Goal: Task Accomplishment & Management: Complete application form

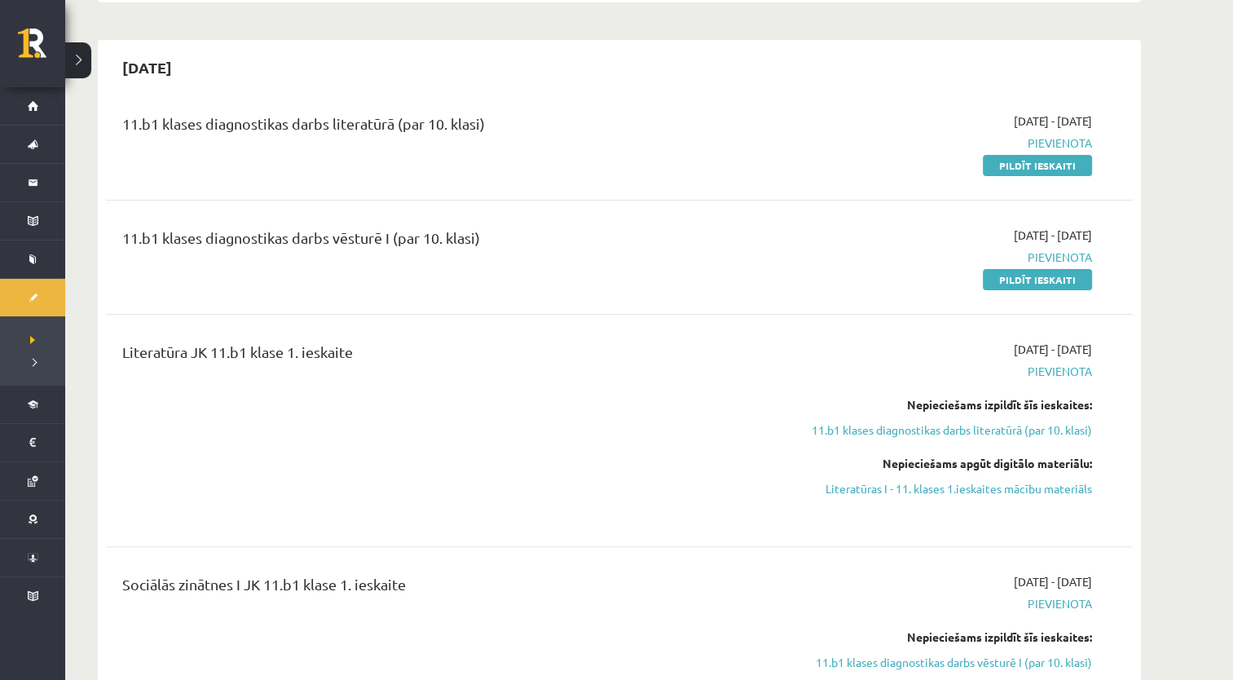
scroll to position [310, 0]
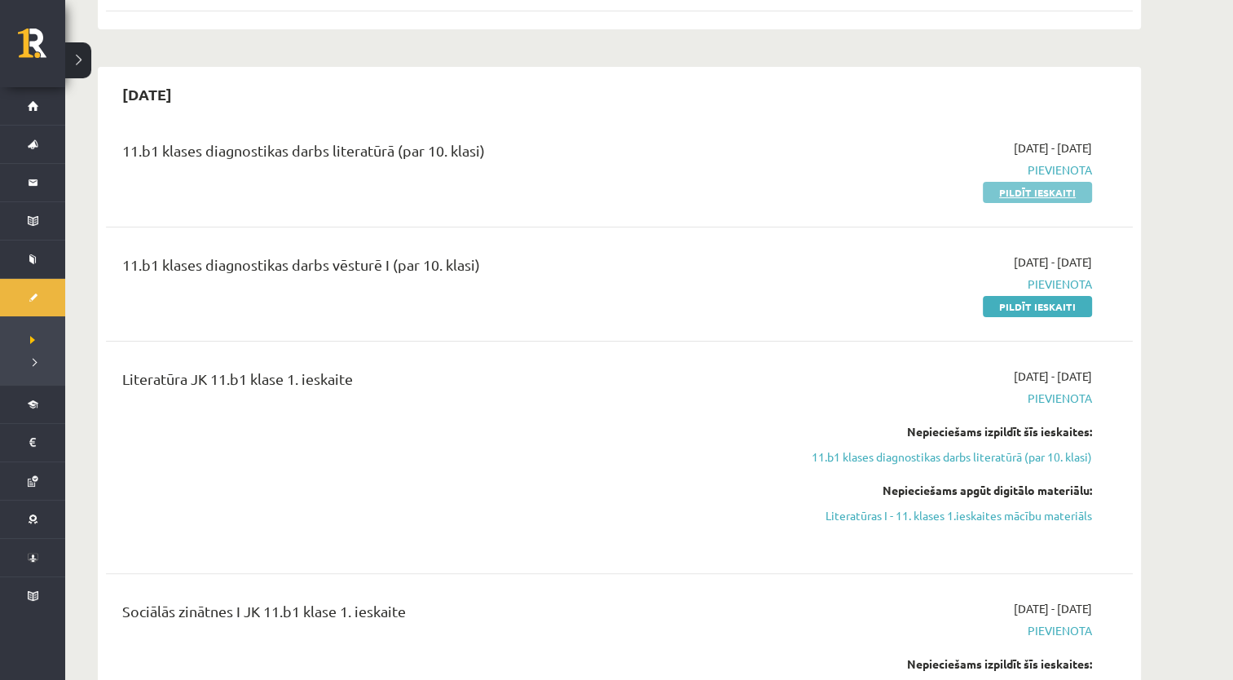
click at [1029, 195] on link "Pildīt ieskaiti" at bounding box center [1037, 192] width 109 height 21
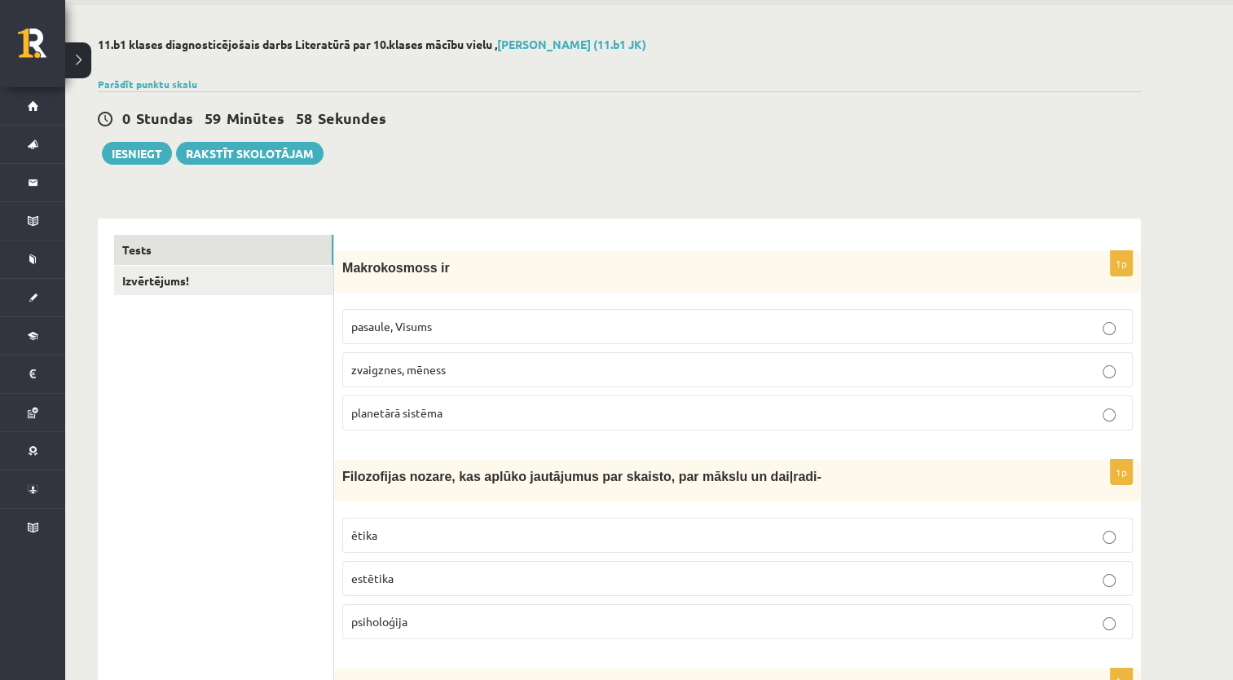
scroll to position [82, 0]
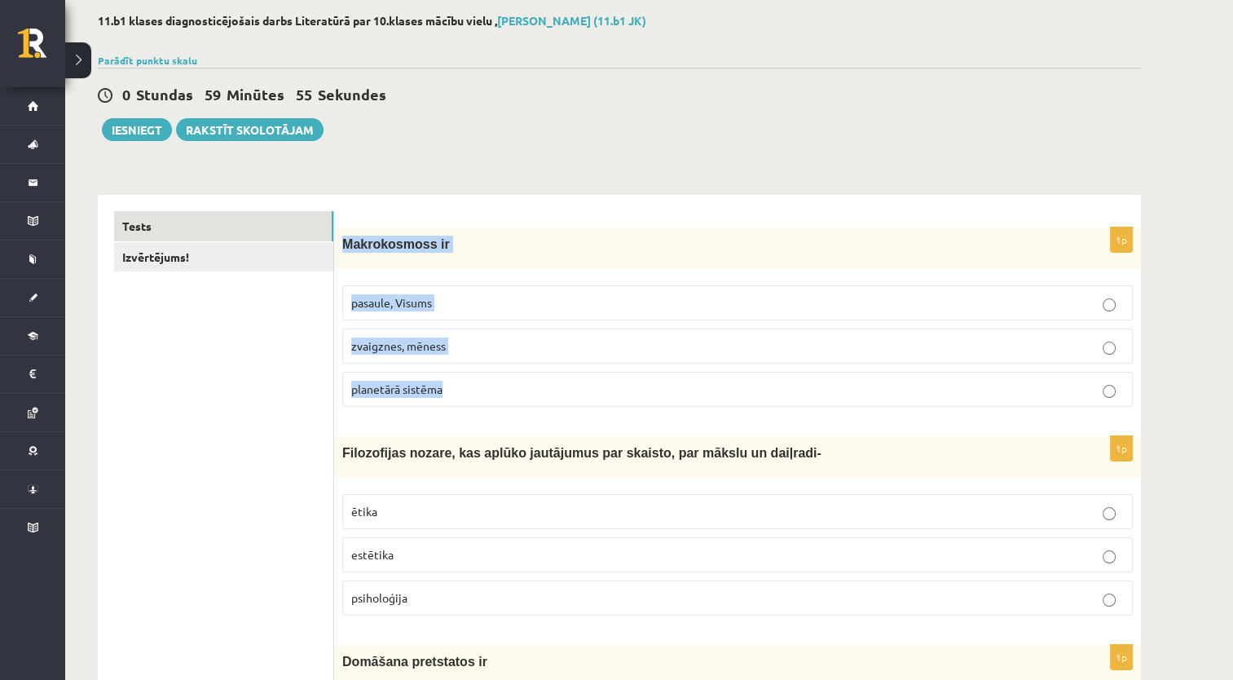
drag, startPoint x: 341, startPoint y: 240, endPoint x: 483, endPoint y: 406, distance: 218.5
click at [483, 406] on div "1p Makrokosmoss ir pasaule, Visums zvaigznes, mēness planetārā sistēma" at bounding box center [737, 323] width 807 height 192
copy div "Makrokosmoss ir pasaule, Visums zvaigznes, mēness planetārā sistēma"
click at [538, 304] on p "pasaule, Visums" at bounding box center [737, 302] width 773 height 17
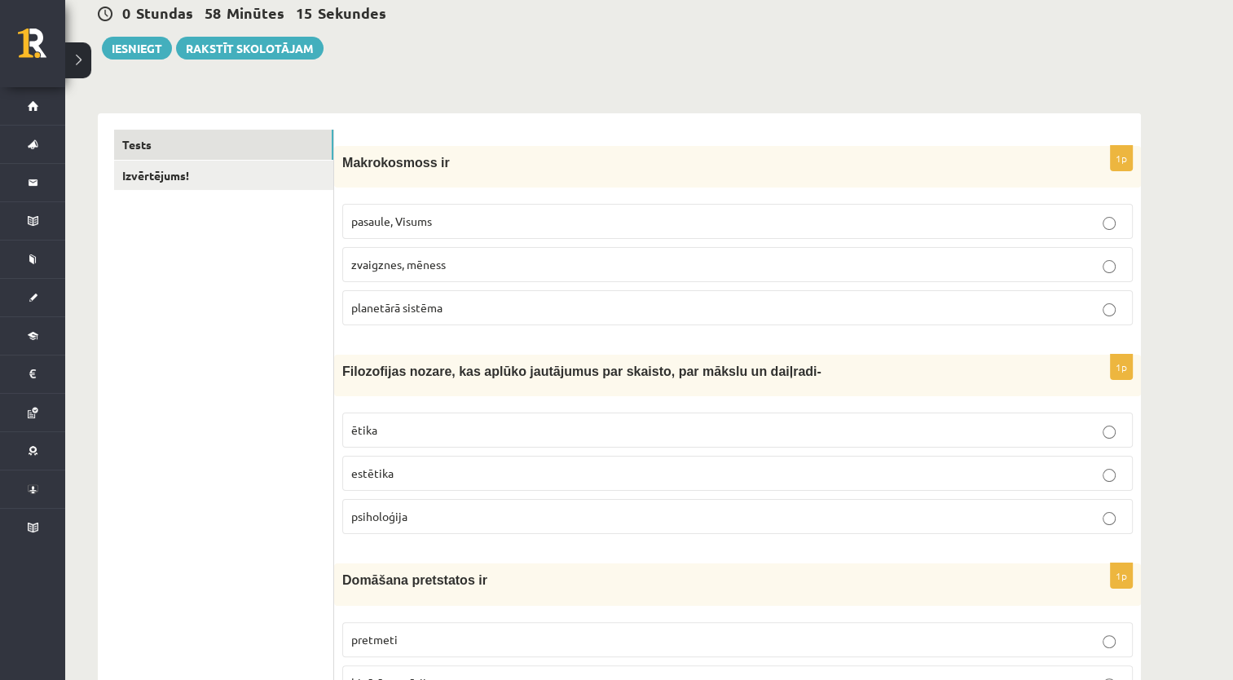
scroll to position [326, 0]
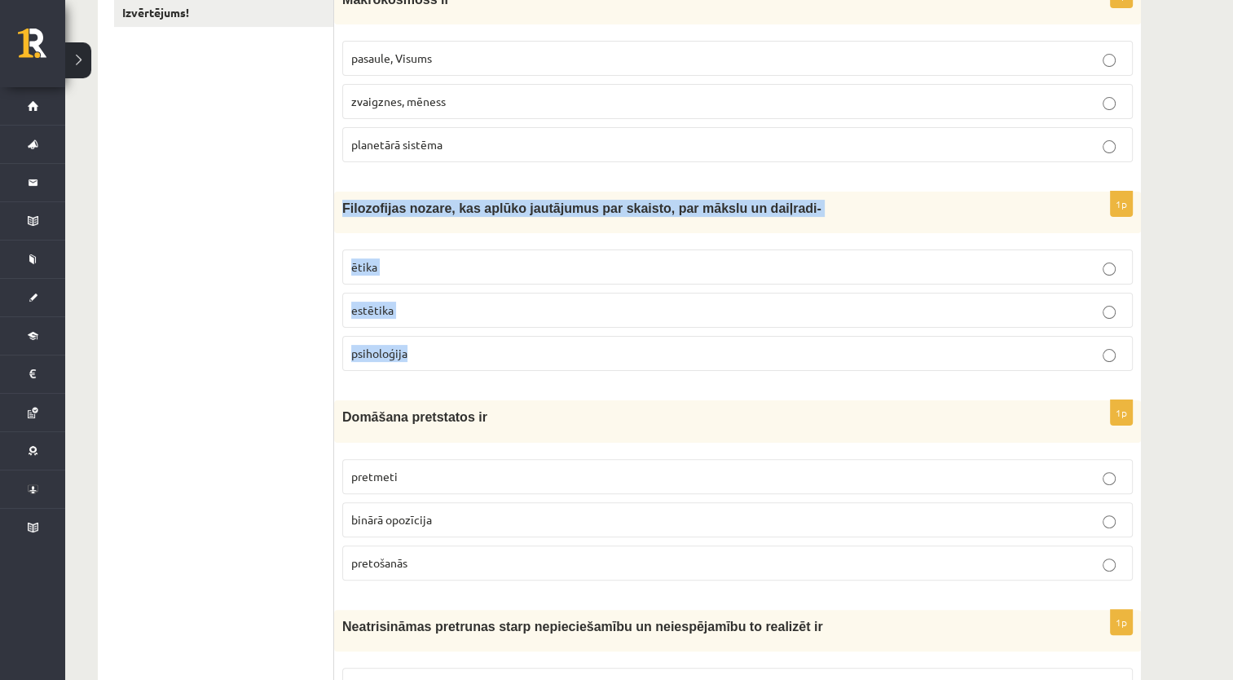
drag, startPoint x: 340, startPoint y: 205, endPoint x: 463, endPoint y: 357, distance: 195.9
click at [463, 357] on div "1p Filozofijas nozare, kas aplūko jautājumus par skaisto, par mākslu un daiļrad…" at bounding box center [737, 288] width 807 height 192
copy div "Filozofijas nozare, kas aplūko jautājumus par skaisto, par mākslu un daiļradi- …"
click at [422, 302] on p "estētika" at bounding box center [737, 310] width 773 height 17
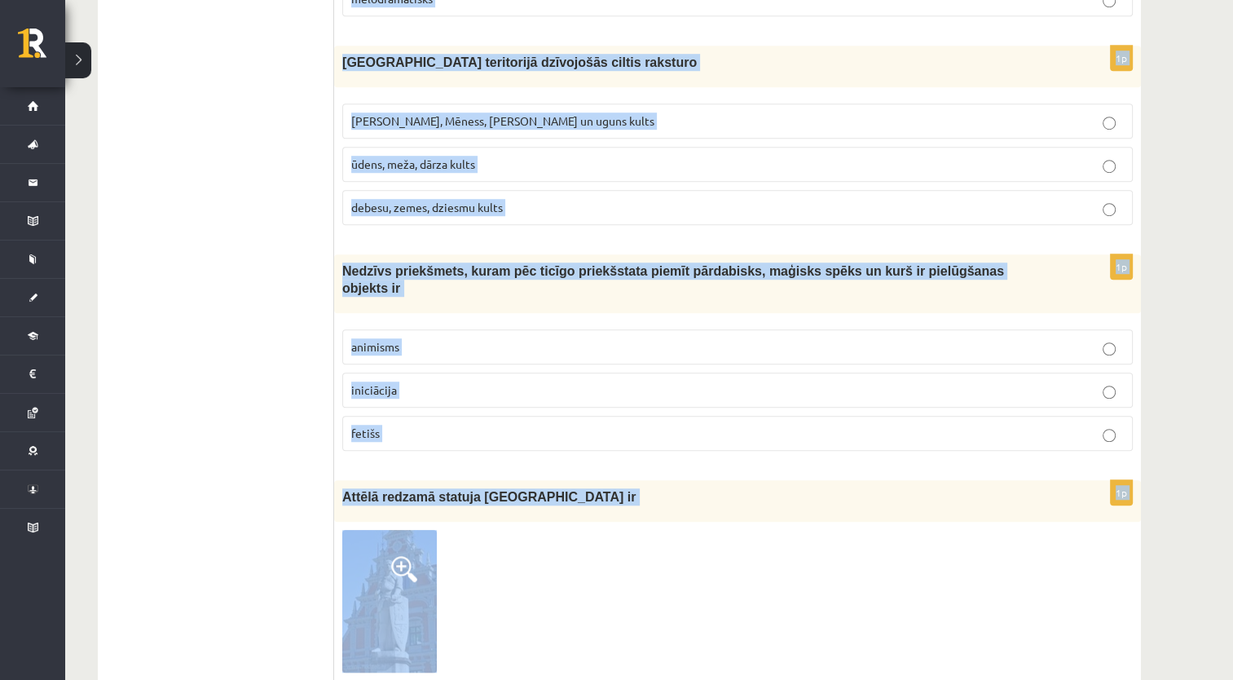
scroll to position [1103, 0]
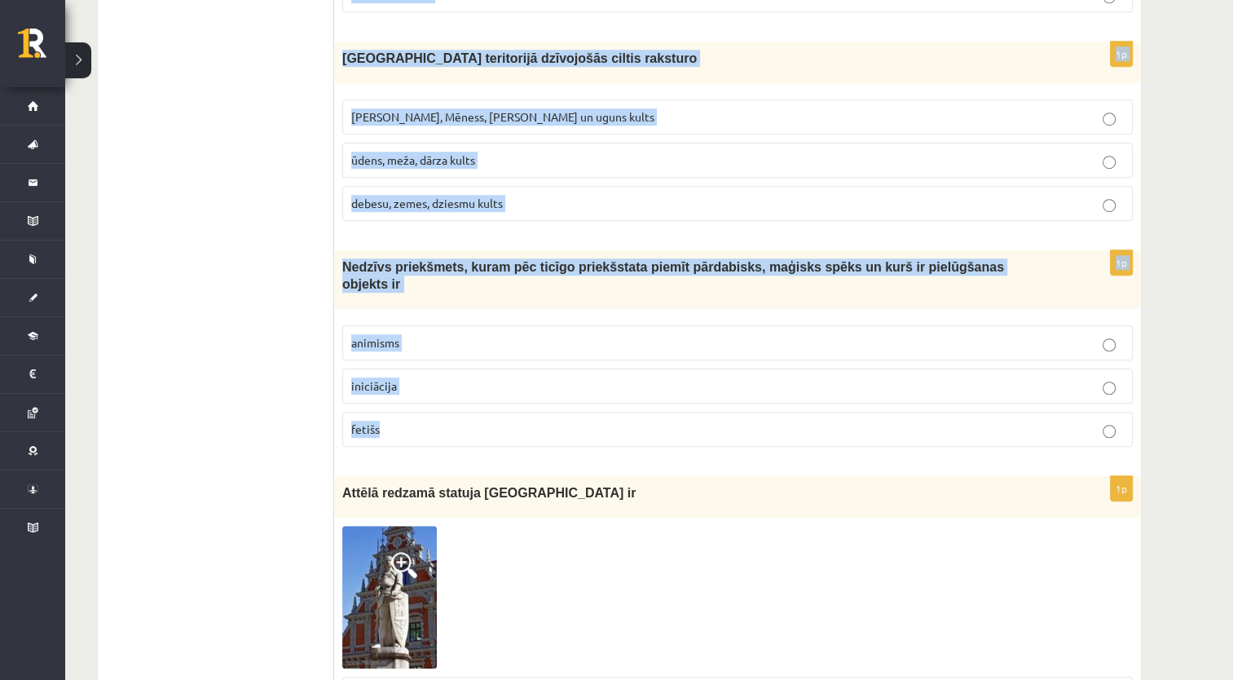
drag, startPoint x: 336, startPoint y: 244, endPoint x: 562, endPoint y: 408, distance: 279.6
copy form "Domāšana pretstatos ir pretmeti binārā opozīcija pretošanās 1p Neatrisināmas pr…"
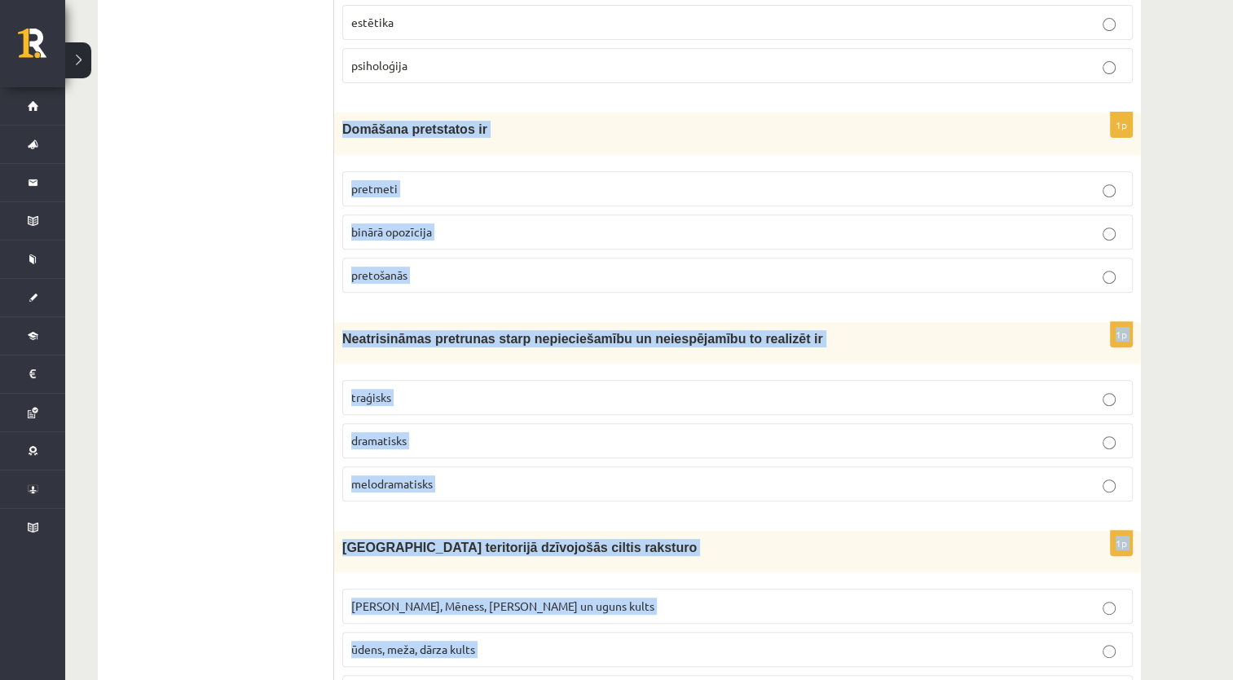
scroll to position [369, 0]
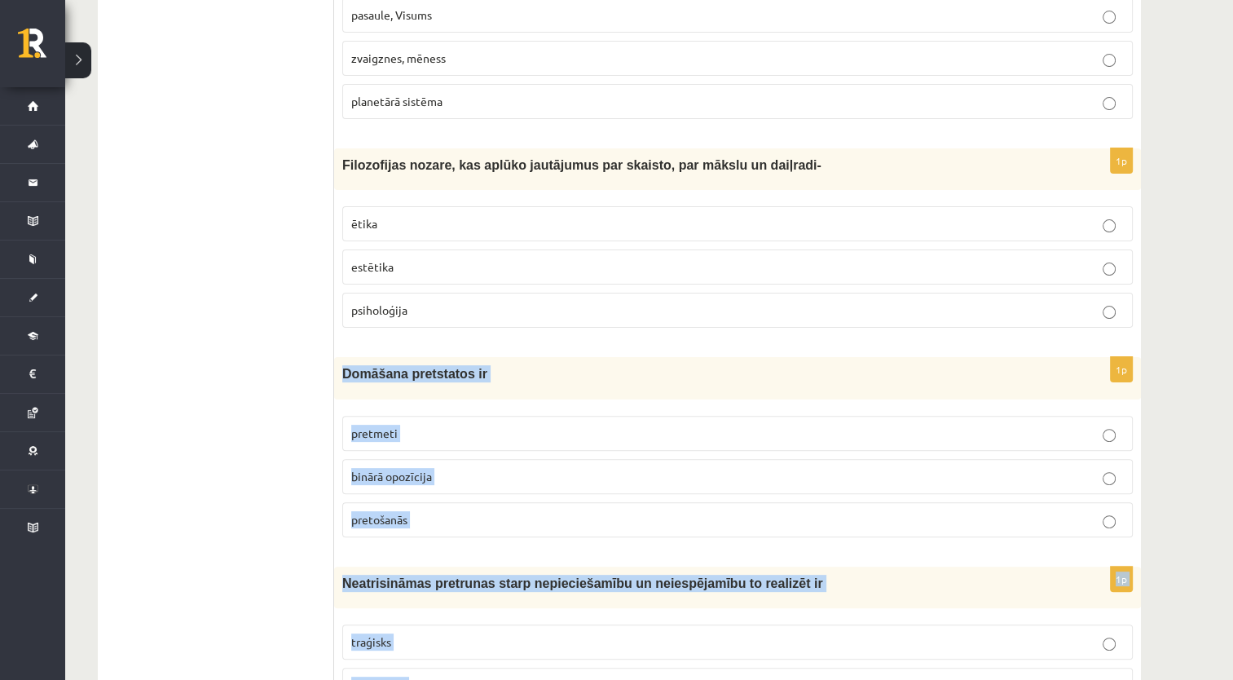
click at [640, 367] on p "Domāšana pretstatos ir" at bounding box center [696, 373] width 709 height 17
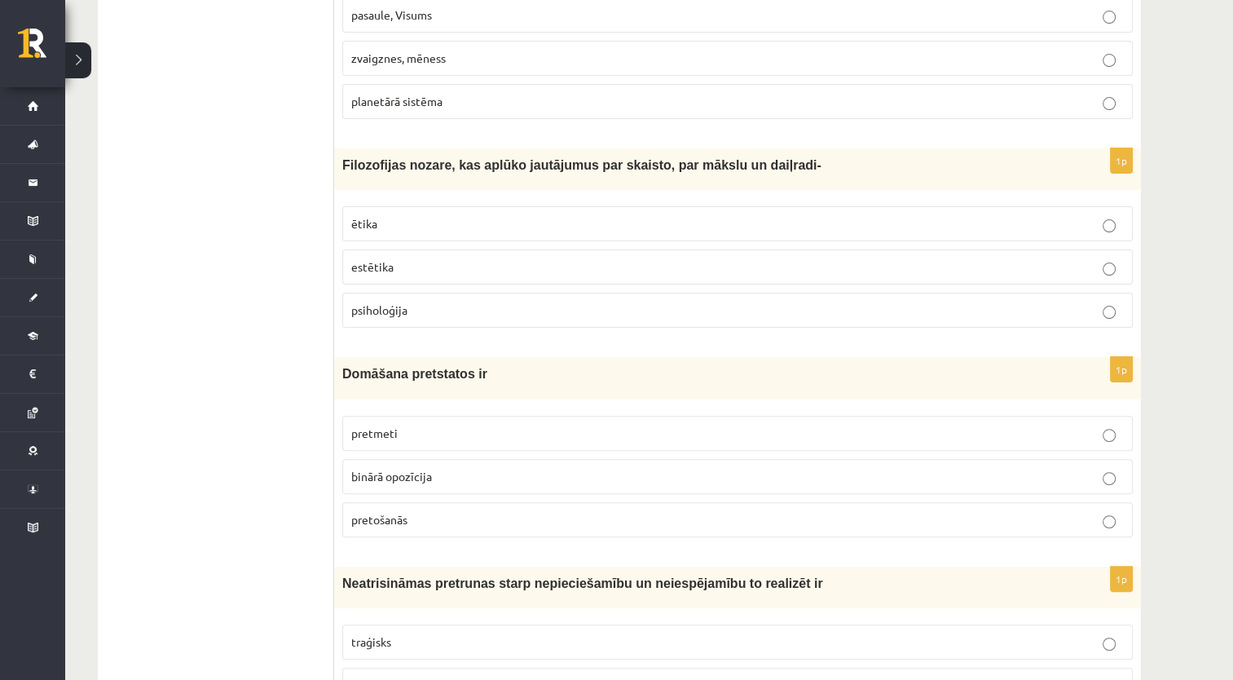
click at [379, 474] on span "binārā opozīcija" at bounding box center [391, 476] width 81 height 15
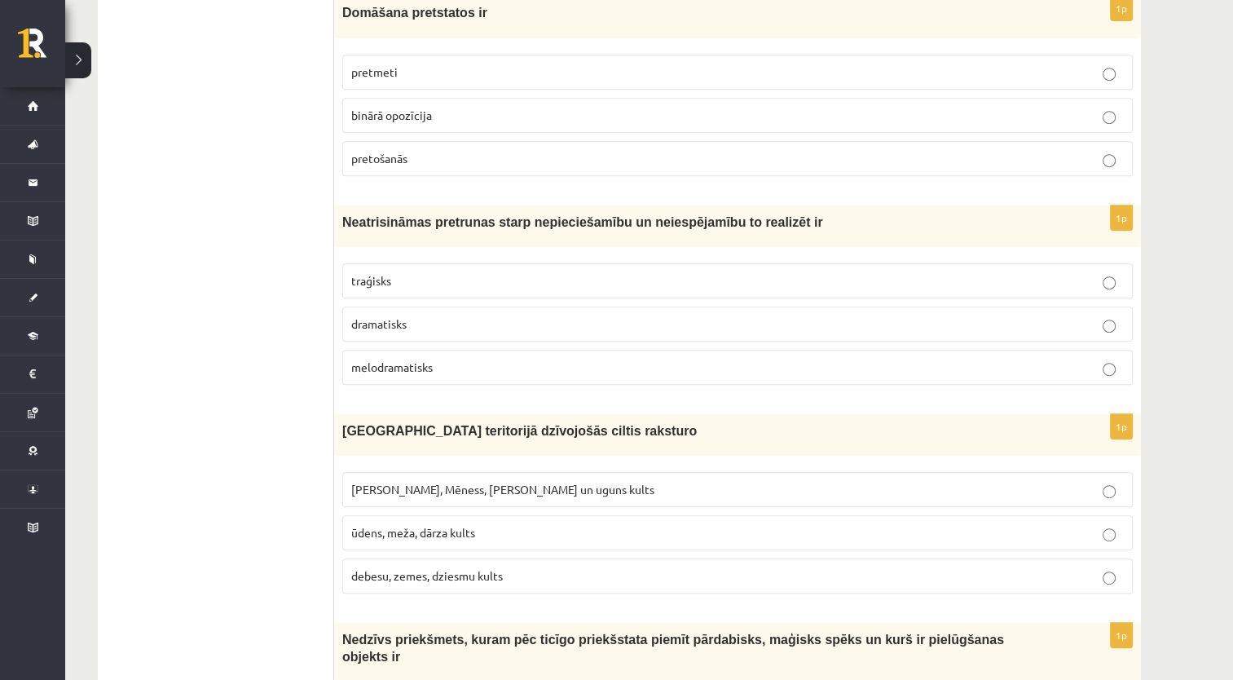
scroll to position [695, 0]
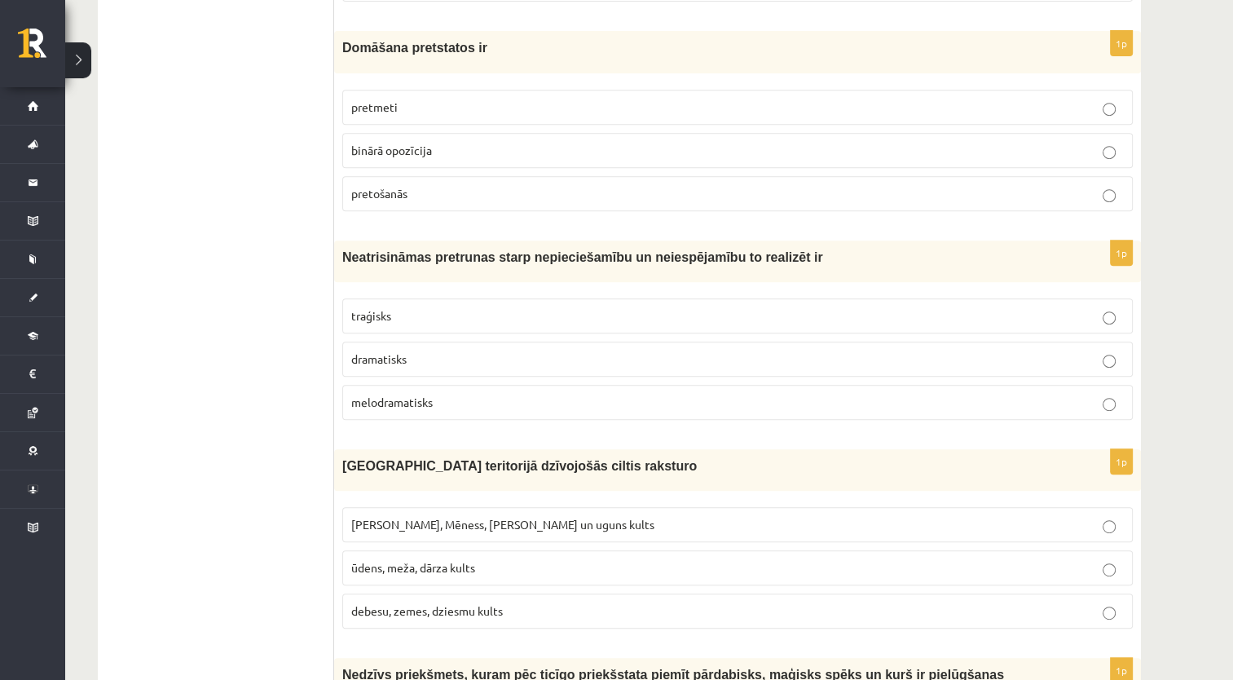
click at [491, 307] on p "traģisks" at bounding box center [737, 315] width 773 height 17
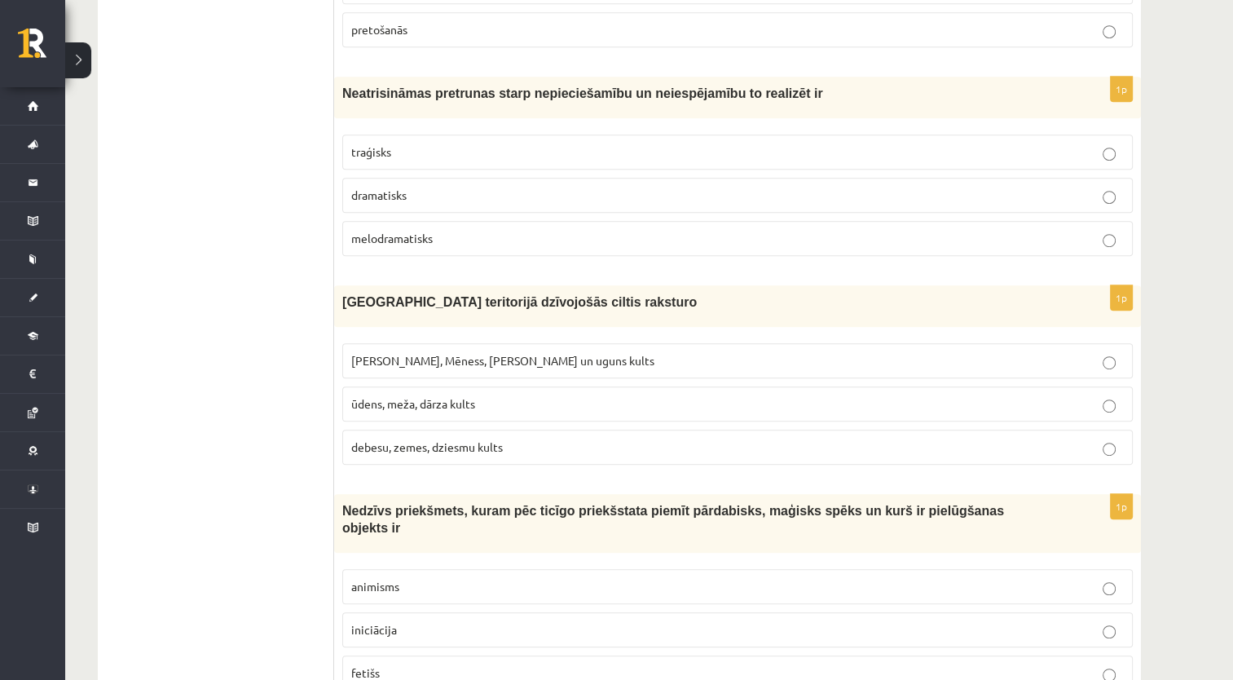
scroll to position [940, 0]
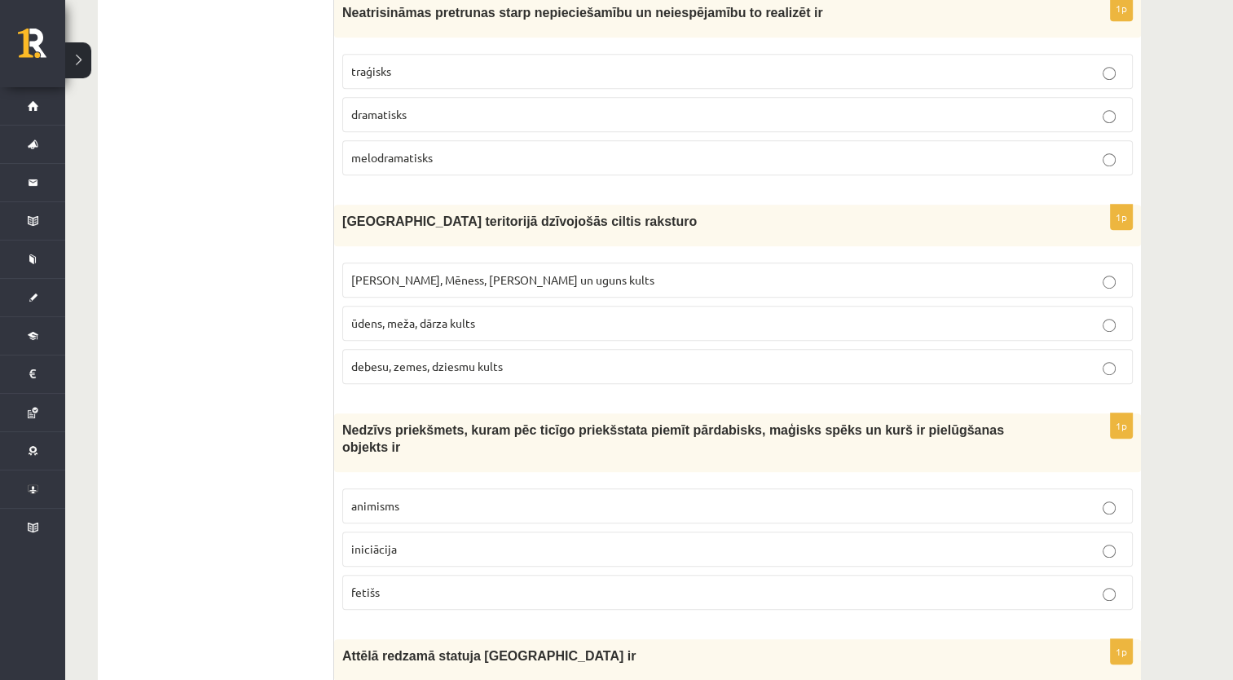
click at [557, 271] on p "Saules, Mēness, Pērkona un uguns kults" at bounding box center [737, 279] width 773 height 17
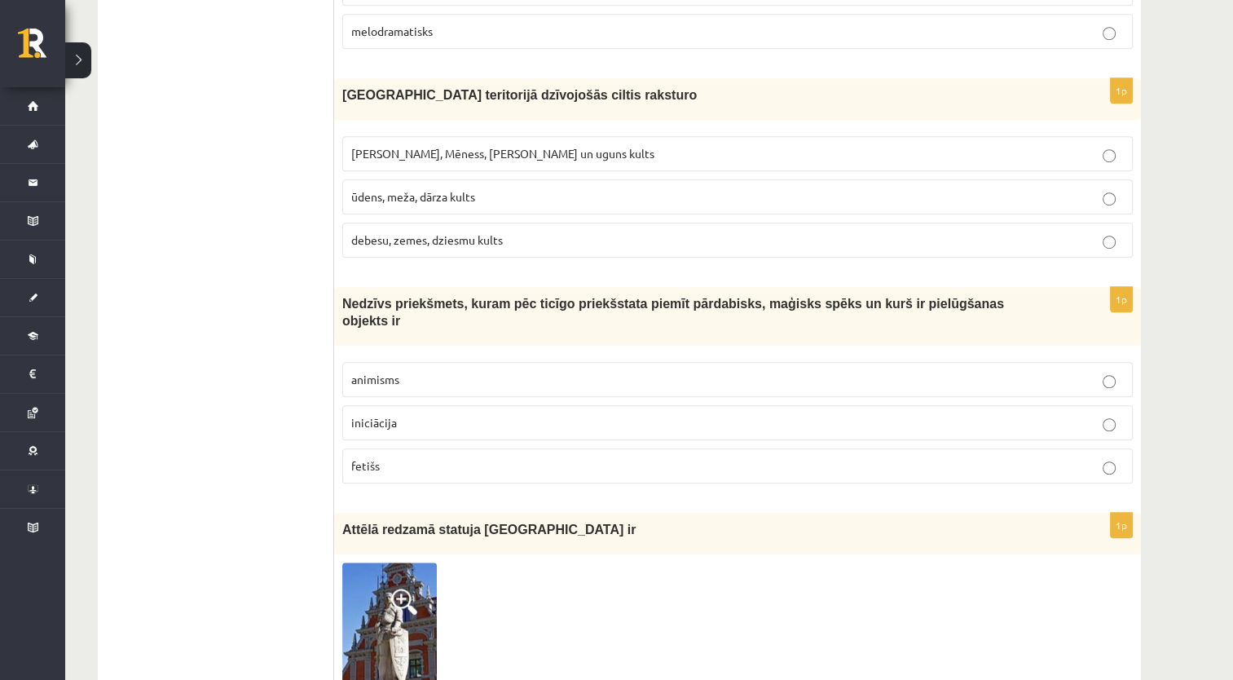
scroll to position [1184, 0]
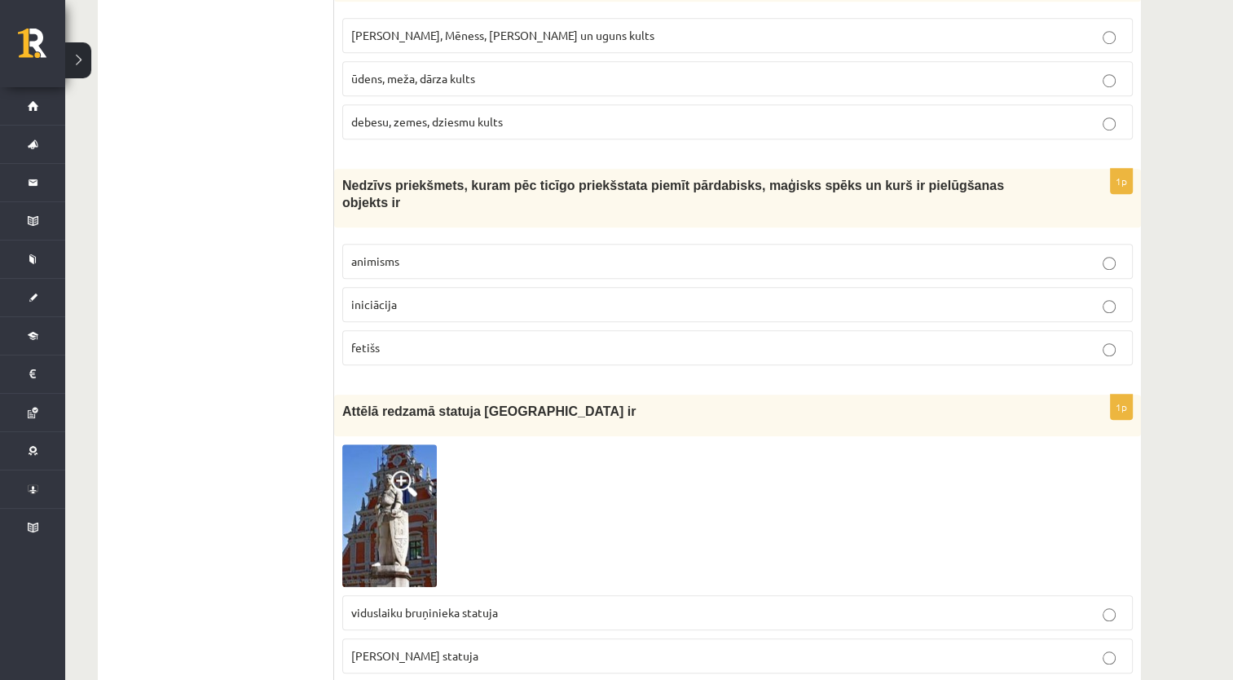
click at [492, 339] on p "fetišs" at bounding box center [737, 347] width 773 height 17
click at [388, 458] on img at bounding box center [389, 515] width 95 height 143
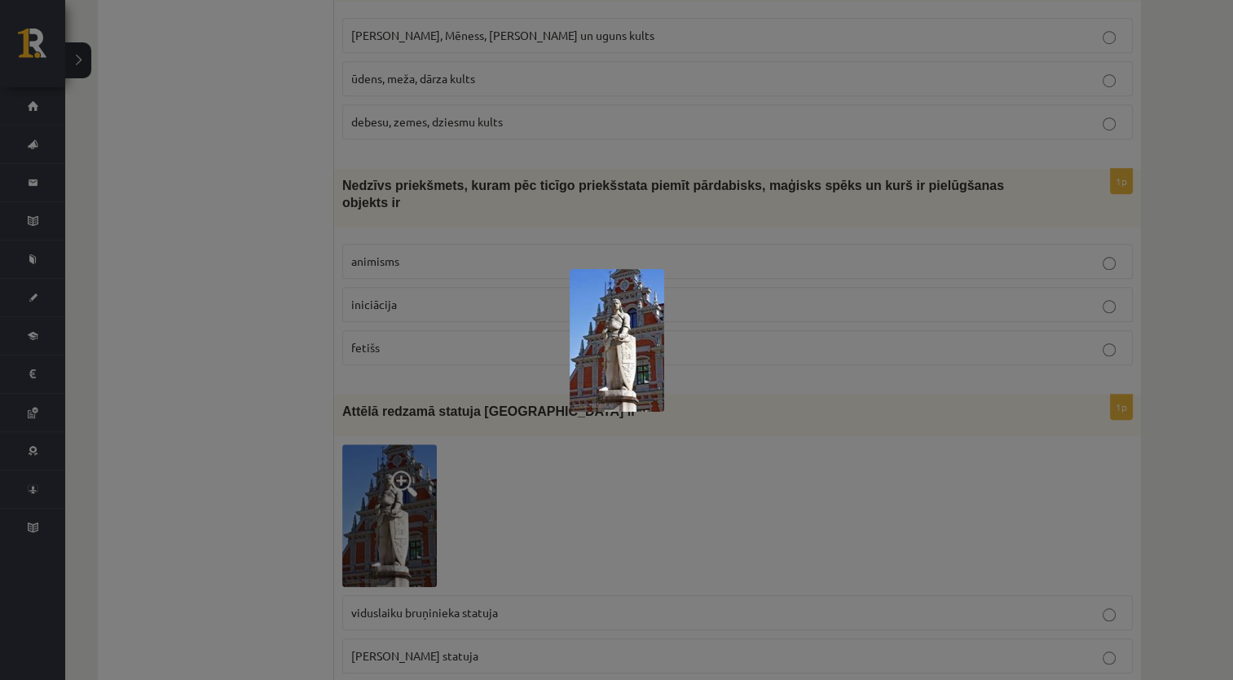
click at [650, 478] on div at bounding box center [616, 340] width 1233 height 680
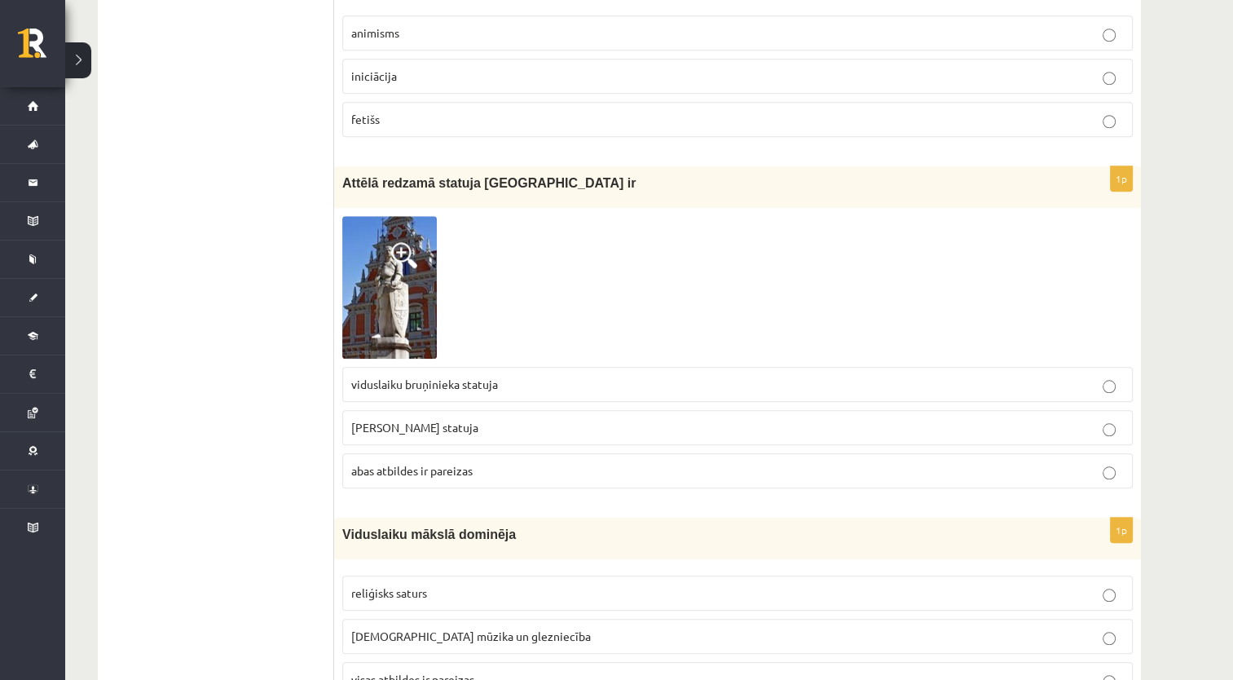
scroll to position [1429, 0]
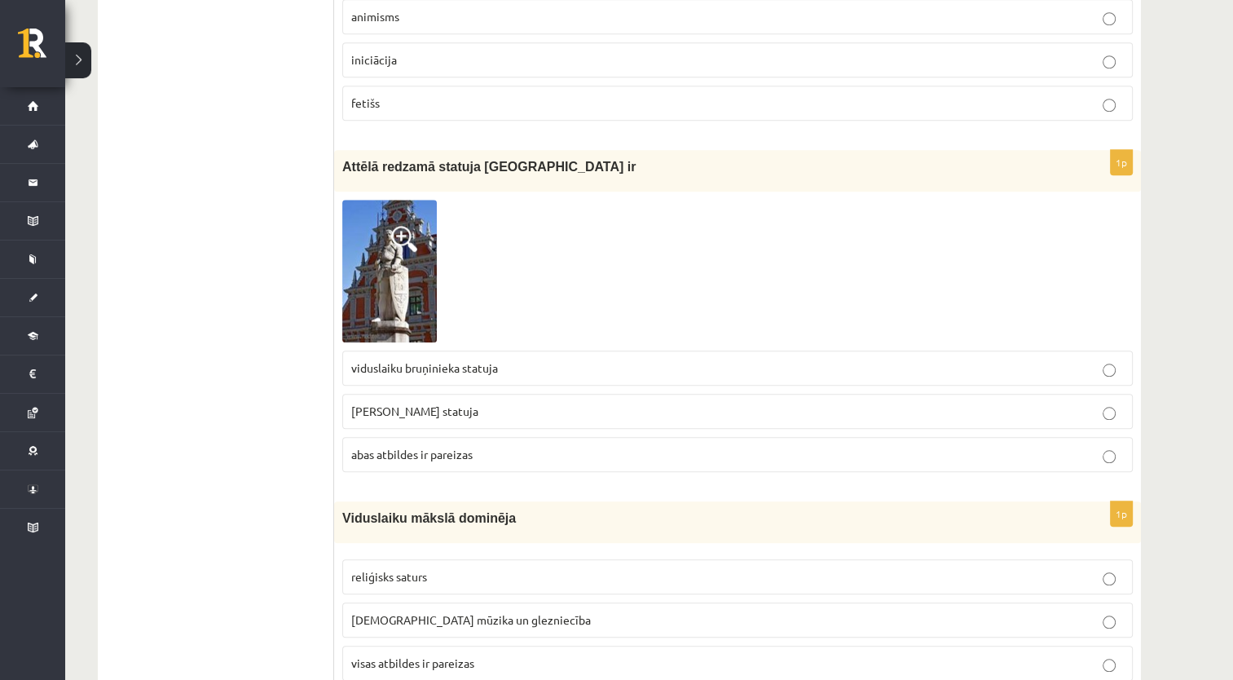
click at [508, 437] on label "abas atbildes ir pareizas" at bounding box center [737, 454] width 791 height 35
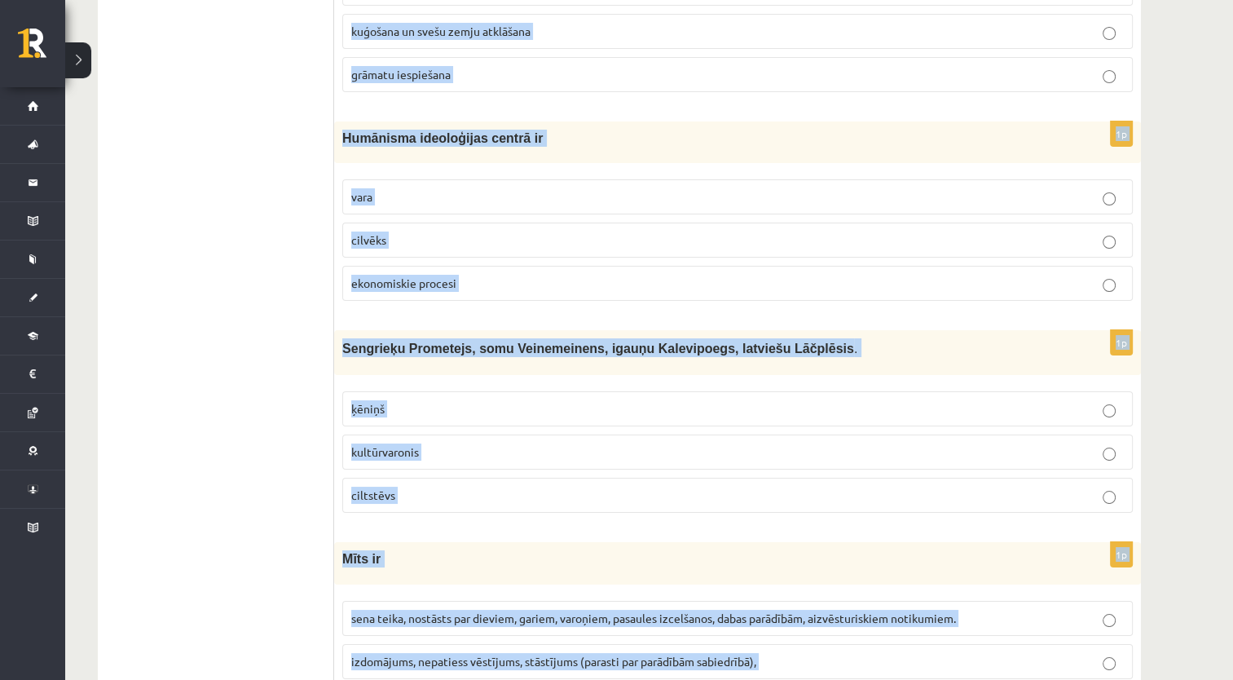
scroll to position [6080, 0]
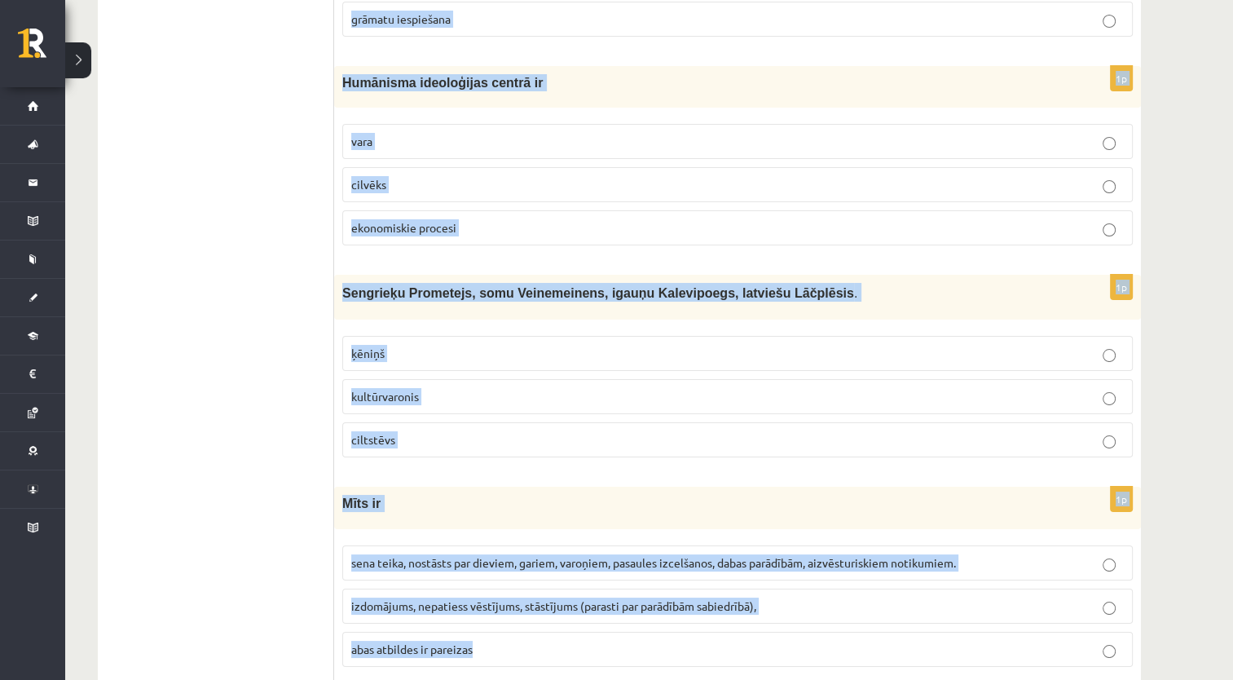
drag, startPoint x: 339, startPoint y: 161, endPoint x: 641, endPoint y: 578, distance: 514.7
copy form "Viduslaiku mākslā dominēja reliģisks saturs baznīcas mūzika un glezniecība visa…"
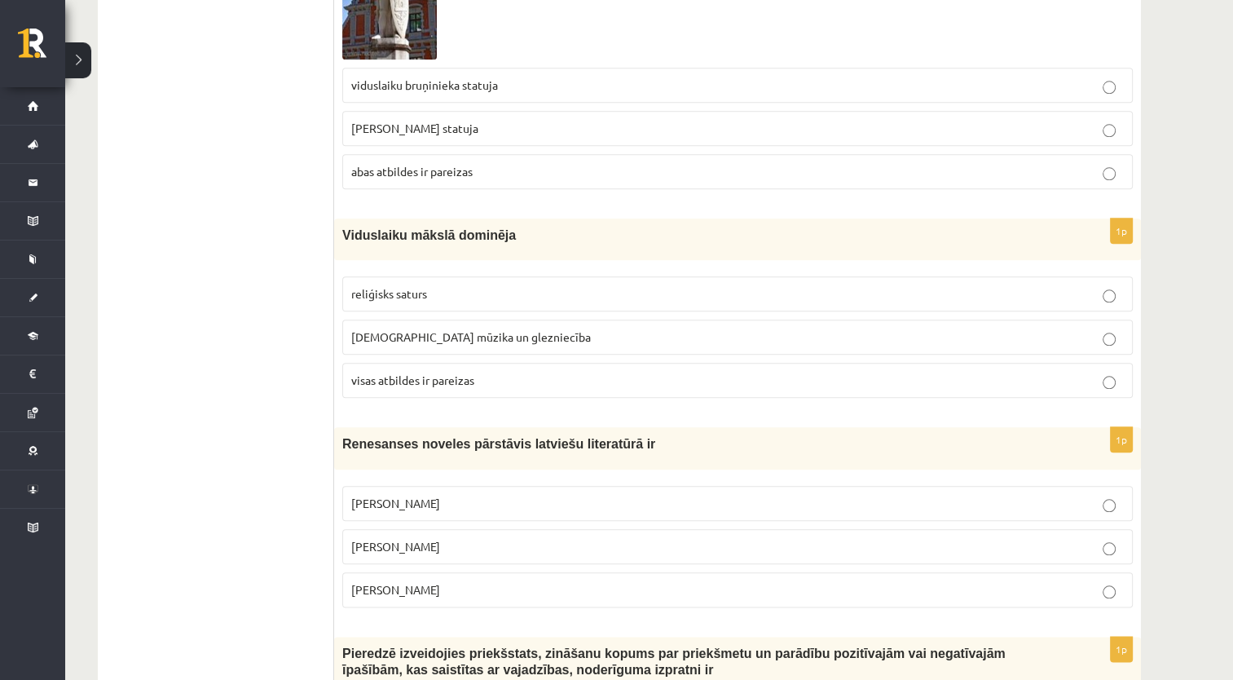
scroll to position [1761, 0]
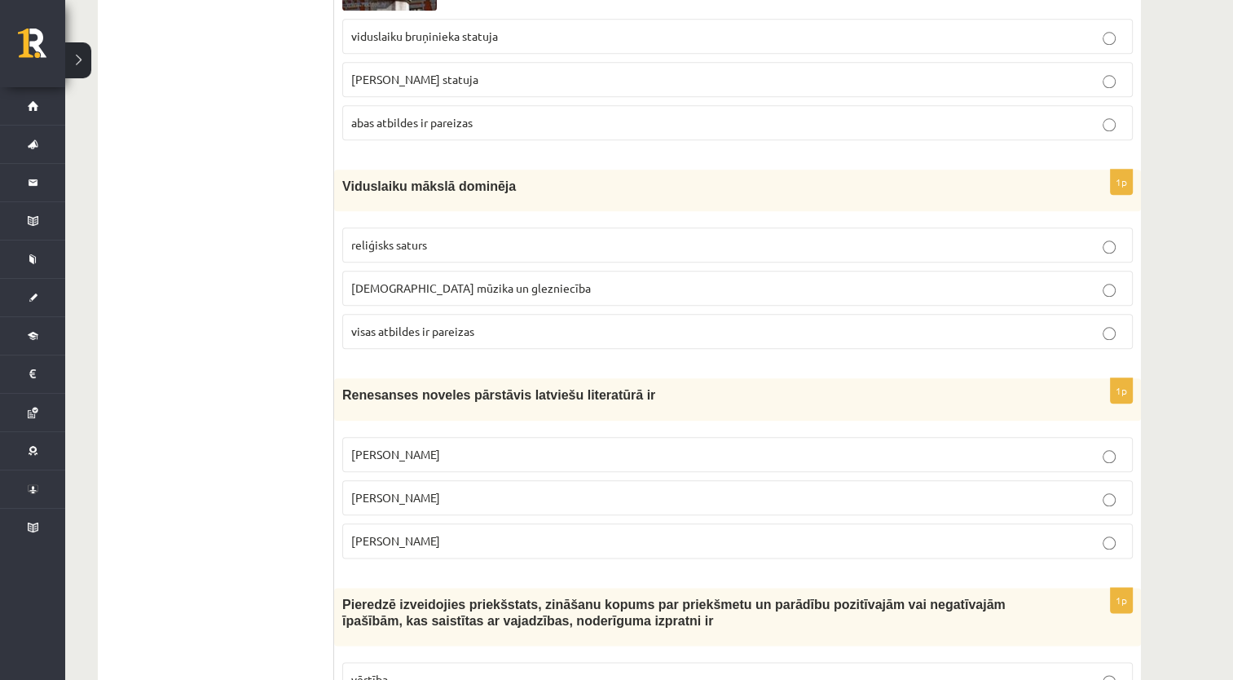
click at [445, 323] on p "visas atbildes ir pareizas" at bounding box center [737, 331] width 773 height 17
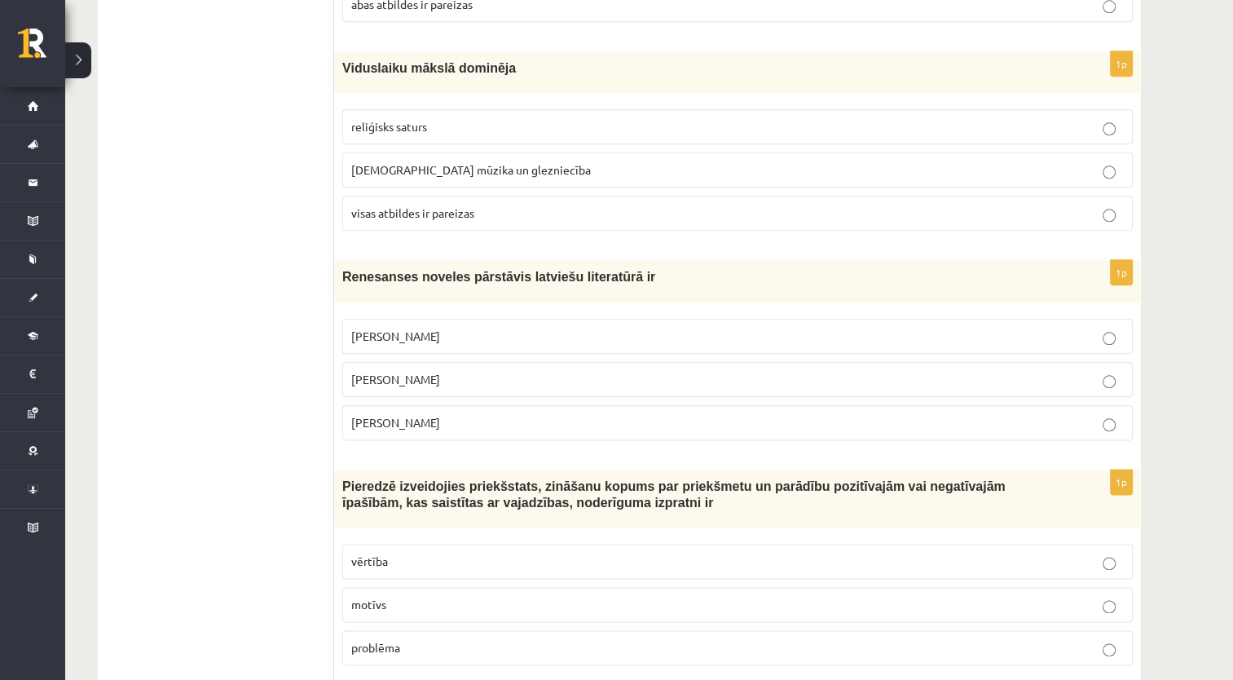
scroll to position [1924, 0]
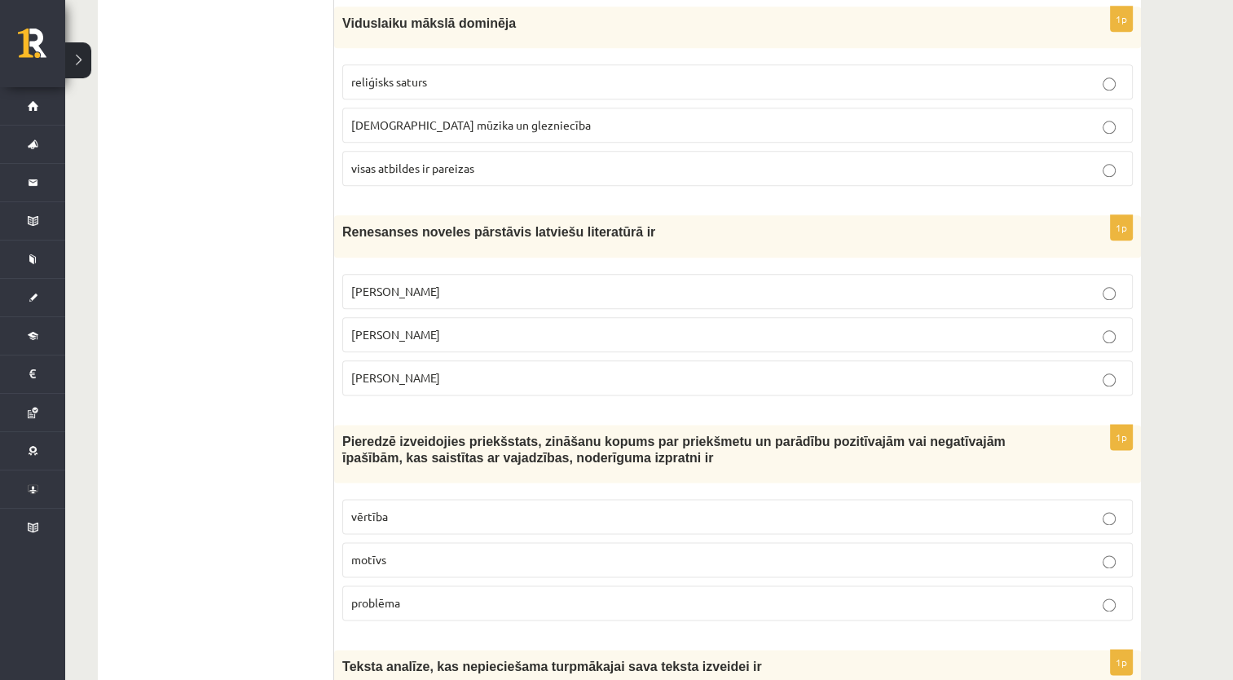
click at [443, 369] on p "Jānis Ezeriņš" at bounding box center [737, 377] width 773 height 17
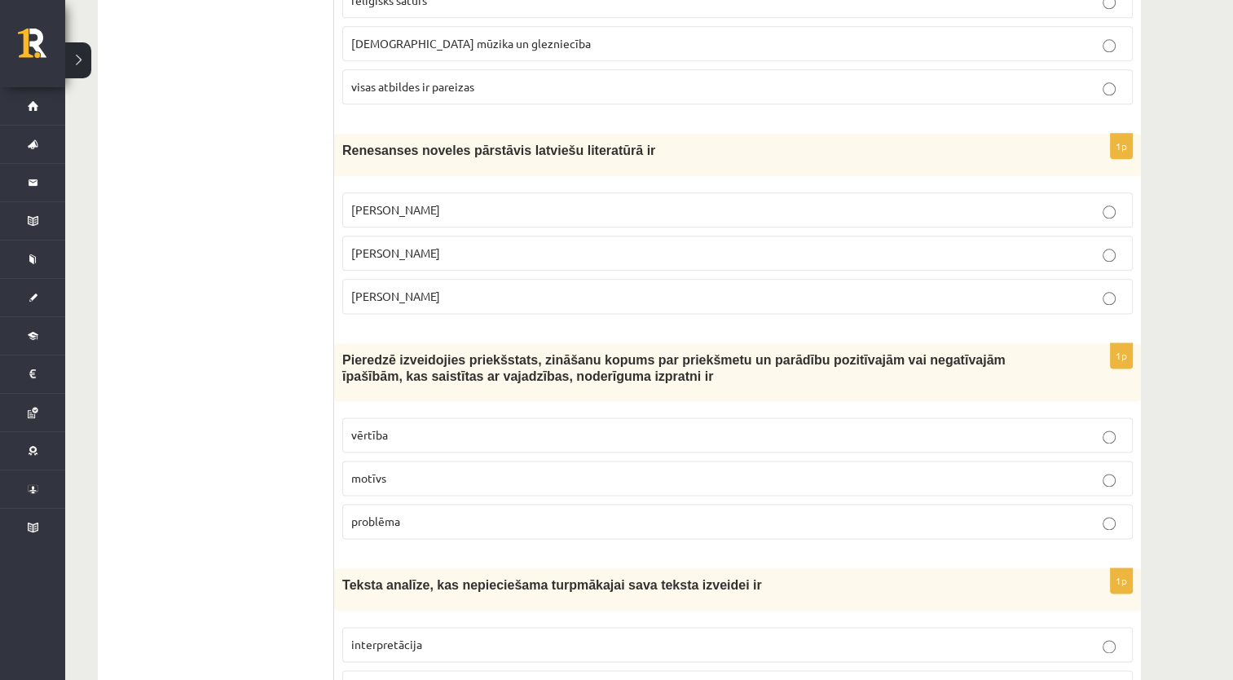
click at [438, 417] on label "vērtība" at bounding box center [737, 434] width 791 height 35
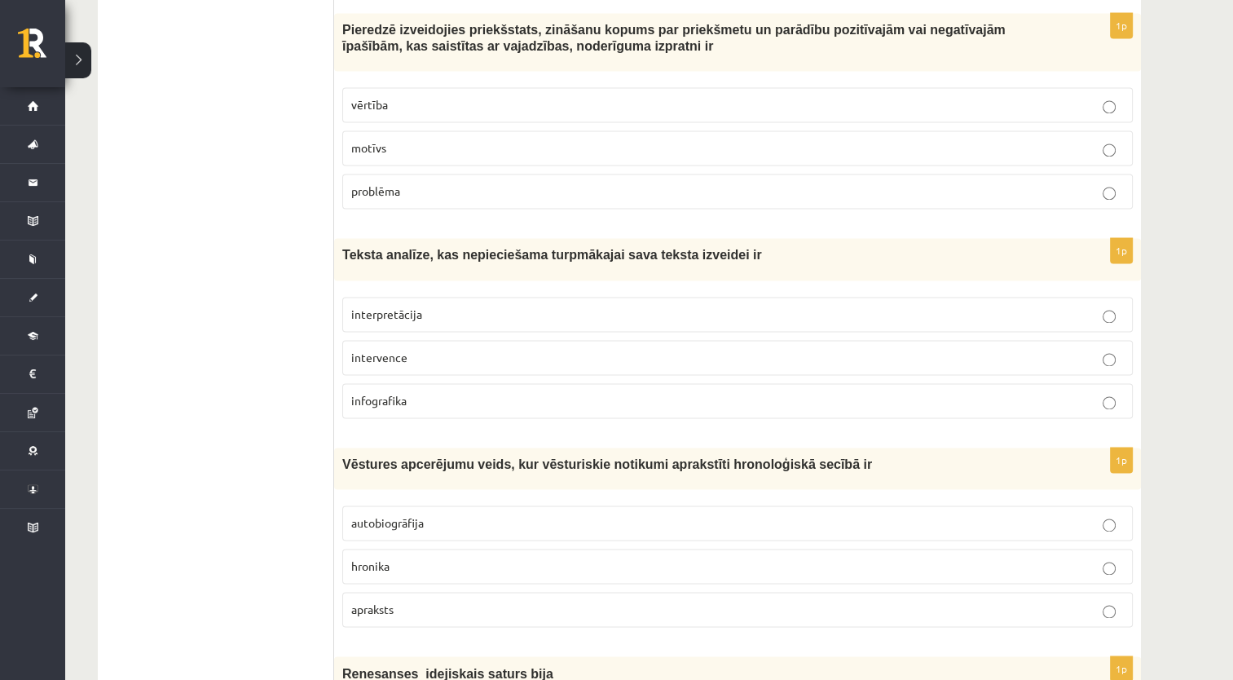
scroll to position [2413, 0]
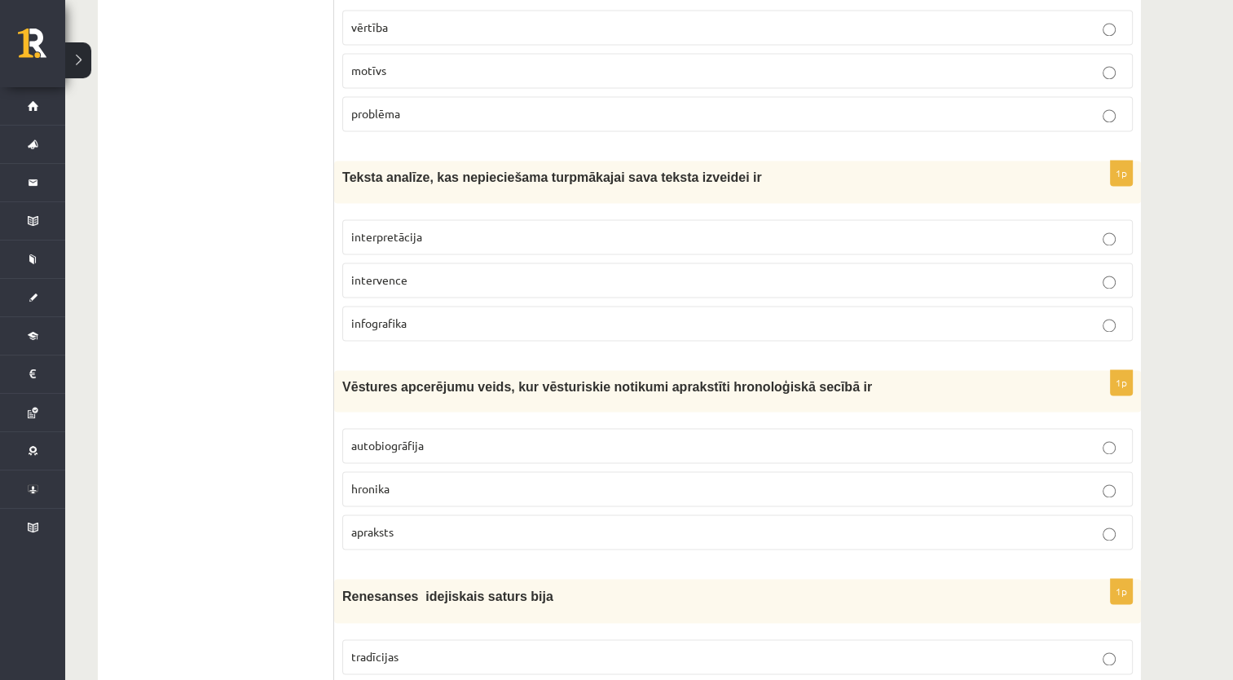
click at [484, 228] on p "interpretācija" at bounding box center [737, 236] width 773 height 17
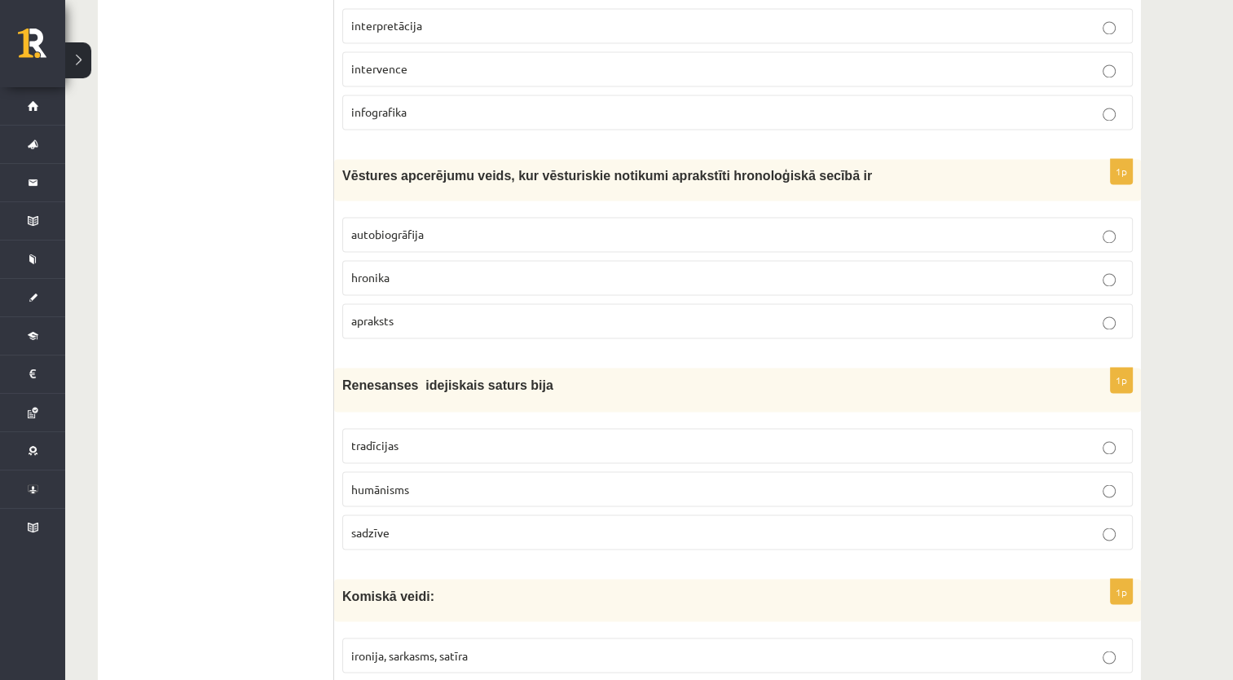
scroll to position [2657, 0]
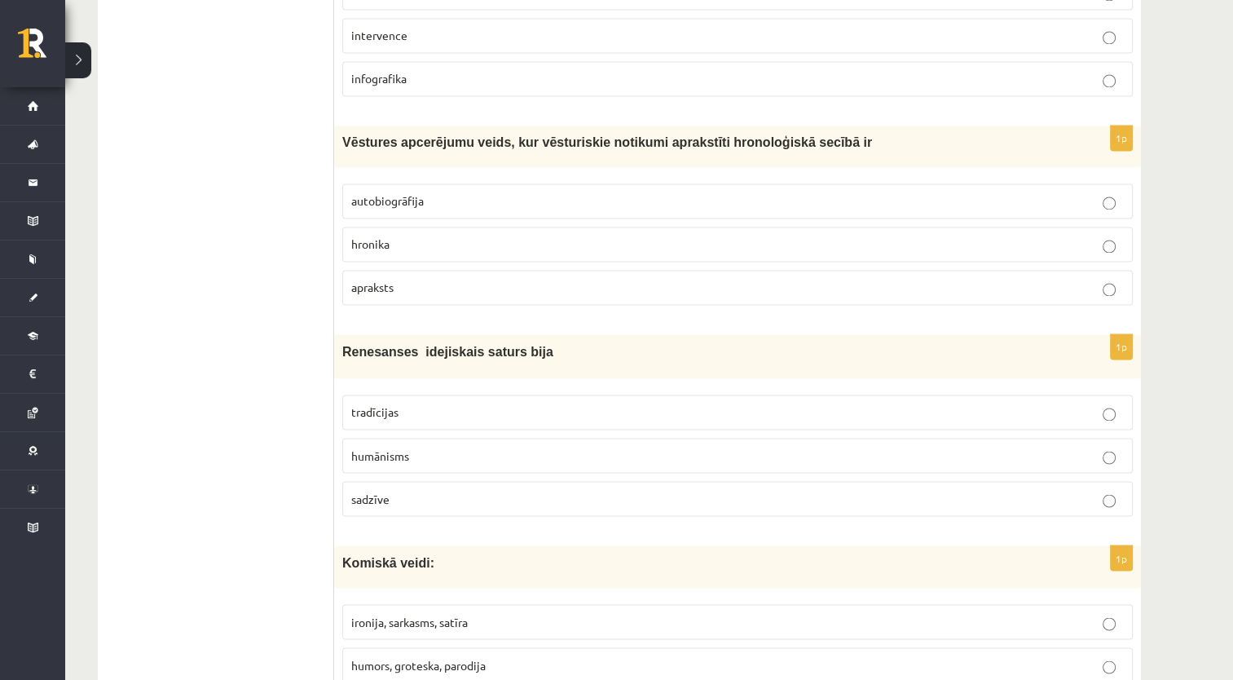
click at [453, 236] on p "hronika" at bounding box center [737, 244] width 773 height 17
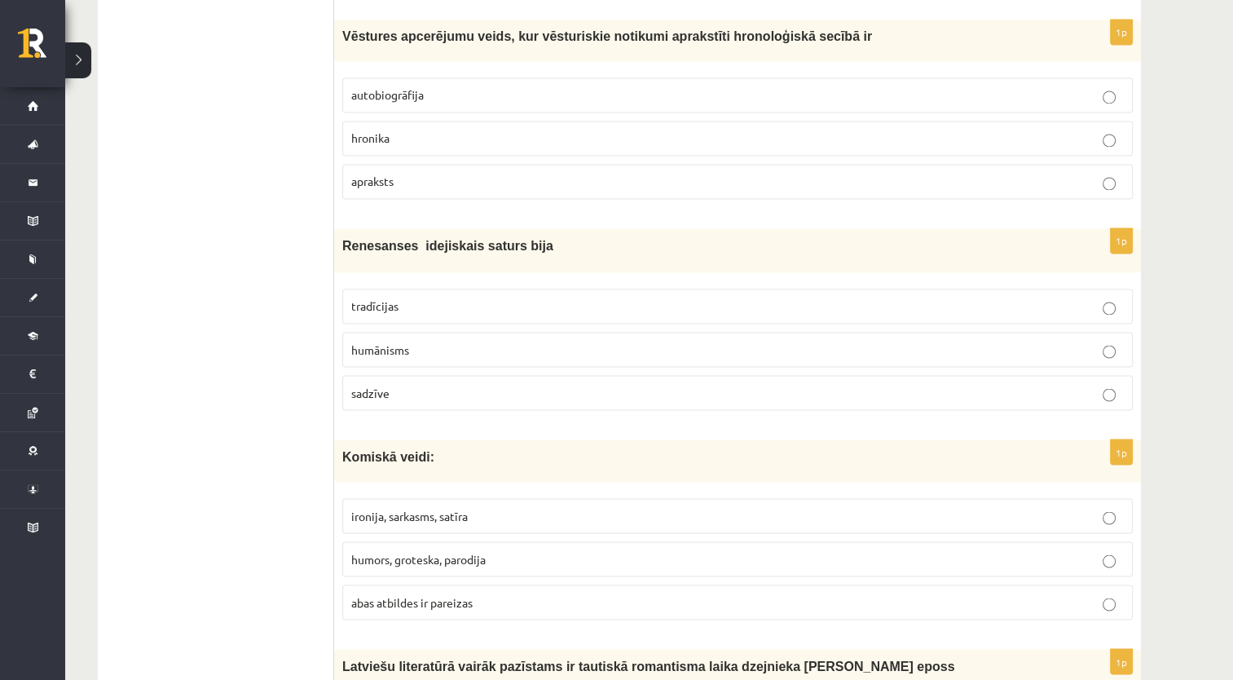
scroll to position [2820, 0]
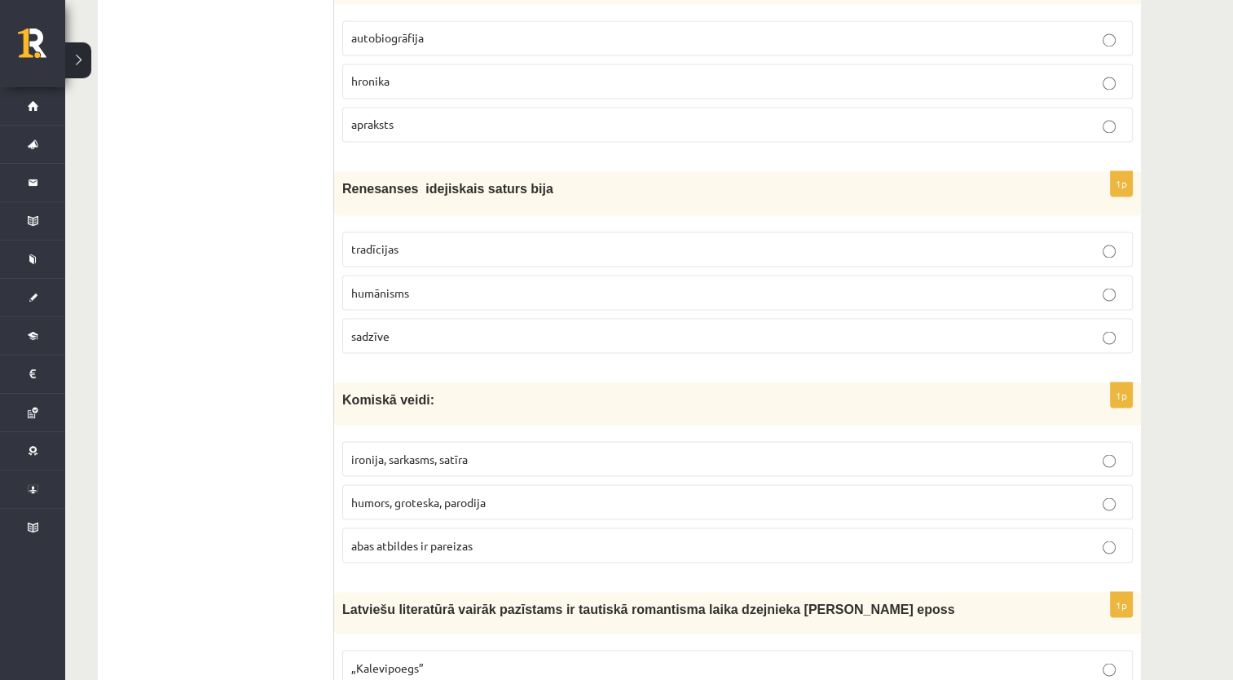
click at [450, 284] on p "humānisms" at bounding box center [737, 292] width 773 height 17
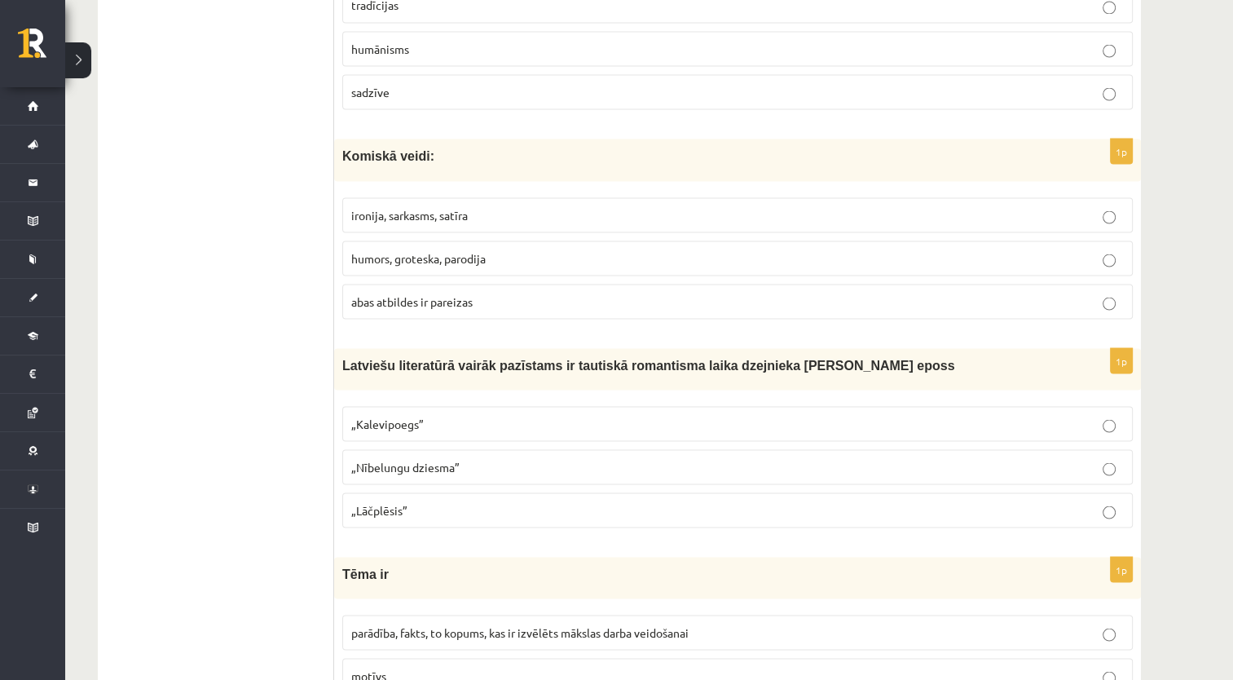
scroll to position [3065, 0]
click at [460, 292] on p "abas atbildes ir pareizas" at bounding box center [737, 300] width 773 height 17
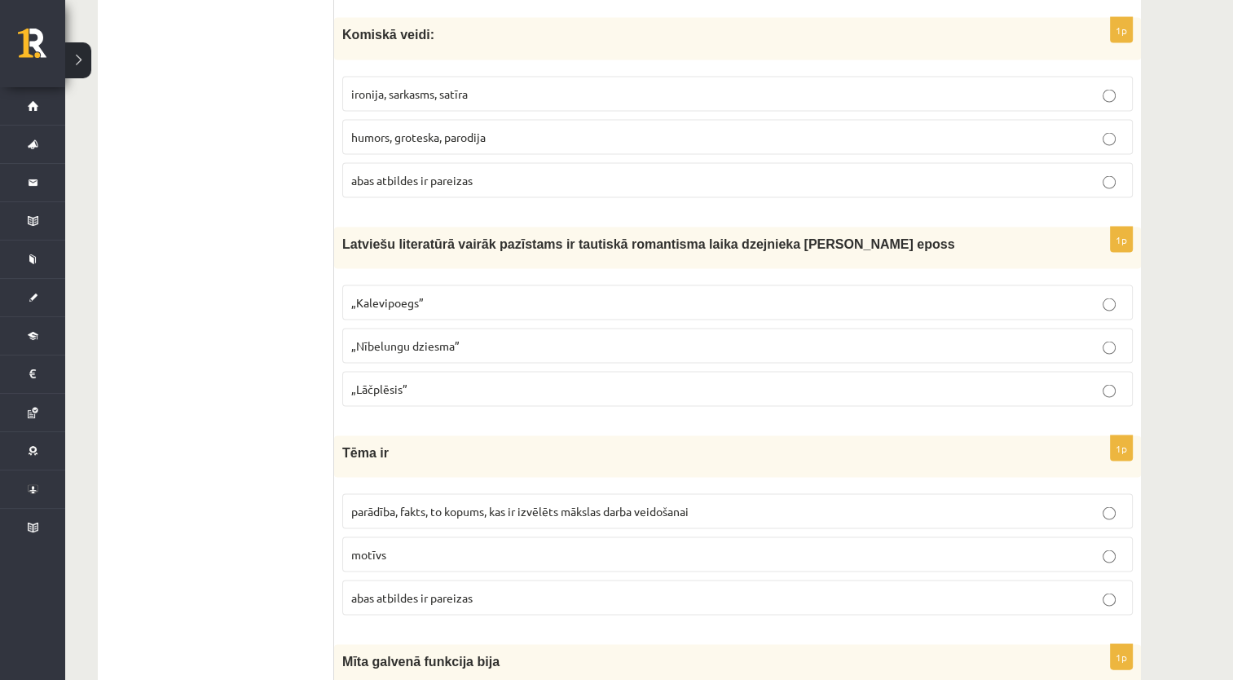
scroll to position [3309, 0]
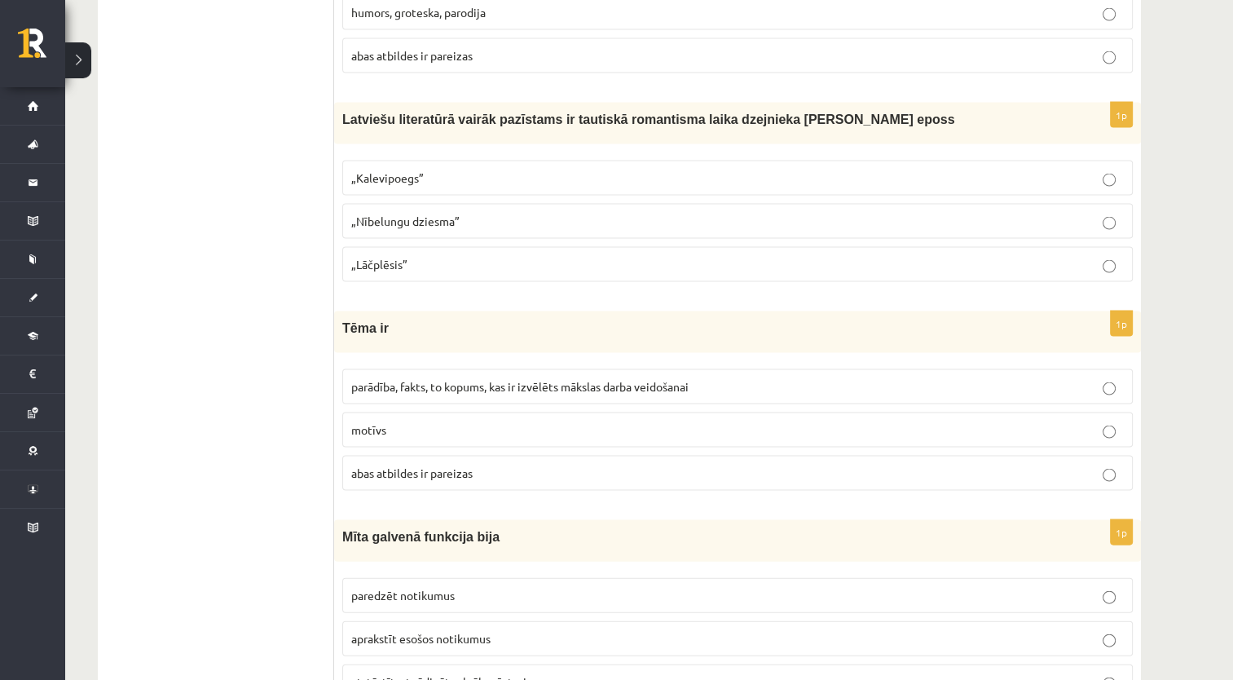
click at [446, 247] on label "„Lāčplēsis”" at bounding box center [737, 264] width 791 height 35
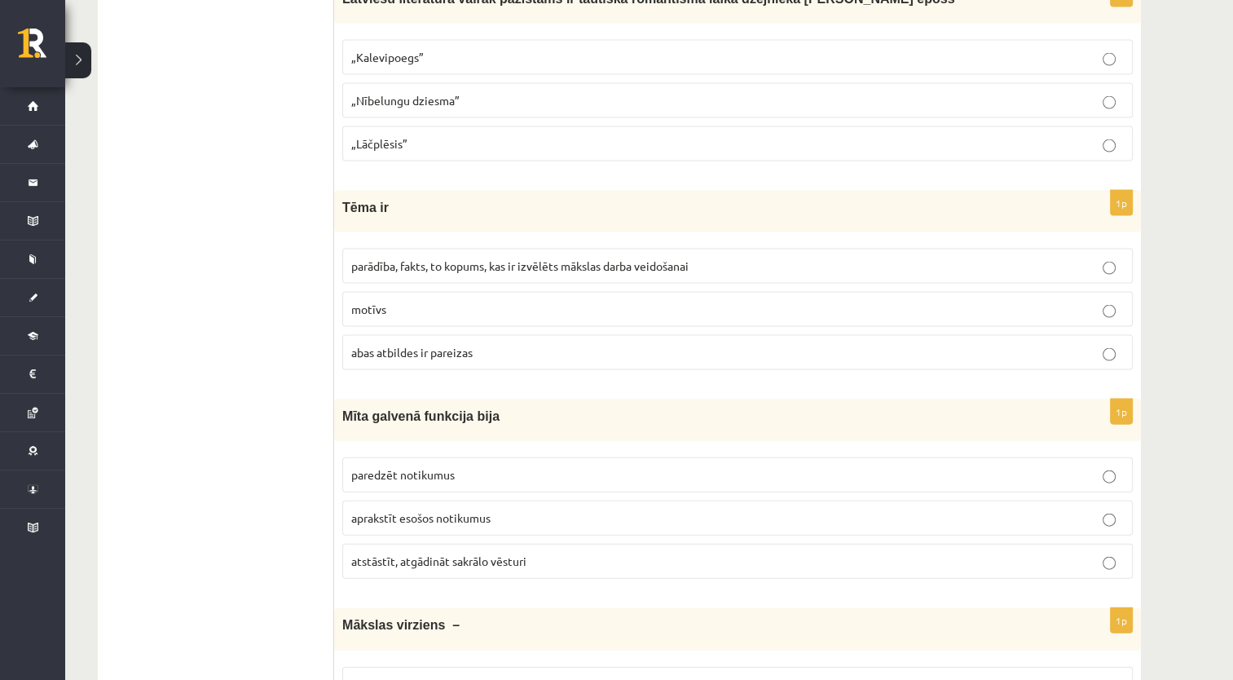
scroll to position [3554, 0]
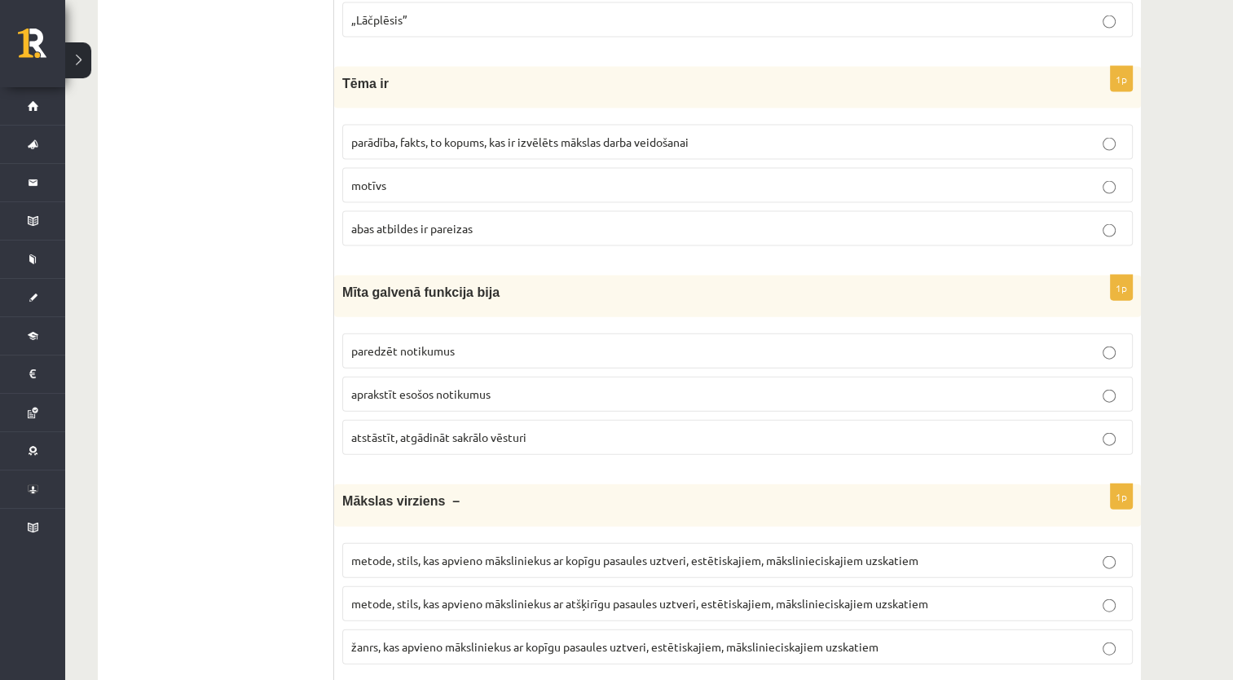
click at [525, 117] on fieldset "parādība, fakts, to kopums, kas ir izvēlēts mākslas darba veidošanai motīvs aba…" at bounding box center [737, 184] width 791 height 134
click at [533, 134] on span "parādība, fakts, to kopums, kas ir izvēlēts mākslas darba veidošanai" at bounding box center [519, 141] width 337 height 15
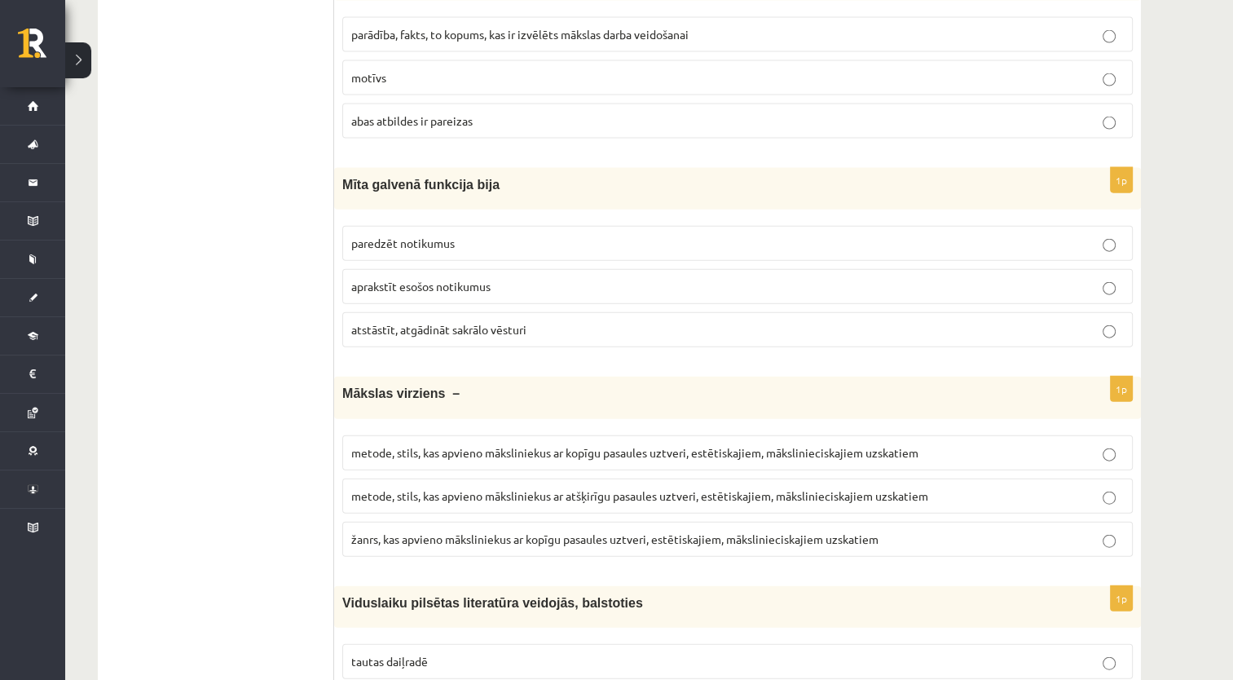
scroll to position [3717, 0]
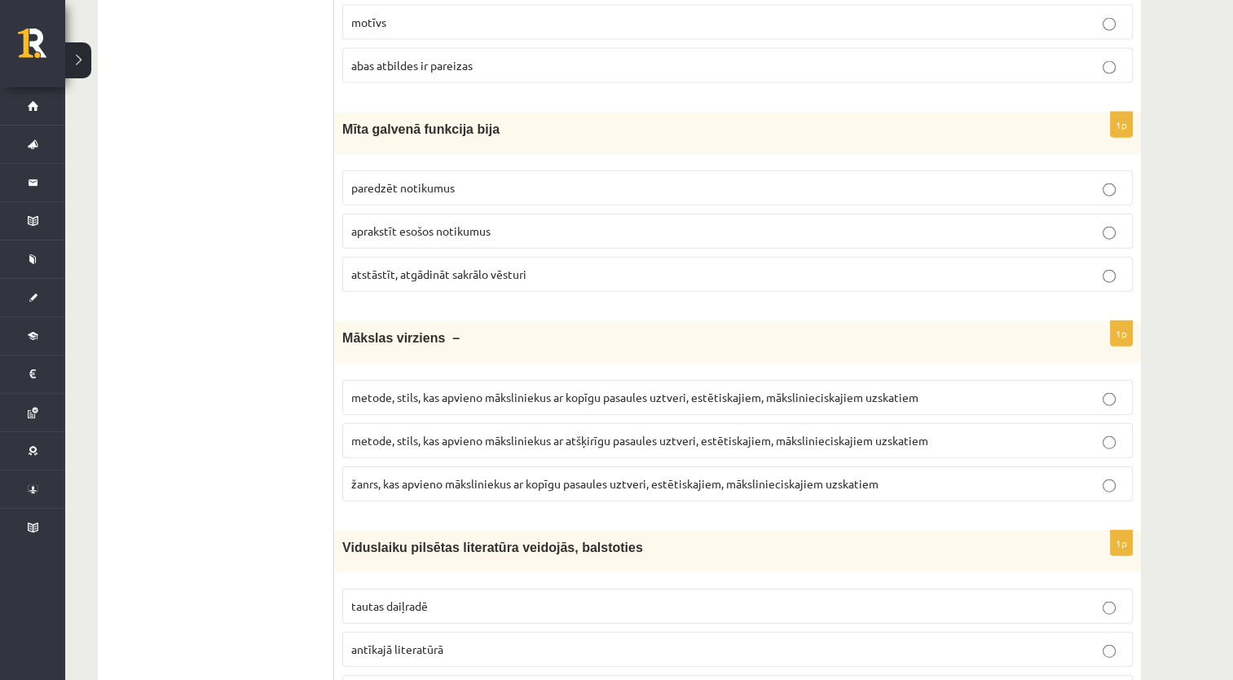
click at [422, 257] on label "atstāstīt, atgādināt sakrālo vēsturi" at bounding box center [737, 274] width 791 height 35
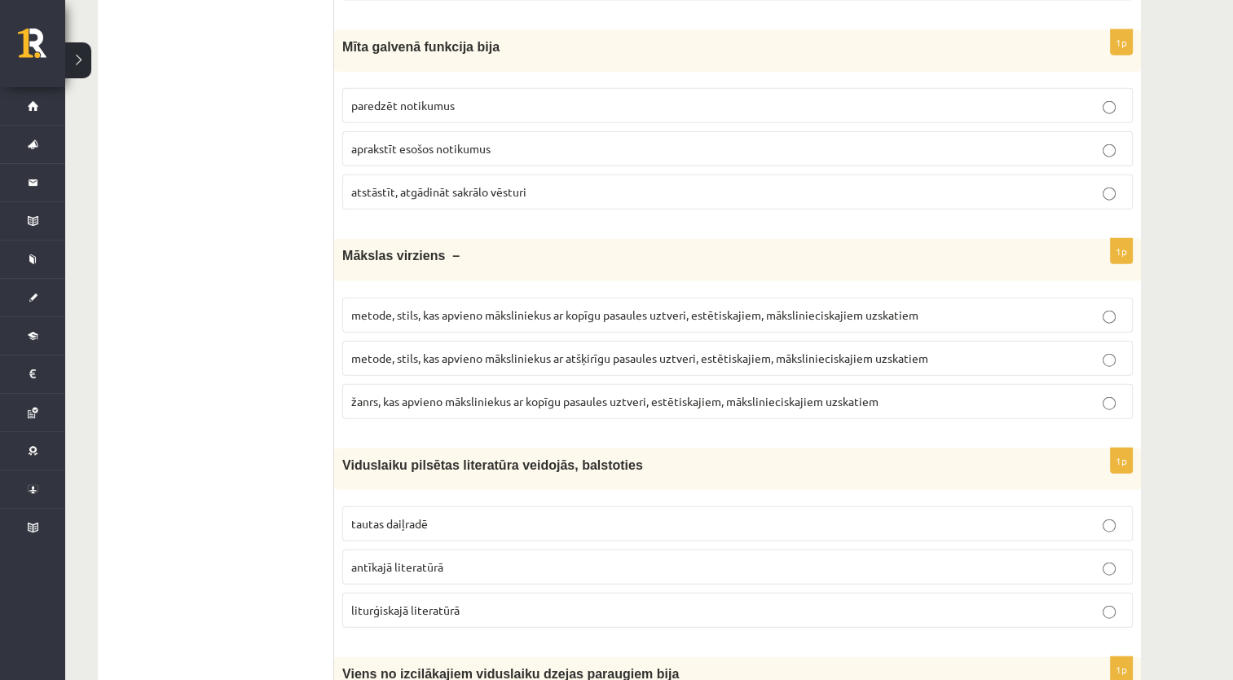
scroll to position [3880, 0]
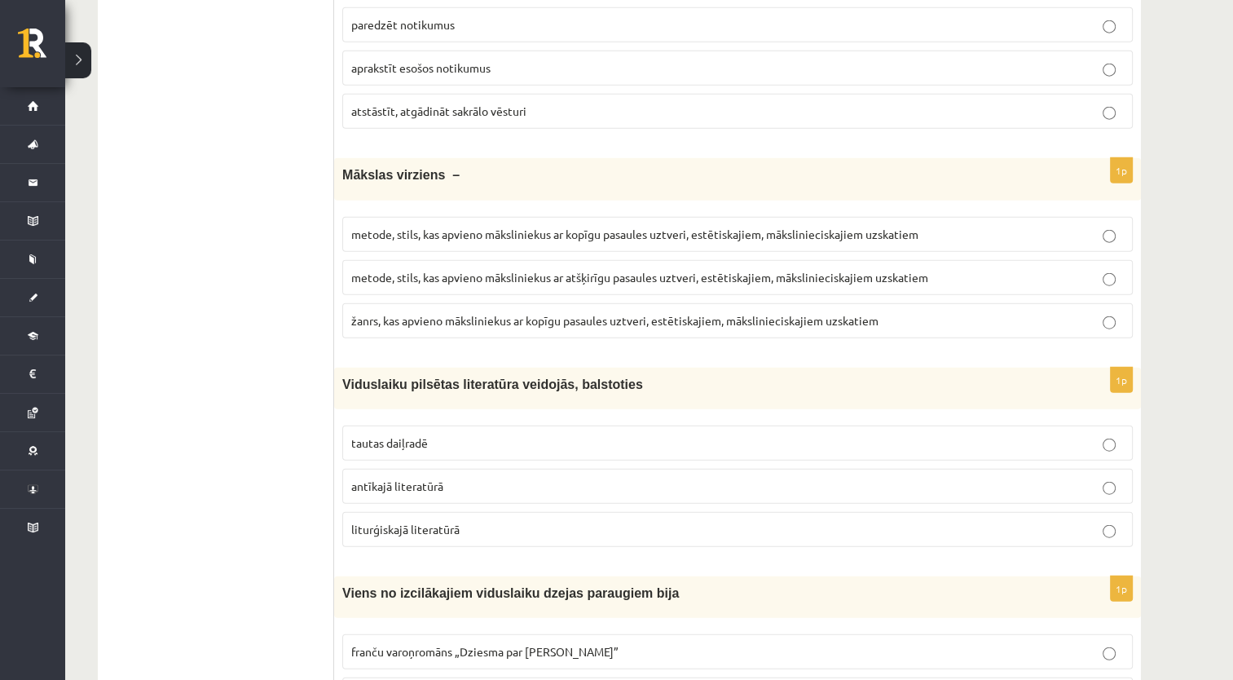
click at [557, 217] on label "metode, stils, kas apvieno māksliniekus ar kopīgu pasaules uztveri, estētiskaji…" at bounding box center [737, 234] width 791 height 35
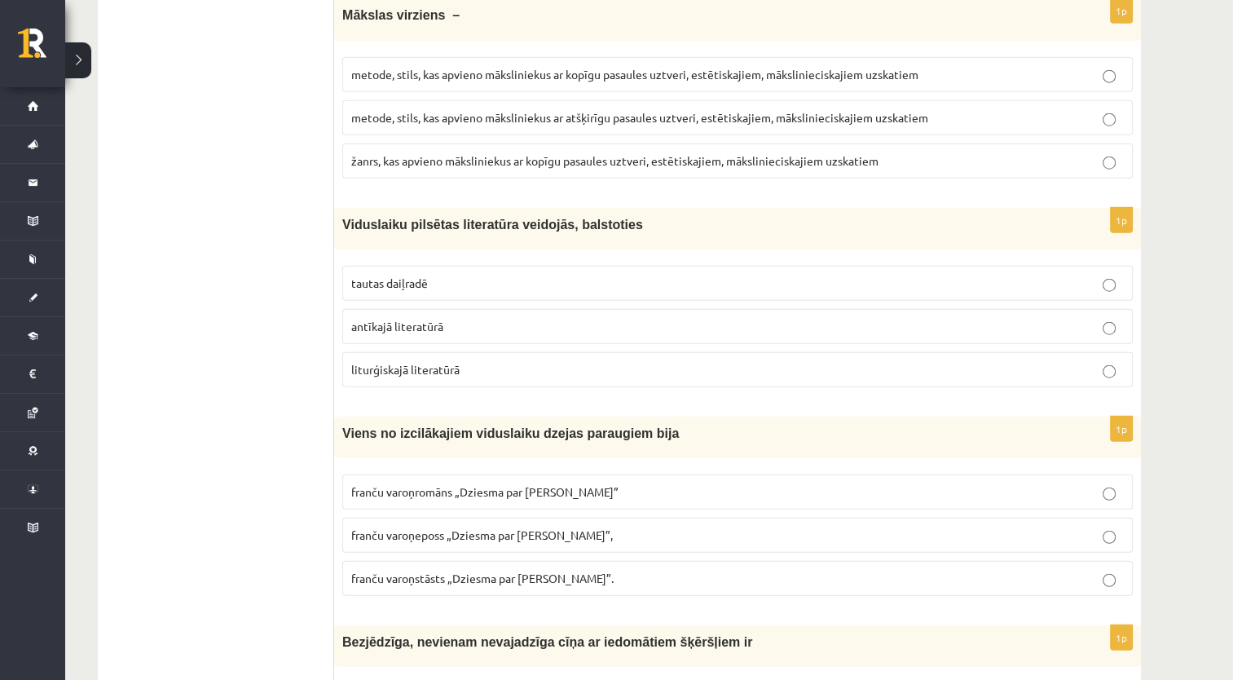
scroll to position [4043, 0]
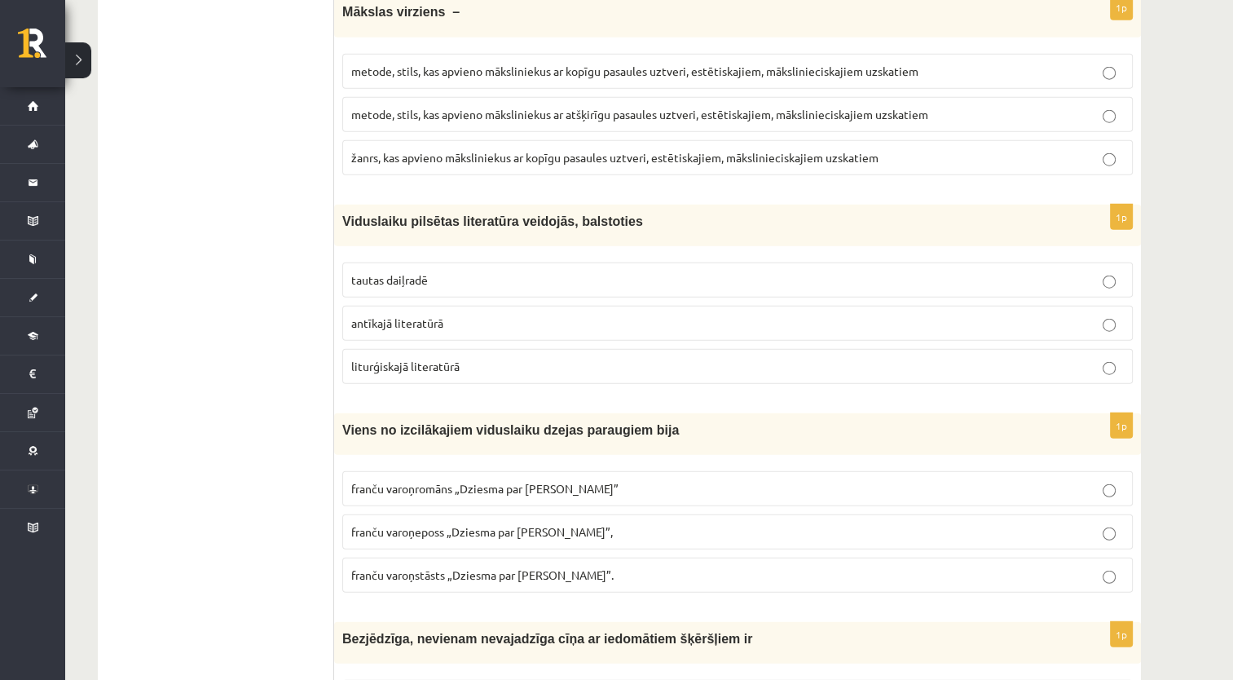
click at [479, 349] on label "liturģiskajā literatūrā" at bounding box center [737, 366] width 791 height 35
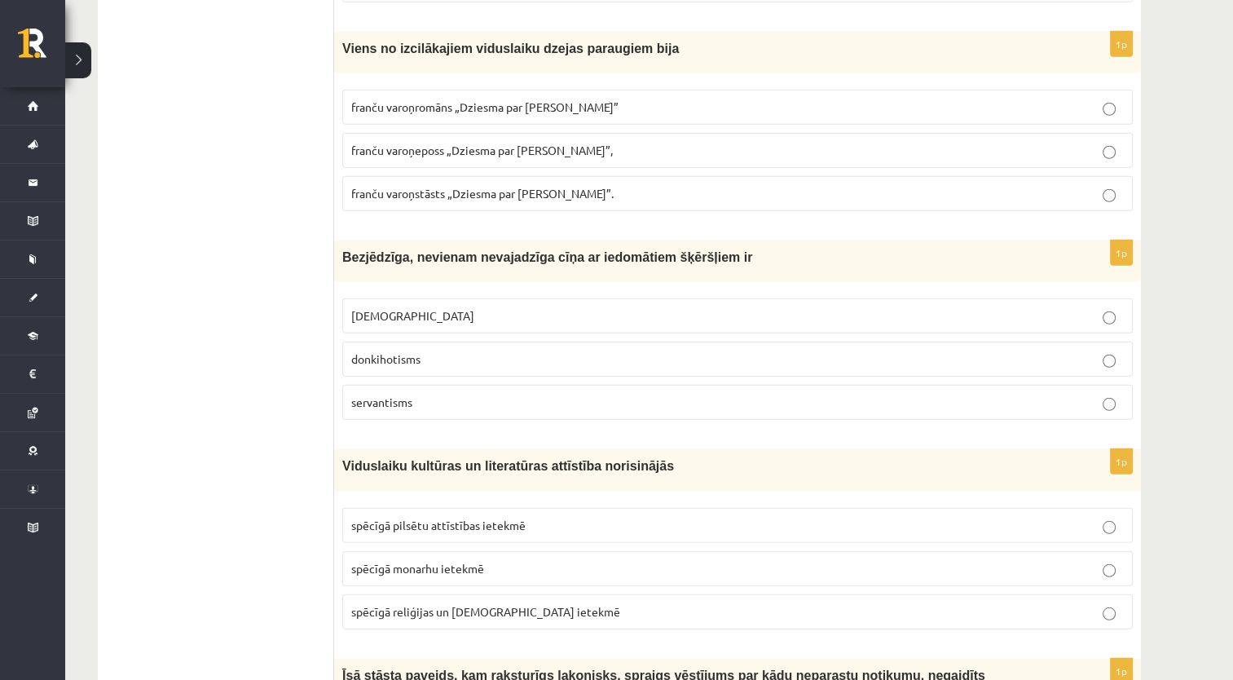
scroll to position [4450, 0]
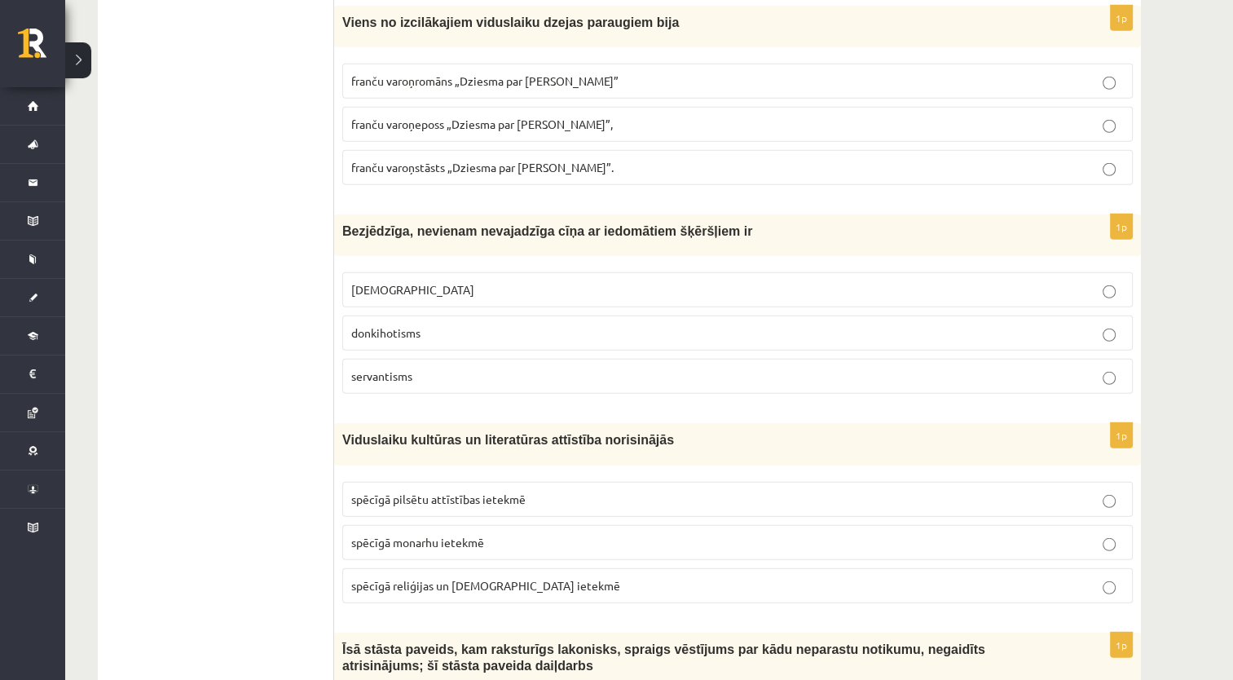
click at [549, 116] on p "franču varoņeposs „Dziesma par Rolandu”," at bounding box center [737, 124] width 773 height 17
click at [452, 324] on p "donkihotisms" at bounding box center [737, 332] width 773 height 17
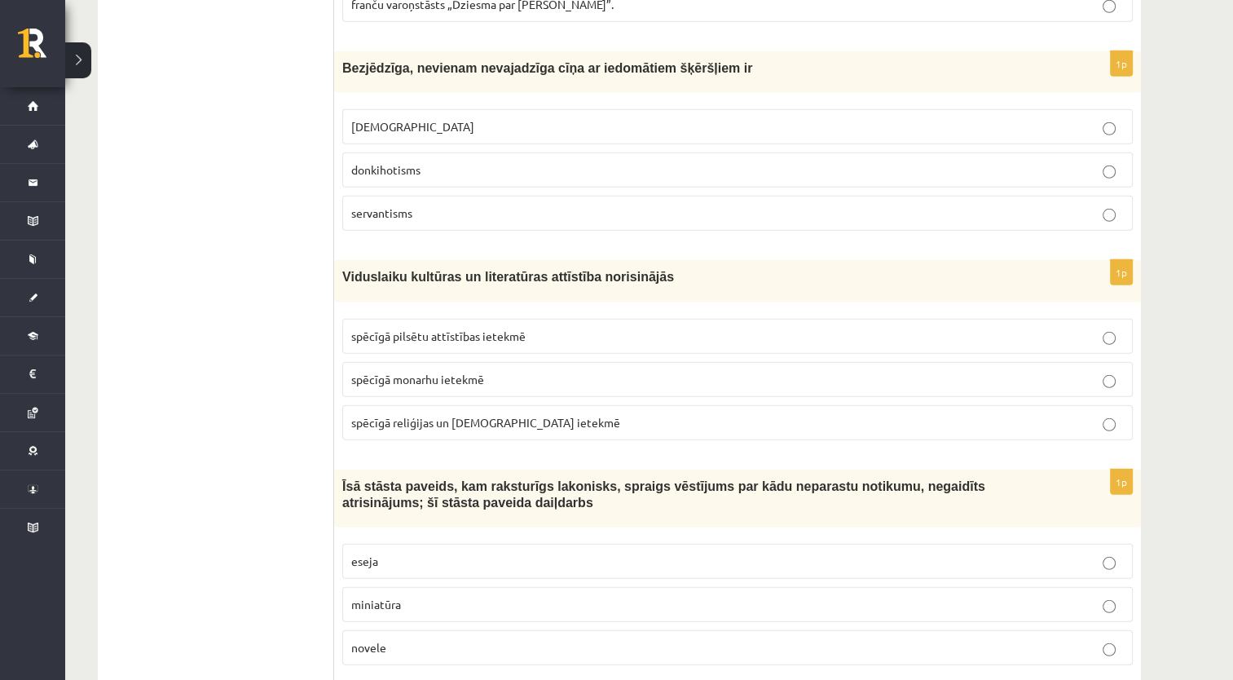
scroll to position [4695, 0]
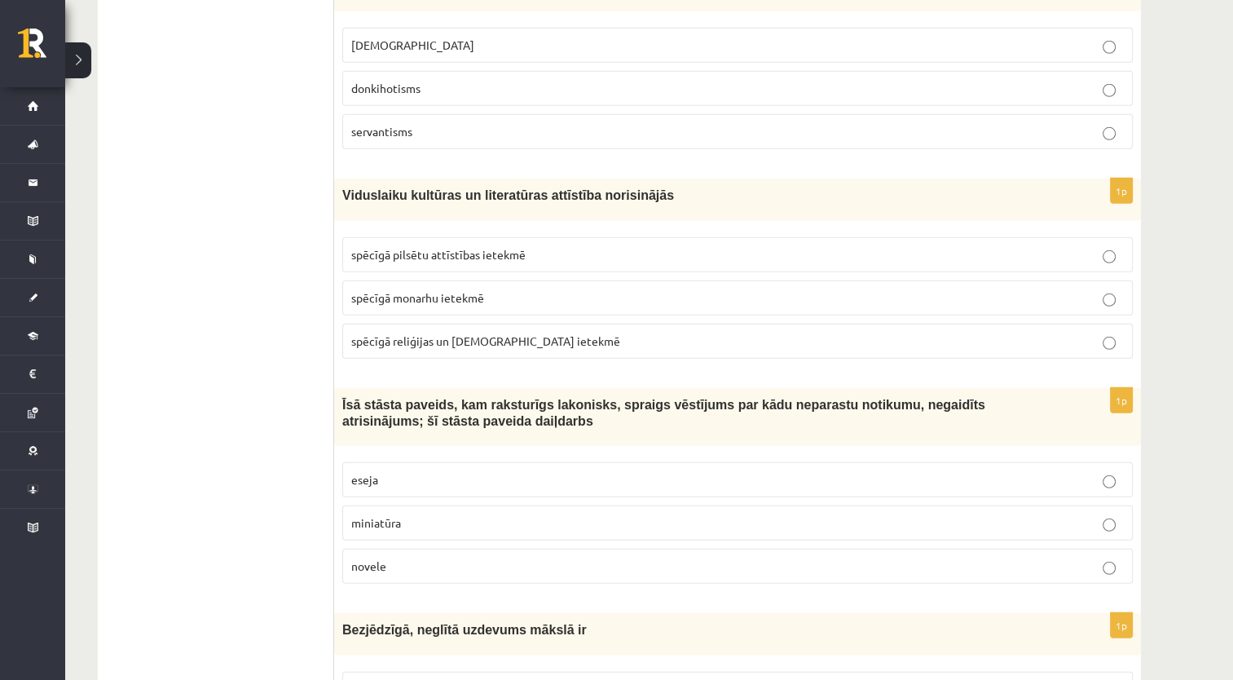
click at [473, 333] on p "spēcīgā reliģijas un baznīcas ietekmē" at bounding box center [737, 341] width 773 height 17
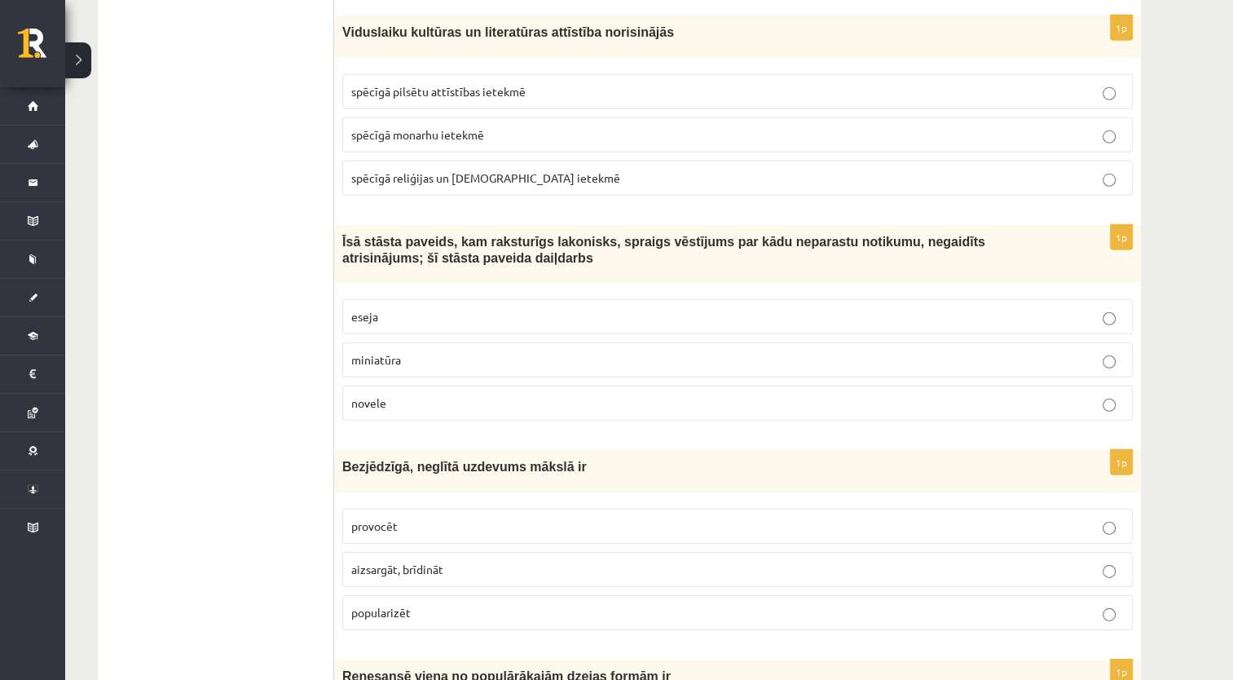
click at [437, 394] on p "novele" at bounding box center [737, 402] width 773 height 17
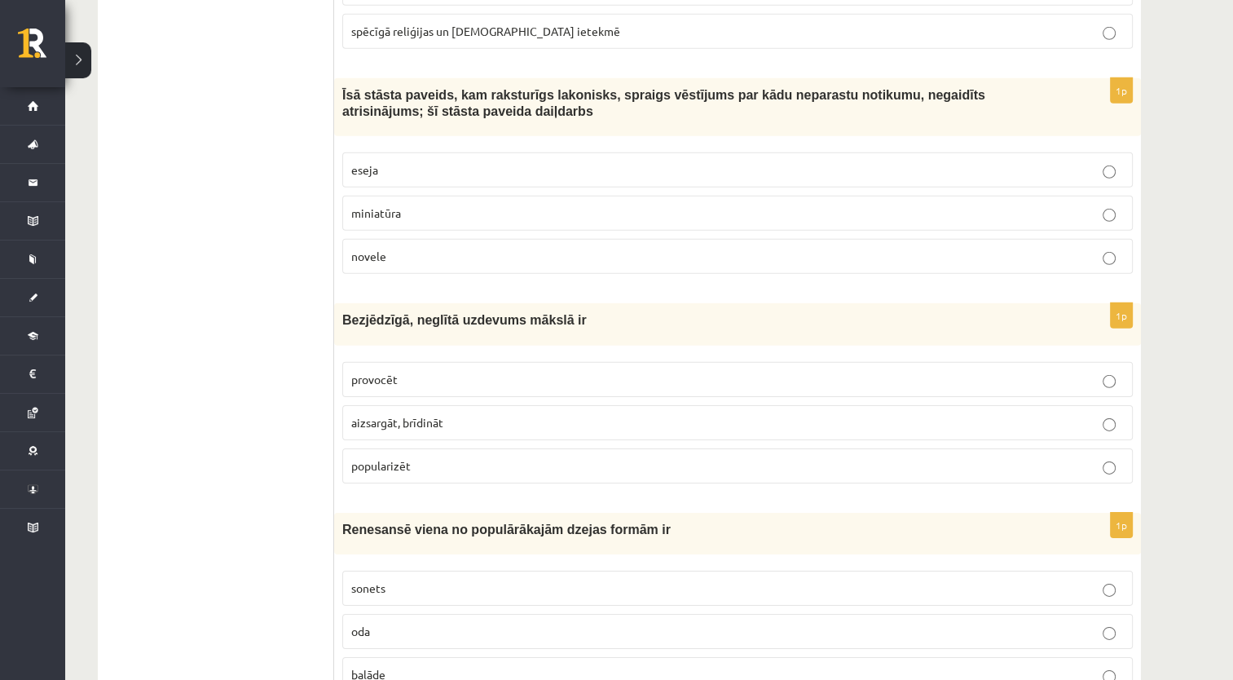
scroll to position [5102, 0]
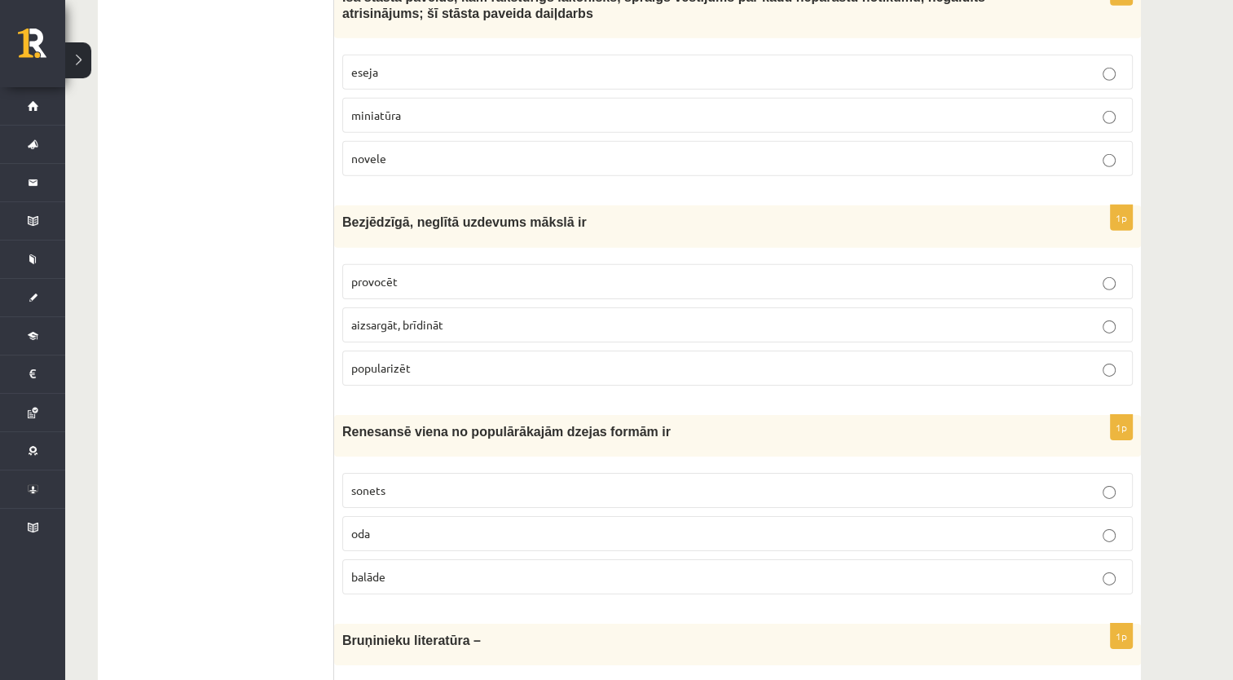
click at [447, 273] on p "provocēt" at bounding box center [737, 281] width 773 height 17
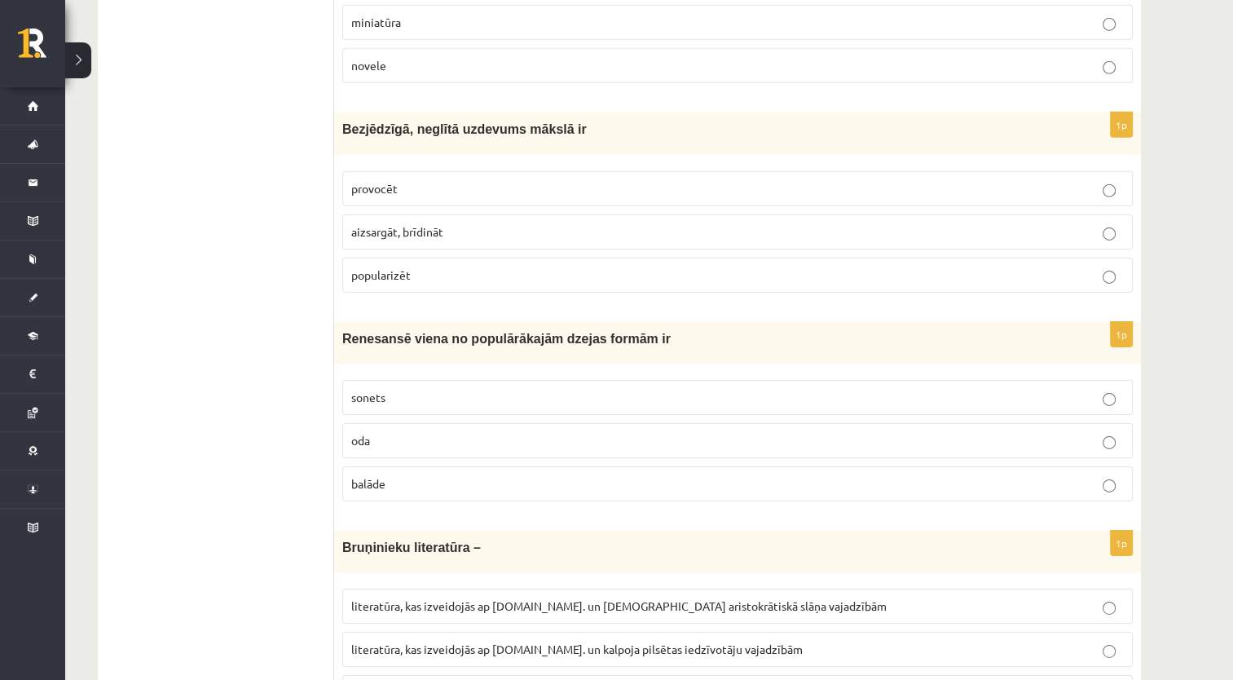
scroll to position [5265, 0]
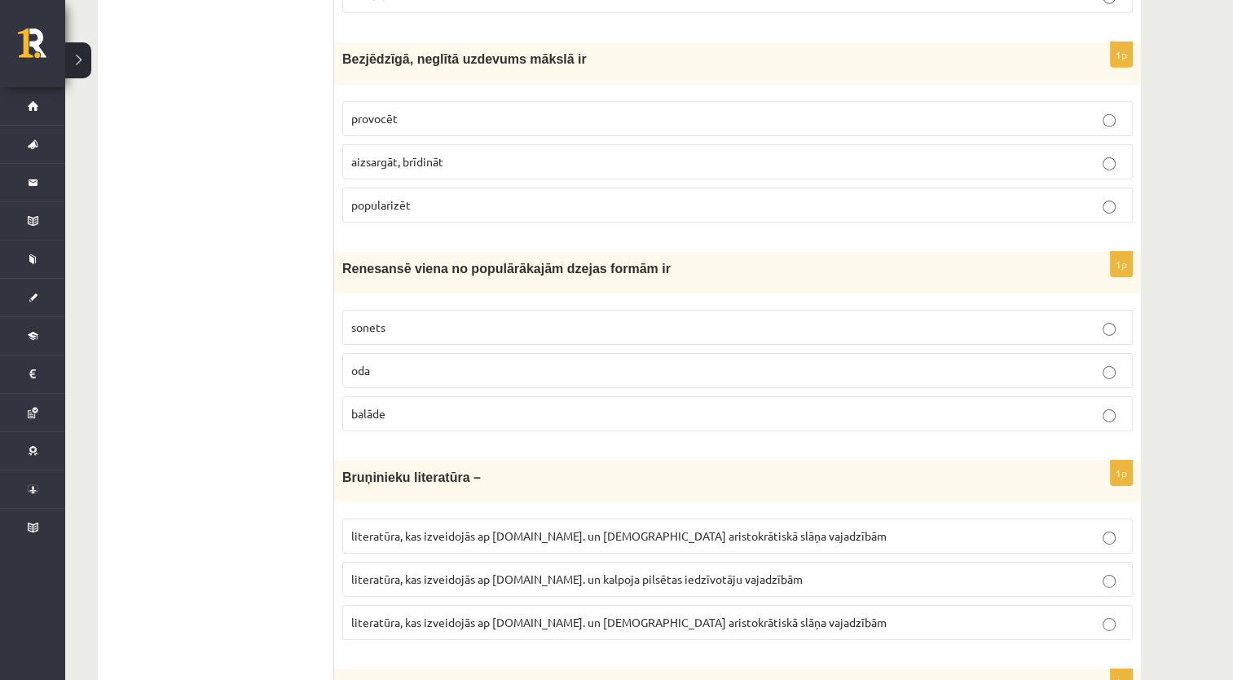
click at [443, 319] on p "sonets" at bounding box center [737, 327] width 773 height 17
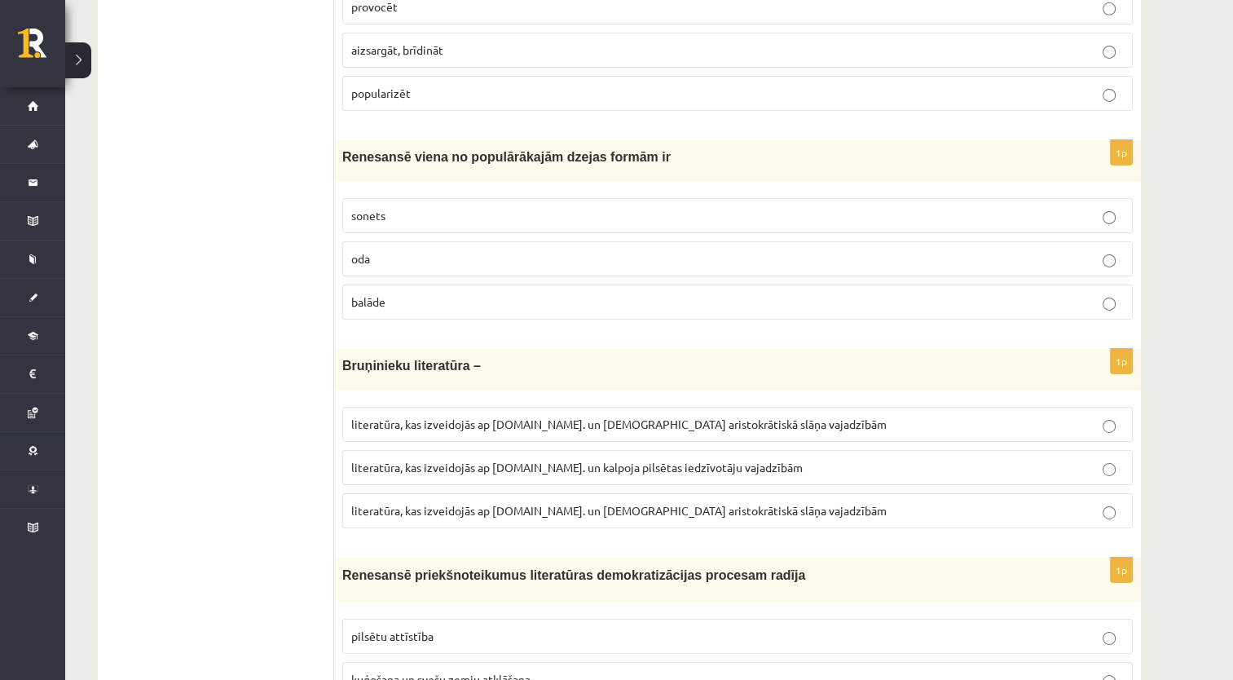
scroll to position [5510, 0]
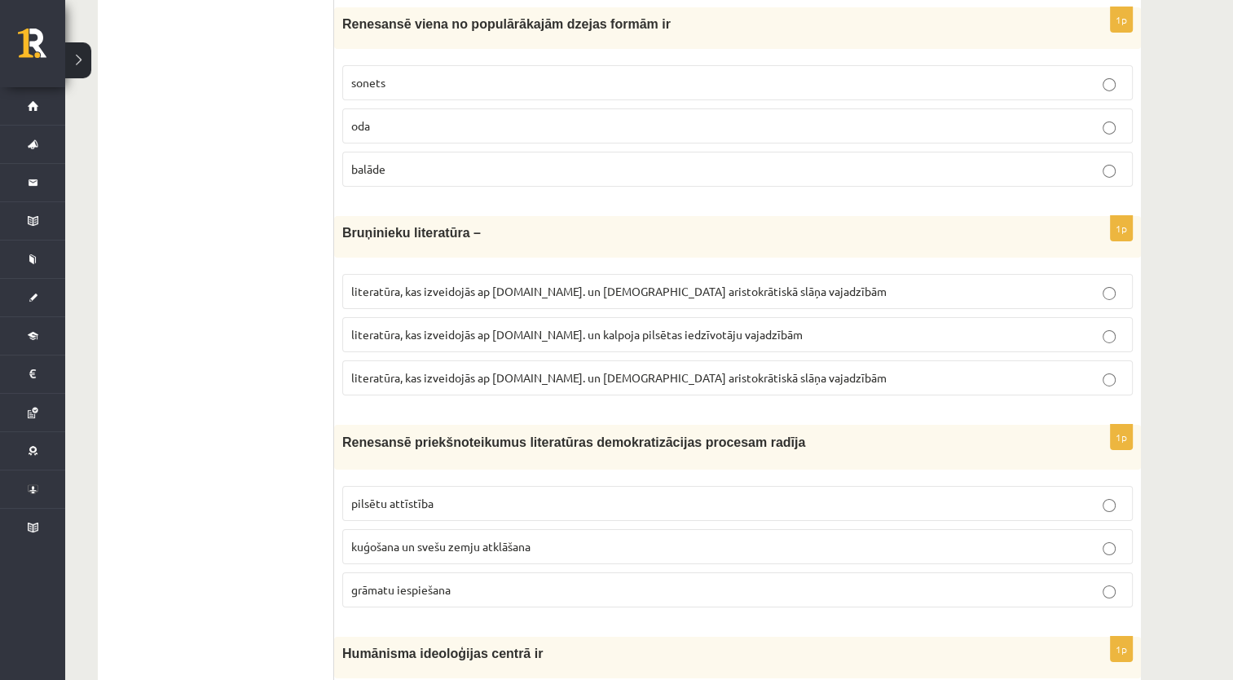
click at [506, 326] on p "literatūra, kas izveidojās ap 12.gs. un kalpoja pilsētas iedzīvotāju vajadzībām" at bounding box center [737, 334] width 773 height 17
click at [578, 369] on p "literatūra, kas izveidojās ap 12.gs. un kalpoja aristokrātiskā slāņa vajadzībām" at bounding box center [737, 377] width 773 height 17
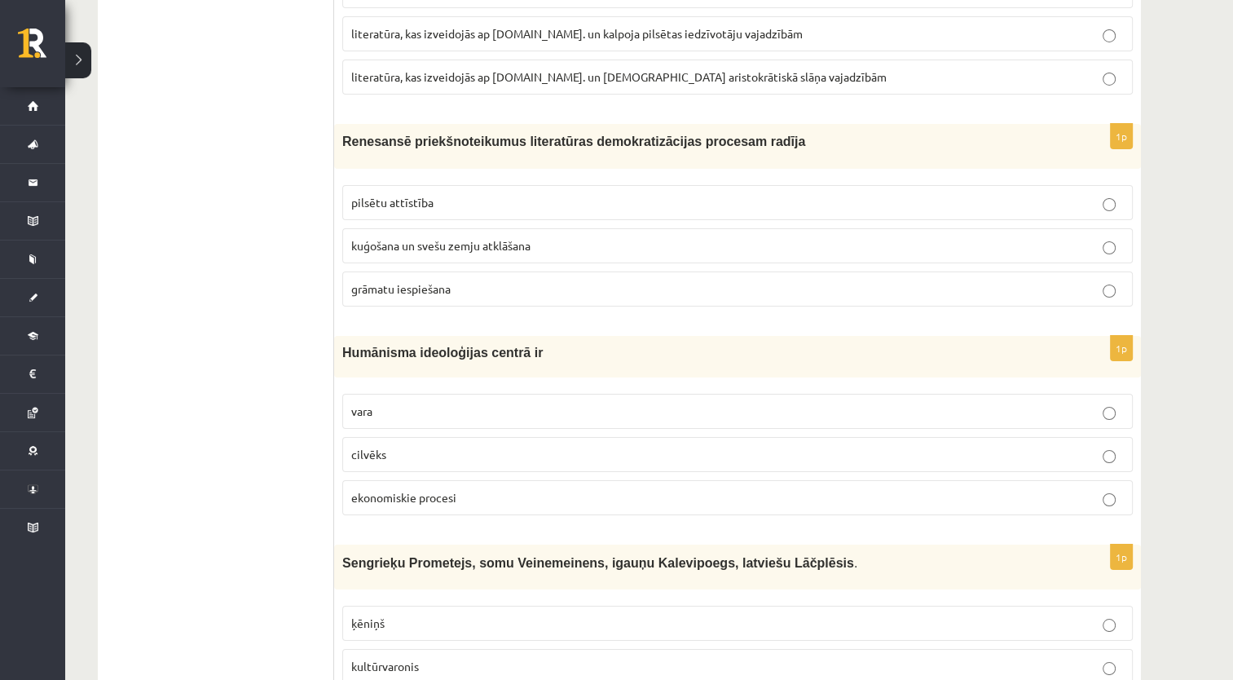
scroll to position [5836, 0]
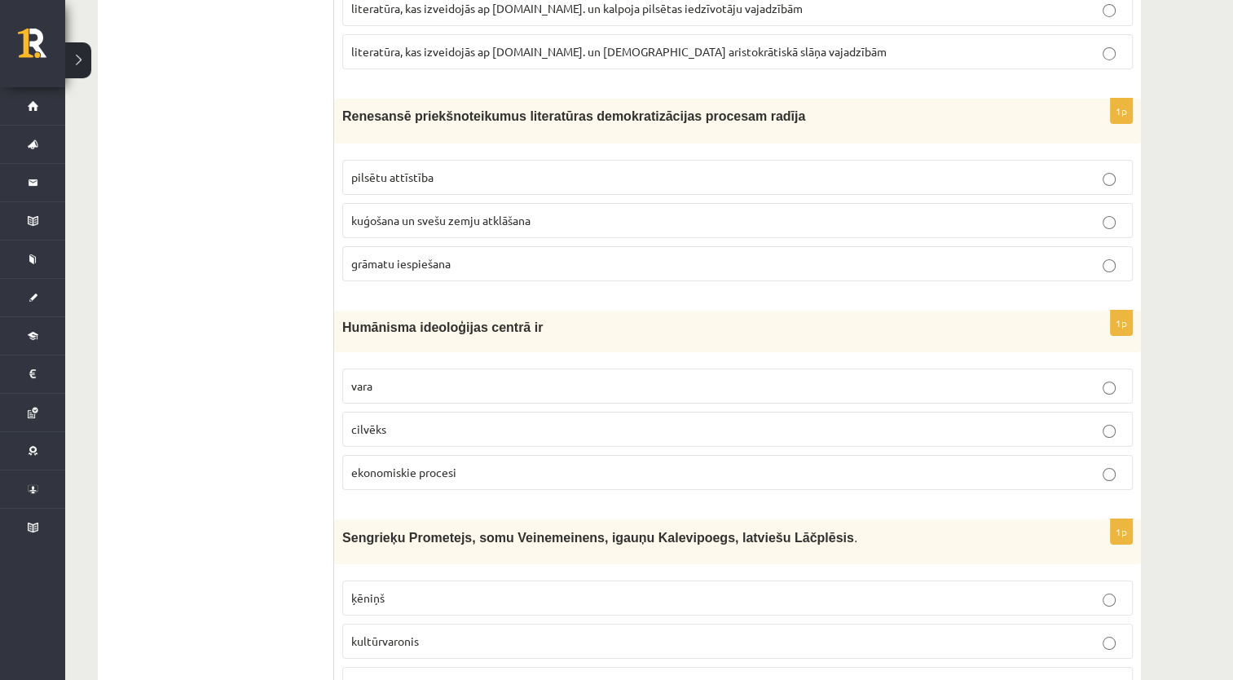
click at [446, 246] on label "grāmatu iespiešana" at bounding box center [737, 263] width 791 height 35
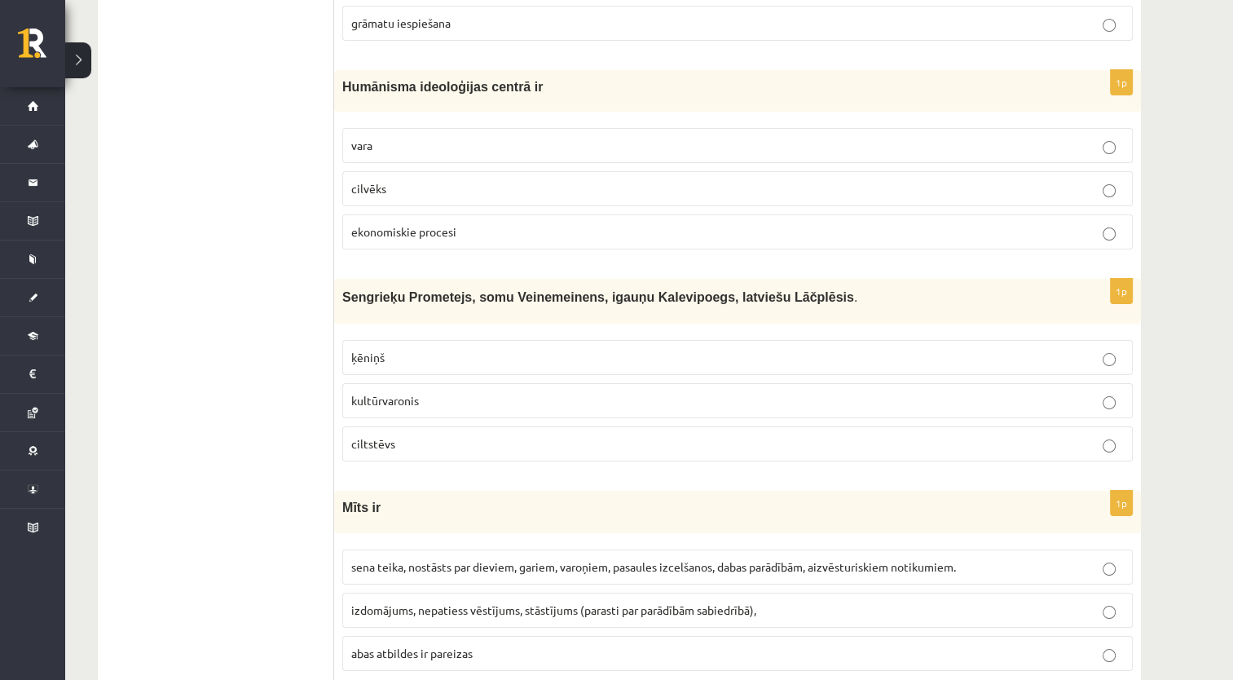
scroll to position [6080, 0]
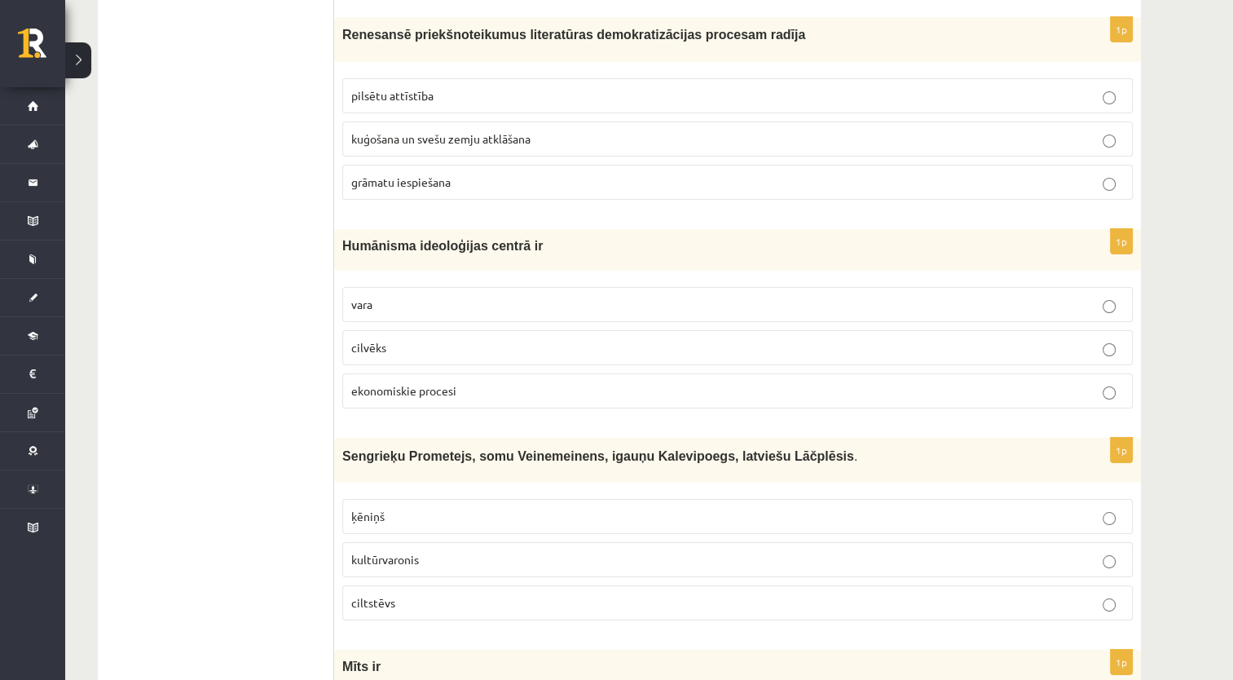
click at [469, 339] on p "cilvēks" at bounding box center [737, 347] width 773 height 17
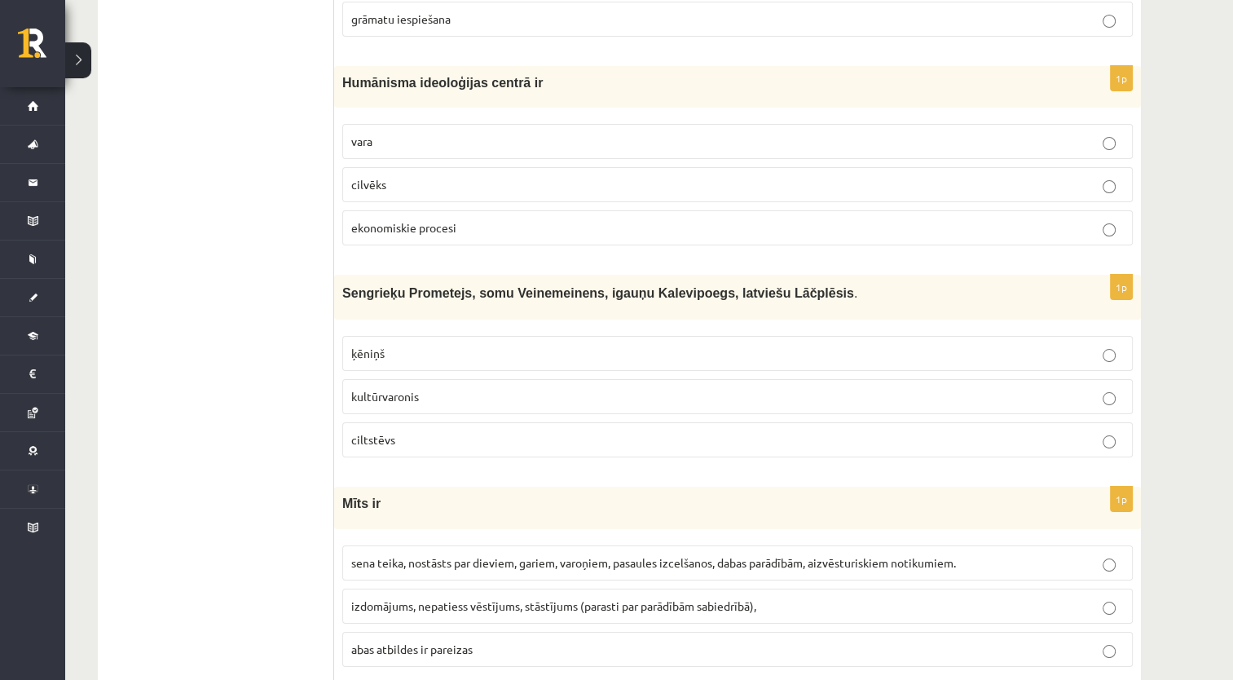
click at [453, 388] on p "kultūrvaronis" at bounding box center [737, 396] width 773 height 17
click at [502, 554] on p "sena teika, nostāsts par dieviem, gariem, varoņiem, pasaules izcelšanos, dabas …" at bounding box center [737, 562] width 773 height 17
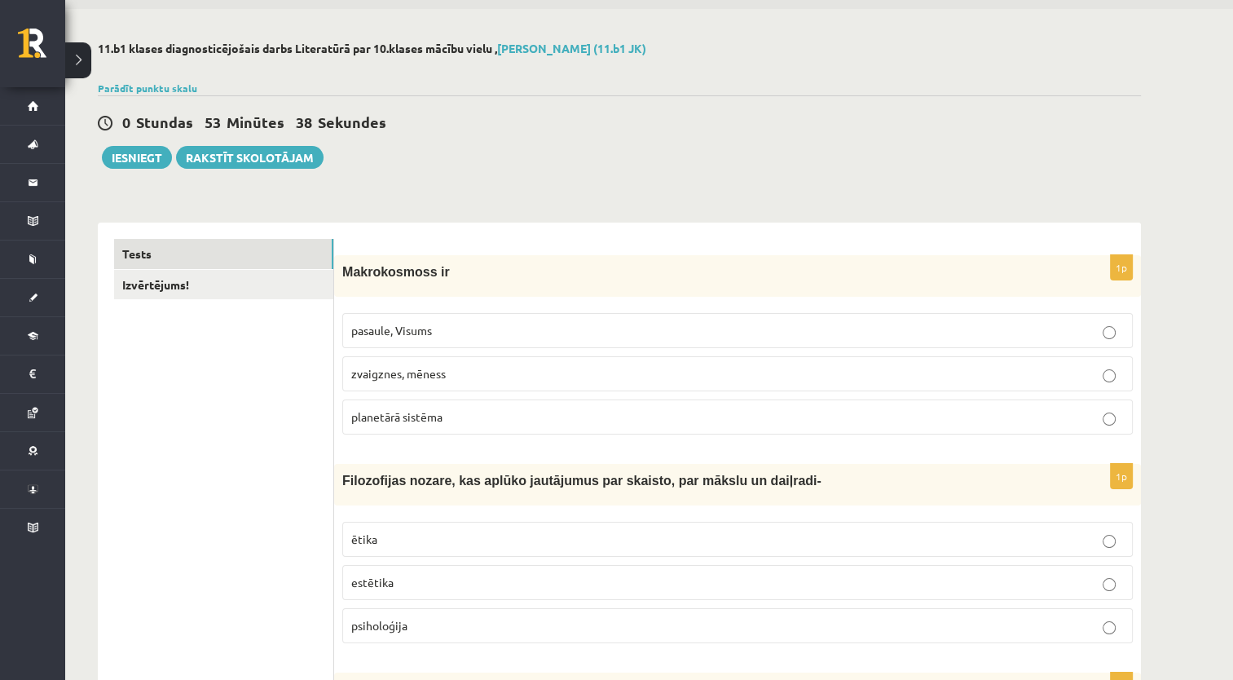
scroll to position [0, 0]
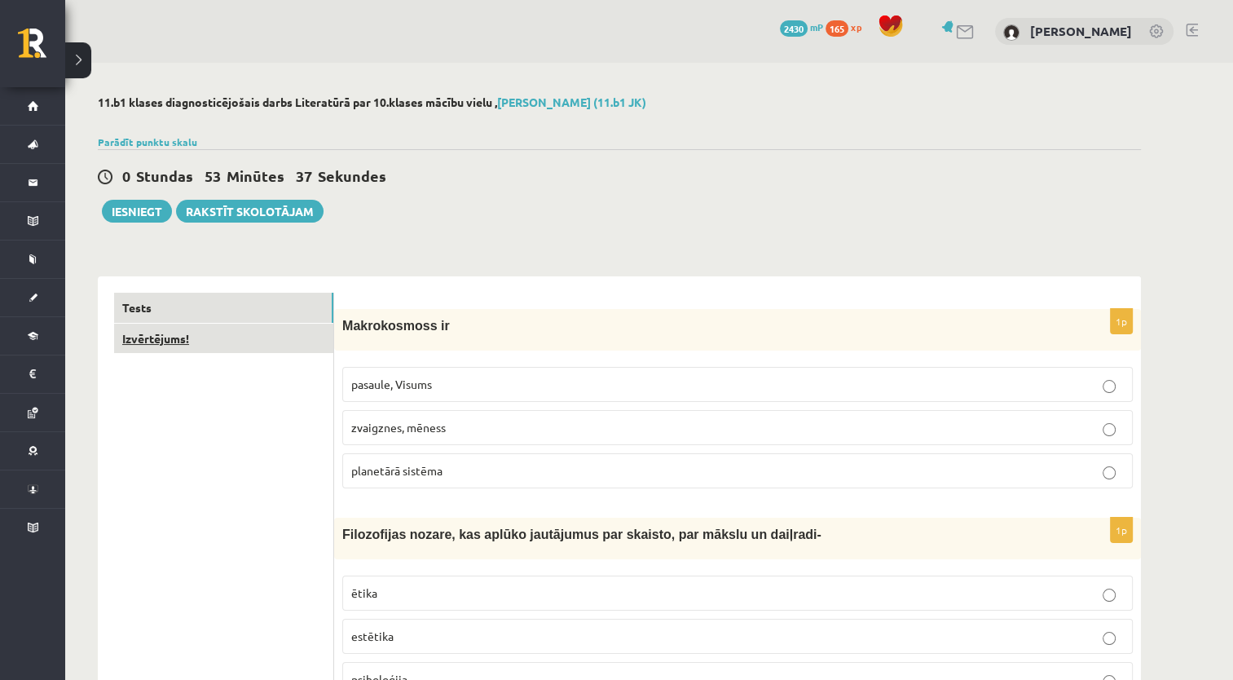
click at [231, 347] on link "Izvērtējums!" at bounding box center [223, 339] width 219 height 30
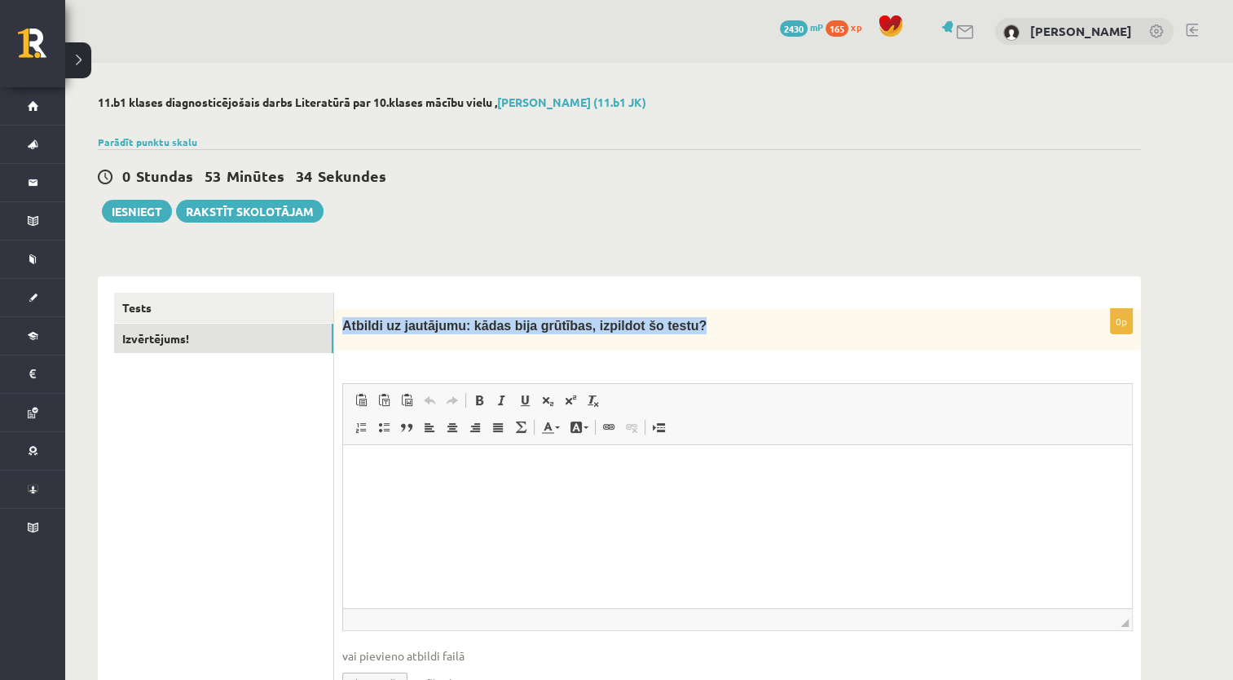
drag, startPoint x: 342, startPoint y: 323, endPoint x: 682, endPoint y: 321, distance: 339.9
click at [682, 321] on p "Atbildi uz jautājumu: kādas bija grūtības, izpildot šo testu?" at bounding box center [696, 325] width 709 height 17
copy span "Atbildi uz jautājumu: kādas bija grūtības, izpildot šo testu?"
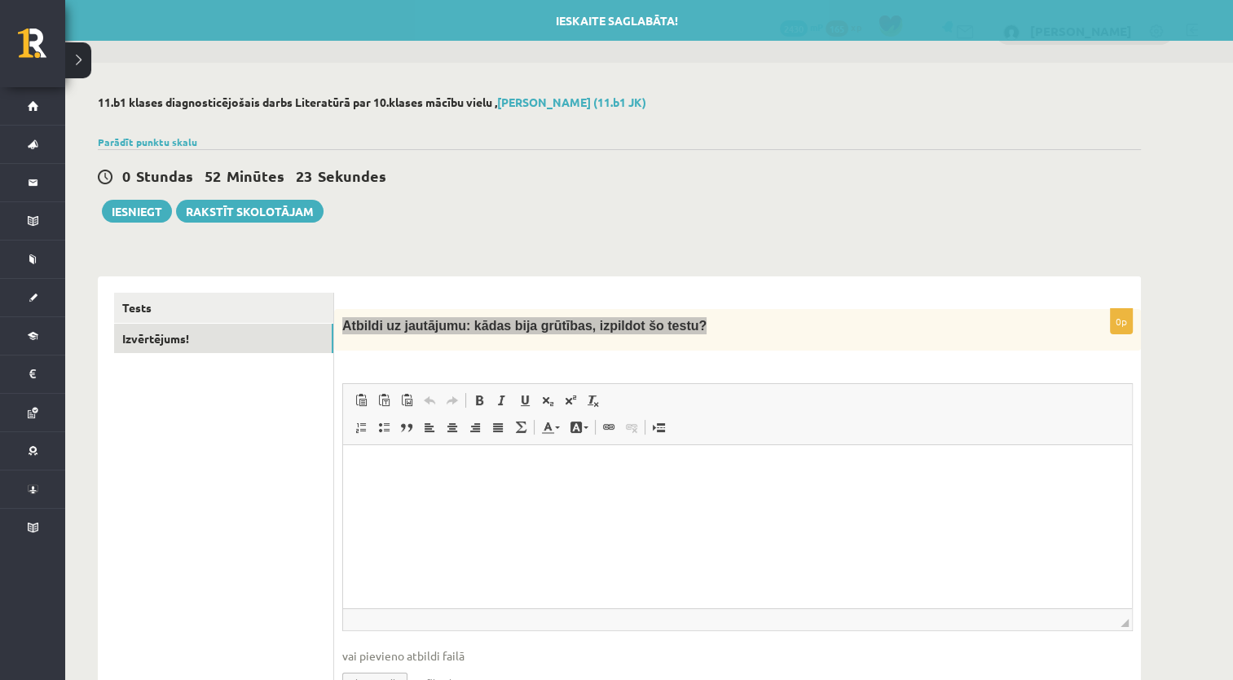
click at [480, 495] on html at bounding box center [737, 470] width 789 height 50
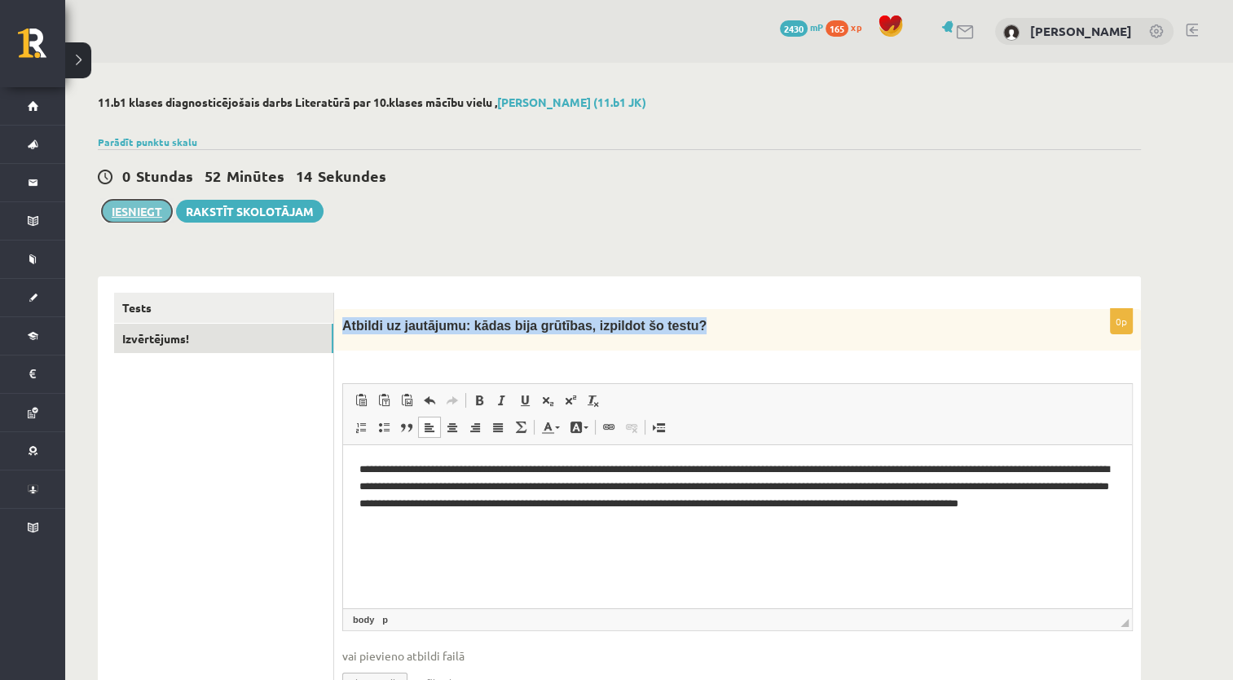
click at [140, 201] on button "Iesniegt" at bounding box center [137, 211] width 70 height 23
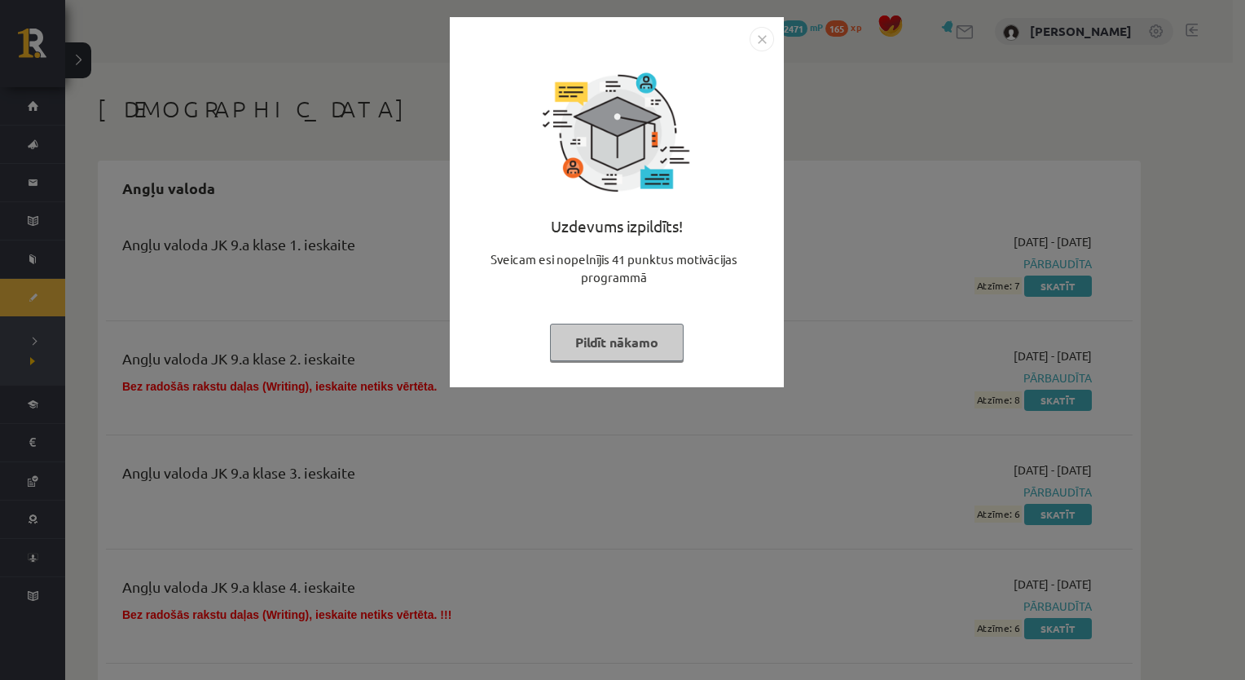
click at [766, 37] on img "Close" at bounding box center [762, 39] width 24 height 24
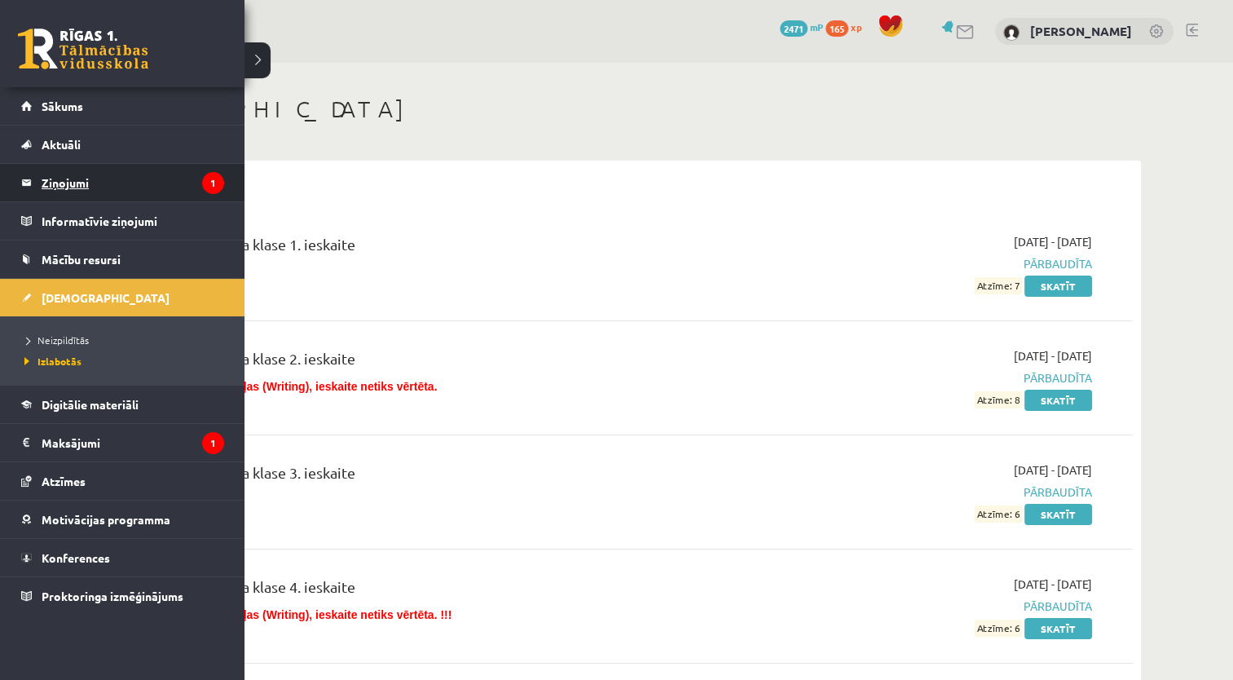
click at [85, 186] on legend "Ziņojumi 1" at bounding box center [133, 182] width 183 height 37
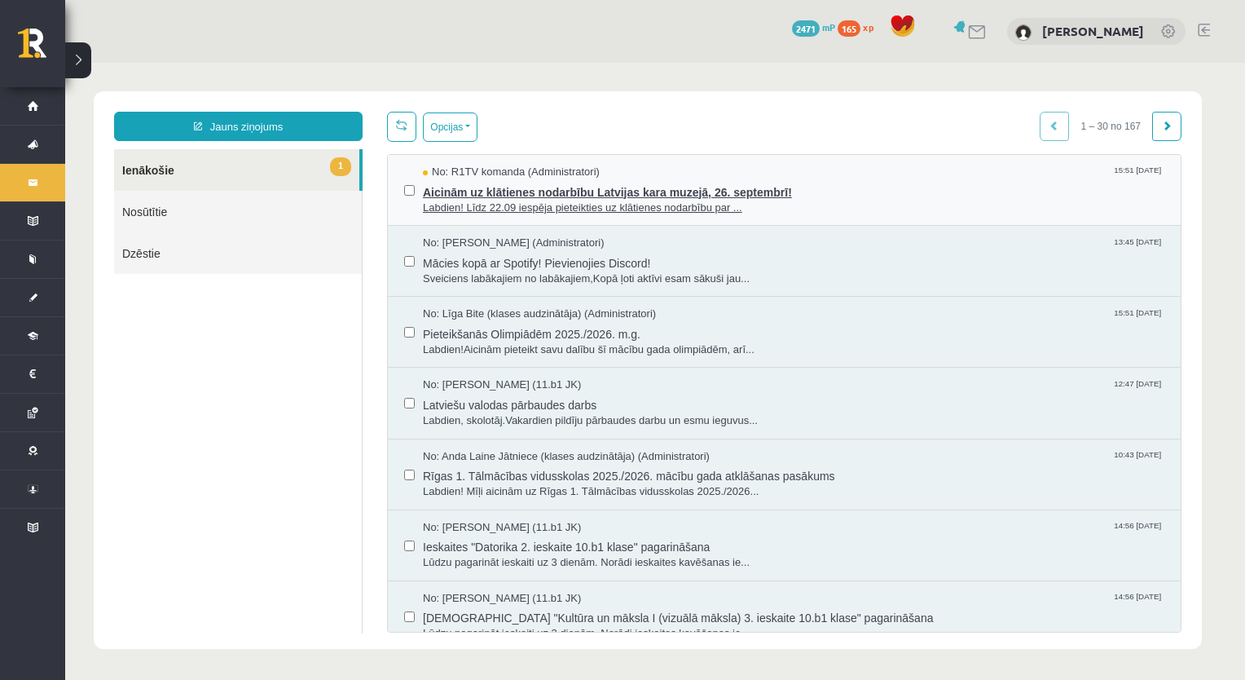
click at [702, 204] on span "Labdien! Līdz 22.09 iespēja pieteikties uz klātienes nodarbību par ..." at bounding box center [794, 208] width 742 height 15
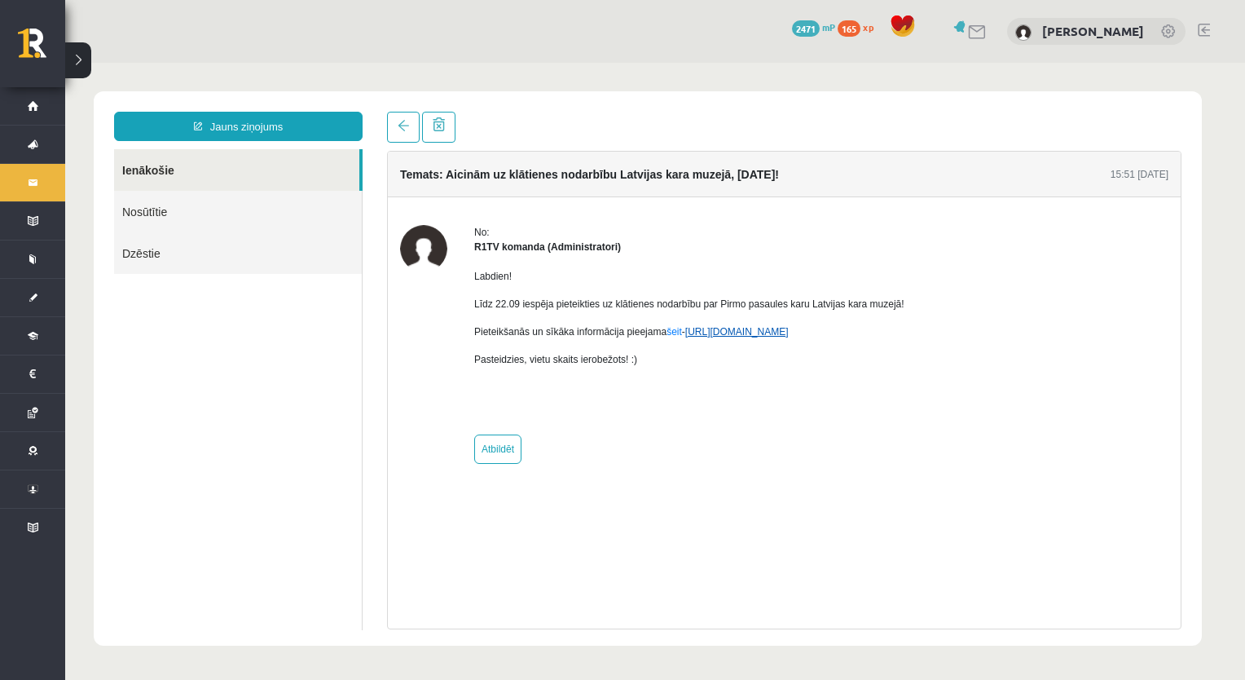
click at [717, 333] on link "https://eskola.r1tv.lv/campaign/35" at bounding box center [737, 331] width 104 height 11
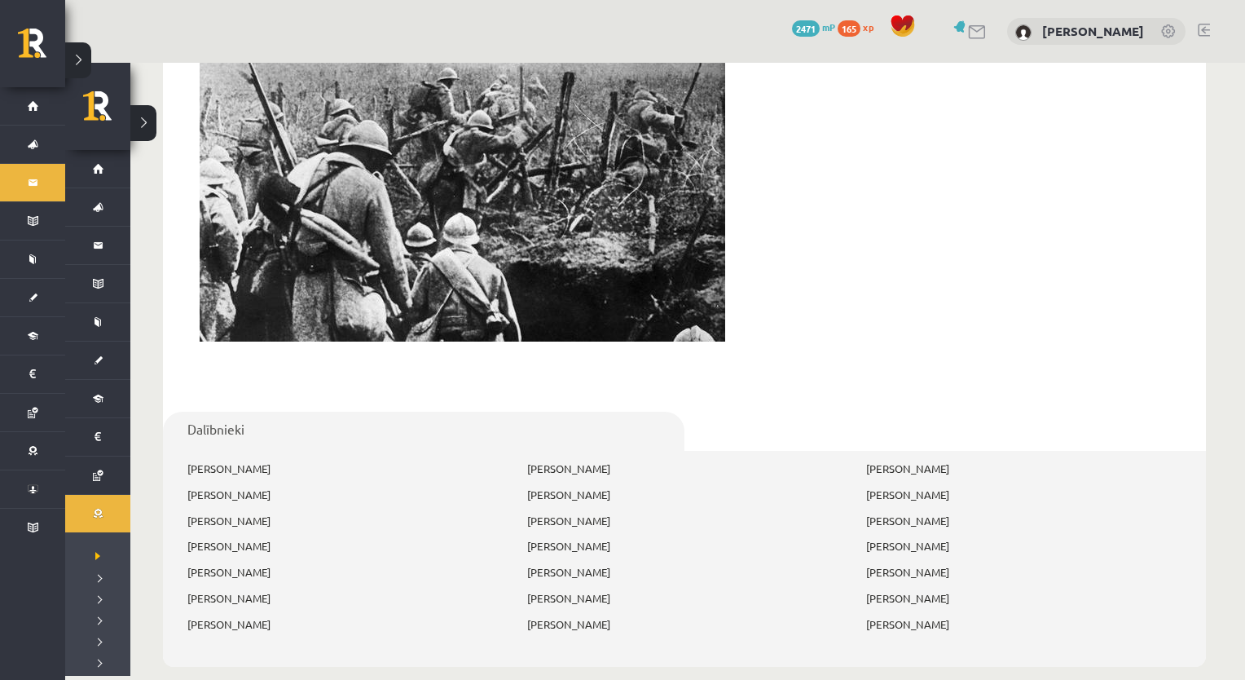
scroll to position [756, 0]
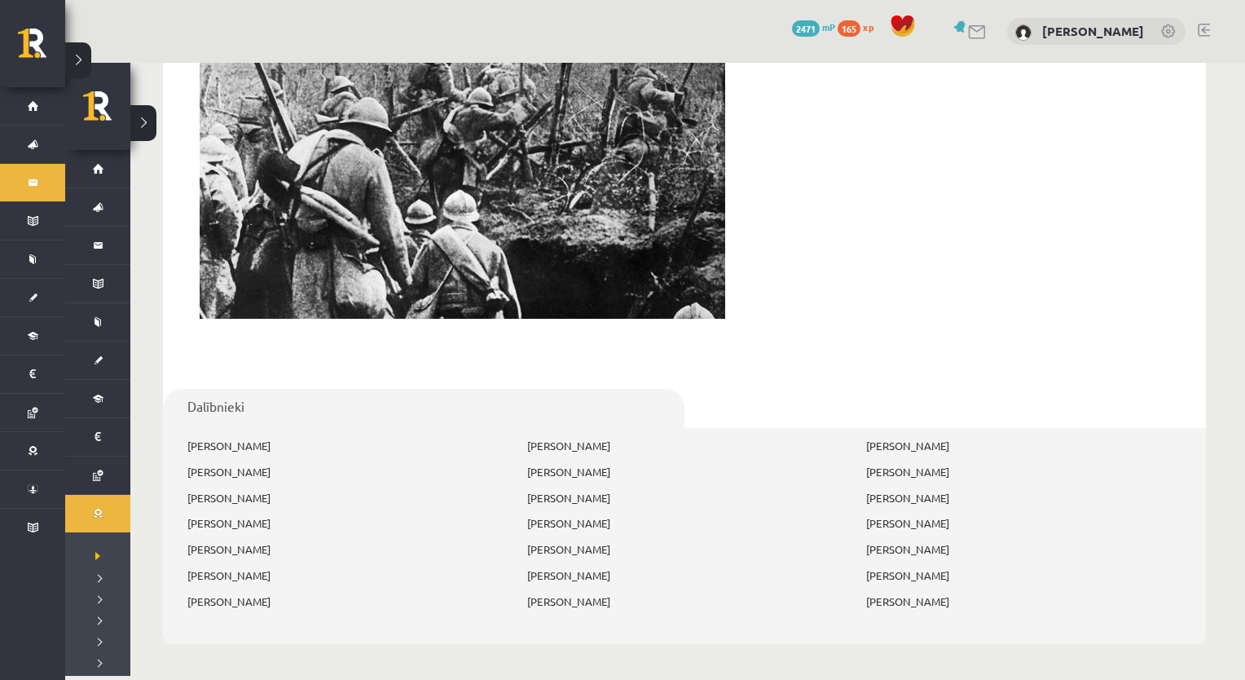
drag, startPoint x: 268, startPoint y: 437, endPoint x: 342, endPoint y: 435, distance: 73.4
click at [342, 435] on div "Keita Tutina Ilia Ganebnyi Kristīna Vološina Linda Burkovska Izabella Bebre Sen…" at bounding box center [684, 524] width 1043 height 192
drag, startPoint x: 1017, startPoint y: 594, endPoint x: 1126, endPoint y: 587, distance: 109.5
click at [1126, 587] on div "Keita Tutina Ilia Ganebnyi Kristīna Vološina Linda Burkovska Izabella Bebre Sen…" at bounding box center [684, 529] width 1019 height 182
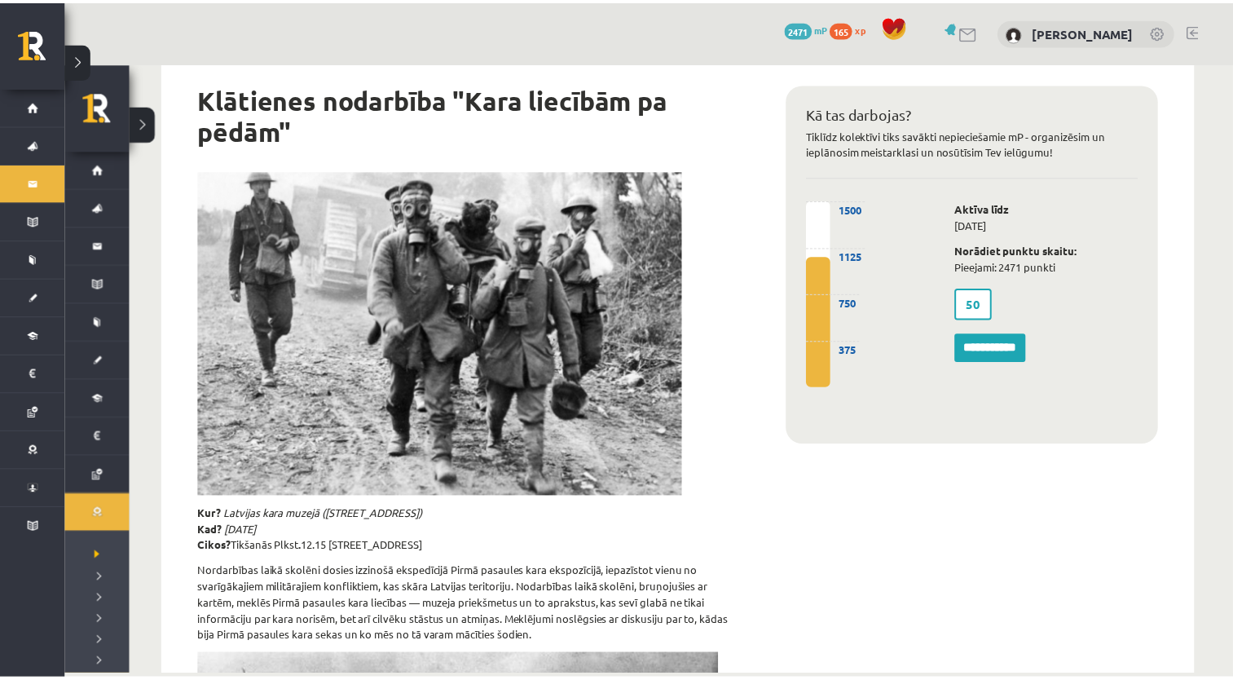
scroll to position [0, 0]
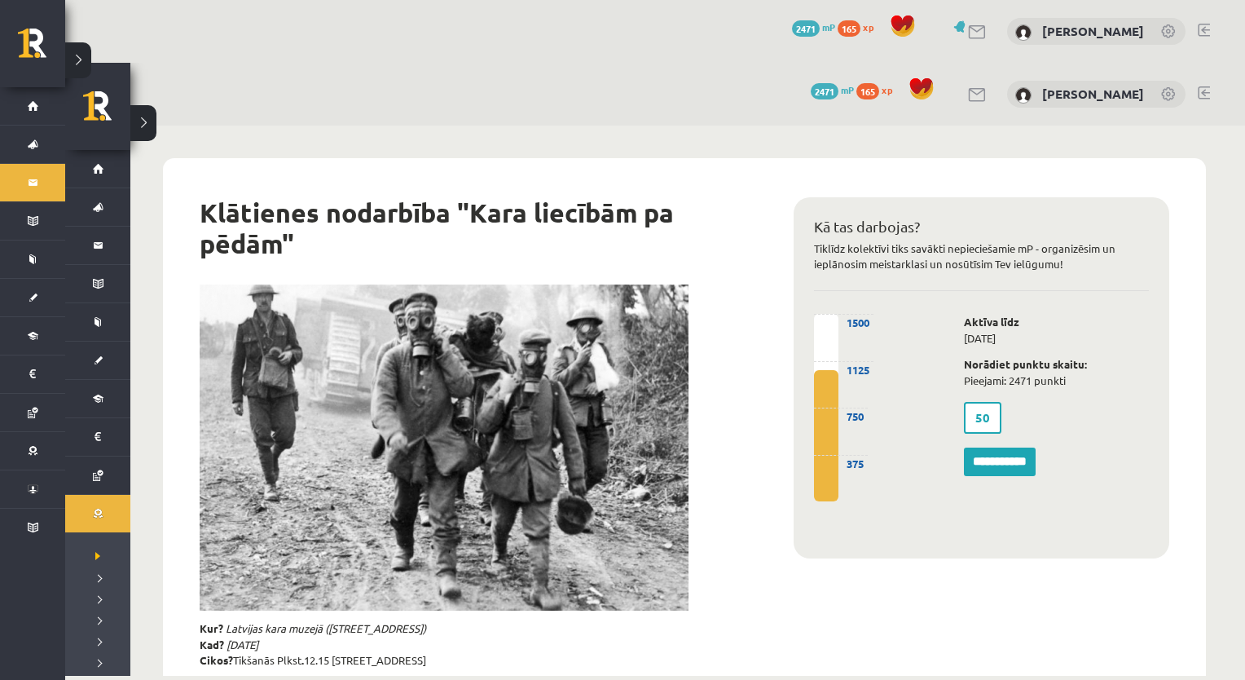
click at [734, 497] on div at bounding box center [472, 447] width 570 height 326
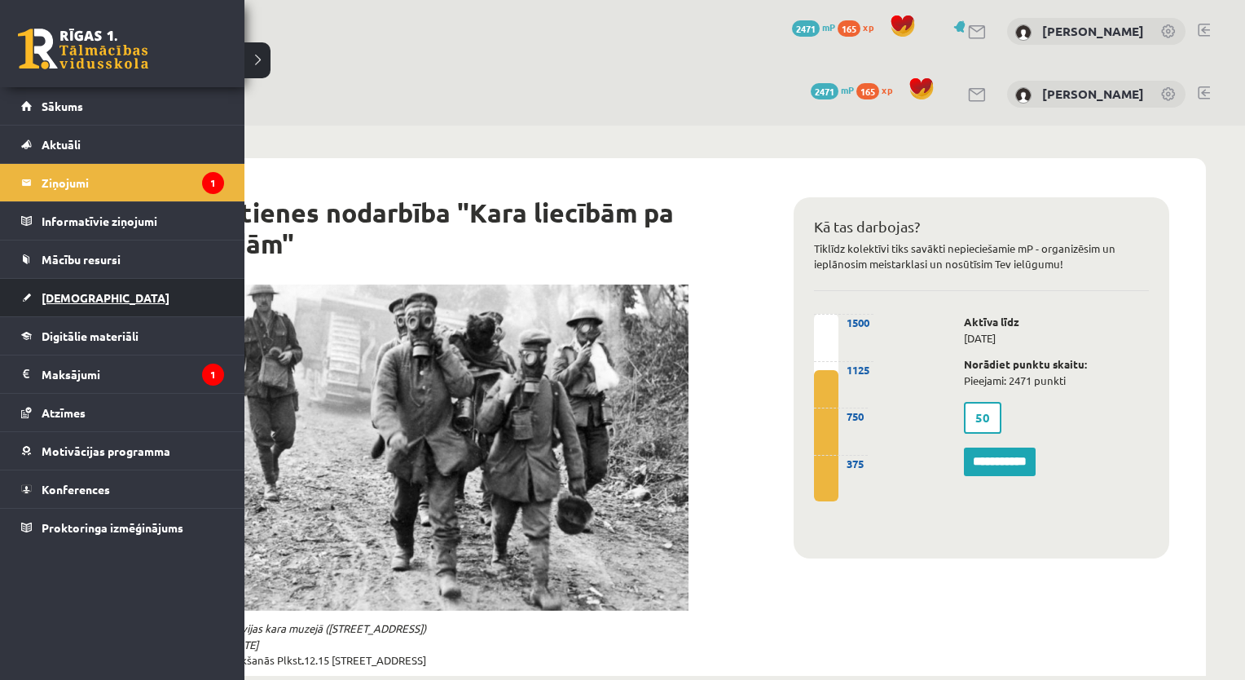
click at [78, 303] on link "[DEMOGRAPHIC_DATA]" at bounding box center [122, 297] width 203 height 37
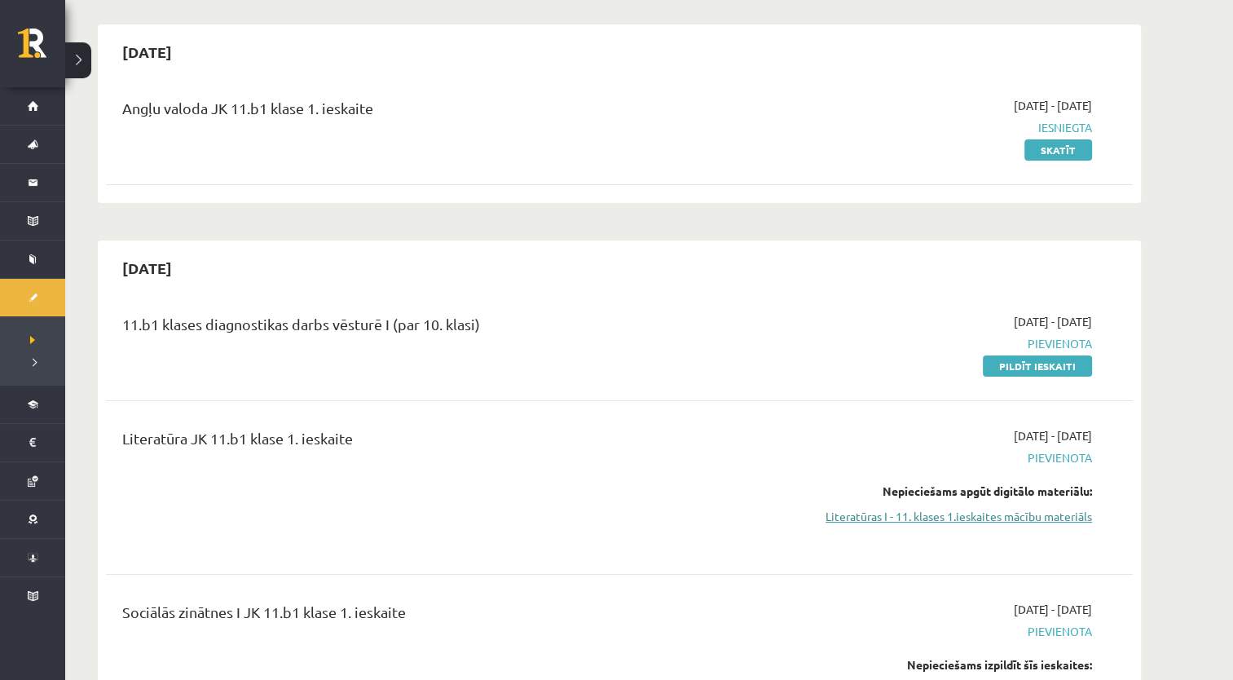
scroll to position [163, 0]
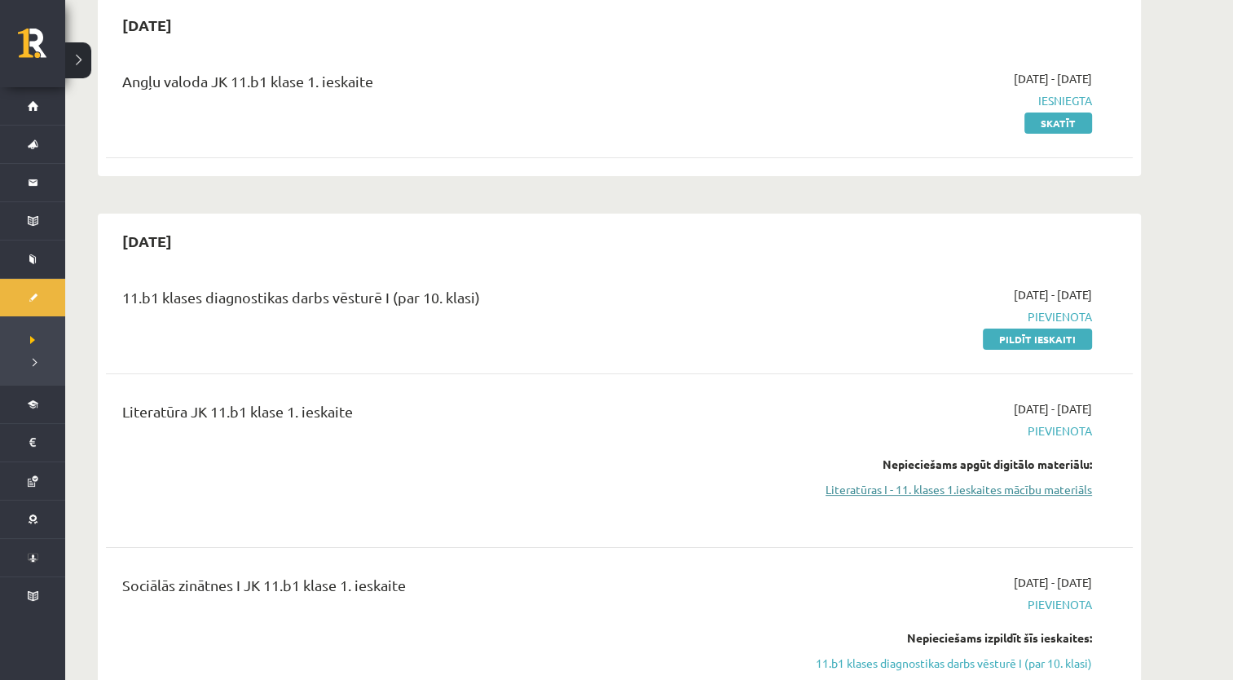
click at [963, 489] on link "Literatūras I - 11. klases 1.ieskaites mācību materiāls" at bounding box center [938, 489] width 307 height 17
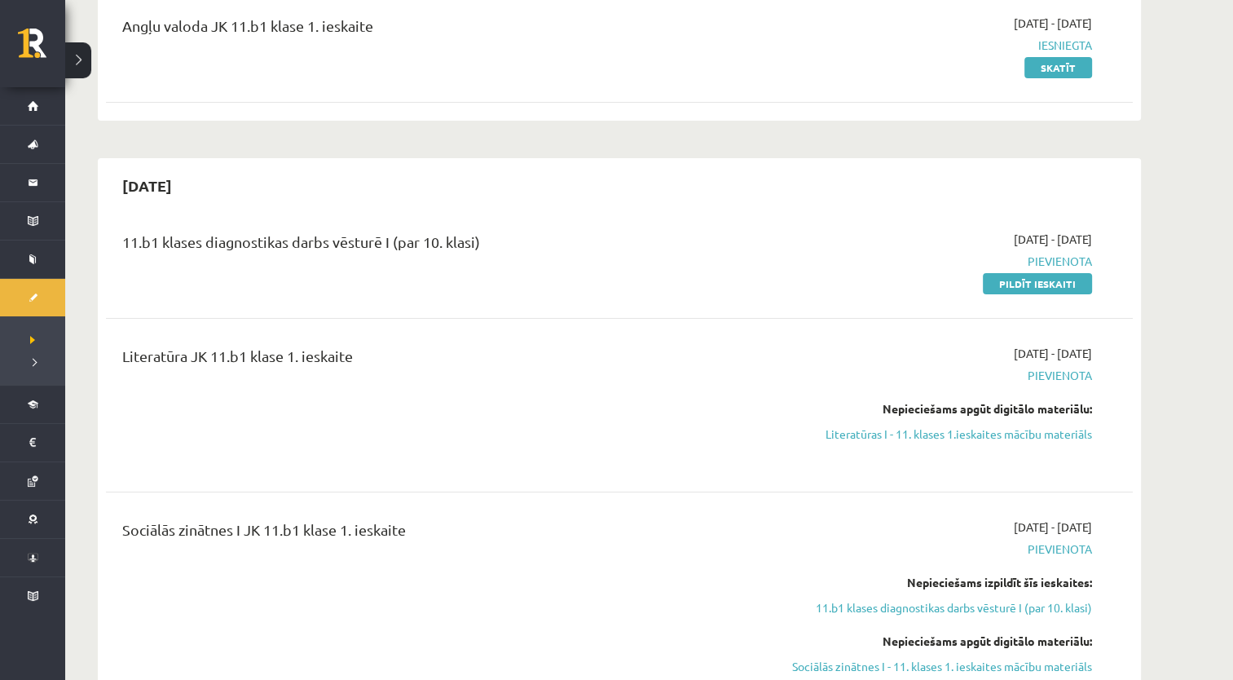
scroll to position [245, 0]
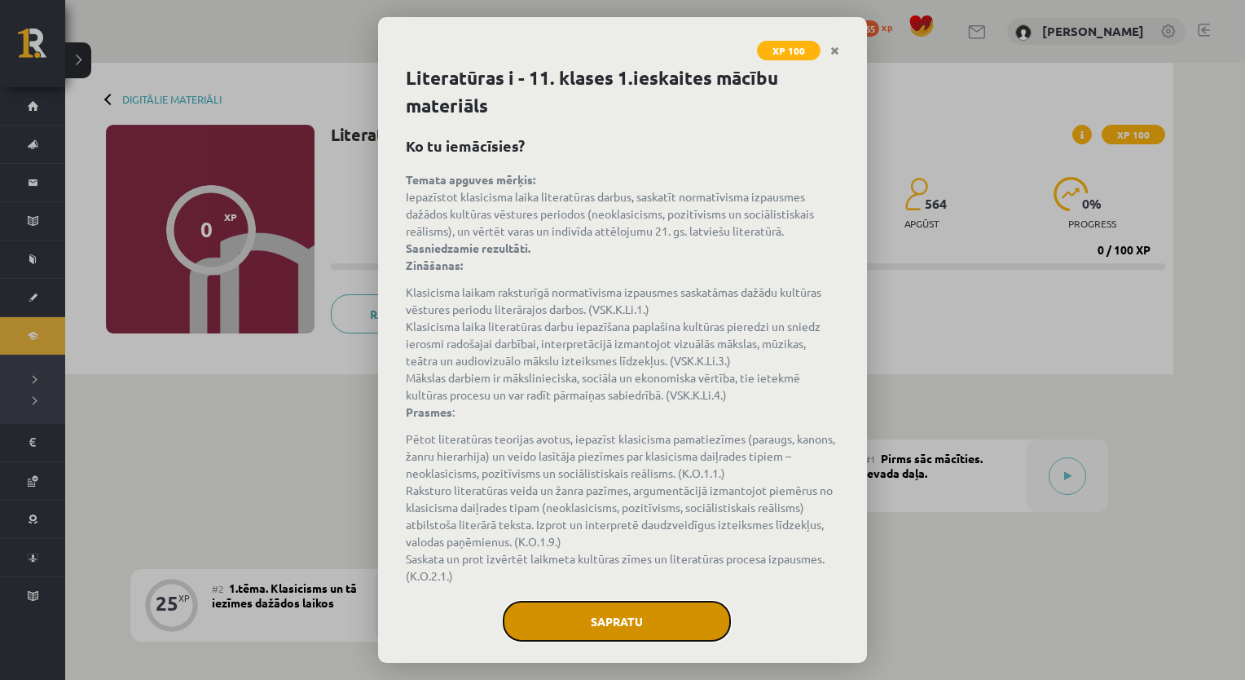
click at [634, 617] on button "Sapratu" at bounding box center [617, 621] width 228 height 41
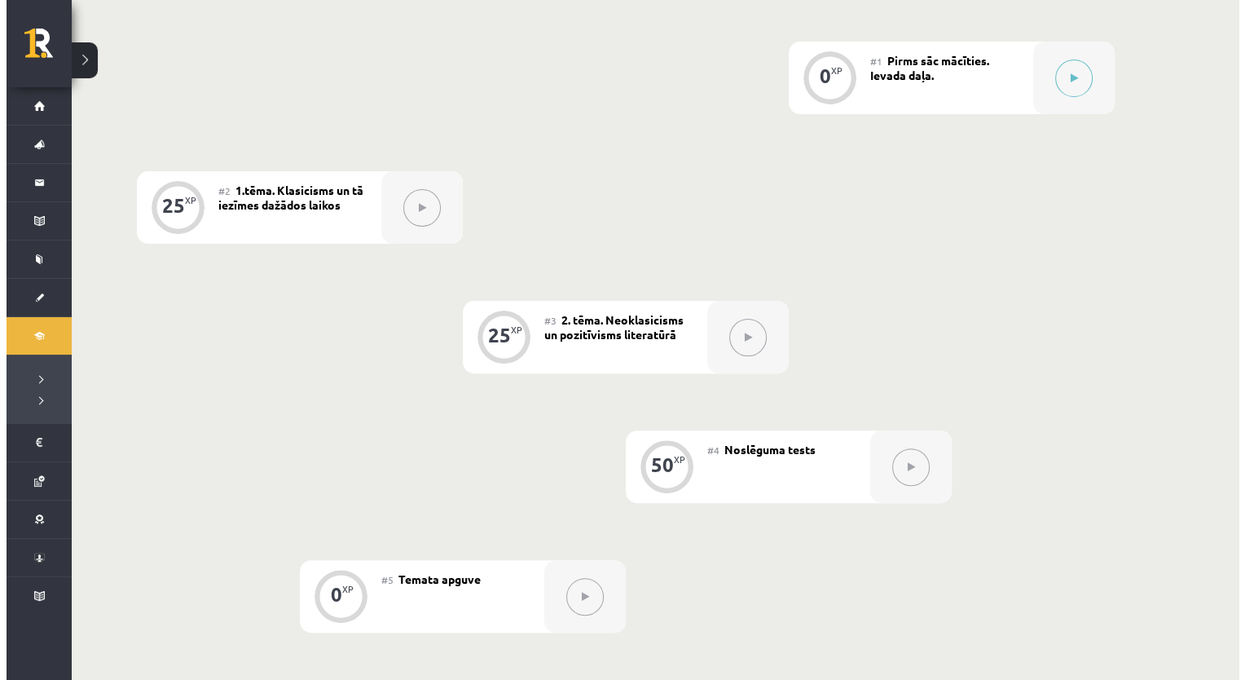
scroll to position [65, 0]
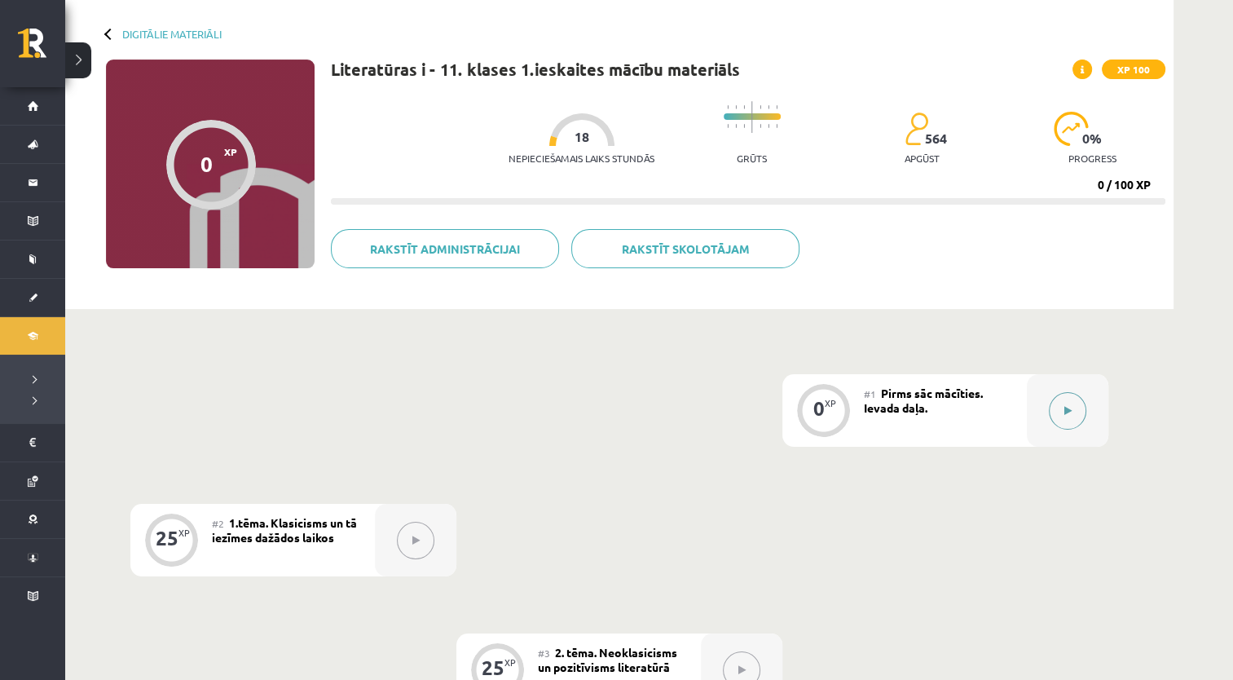
click at [1074, 419] on button at bounding box center [1067, 410] width 37 height 37
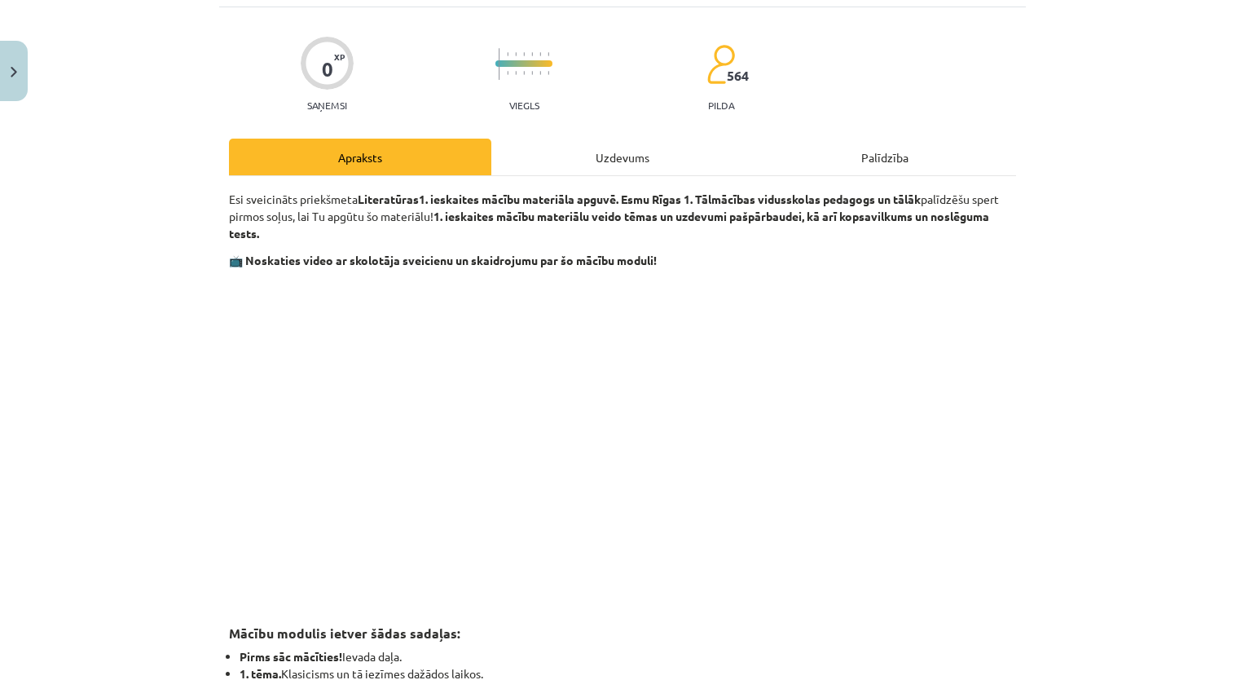
scroll to position [163, 0]
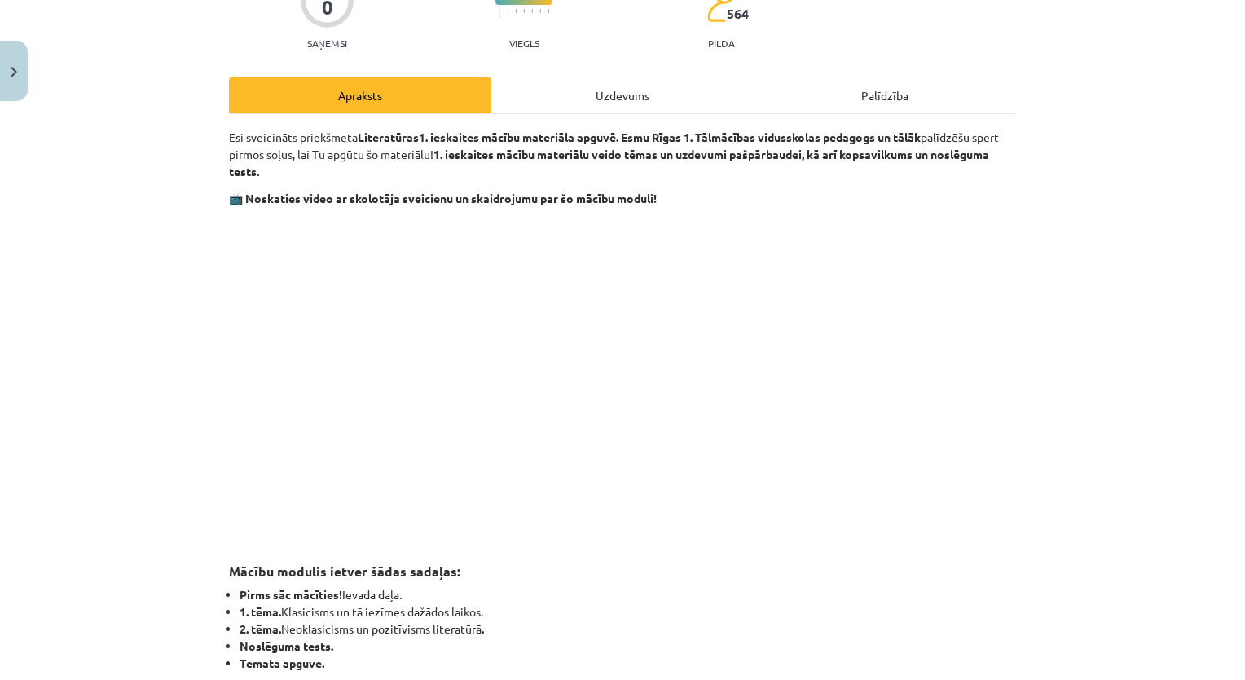
click at [610, 101] on div "Uzdevums" at bounding box center [622, 95] width 262 height 37
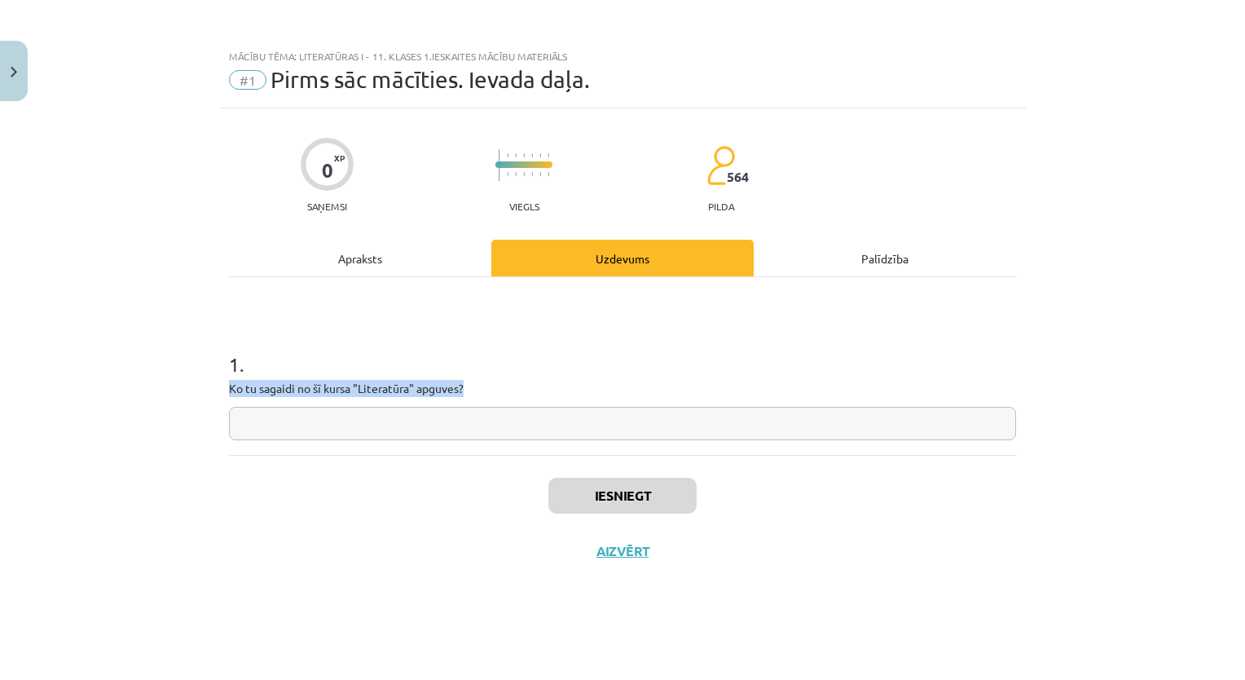
drag, startPoint x: 493, startPoint y: 375, endPoint x: 147, endPoint y: 393, distance: 346.9
click at [147, 393] on div "Mācību tēma: Literatūras i - 11. klases 1.ieskaites mācību materiāls #1 Pirms s…" at bounding box center [622, 340] width 1245 height 680
copy p "Ko tu sagaidi no šī kursa "Literatūra" apguves?"
click at [416, 413] on input "text" at bounding box center [622, 423] width 787 height 33
paste input "**********"
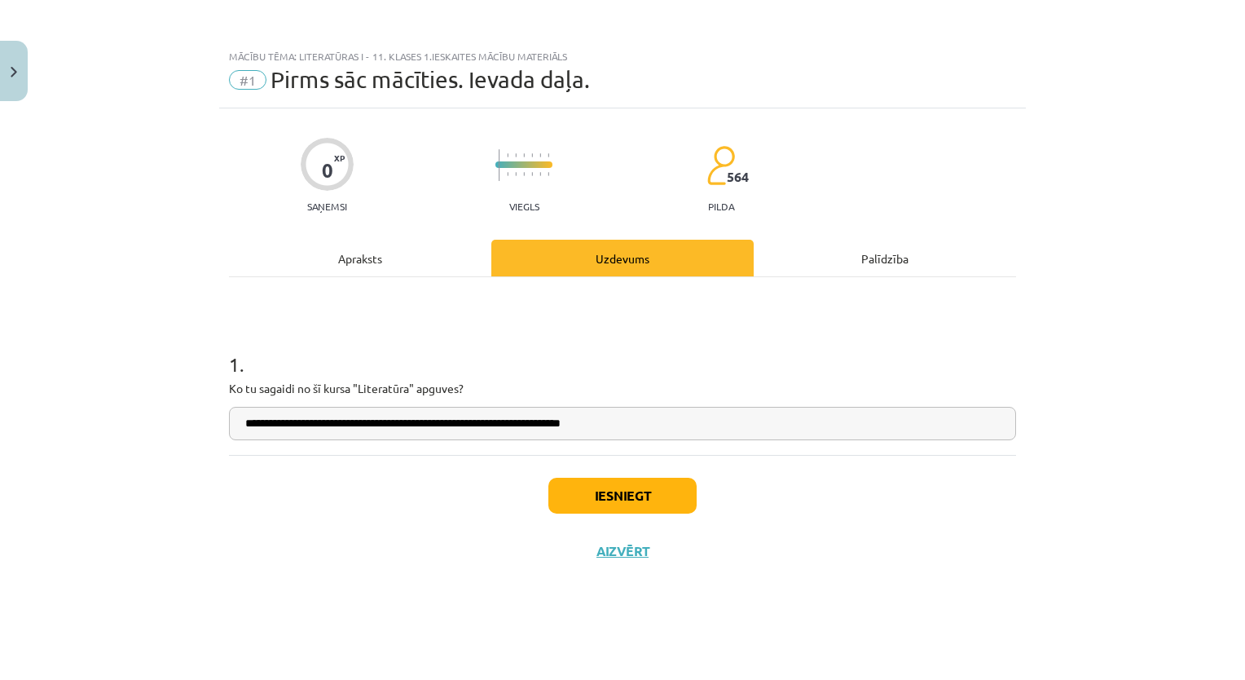
click at [625, 429] on input "**********" at bounding box center [622, 423] width 787 height 33
click at [574, 425] on input "**********" at bounding box center [622, 423] width 787 height 33
type input "**********"
click at [616, 500] on button "Iesniegt" at bounding box center [623, 496] width 148 height 36
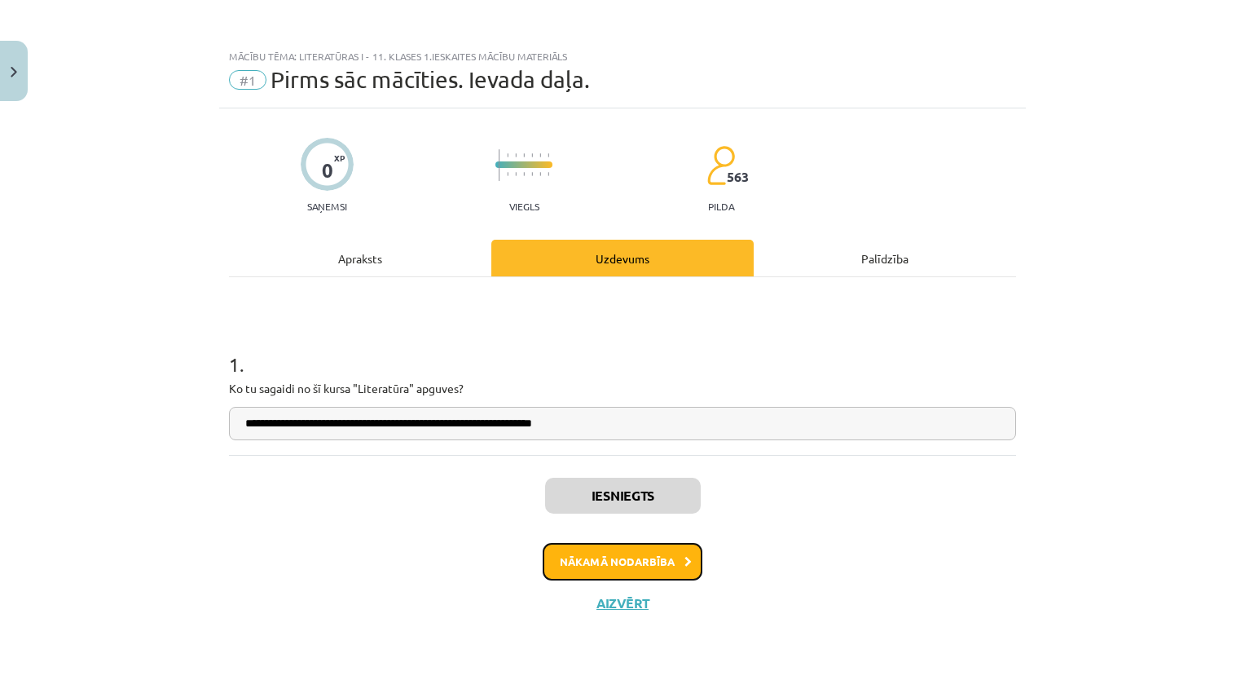
click at [664, 572] on button "Nākamā nodarbība" at bounding box center [623, 561] width 160 height 37
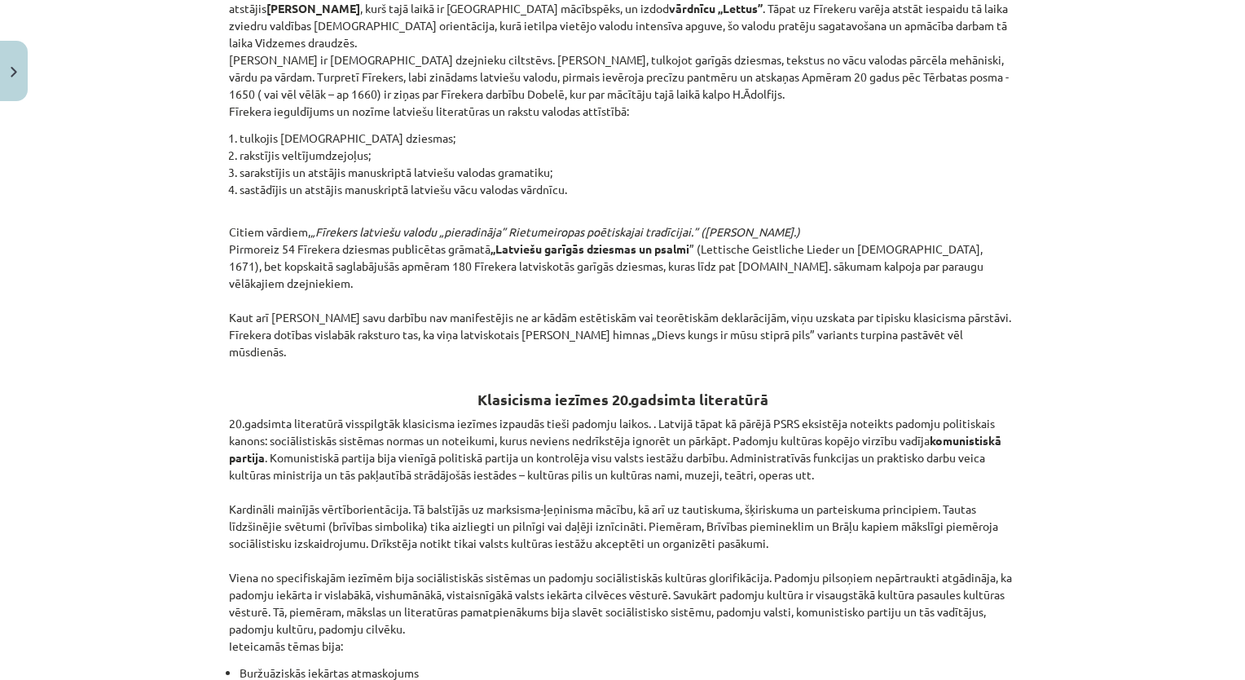
scroll to position [3655, 0]
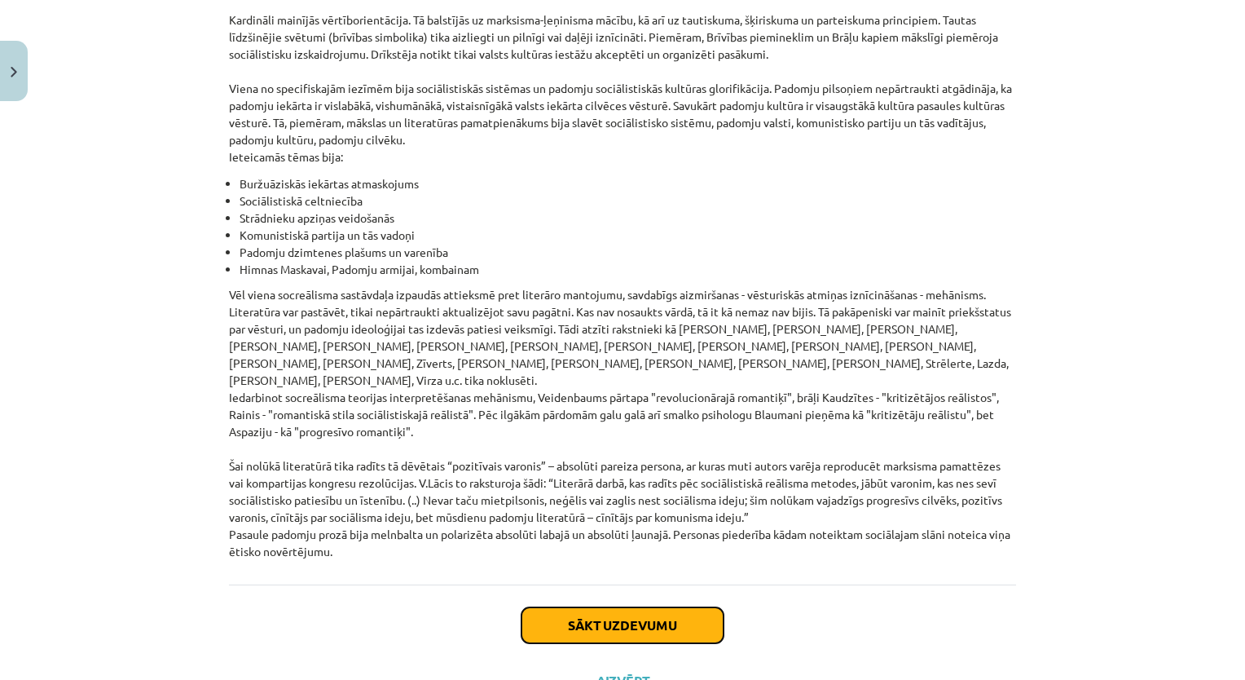
click at [634, 607] on button "Sākt uzdevumu" at bounding box center [623, 625] width 202 height 36
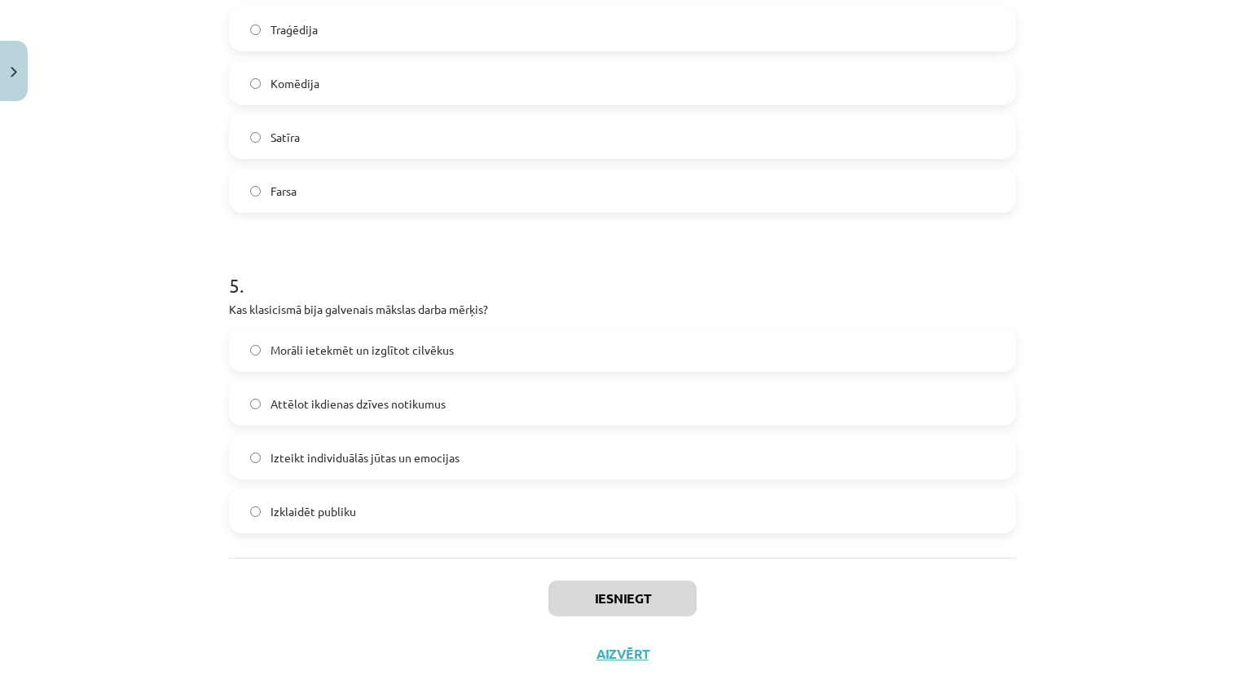
scroll to position [1402, 0]
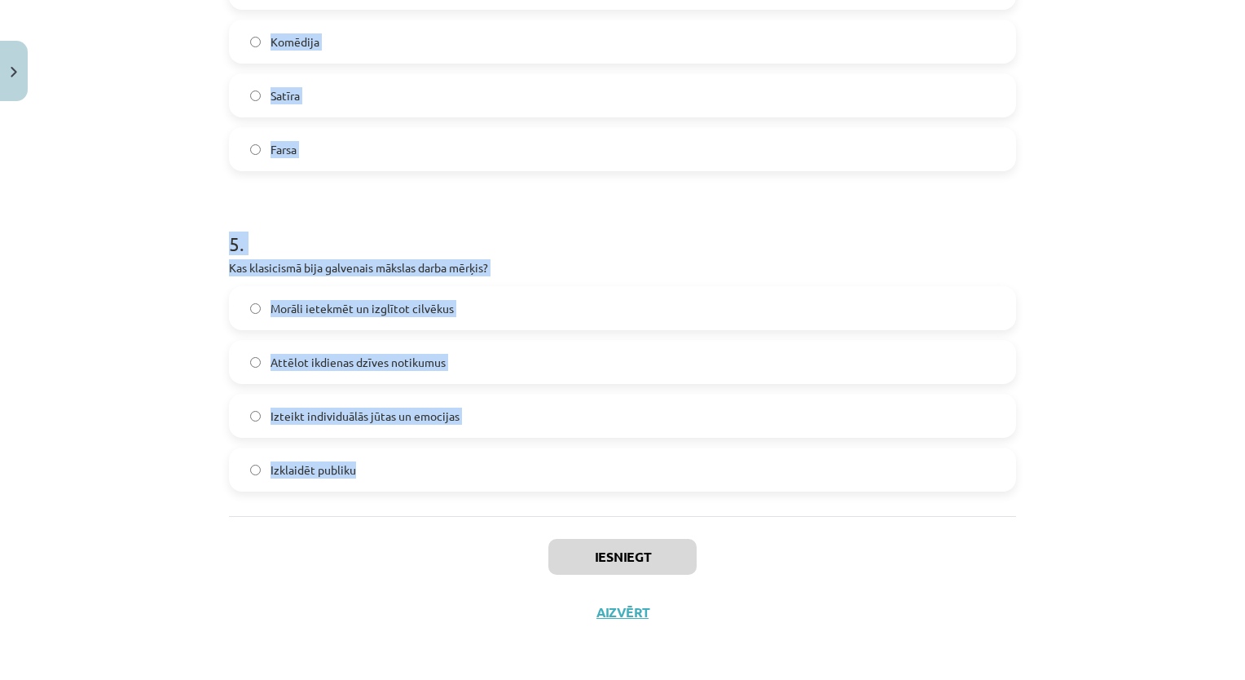
drag, startPoint x: 205, startPoint y: 289, endPoint x: 509, endPoint y: 466, distance: 352.4
click at [509, 466] on div "Mācību tēma: Literatūras i - 11. klases 1.ieskaites mācību materiāls #2 1.tēma.…" at bounding box center [622, 340] width 1245 height 680
copy form "1 . Kurš autors ir saistīts ar latviešu literatūras klasicismu? Rainis [PERSON_…"
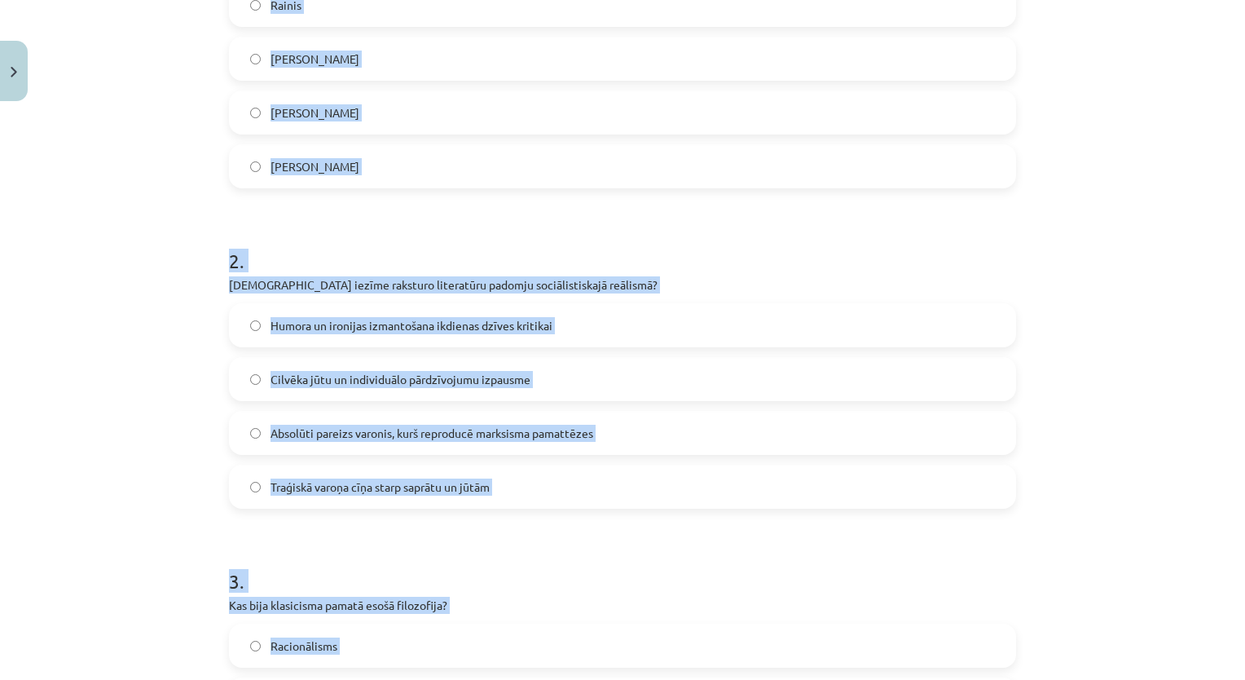
scroll to position [0, 0]
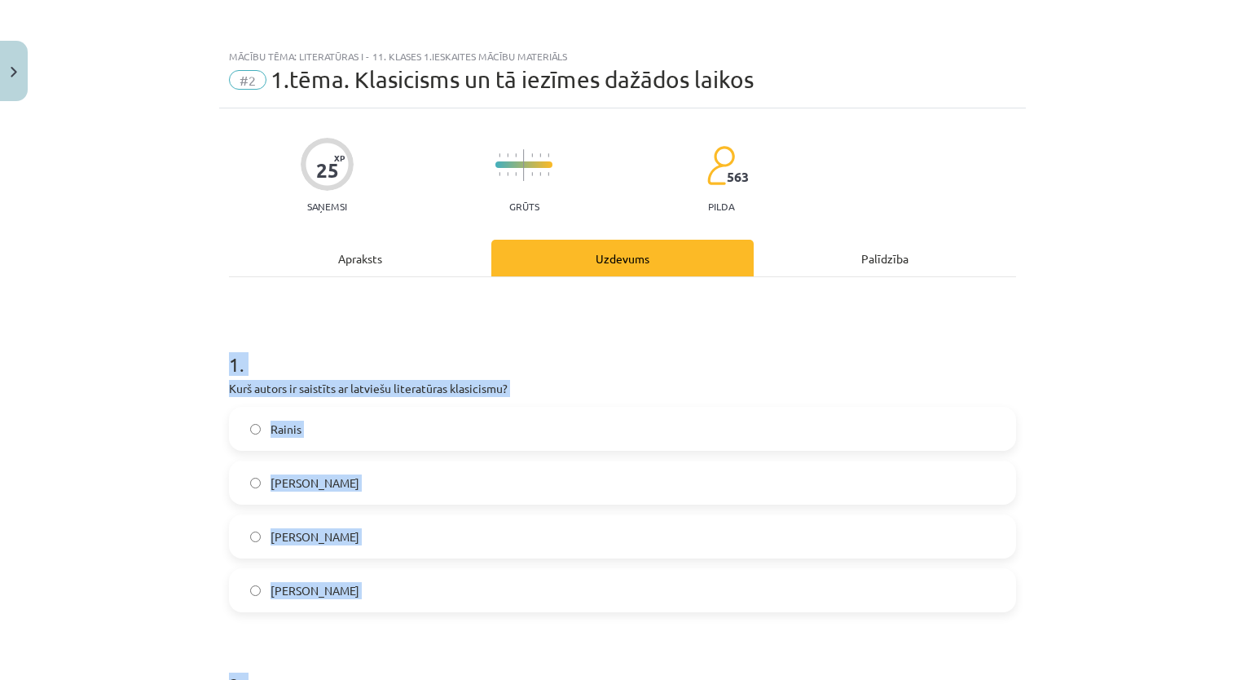
click at [391, 324] on h1 "1 ." at bounding box center [622, 349] width 787 height 51
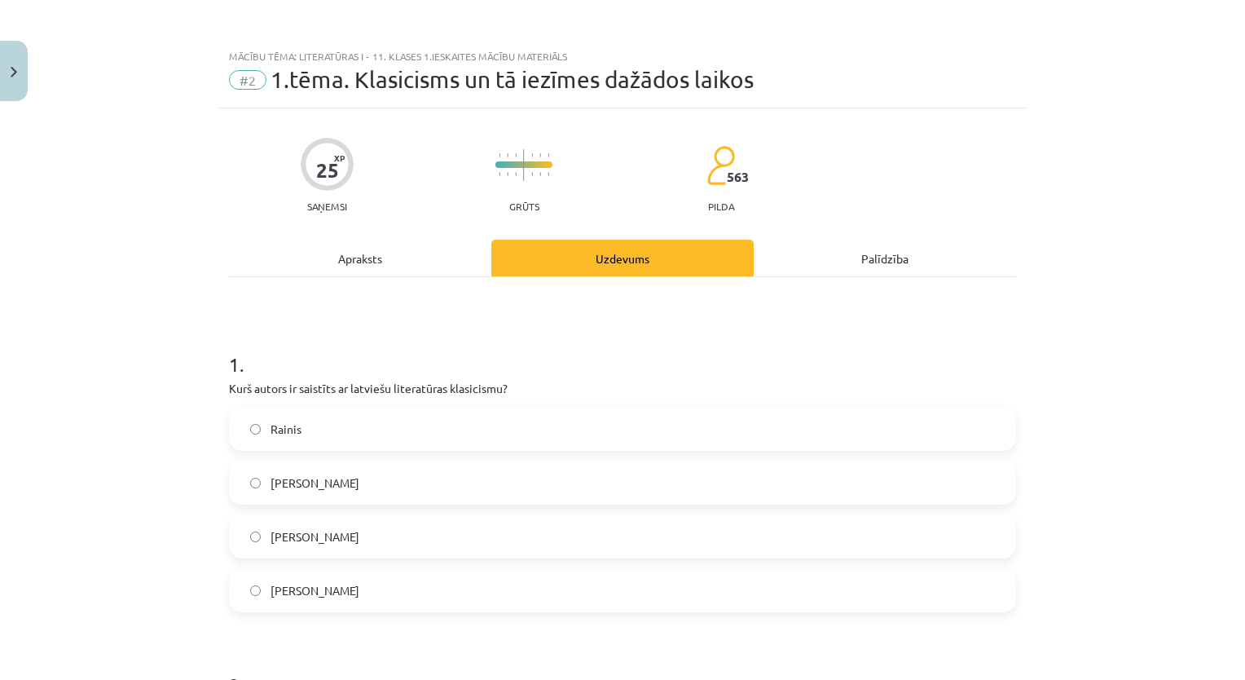
click at [259, 580] on label "[PERSON_NAME]" at bounding box center [623, 590] width 784 height 41
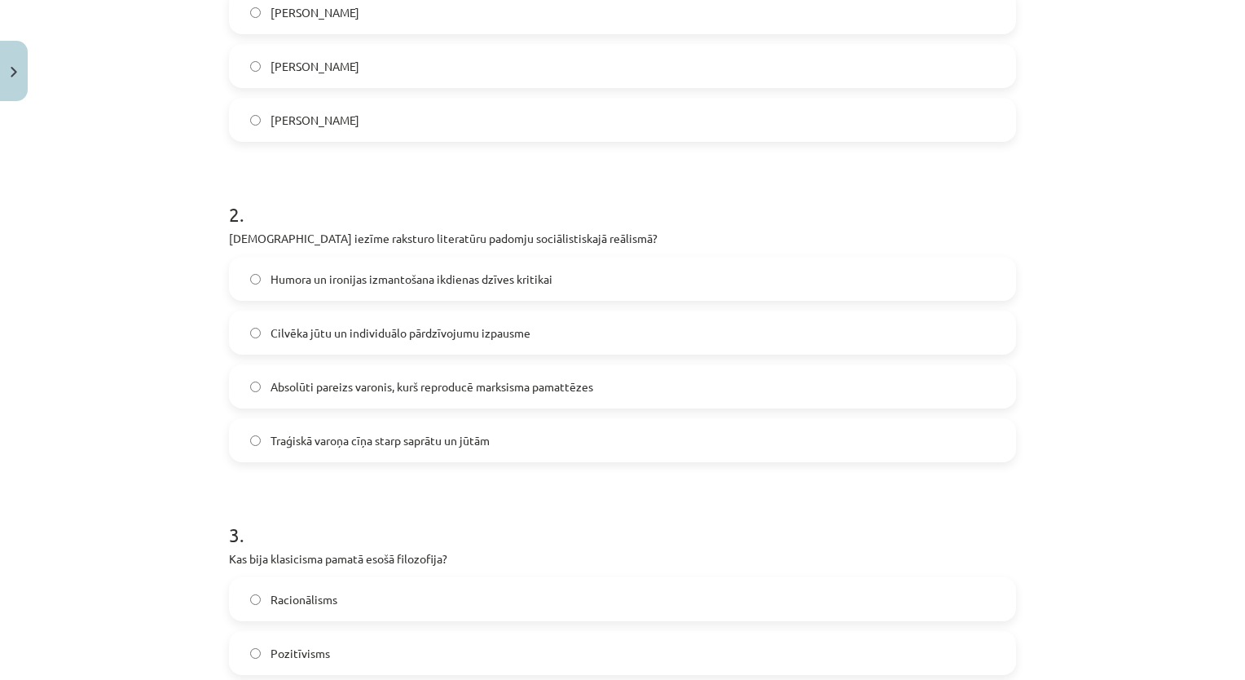
scroll to position [571, 0]
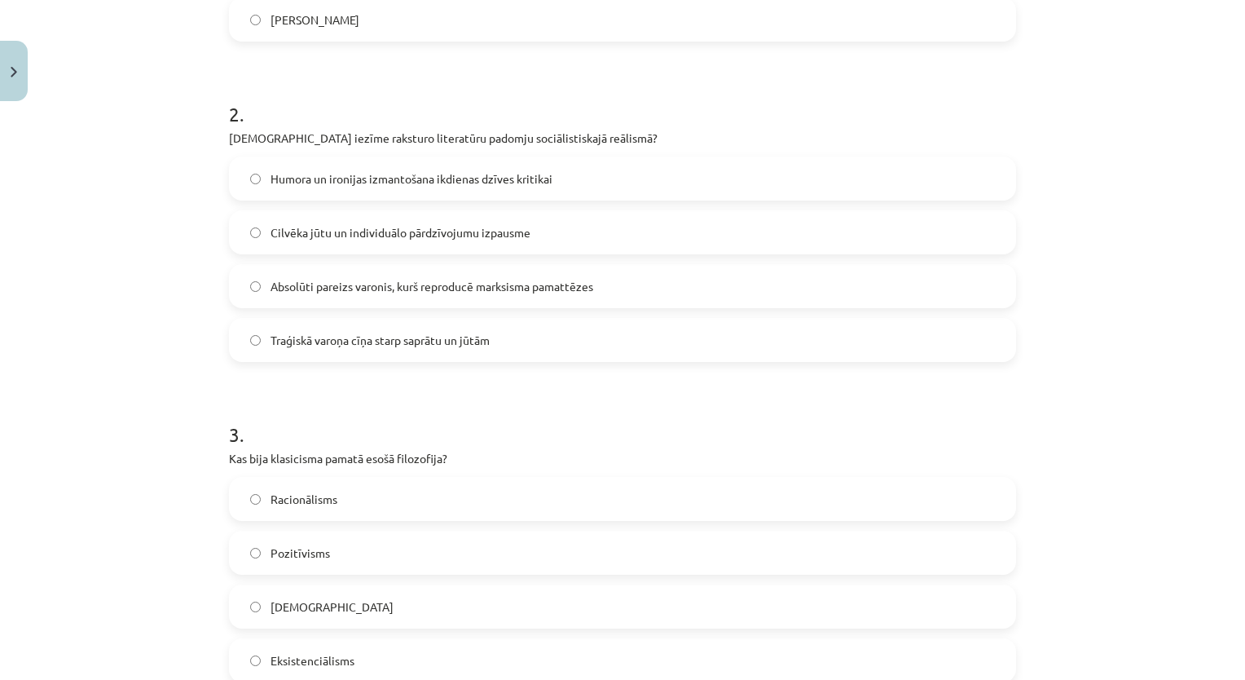
click at [351, 286] on span "Absolūti pareizs varonis, kurš reproducē marksisma pamattēzes" at bounding box center [432, 286] width 323 height 17
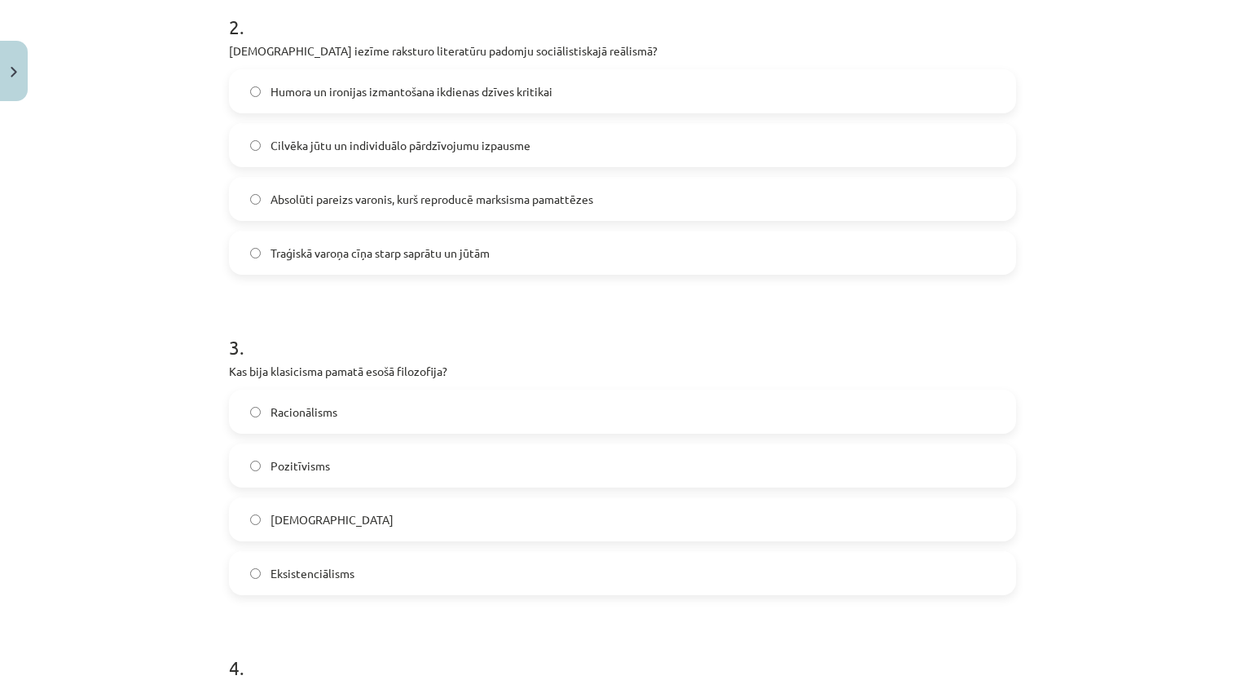
scroll to position [815, 0]
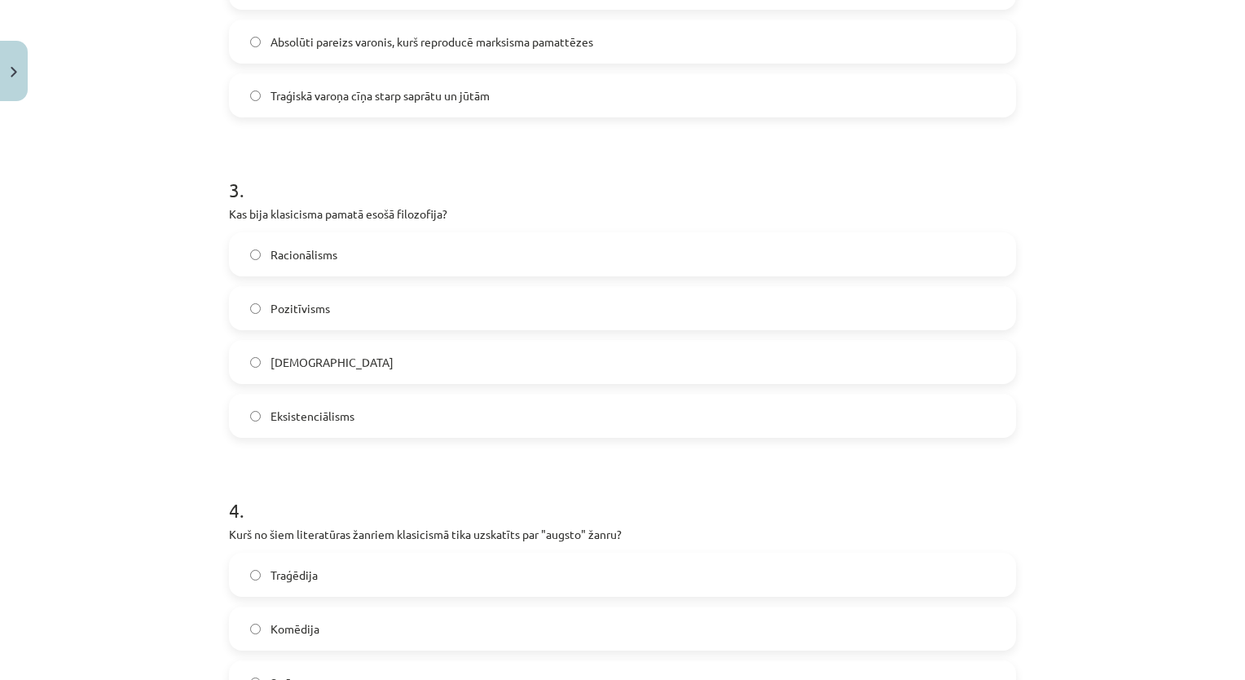
click at [340, 262] on label "Racionālisms" at bounding box center [623, 254] width 784 height 41
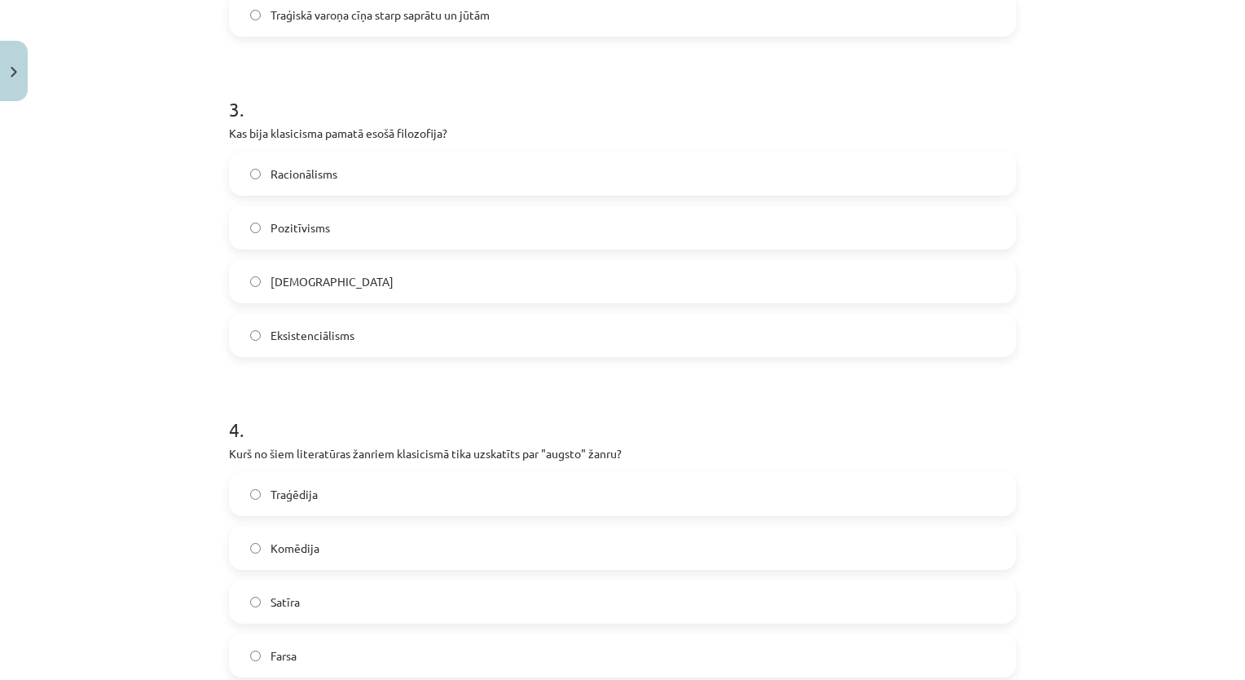
scroll to position [978, 0]
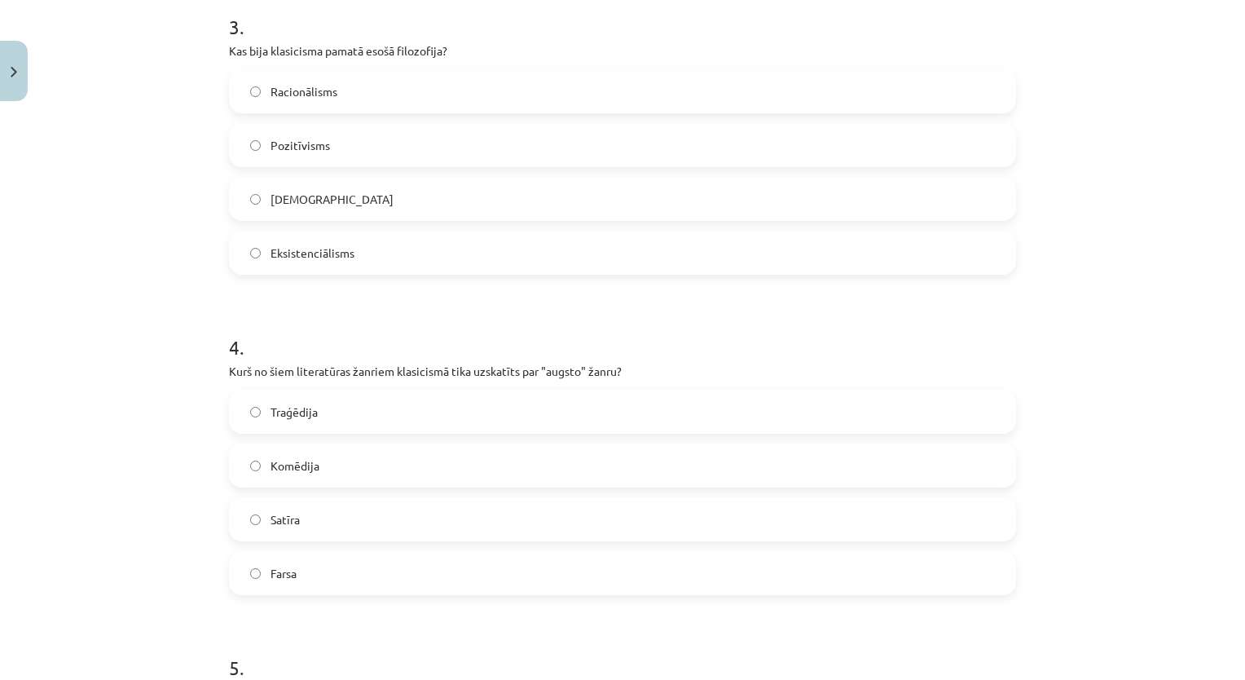
click at [311, 409] on span "Traģēdija" at bounding box center [294, 411] width 47 height 17
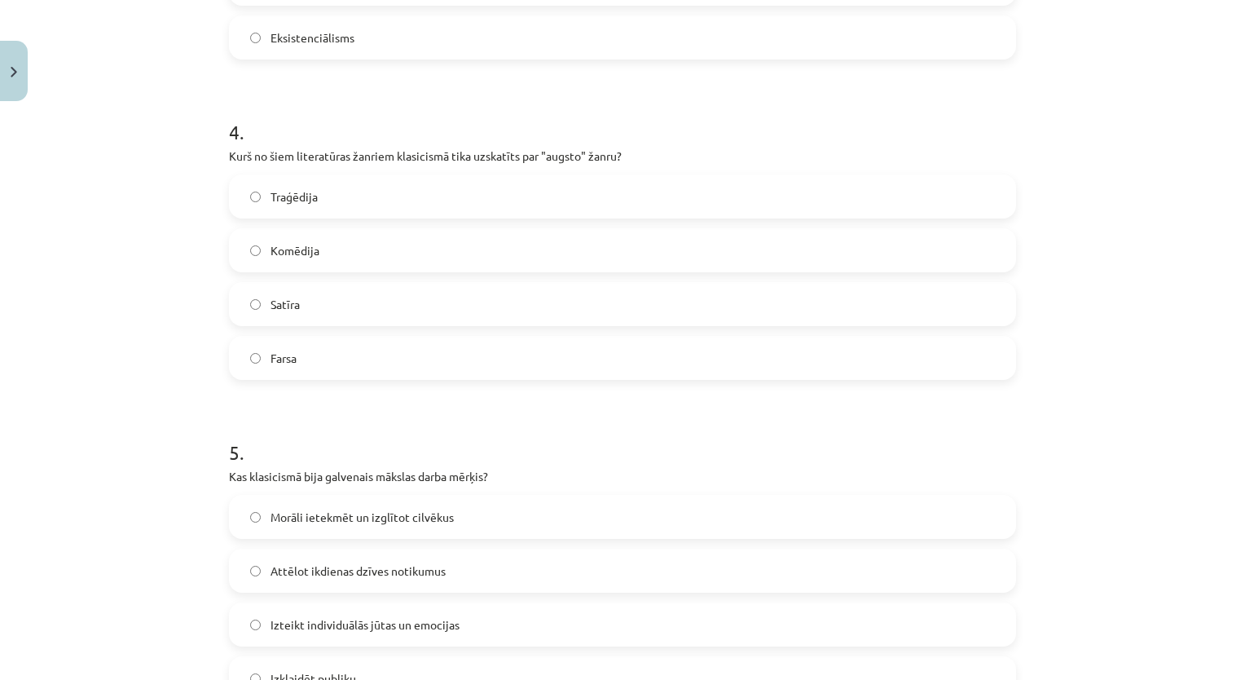
scroll to position [1304, 0]
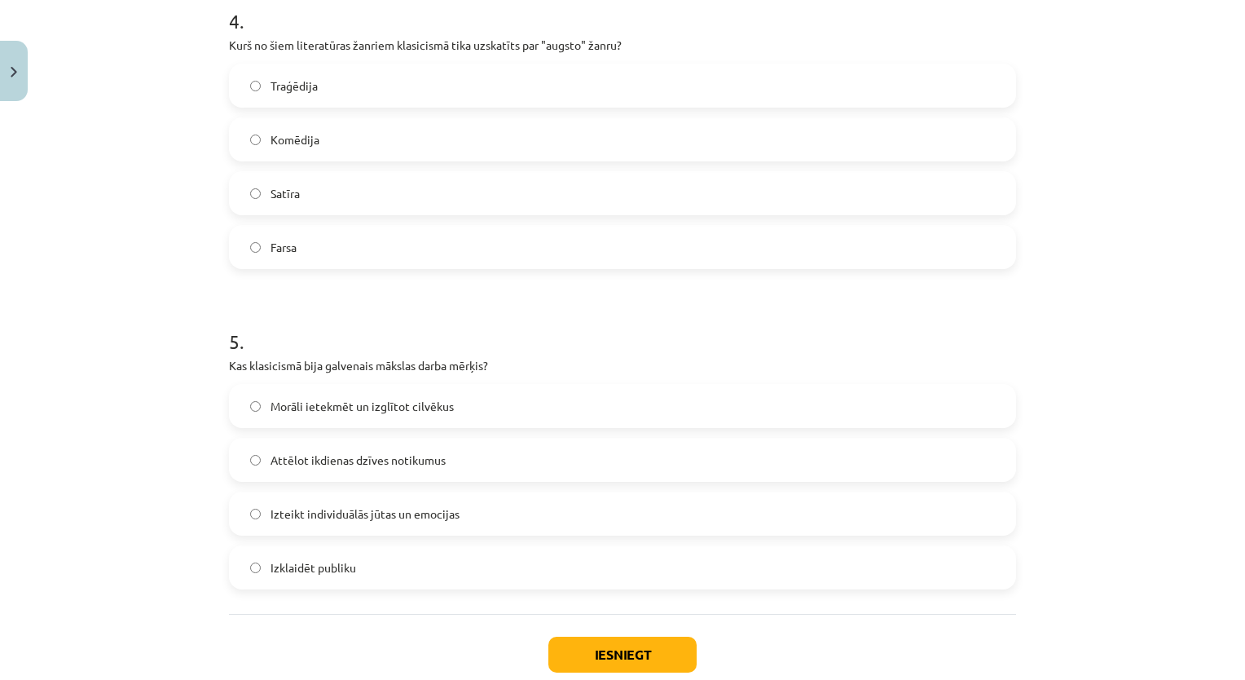
click at [446, 417] on label "Morāli ietekmēt un izglītot cilvēkus" at bounding box center [623, 406] width 784 height 41
click at [607, 663] on button "Iesniegt" at bounding box center [623, 655] width 148 height 36
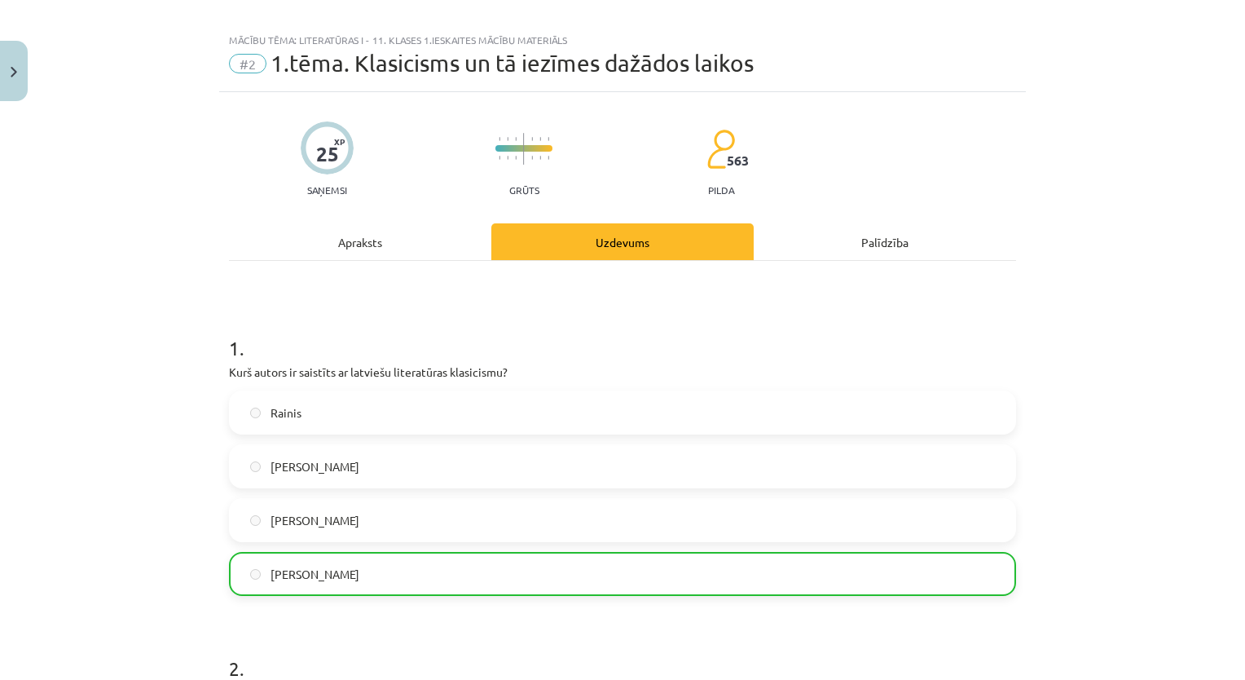
scroll to position [0, 0]
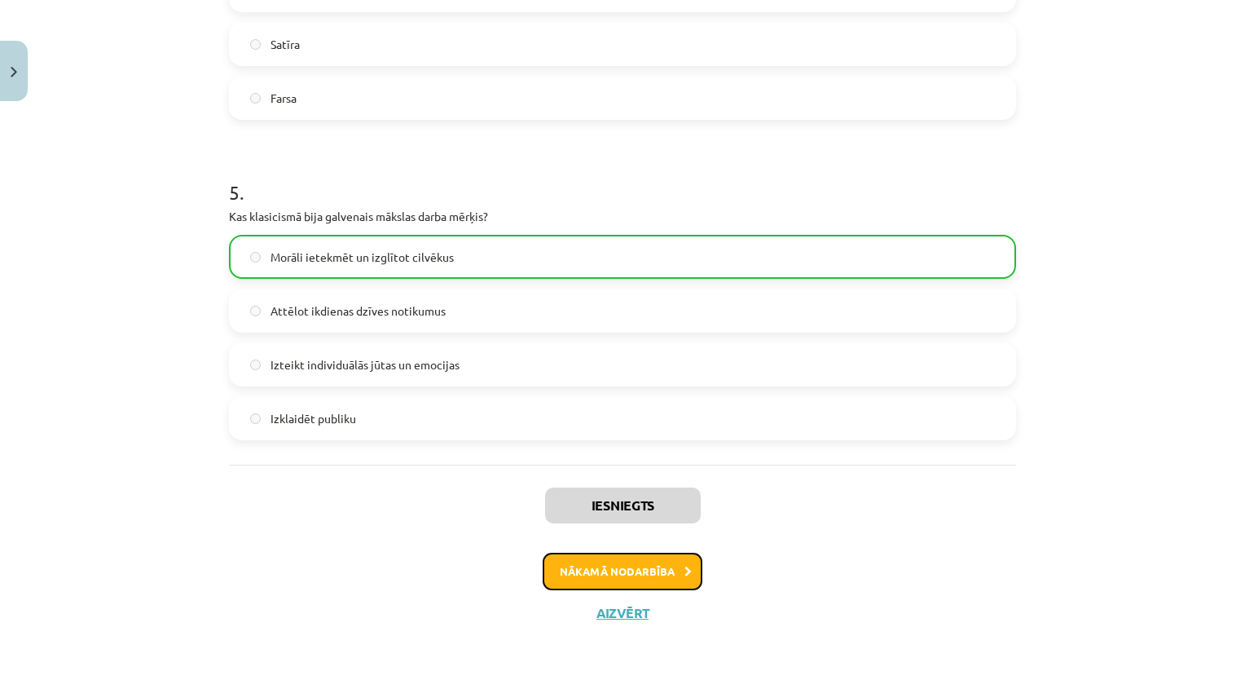
click at [623, 578] on button "Nākamā nodarbība" at bounding box center [623, 571] width 160 height 37
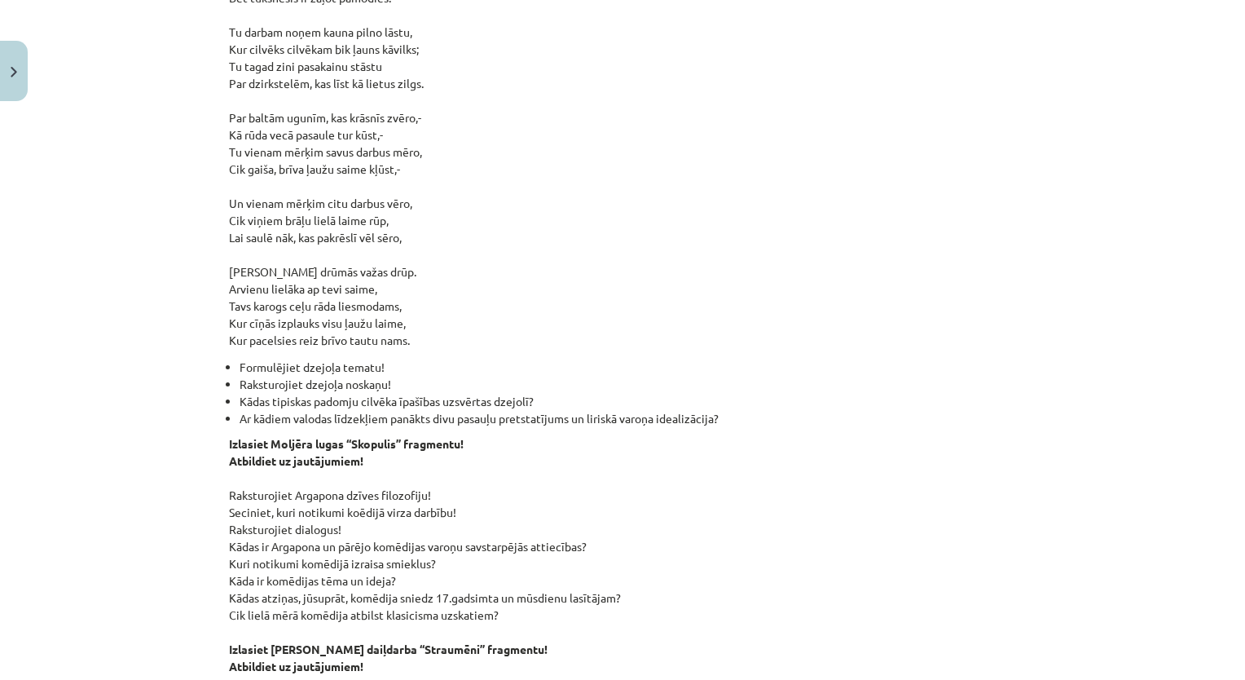
scroll to position [2145, 0]
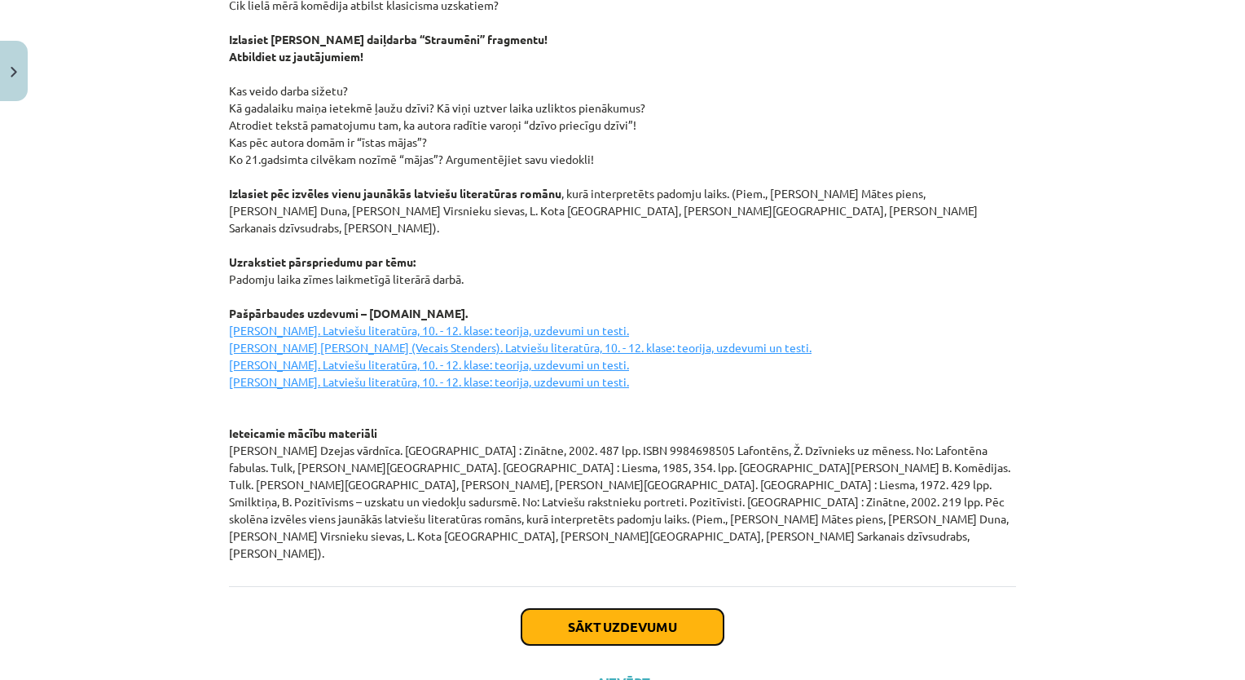
click at [668, 609] on button "Sākt uzdevumu" at bounding box center [623, 627] width 202 height 36
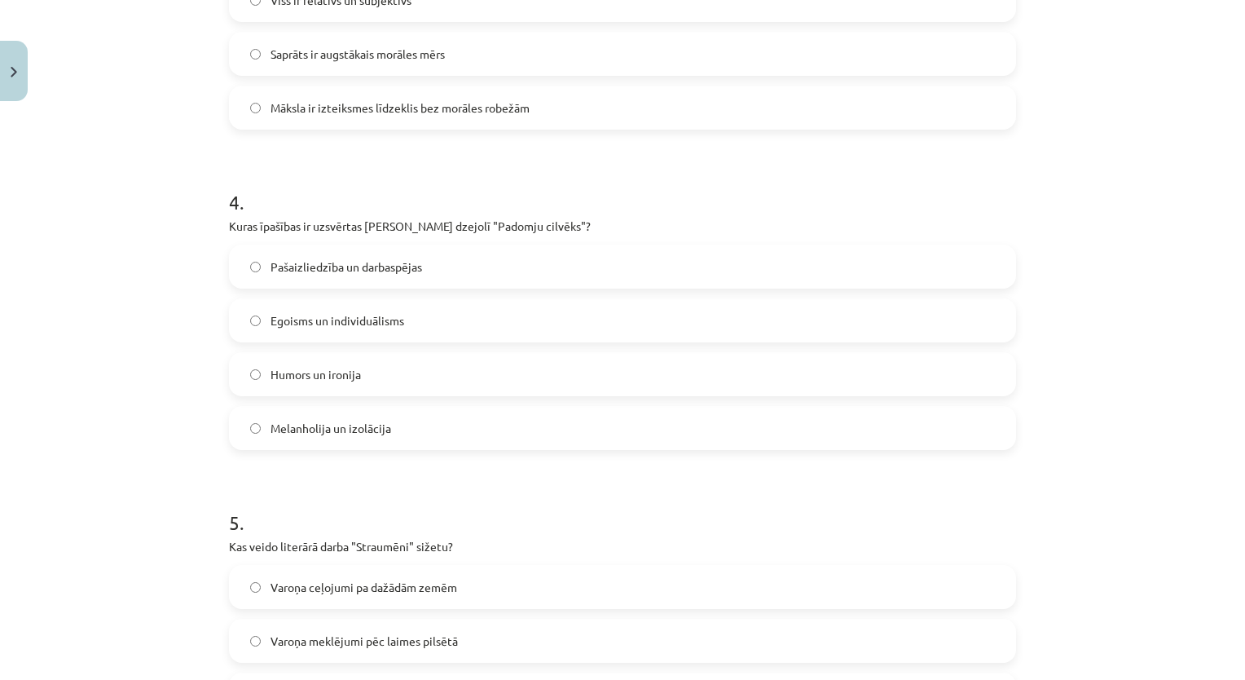
scroll to position [1402, 0]
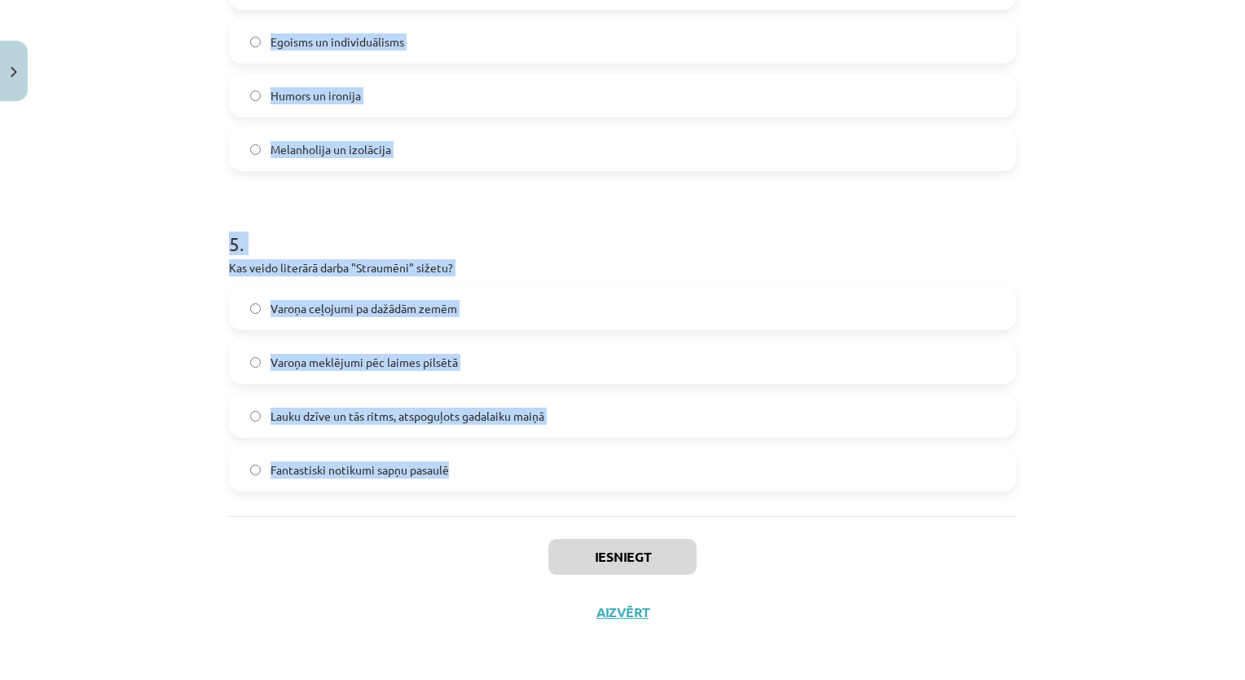
drag, startPoint x: 180, startPoint y: 289, endPoint x: 650, endPoint y: 469, distance: 502.5
click at [650, 469] on div "Mācību tēma: Literatūras i - 11. klases 1.ieskaites mācību materiāls #3 2. tēma…" at bounding box center [622, 340] width 1245 height 680
copy form "1 . Kādas ir neoklasicisma literatūras galvenās iezīmes? Didaktiskums un morali…"
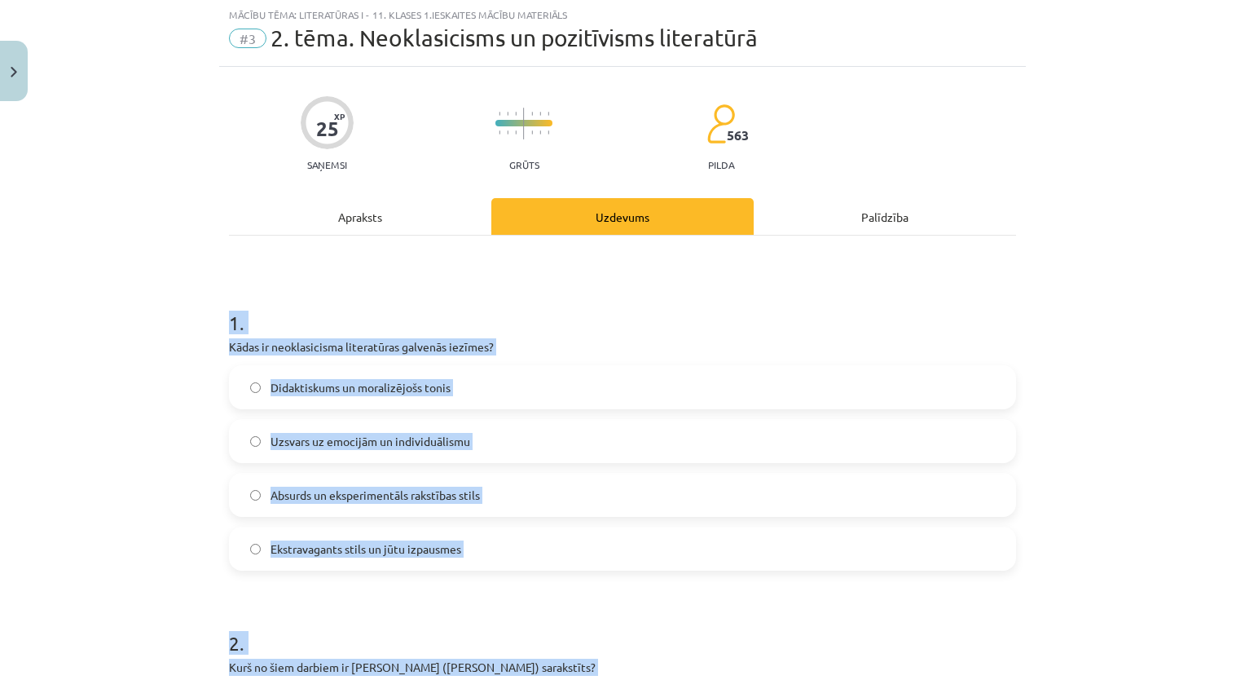
scroll to position [0, 0]
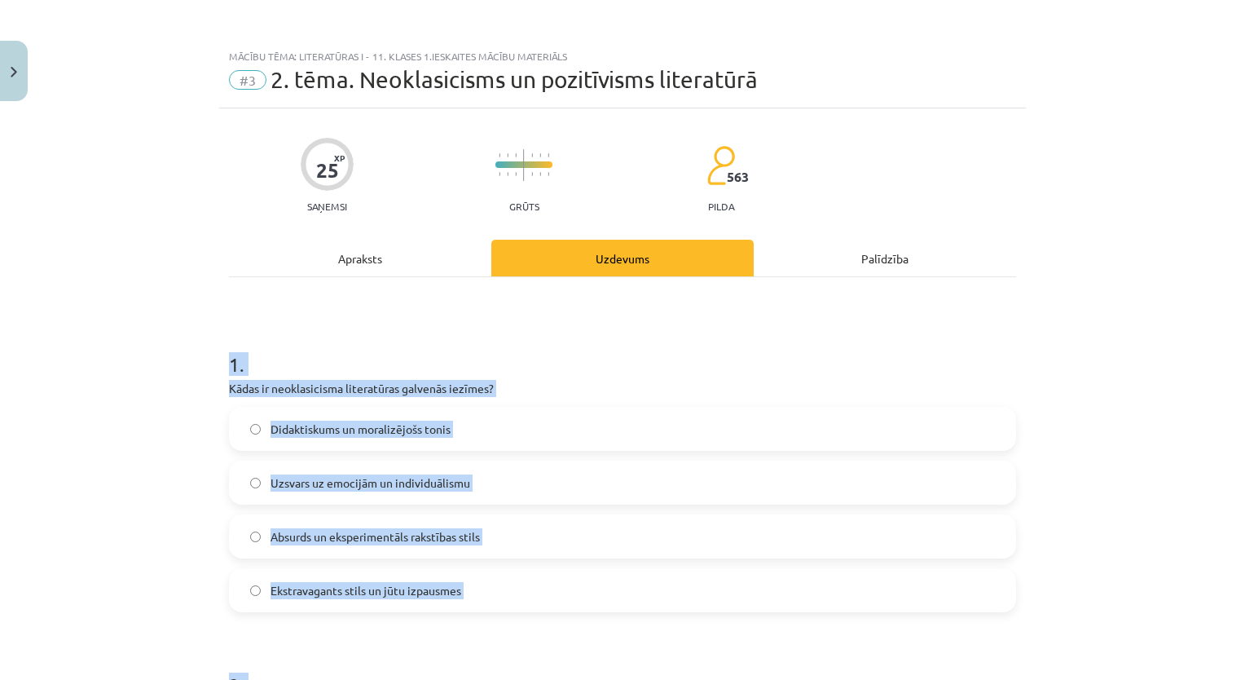
click at [335, 429] on span "Didaktiskums un moralizējošs tonis" at bounding box center [361, 429] width 180 height 17
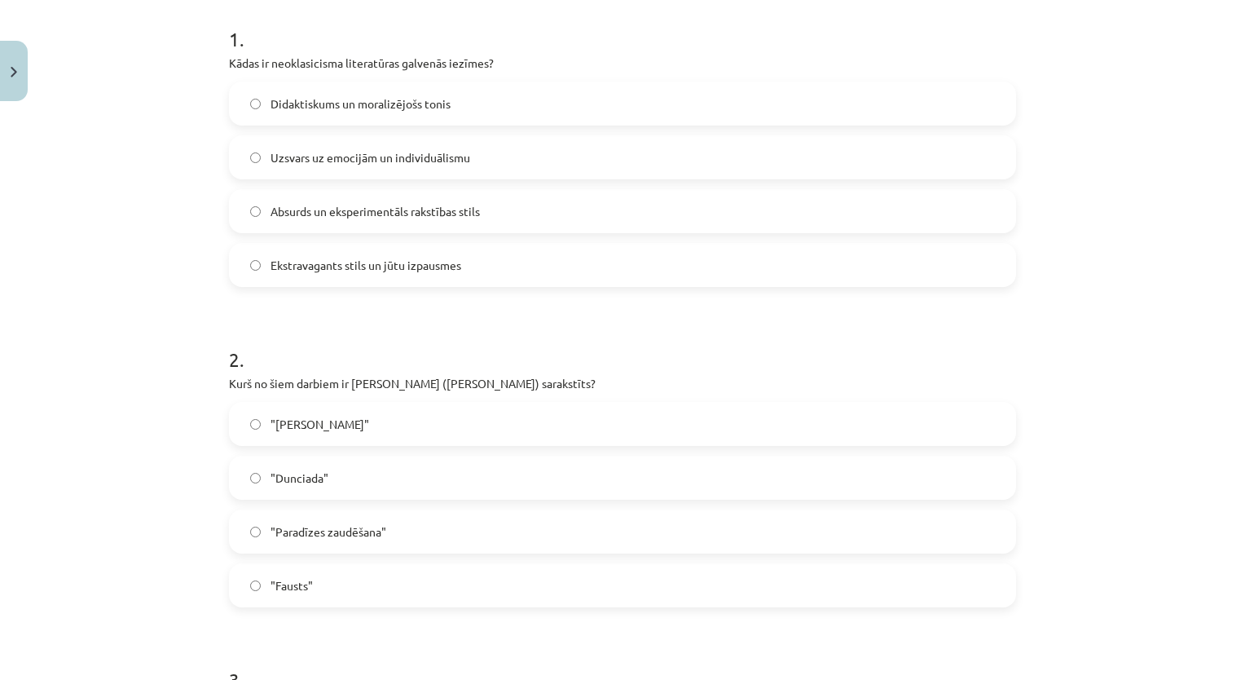
scroll to position [326, 0]
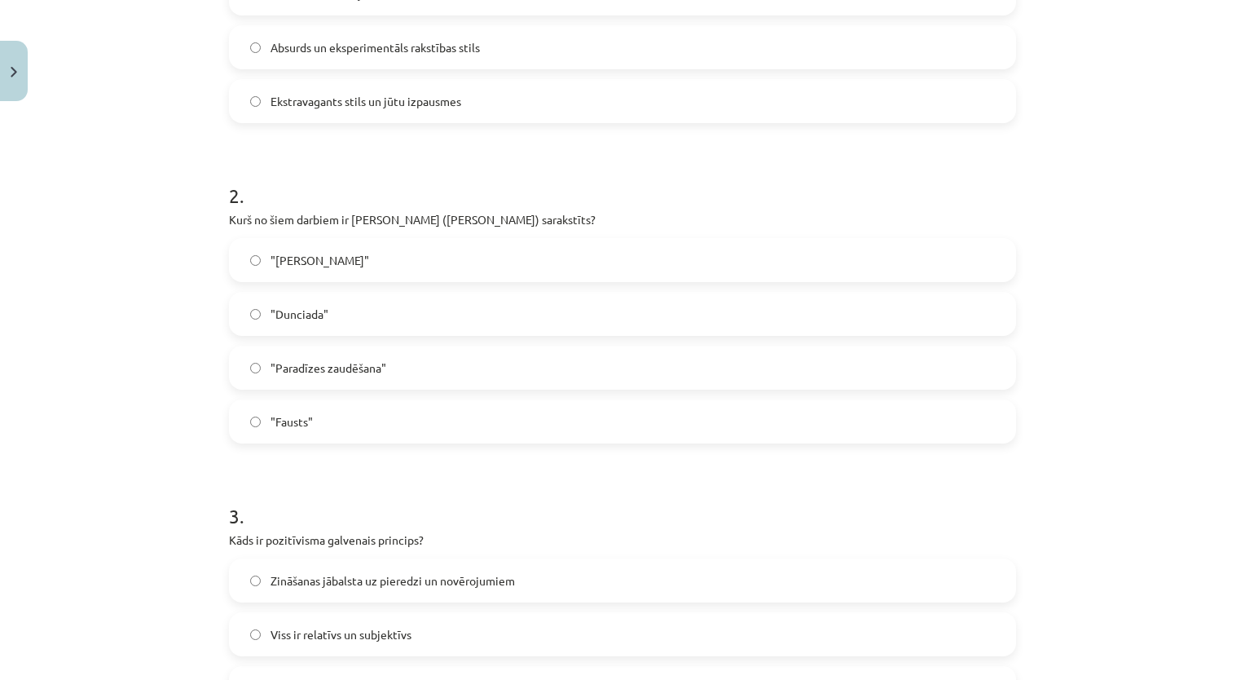
click at [411, 298] on label ""Dunciada"" at bounding box center [623, 313] width 784 height 41
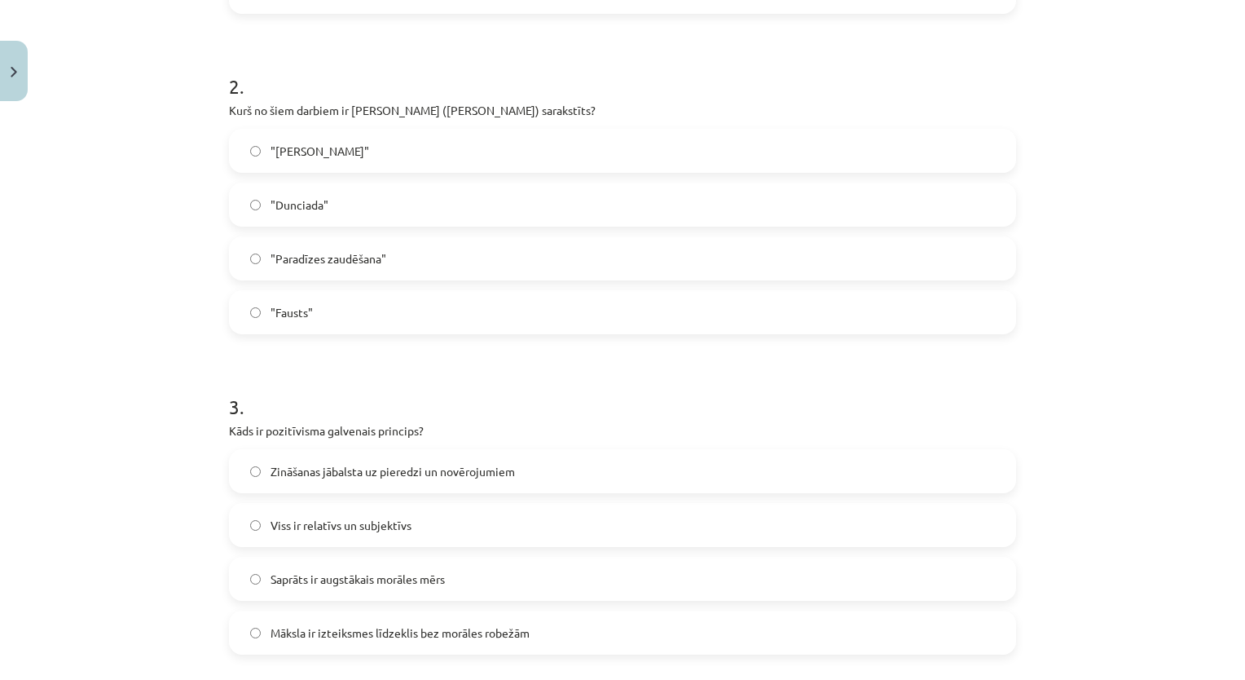
scroll to position [734, 0]
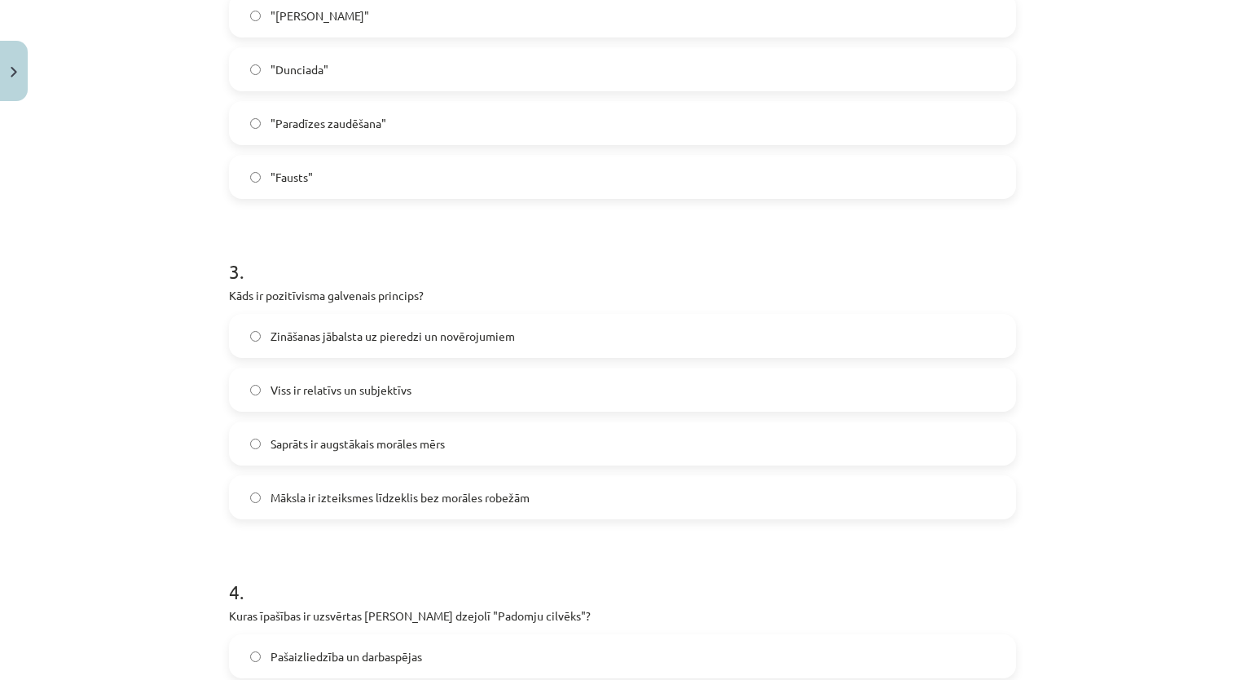
click at [398, 311] on div "3 . Kāds ir pozitīvisma galvenais princips? Zināšanas jābalsta uz pieredzi un n…" at bounding box center [622, 375] width 787 height 288
click at [399, 341] on span "Zināšanas jābalsta uz pieredzi un novērojumiem" at bounding box center [393, 336] width 245 height 17
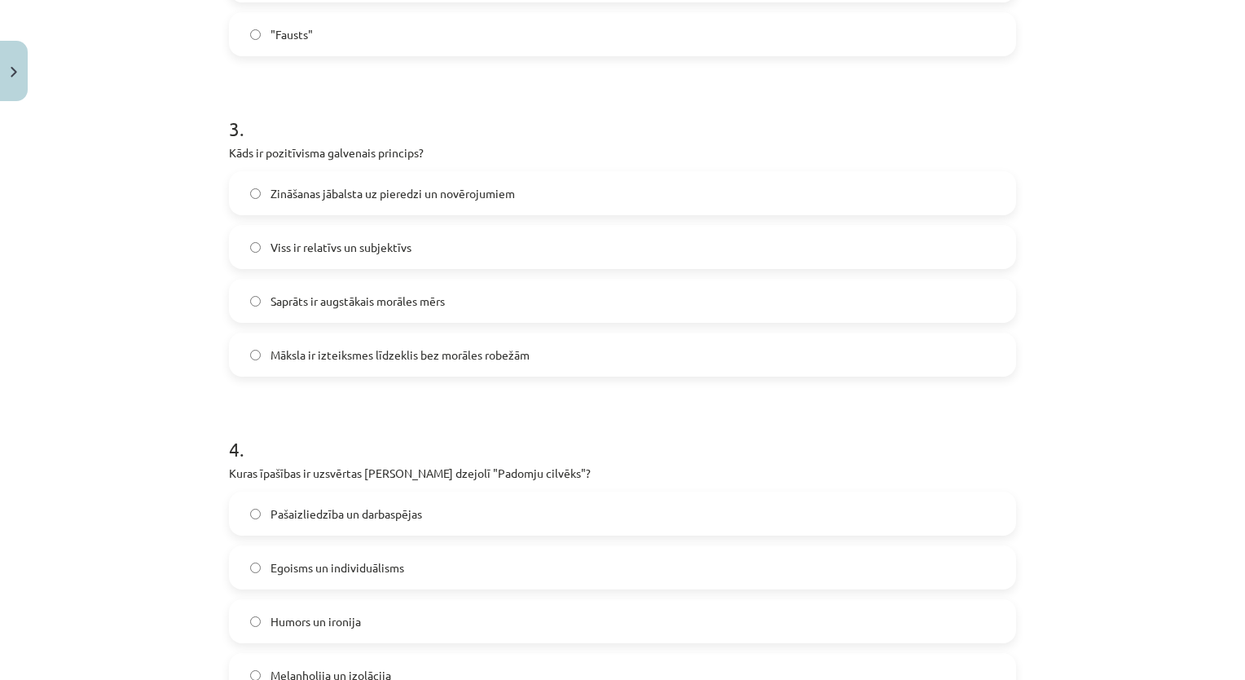
scroll to position [978, 0]
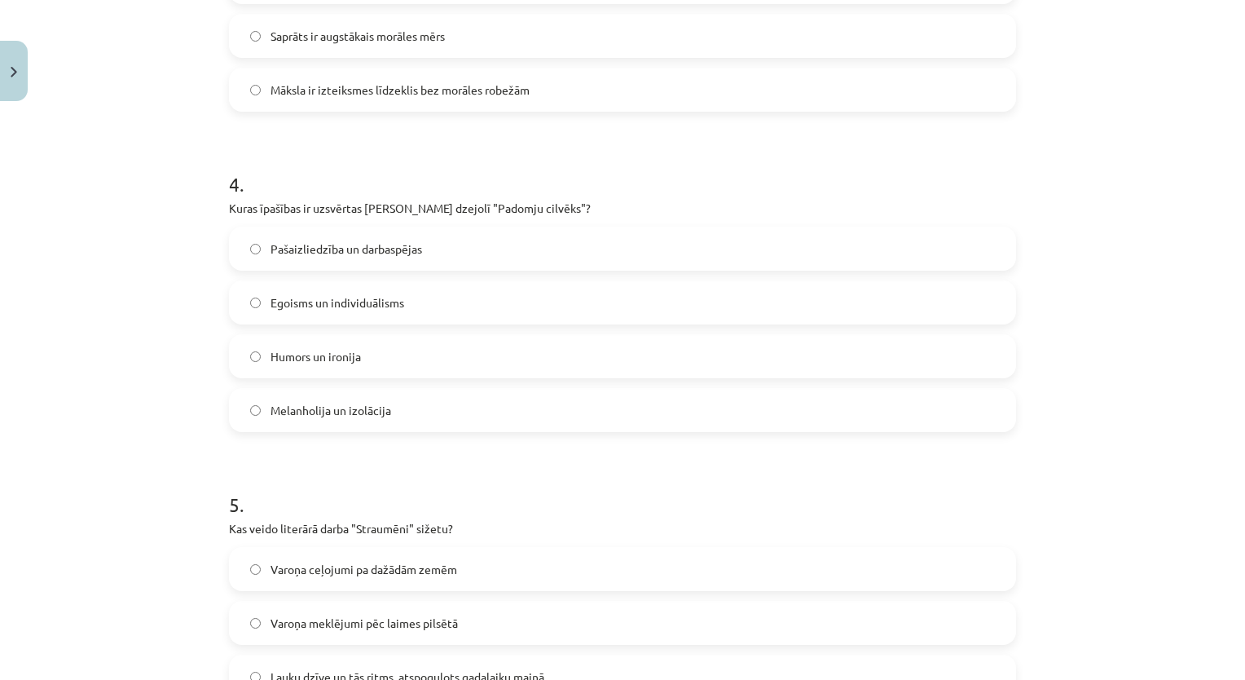
click at [444, 243] on label "Pašaizliedzība un darbaspējas" at bounding box center [623, 248] width 784 height 41
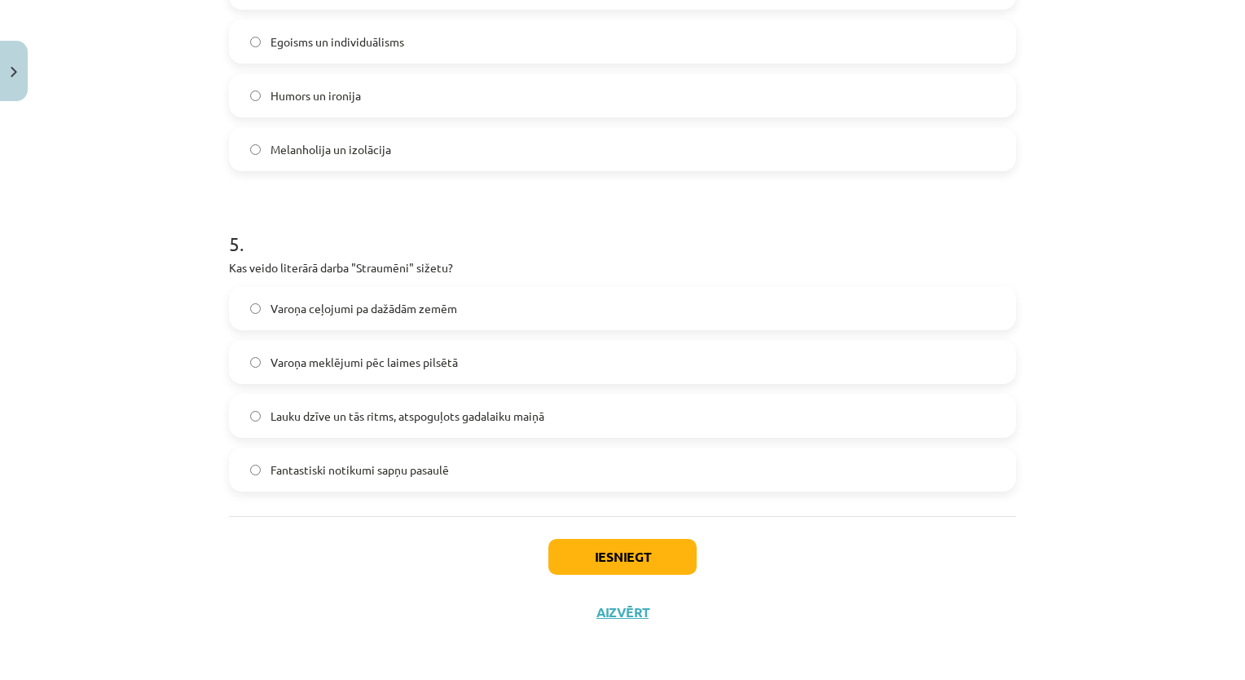
click at [427, 432] on label "Lauku dzīve un tās ritms, atspoguļots gadalaiku maiņā" at bounding box center [623, 415] width 784 height 41
click at [603, 556] on button "Iesniegt" at bounding box center [623, 557] width 148 height 36
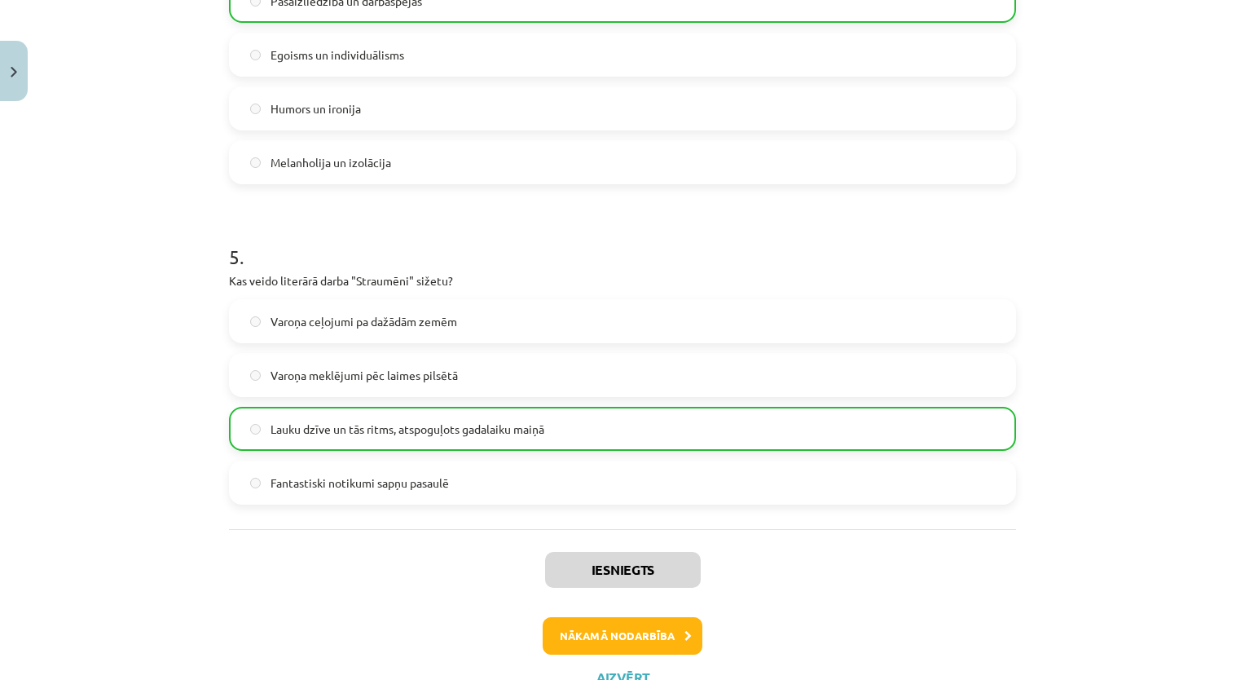
scroll to position [1453, 0]
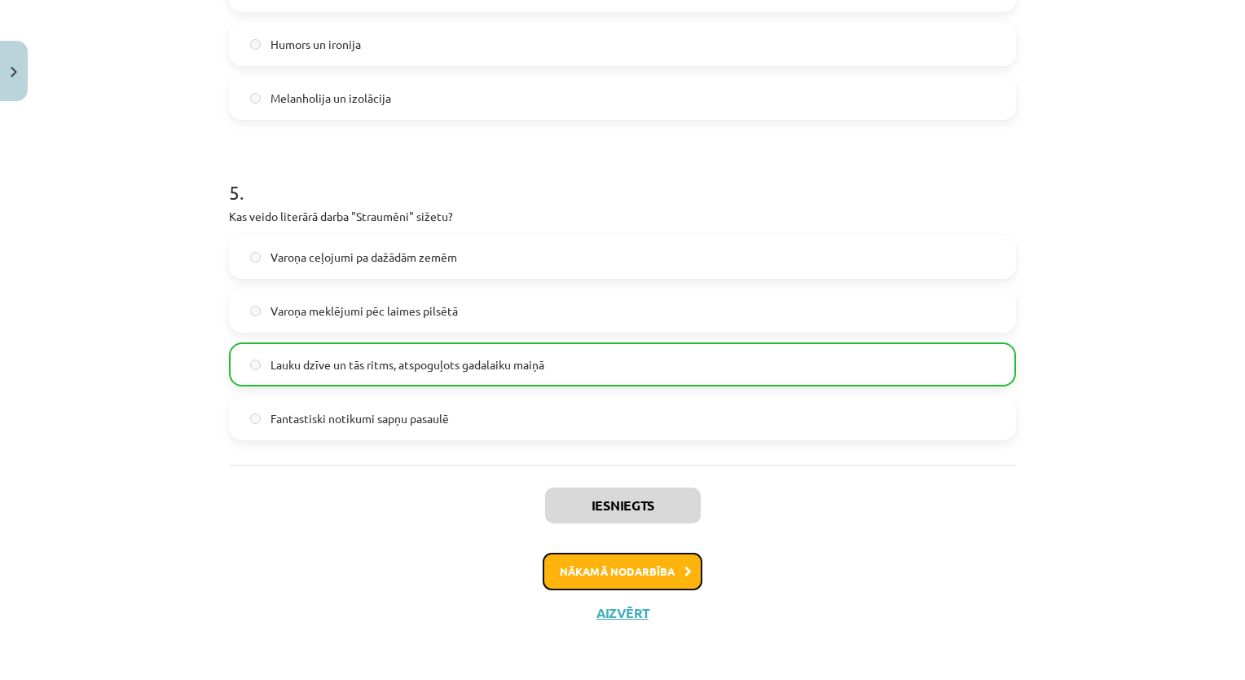
click at [645, 575] on button "Nākamā nodarbība" at bounding box center [623, 571] width 160 height 37
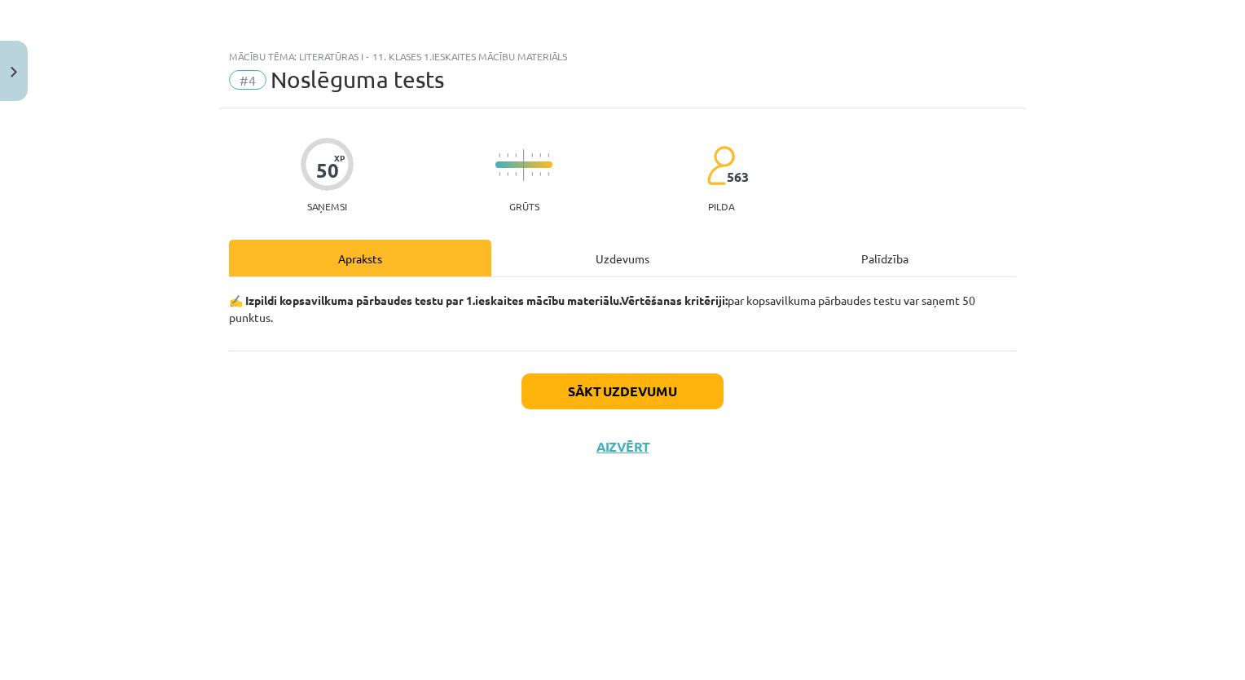
scroll to position [0, 0]
click at [580, 271] on div "Uzdevums" at bounding box center [622, 258] width 262 height 37
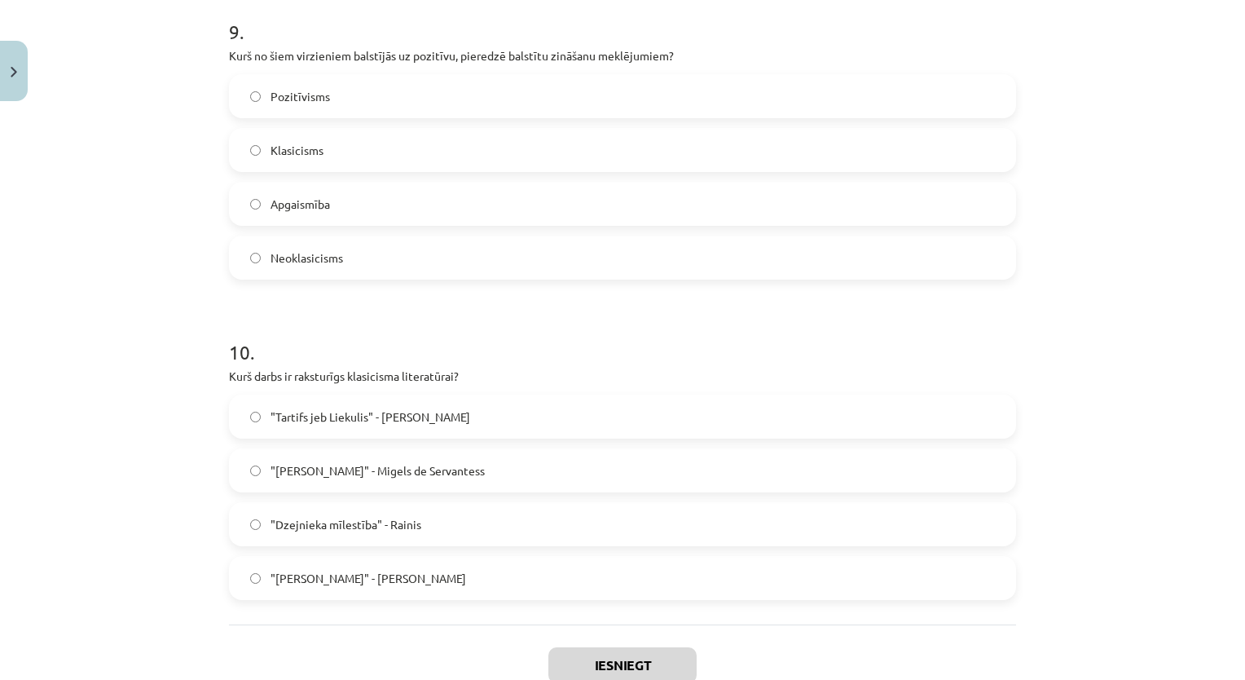
scroll to position [3003, 0]
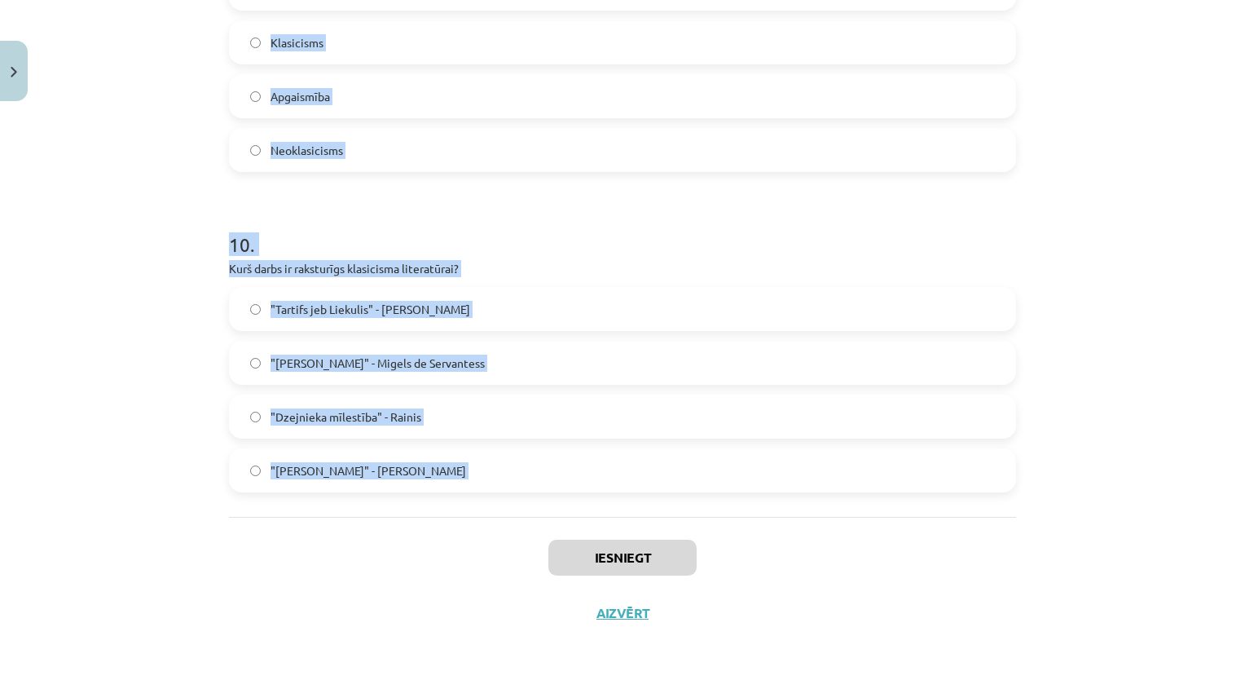
drag, startPoint x: 211, startPoint y: 325, endPoint x: 522, endPoint y: 537, distance: 376.0
click at [522, 537] on div "Mācību tēma: Literatūras i - 11. klases 1.ieskaites mācību materiāls #4 Noslēgu…" at bounding box center [622, 340] width 1245 height 680
copy form "6 . Lore ipsu dolorsi ametconsect adipisc elitseddoei temporin? Utlabo etdolo m…"
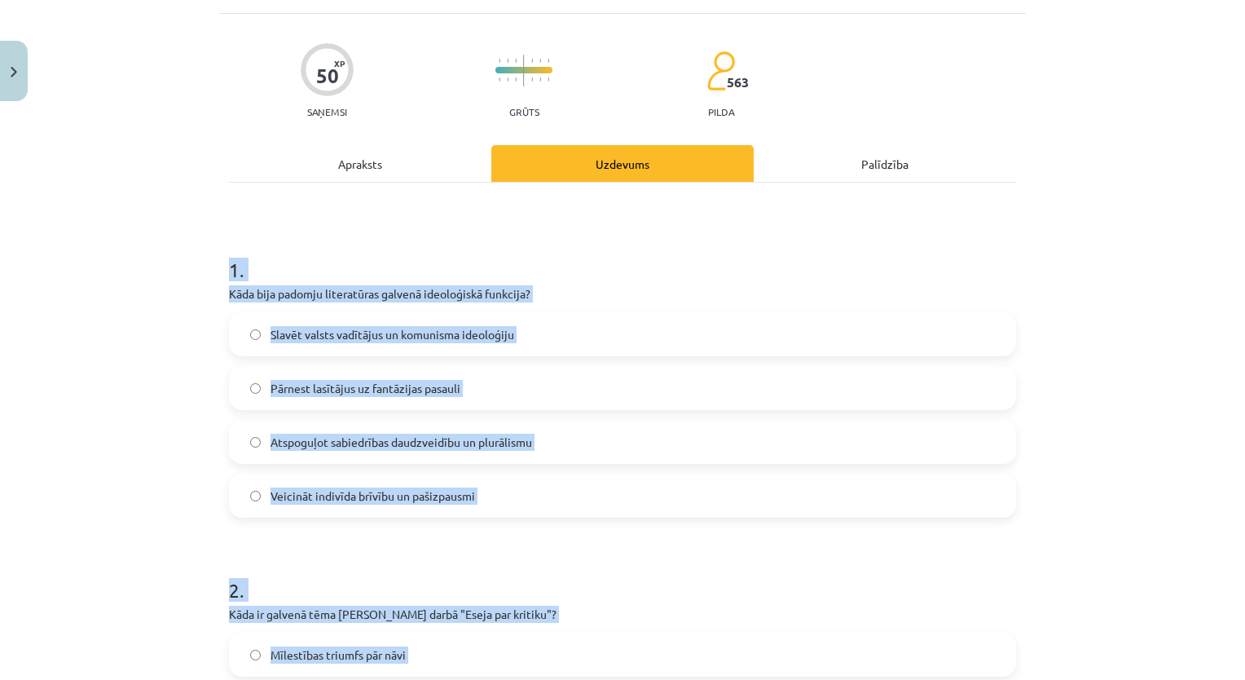
scroll to position [0, 0]
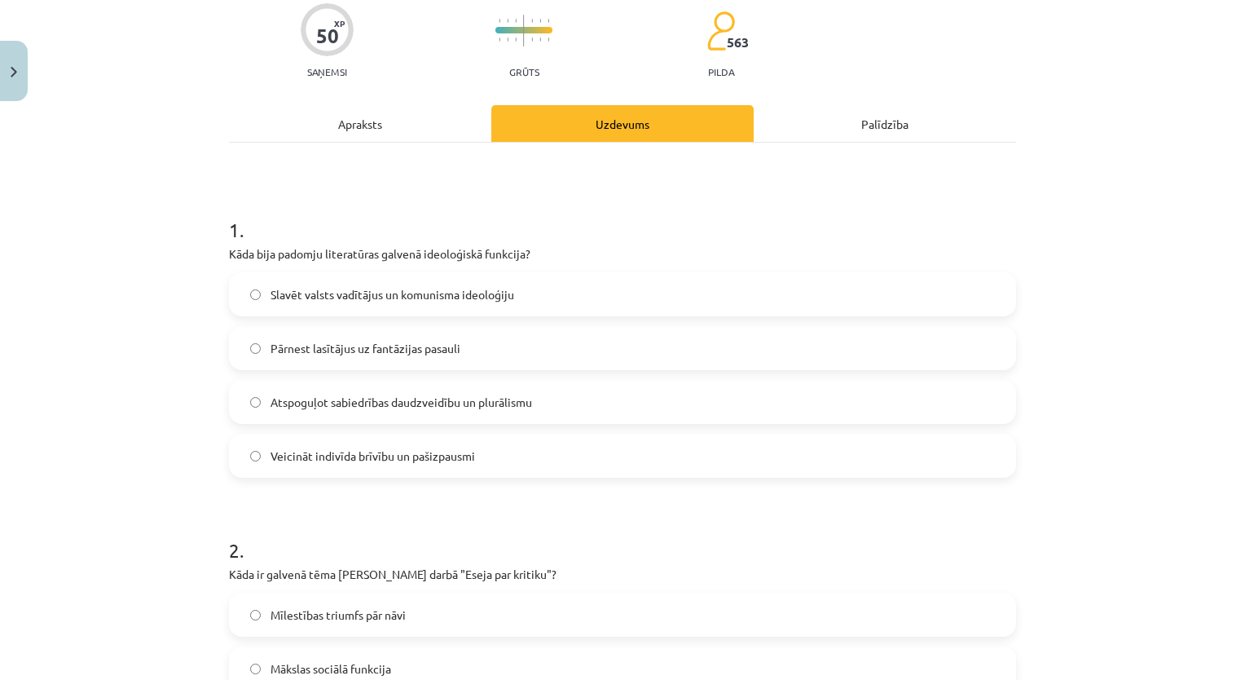
scroll to position [163, 0]
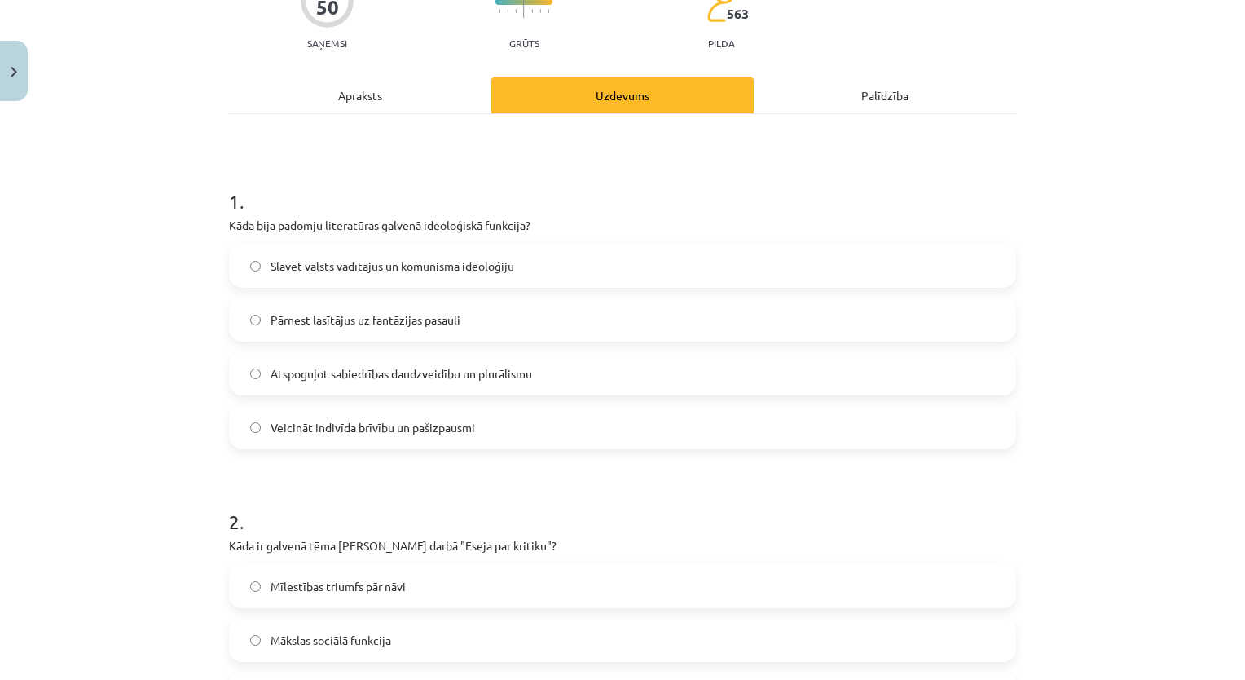
click at [457, 263] on span "Slavēt valsts vadītājus un komunisma ideoloģiju" at bounding box center [393, 266] width 244 height 17
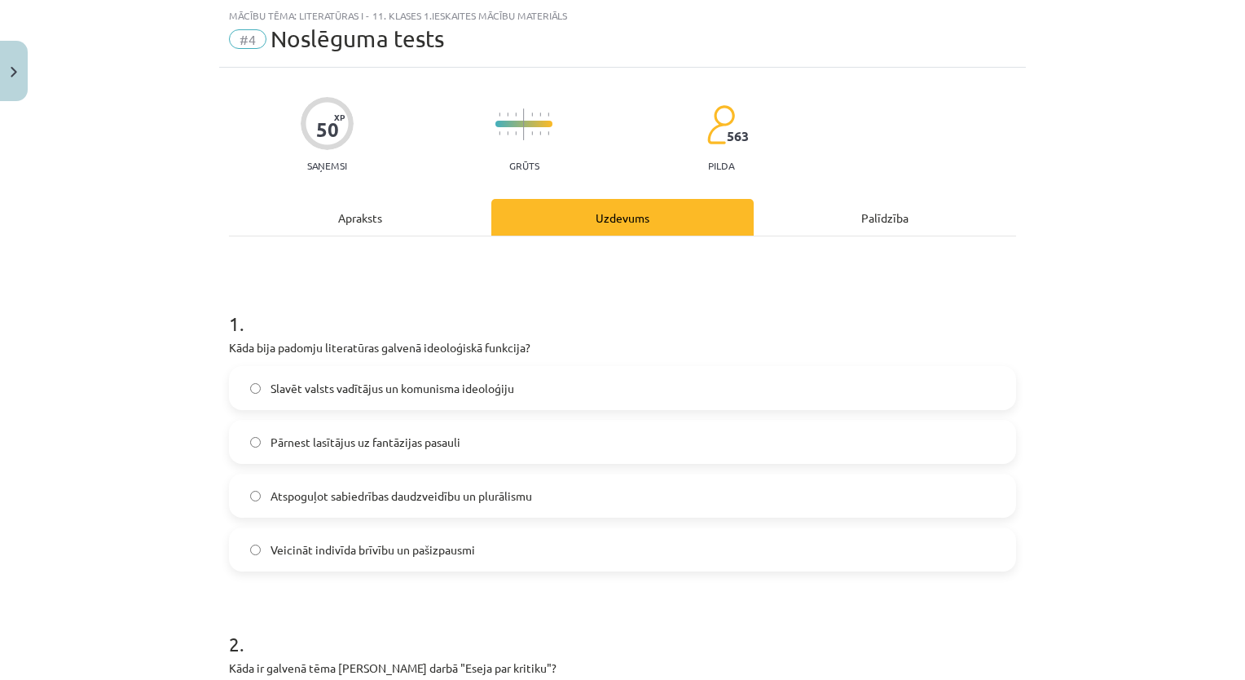
scroll to position [0, 0]
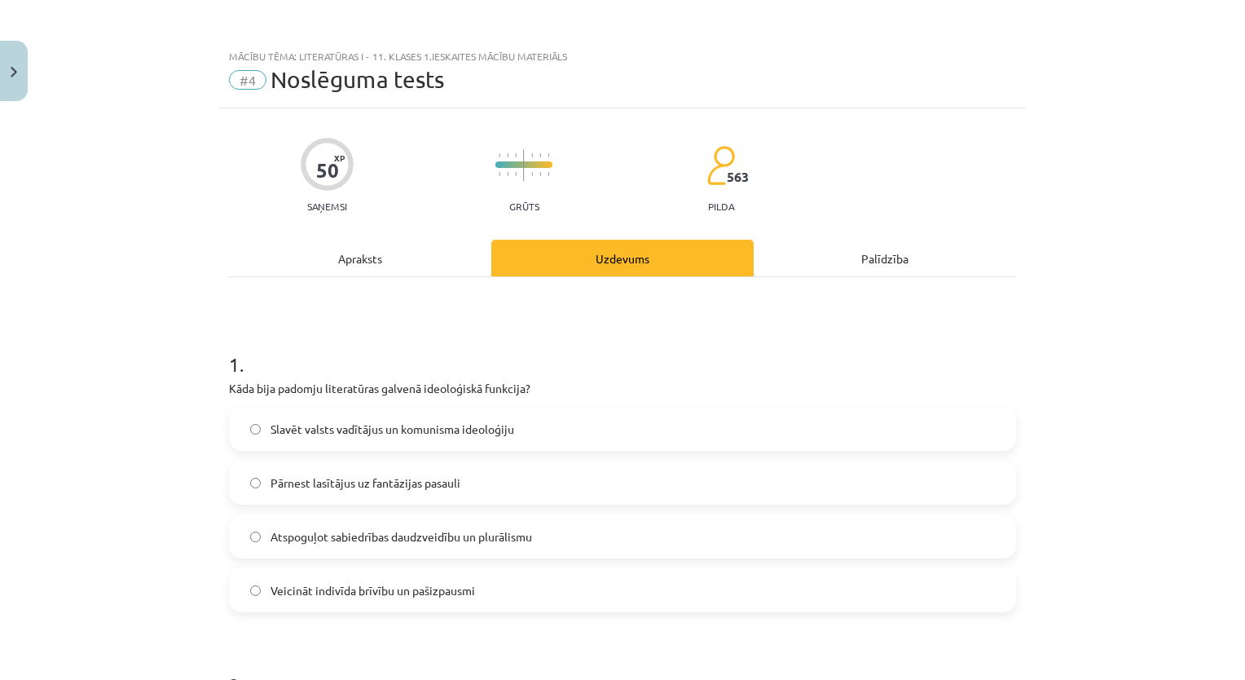
click at [449, 270] on div "Apraksts" at bounding box center [360, 258] width 262 height 37
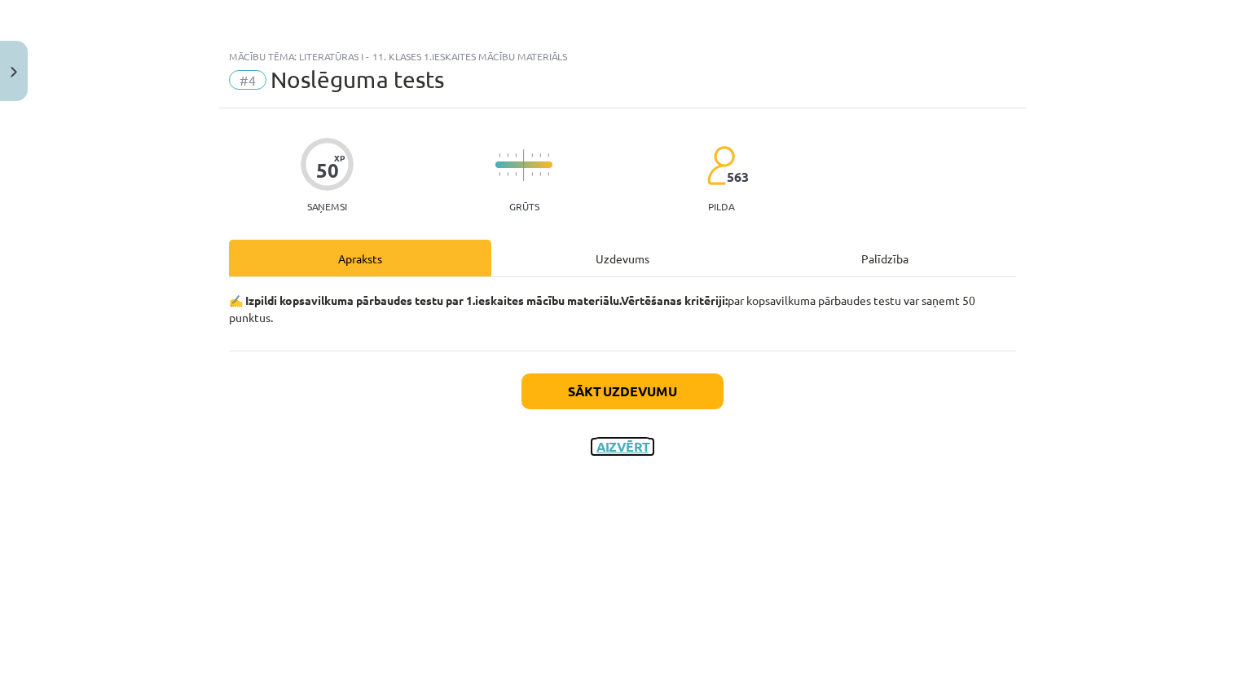
drag, startPoint x: 738, startPoint y: 324, endPoint x: 519, endPoint y: 321, distance: 219.3
click at [543, 321] on p "✍️ Izpildi kopsavilkuma pārbaudes testu par 1.ieskaites mācību materiālu. Vērtē…" at bounding box center [622, 309] width 787 height 34
click at [617, 262] on div "Uzdevums" at bounding box center [622, 258] width 262 height 37
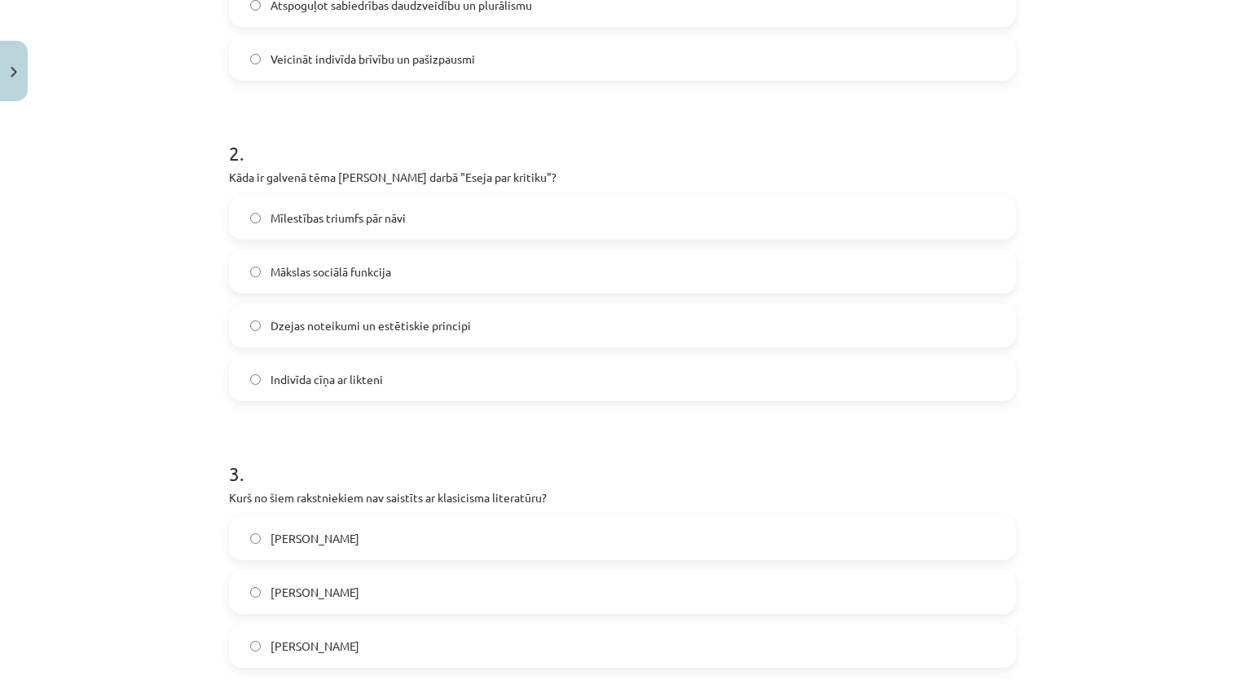
scroll to position [571, 0]
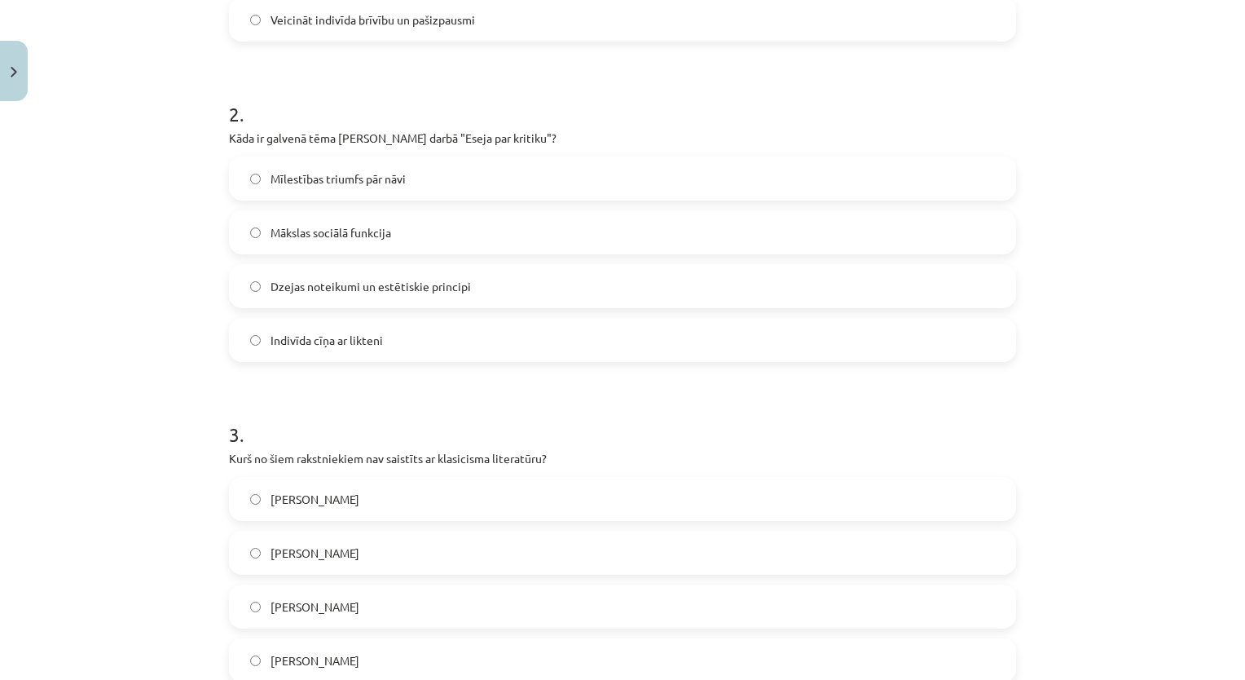
click at [343, 279] on span "Dzejas noteikumi un estētiskie principi" at bounding box center [371, 286] width 201 height 17
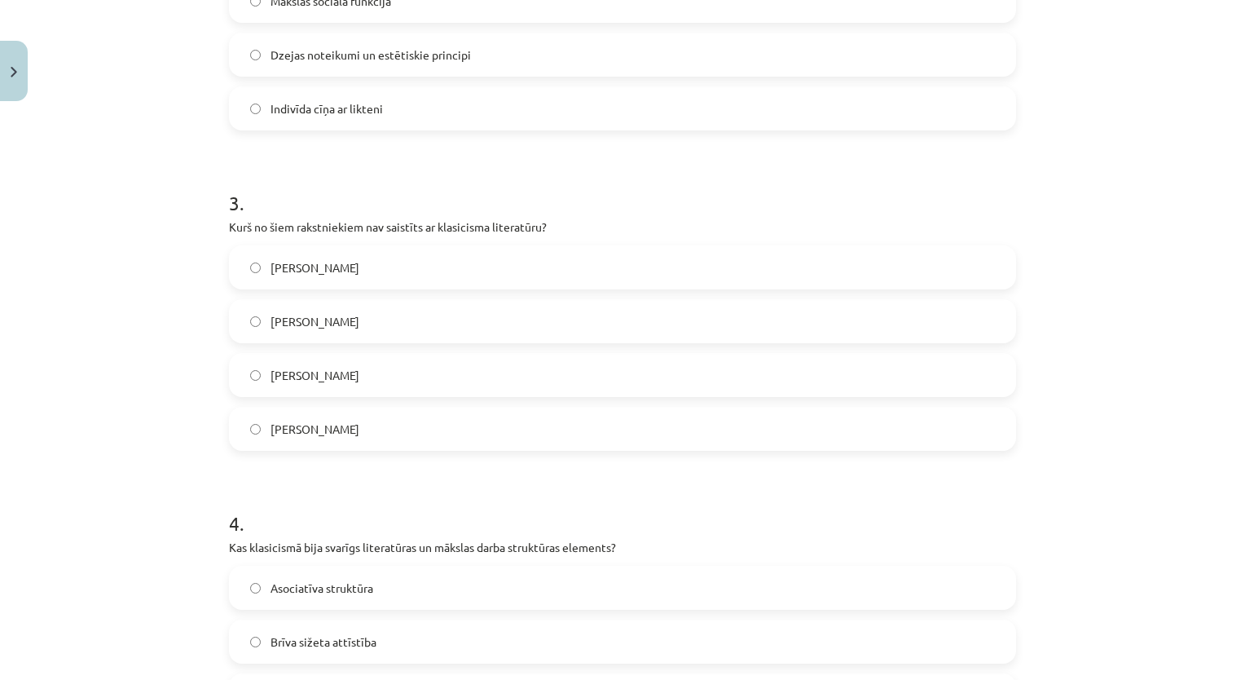
scroll to position [897, 0]
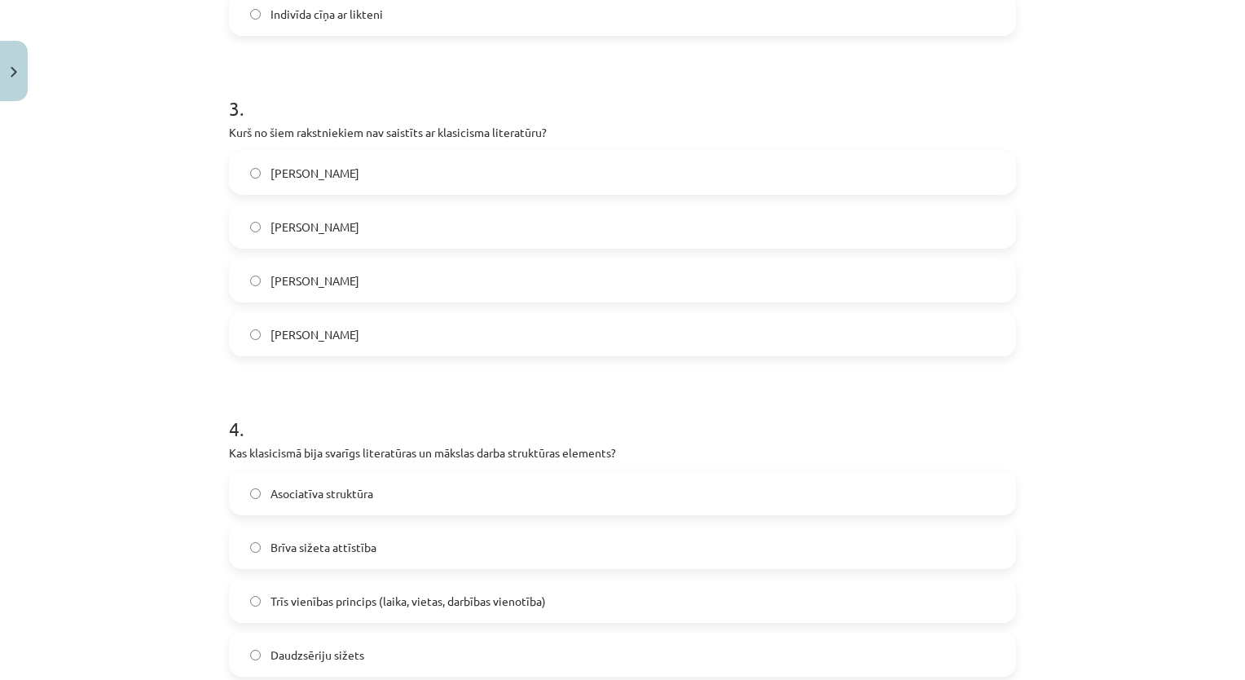
click at [378, 236] on label "[PERSON_NAME]" at bounding box center [623, 226] width 784 height 41
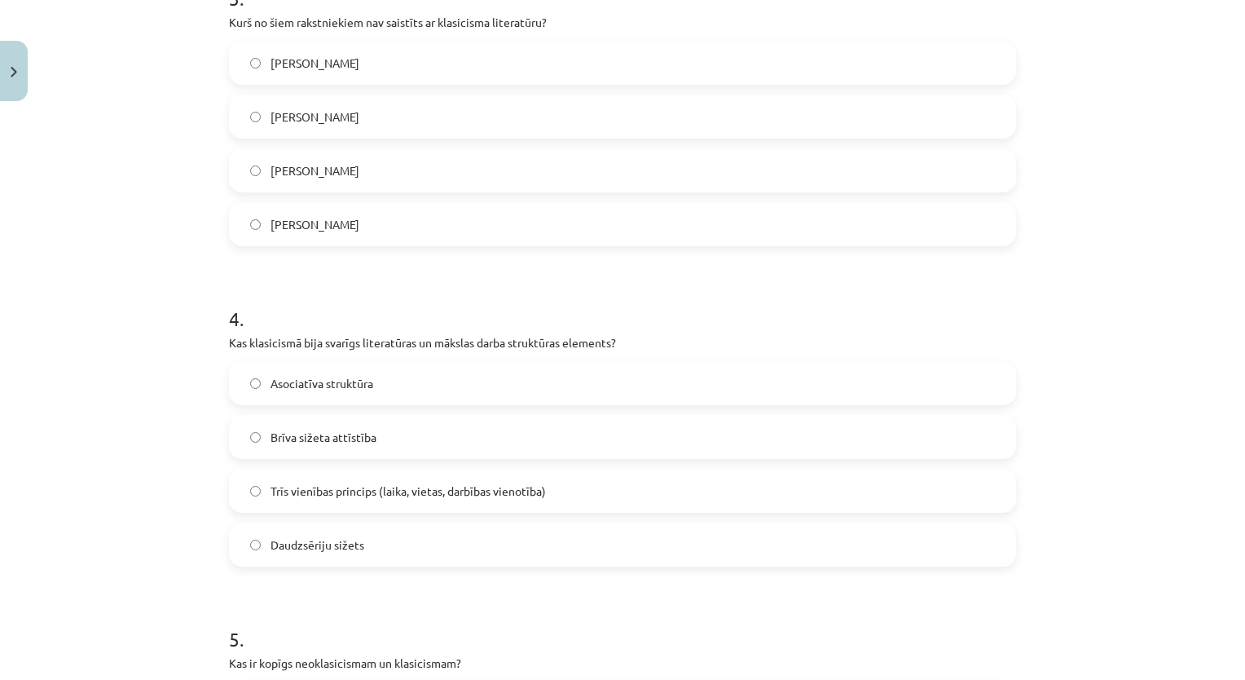
scroll to position [1141, 0]
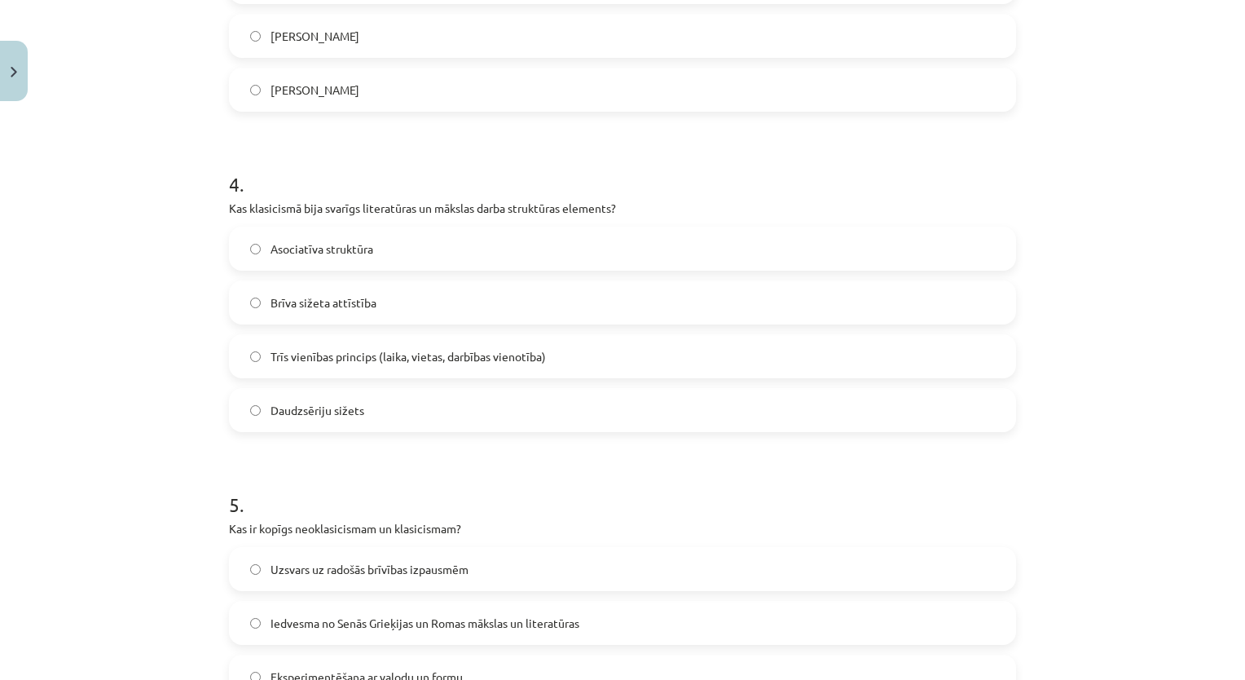
click at [353, 350] on span "Trīs vienības princips (laika, vietas, darbības vienotība)" at bounding box center [408, 356] width 275 height 17
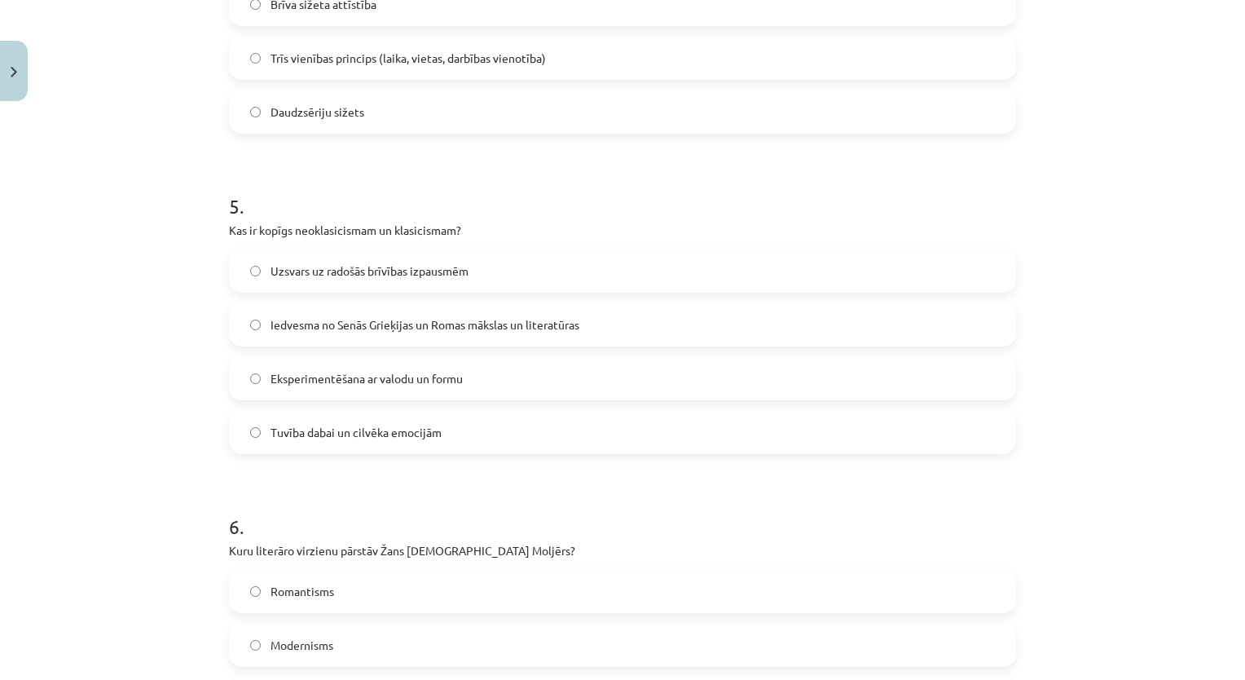
scroll to position [1467, 0]
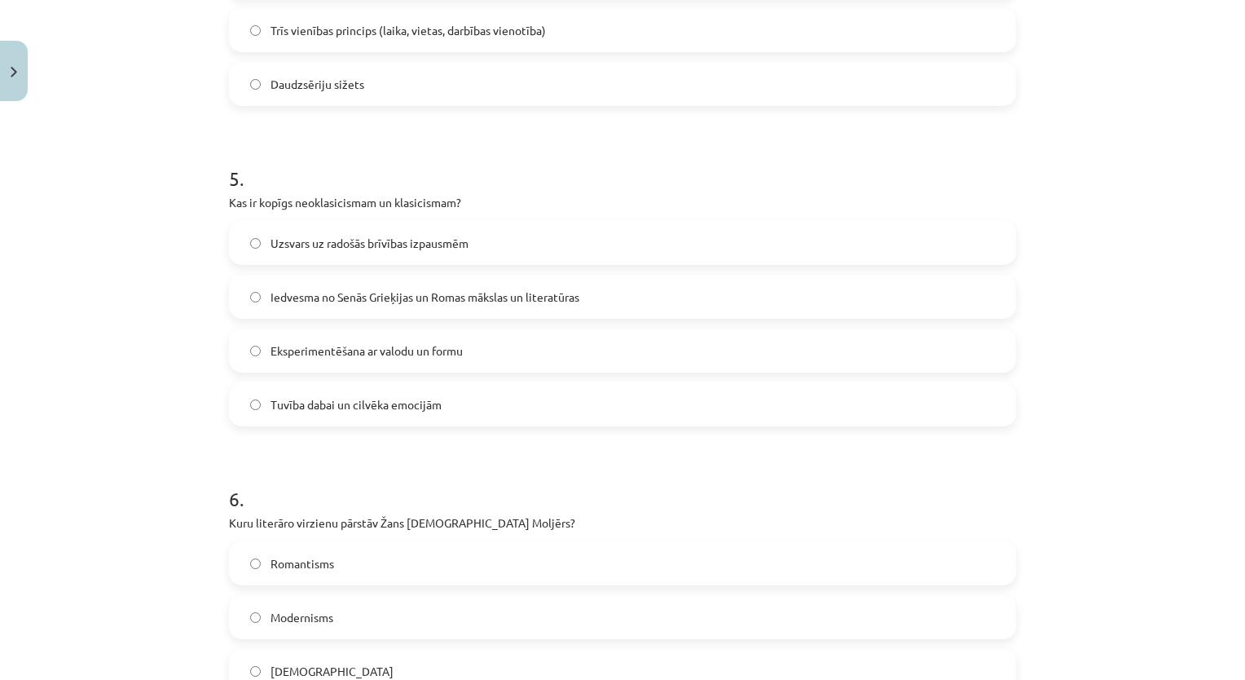
click at [346, 297] on span "Iedvesma no Senās Grieķijas un Romas mākslas un literatūras" at bounding box center [425, 297] width 309 height 17
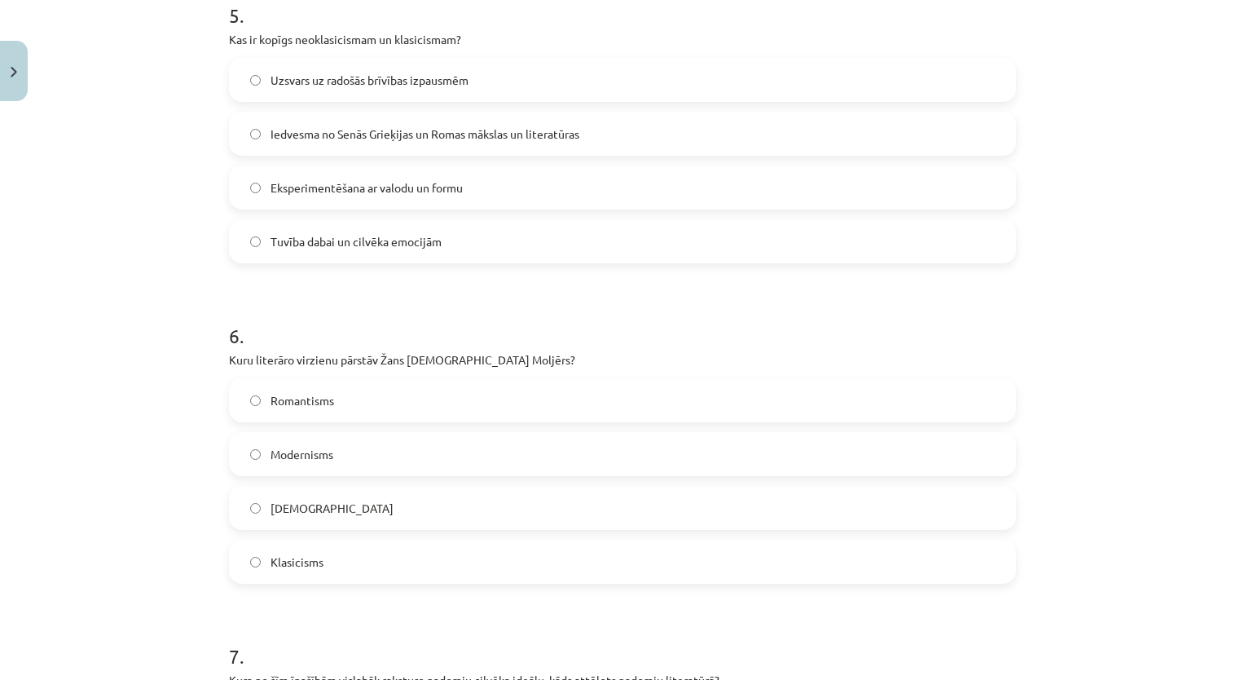
scroll to position [1793, 0]
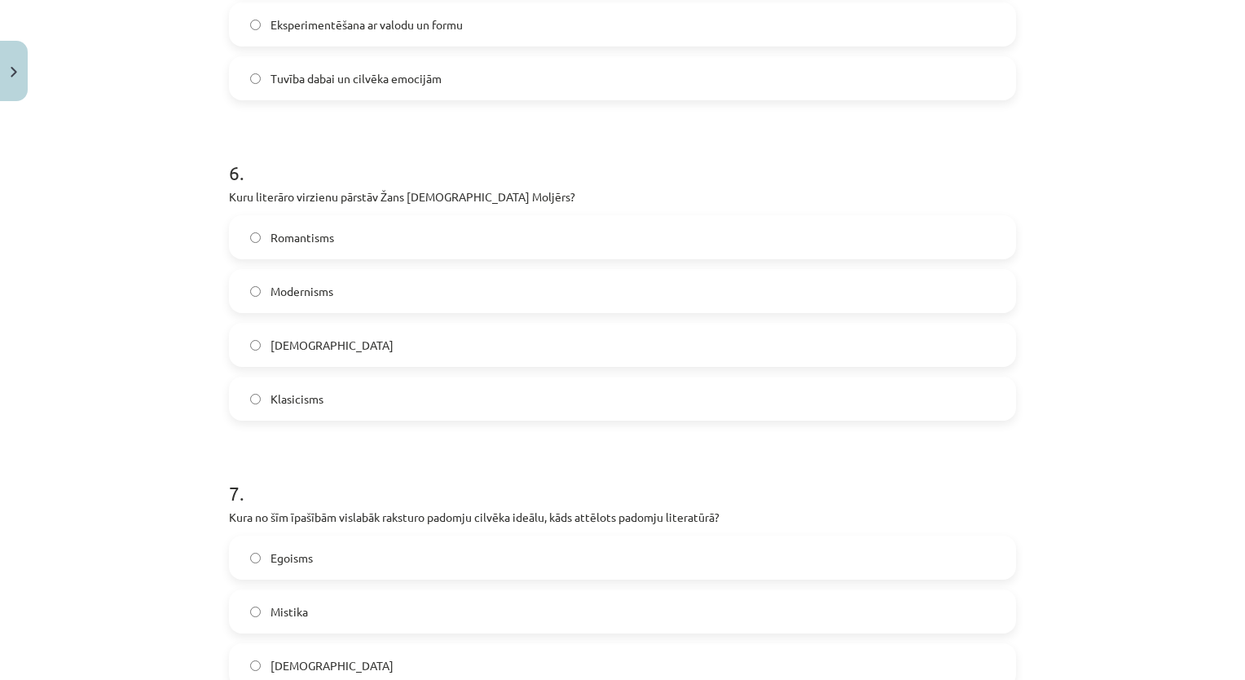
click at [319, 387] on label "Klasicisms" at bounding box center [623, 398] width 784 height 41
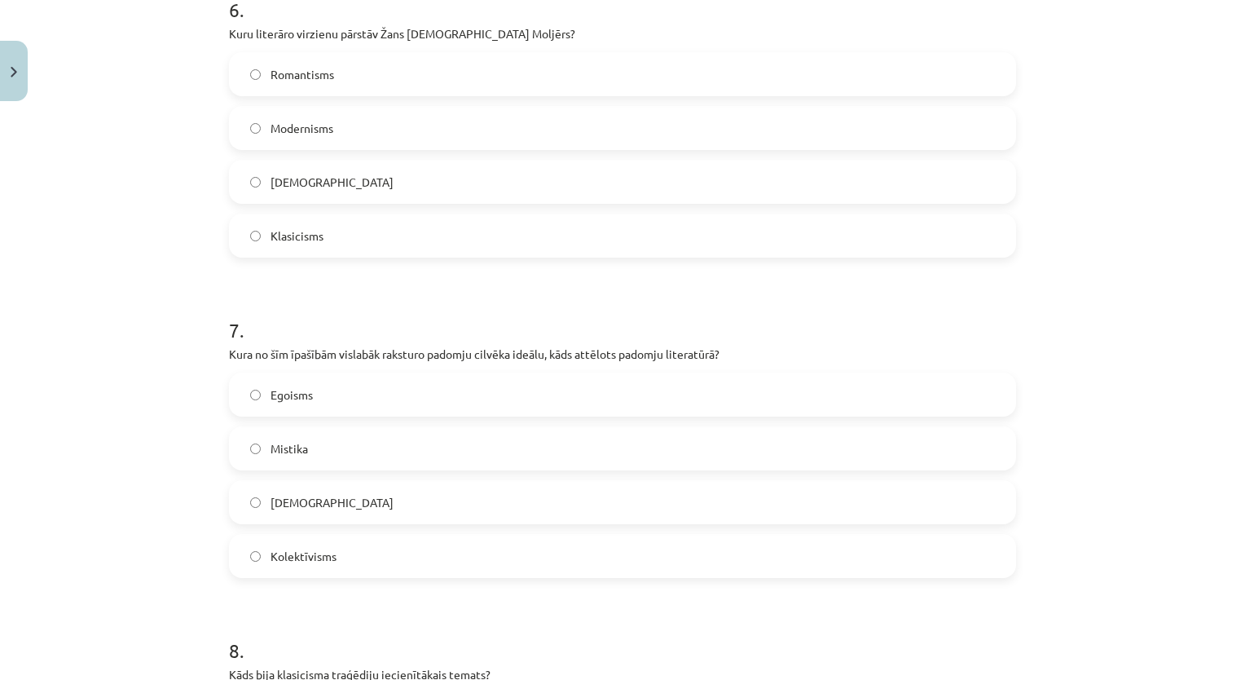
click at [287, 566] on label "Kolektīvisms" at bounding box center [623, 555] width 784 height 41
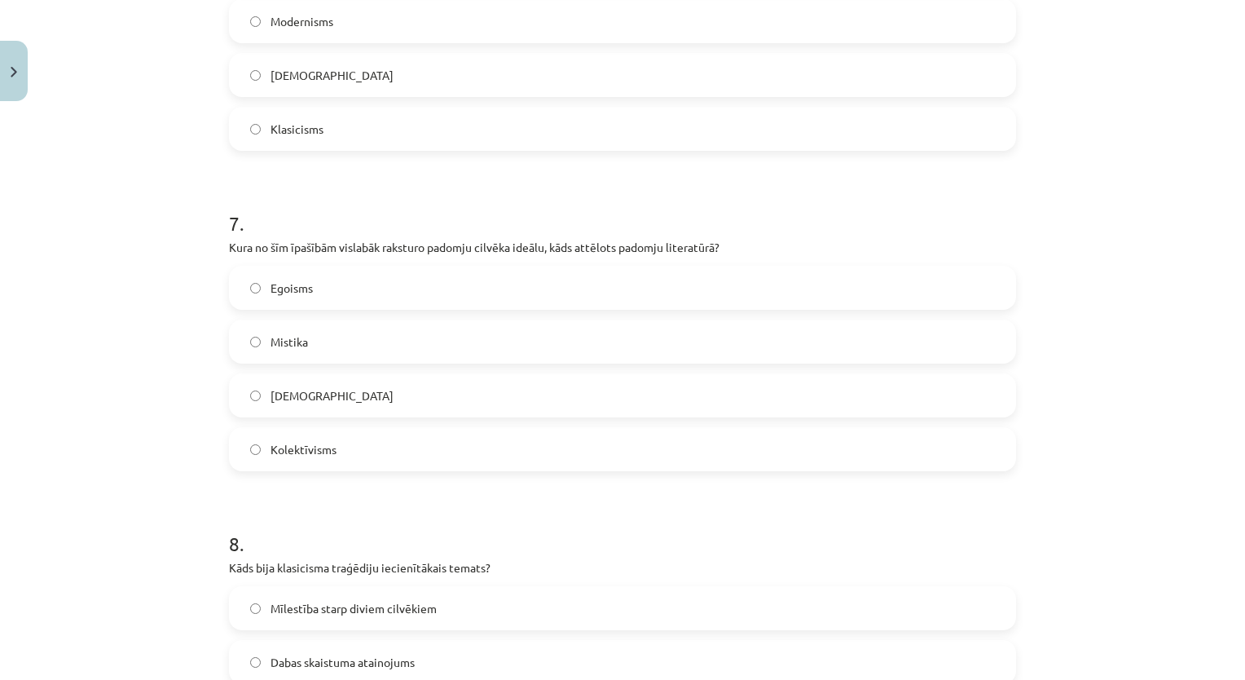
scroll to position [2119, 0]
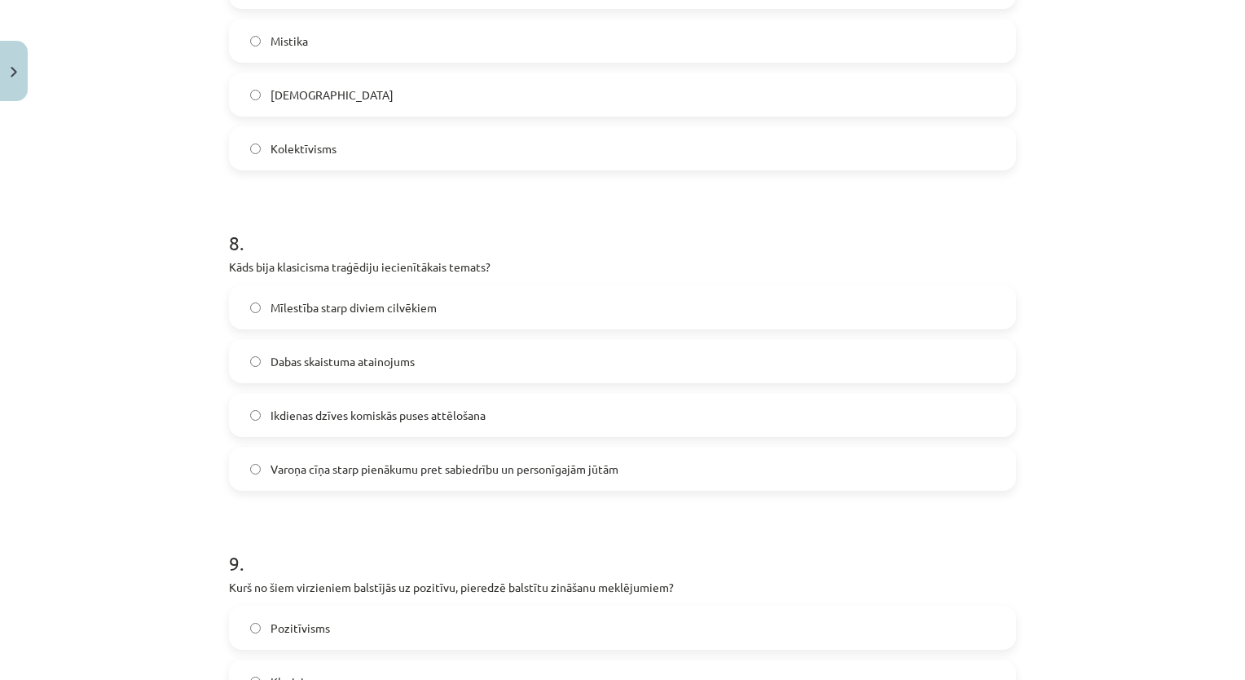
click at [289, 464] on span "Varoņa cīņa starp pienākumu pret sabiedrību un personīgajām jūtām" at bounding box center [445, 469] width 348 height 17
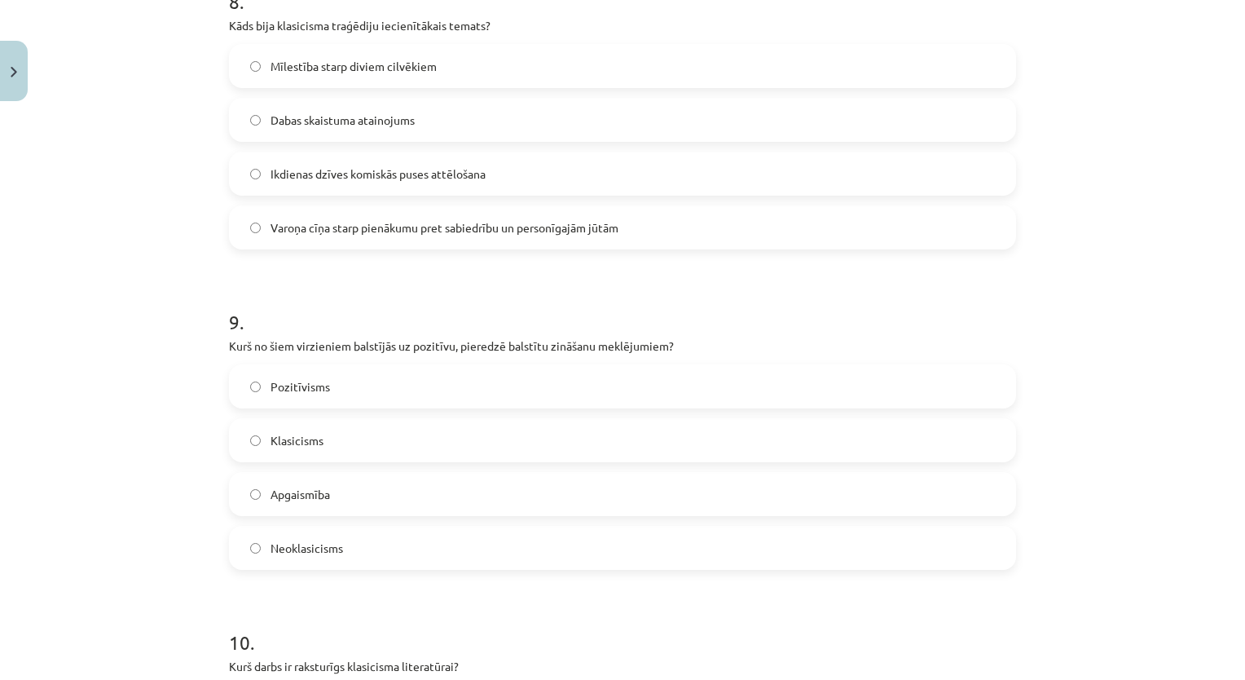
scroll to position [2608, 0]
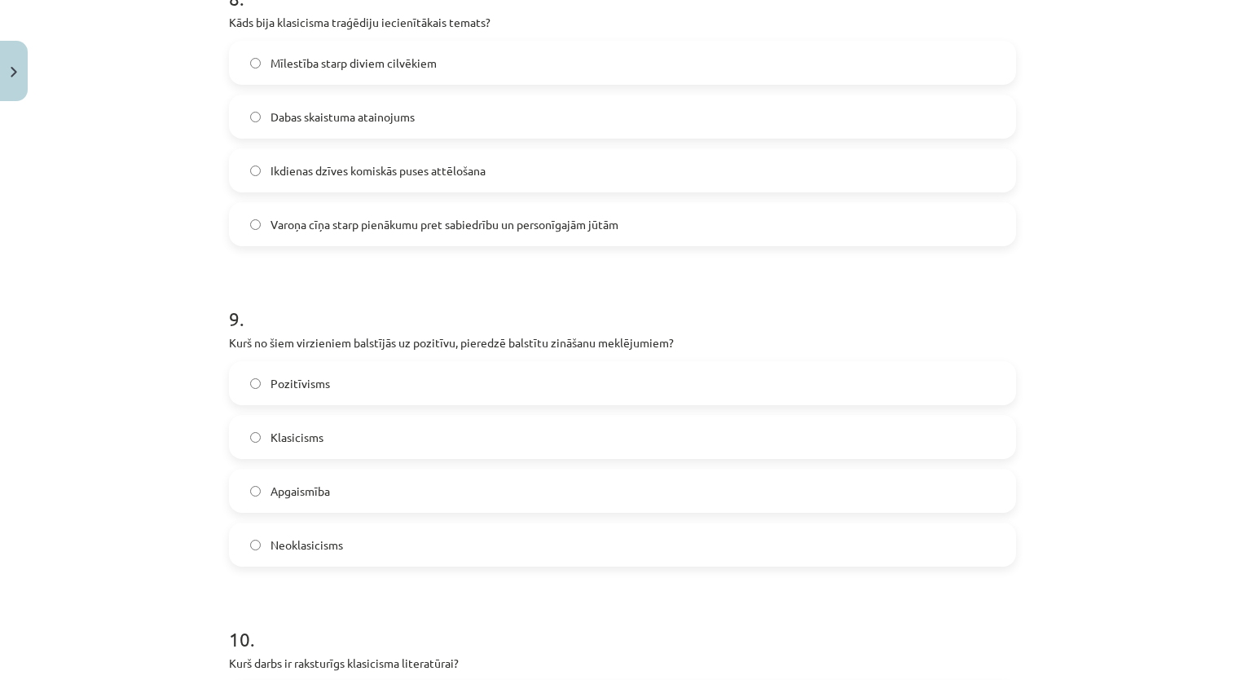
click at [376, 357] on div "9 . Kurš no šiem virzieniem balstījās uz pozitīvu, pieredzē balstītu zināšanu m…" at bounding box center [622, 423] width 787 height 288
click at [367, 370] on label "Pozitīvisms" at bounding box center [623, 383] width 784 height 41
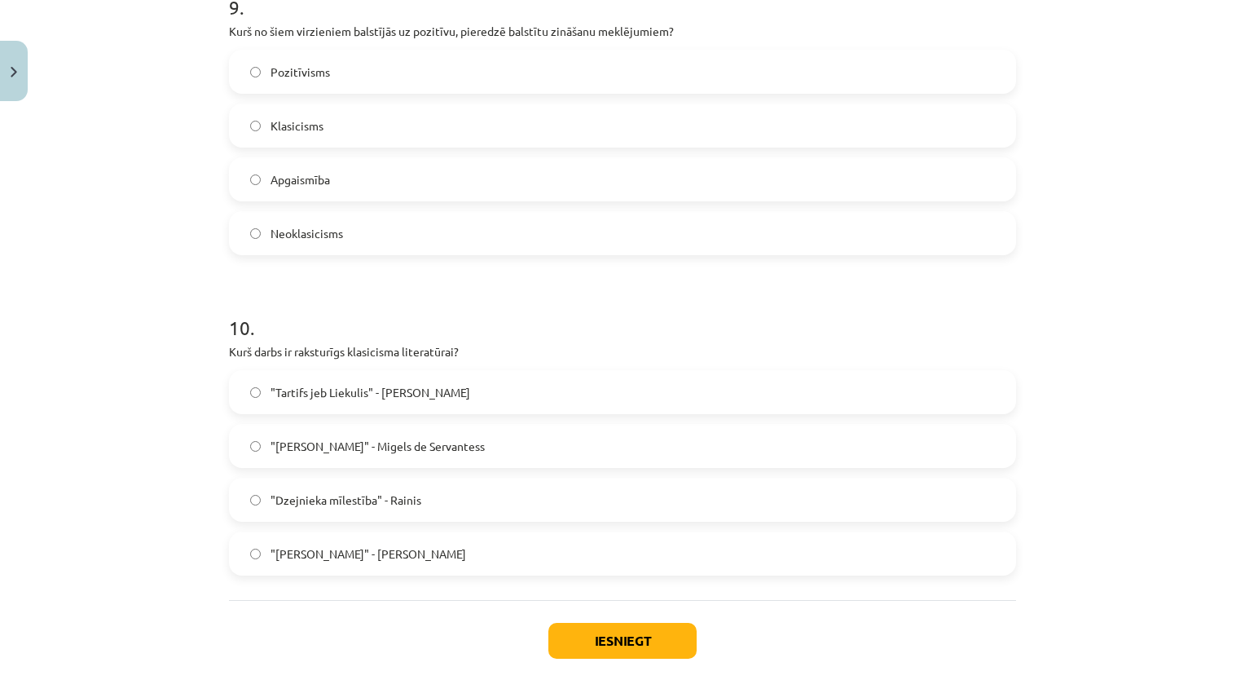
scroll to position [3003, 0]
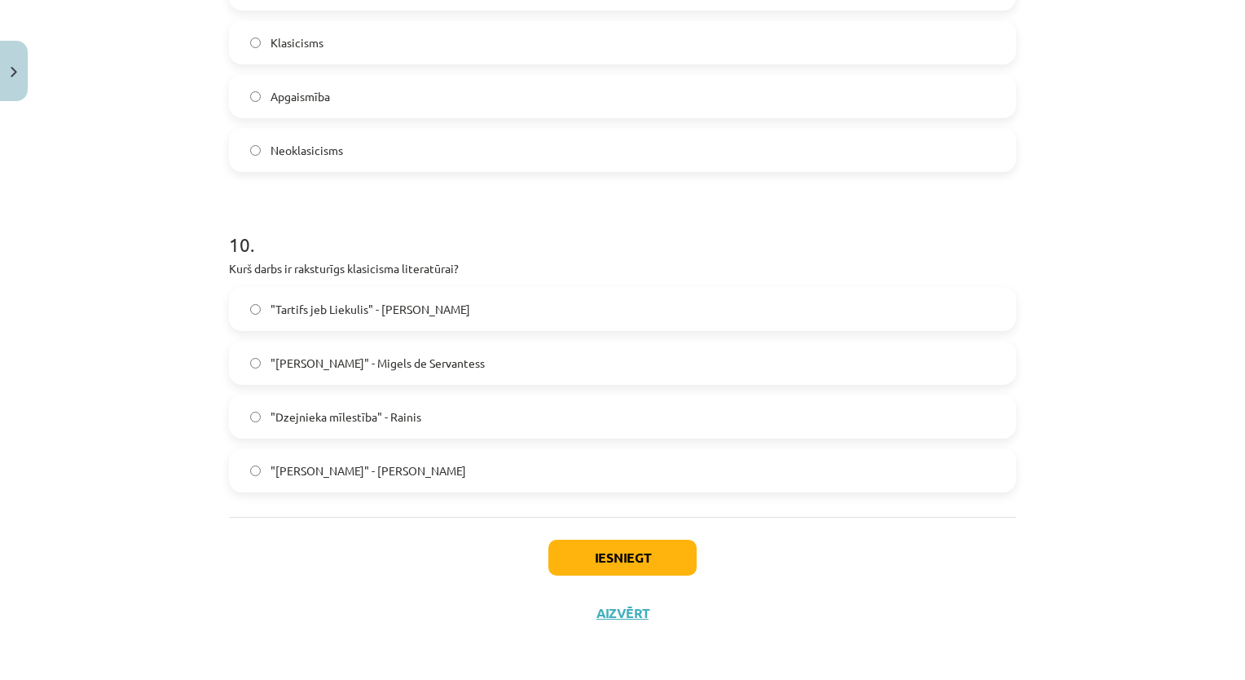
click at [541, 315] on label ""Tartifs jeb Liekulis" - [PERSON_NAME]" at bounding box center [623, 309] width 784 height 41
click at [632, 553] on button "Iesniegt" at bounding box center [623, 558] width 148 height 36
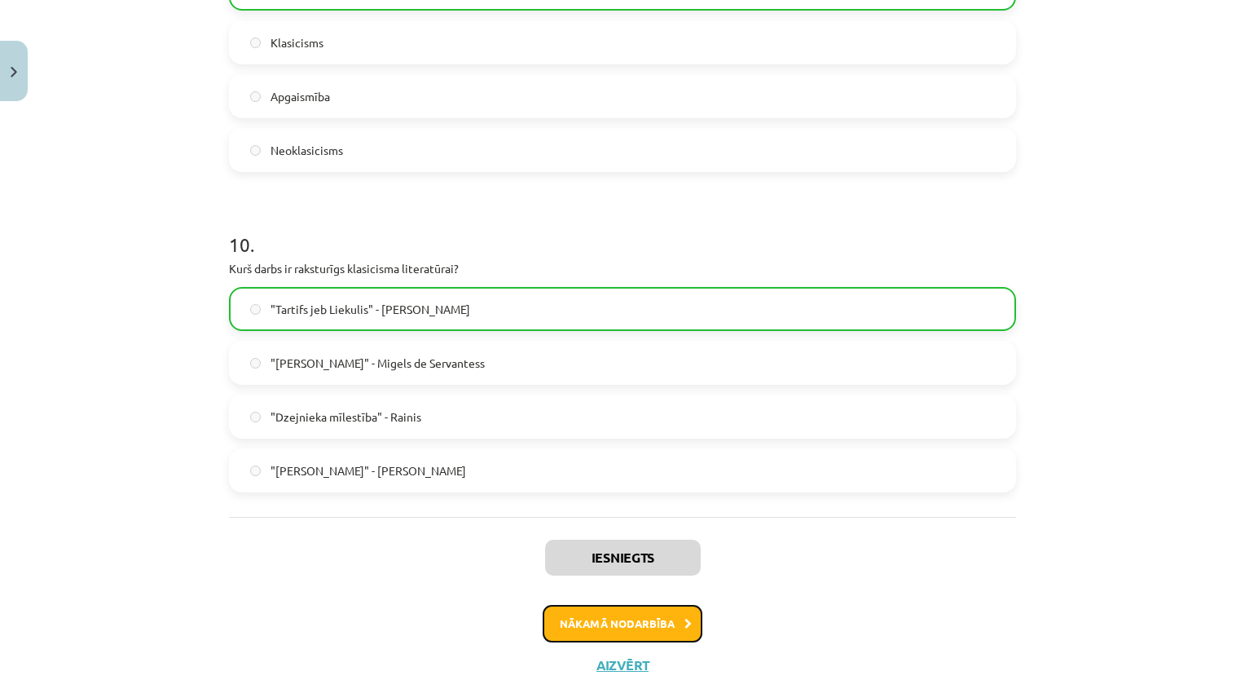
click at [617, 631] on button "Nākamā nodarbība" at bounding box center [623, 623] width 160 height 37
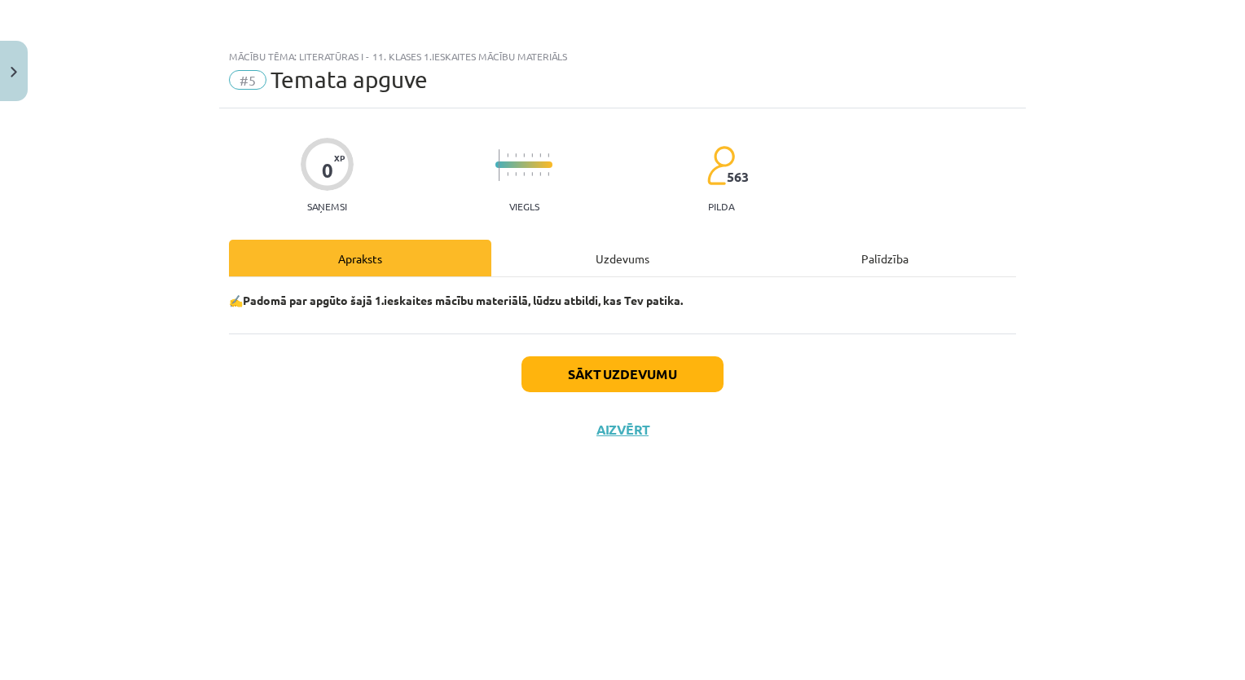
click at [616, 254] on div "Uzdevums" at bounding box center [622, 258] width 262 height 37
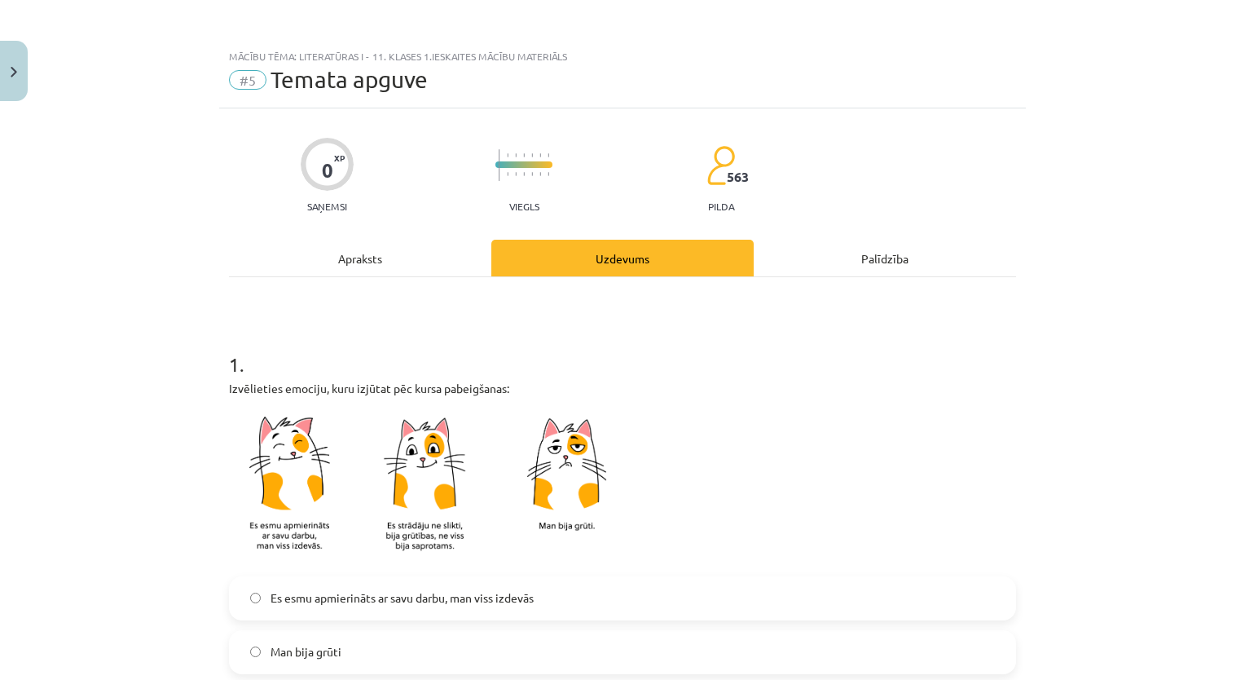
click at [424, 240] on div "Apraksts" at bounding box center [360, 258] width 262 height 37
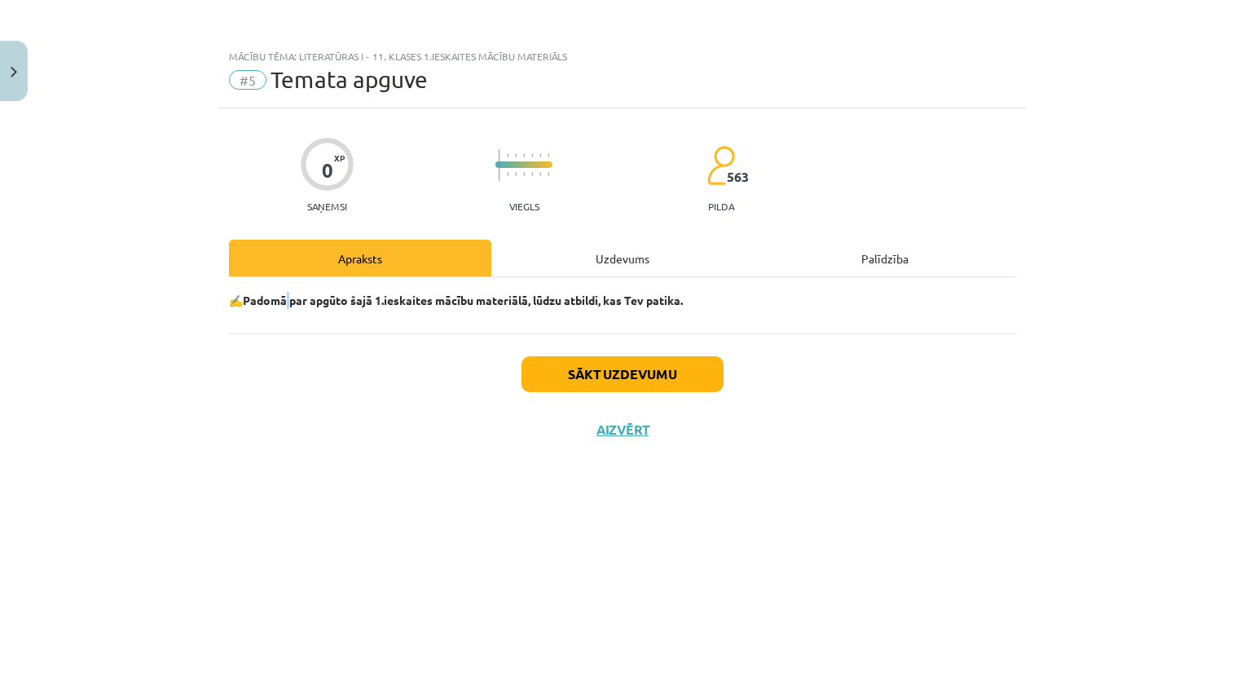
drag, startPoint x: 285, startPoint y: 299, endPoint x: 293, endPoint y: 315, distance: 17.5
click at [293, 315] on div "✍️Padomā par apgūto šajā 1.ieskaites mācību materiālā, lūdzu atbildi, kas Tev p…" at bounding box center [622, 305] width 787 height 56
click at [593, 259] on div "Uzdevums" at bounding box center [622, 258] width 262 height 37
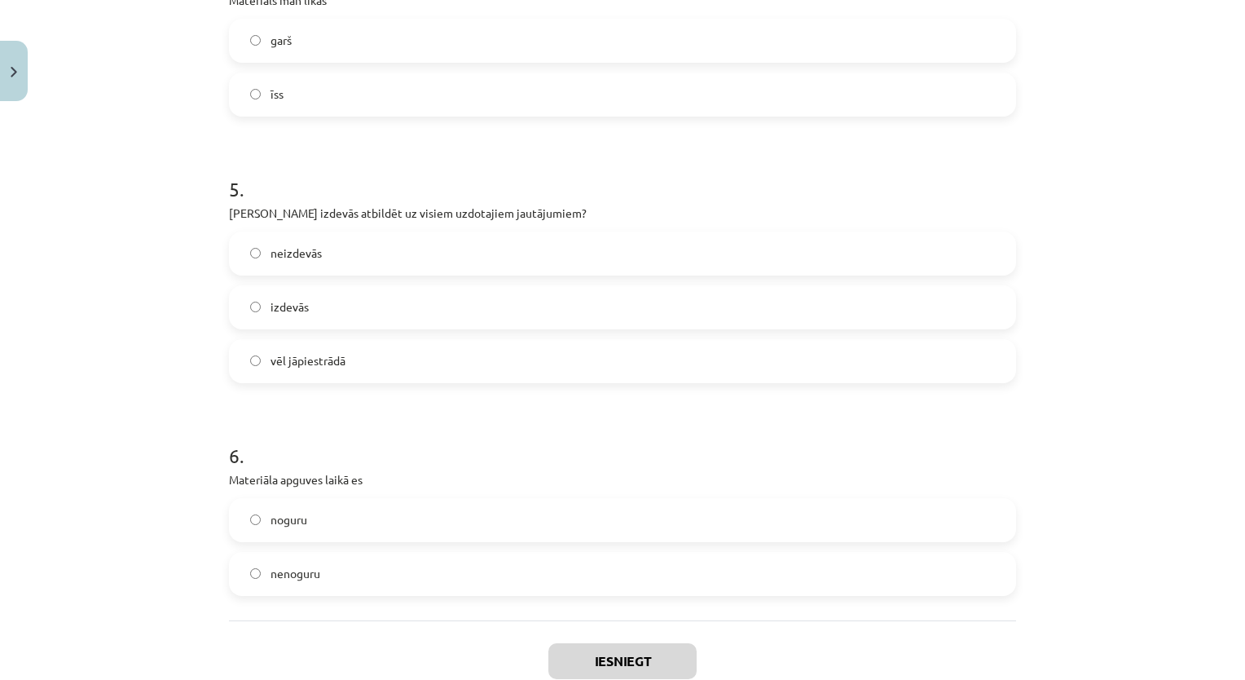
scroll to position [1353, 0]
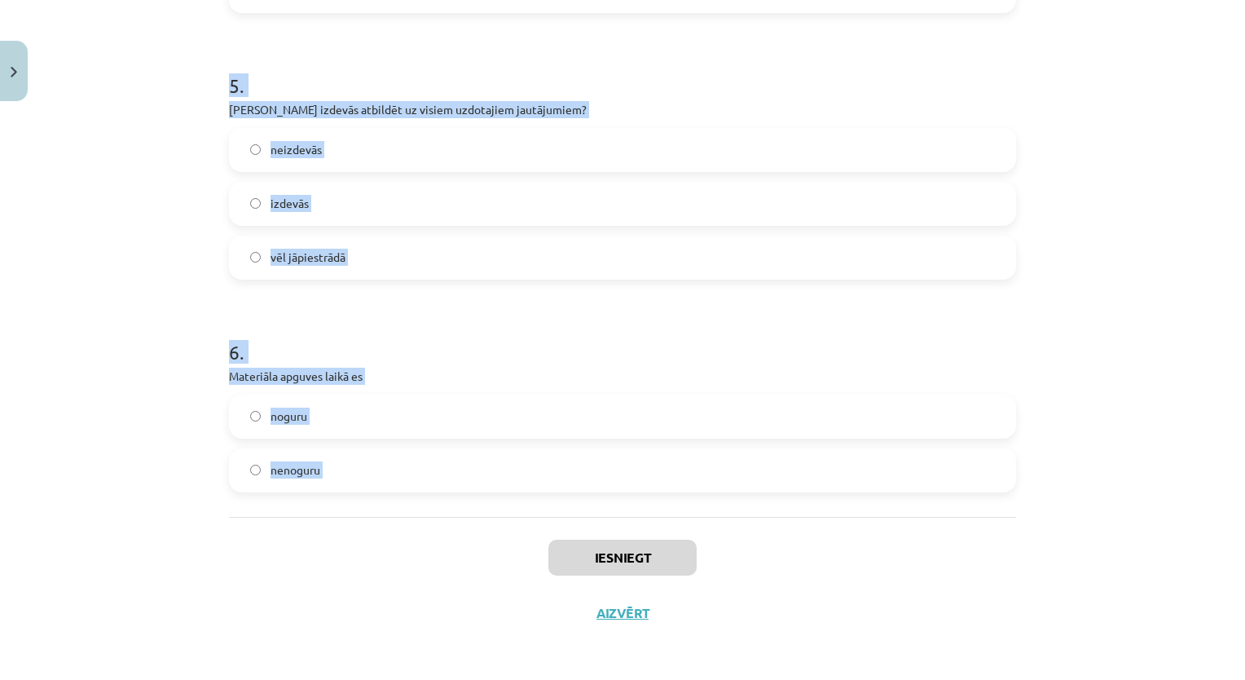
drag, startPoint x: 192, startPoint y: 341, endPoint x: 455, endPoint y: 545, distance: 332.8
click at [455, 545] on div "Mācību tēma: Literatūras i - 11. klases 1.ieskaites mācību materiāls #5 Temata …" at bounding box center [622, 340] width 1245 height 680
copy form "1 . Izvēlieties emociju, kuru izjūtat pēc kursa pabeigšanas: Es esmu apmierināt…"
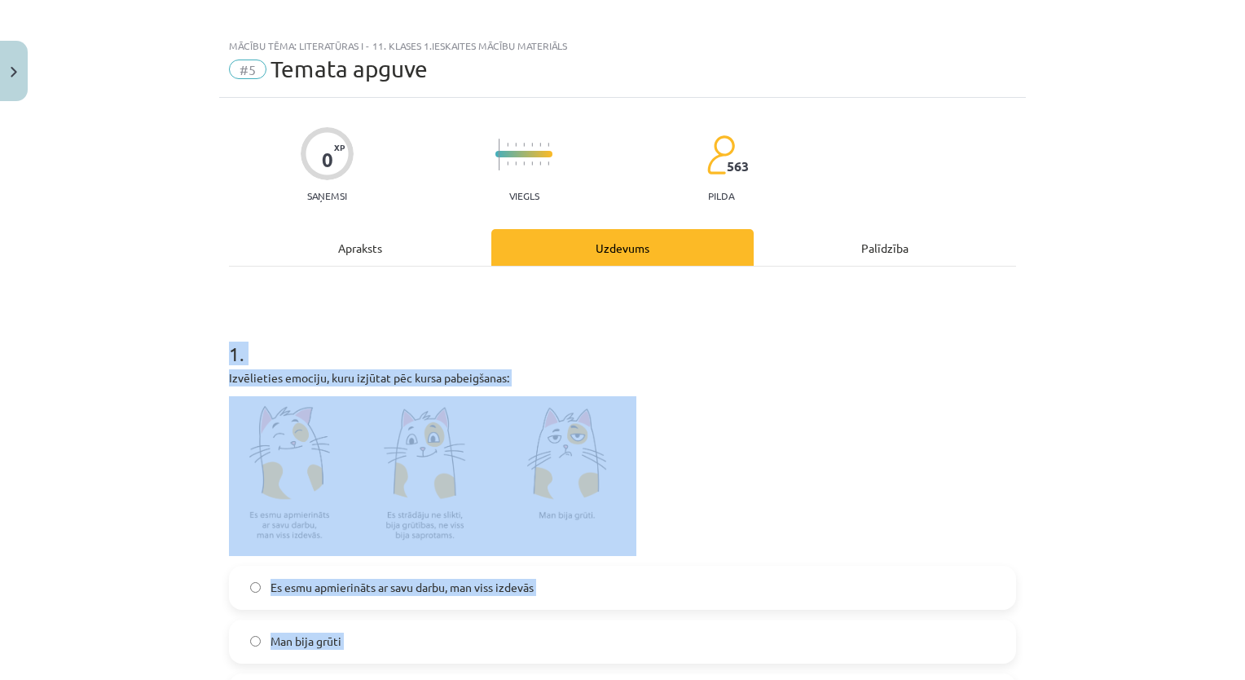
scroll to position [0, 0]
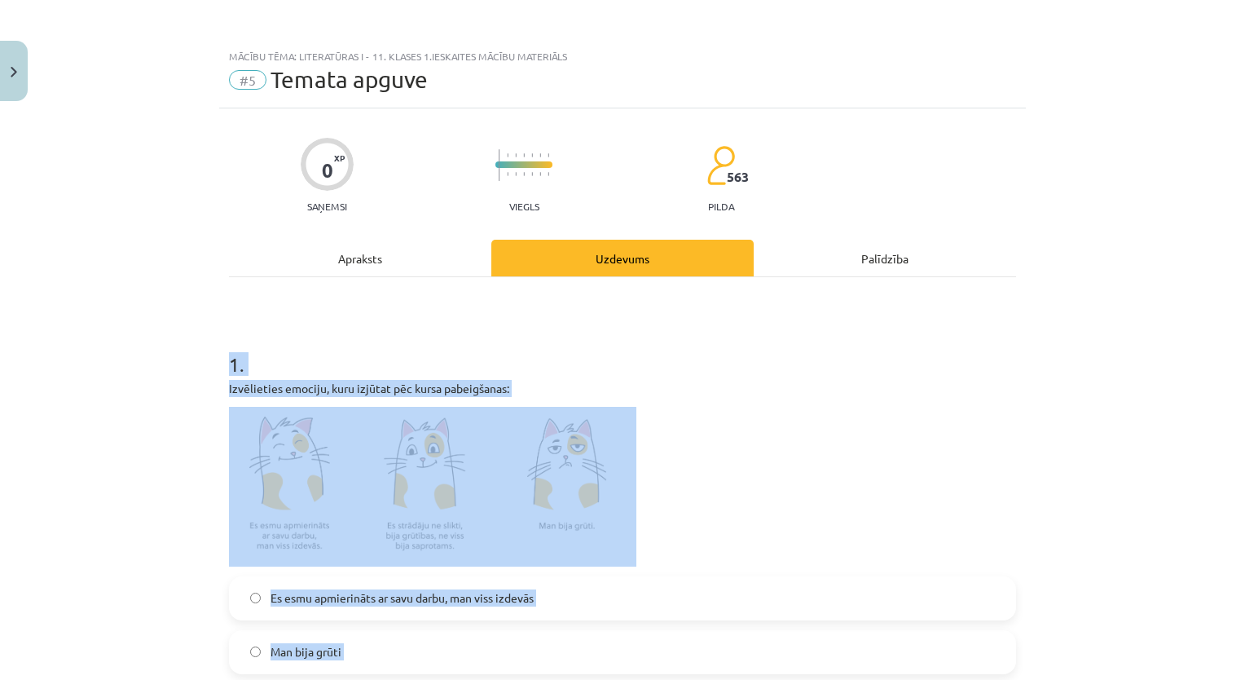
click at [901, 486] on p at bounding box center [622, 487] width 787 height 160
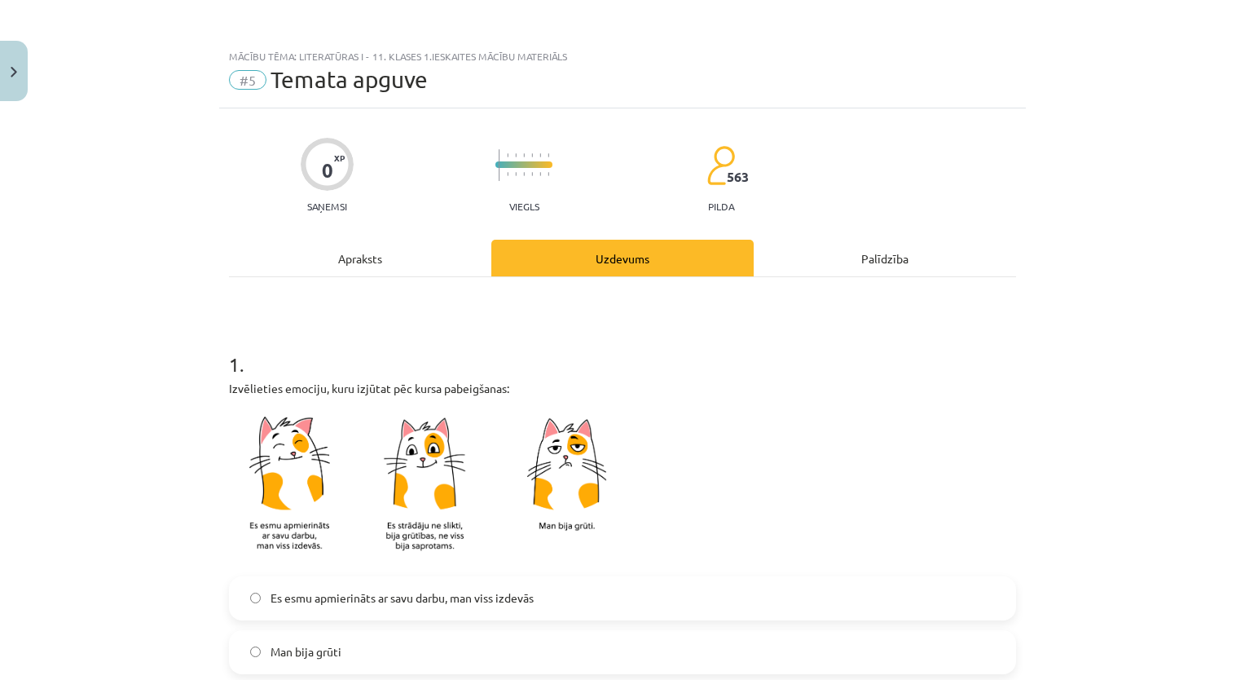
scroll to position [163, 0]
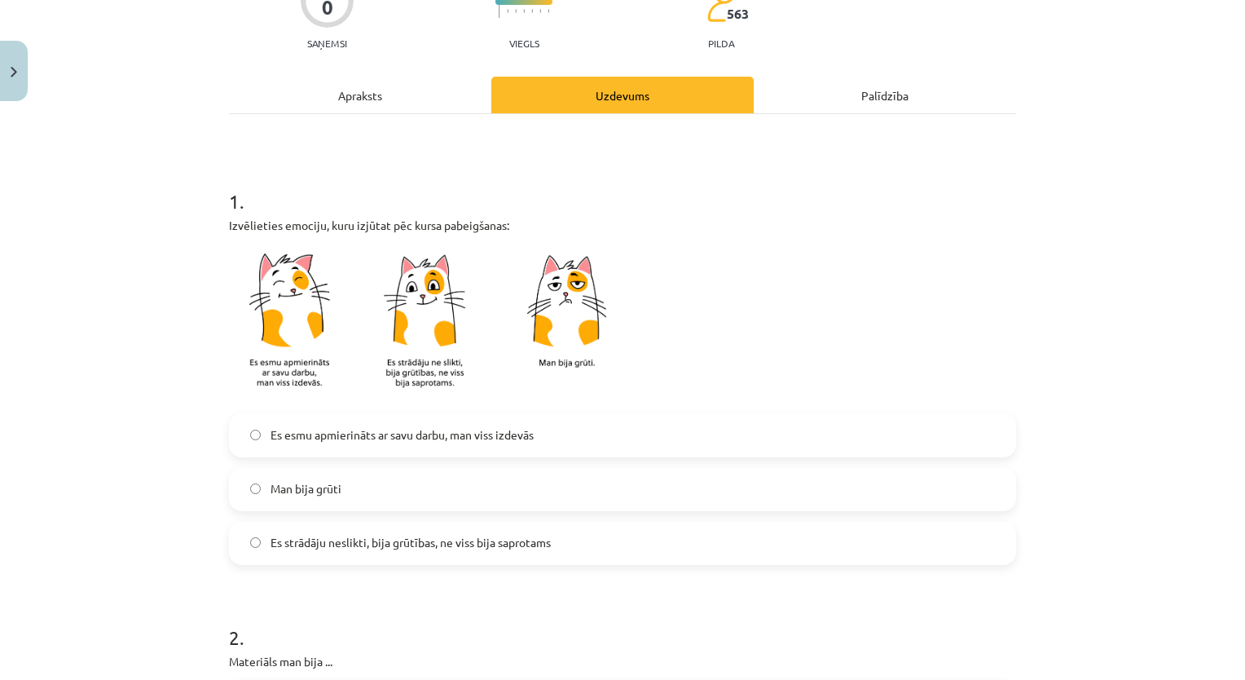
click at [307, 558] on label "Es strādāju neslikti, bija grūtības, ne viss bija saprotams" at bounding box center [623, 542] width 784 height 41
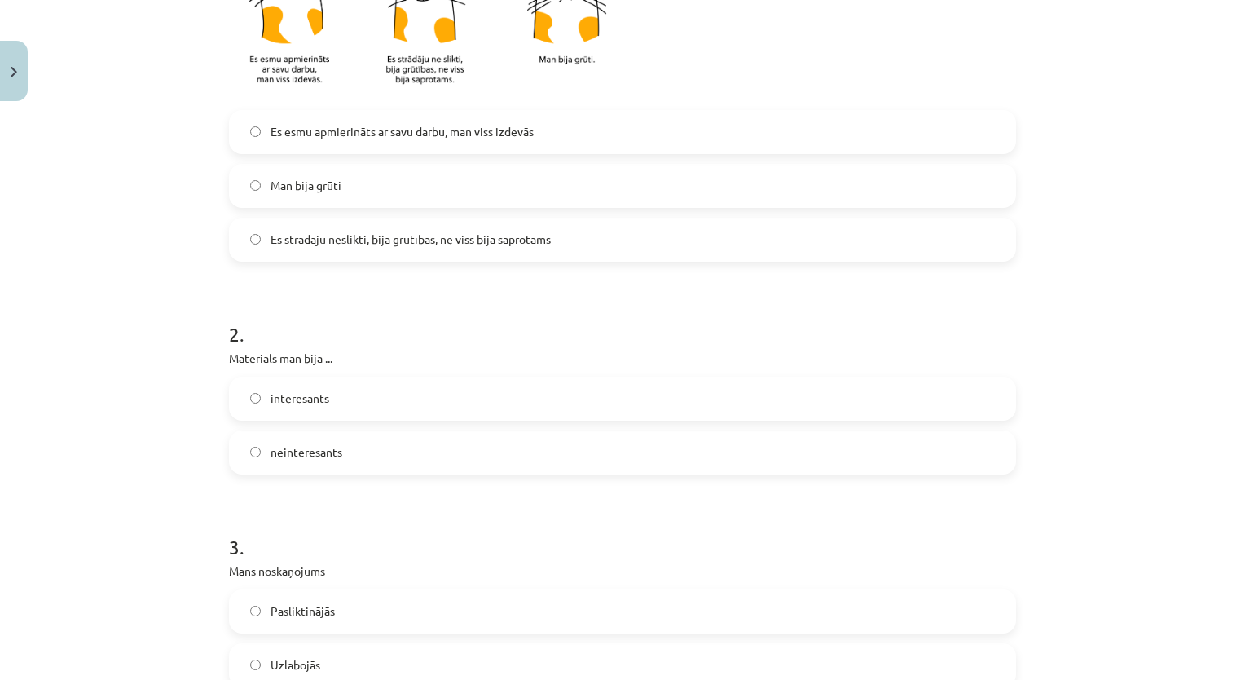
scroll to position [489, 0]
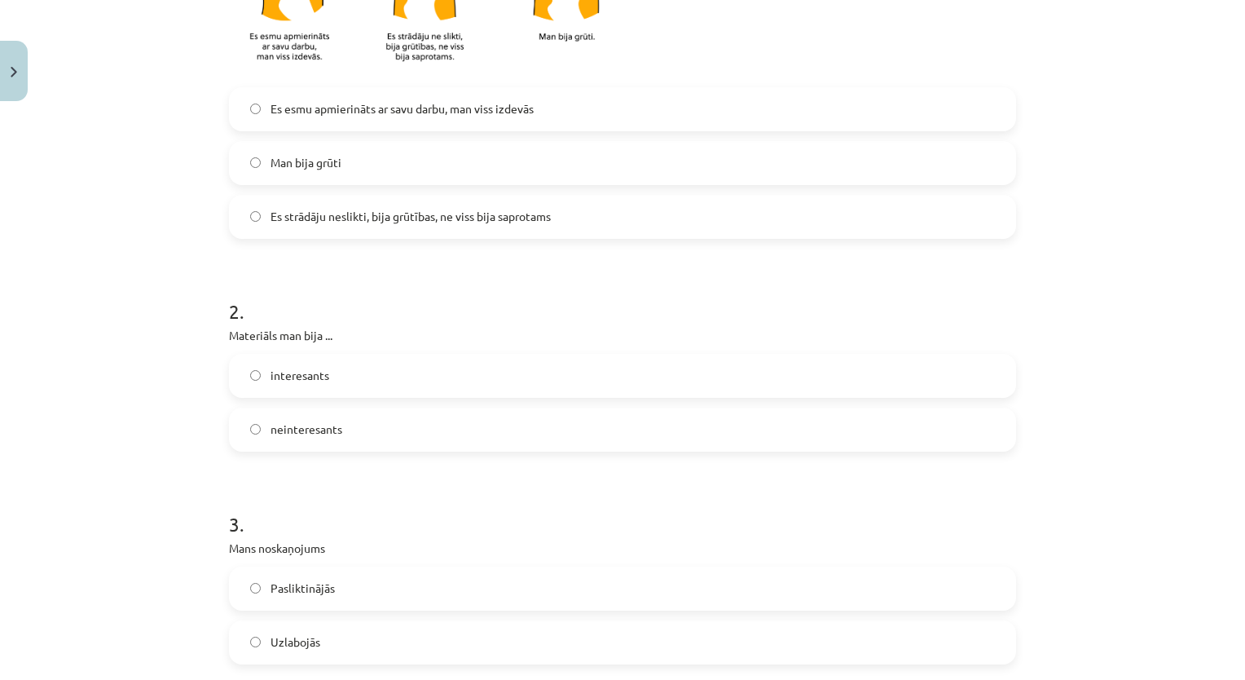
click at [416, 376] on label "interesants" at bounding box center [623, 375] width 784 height 41
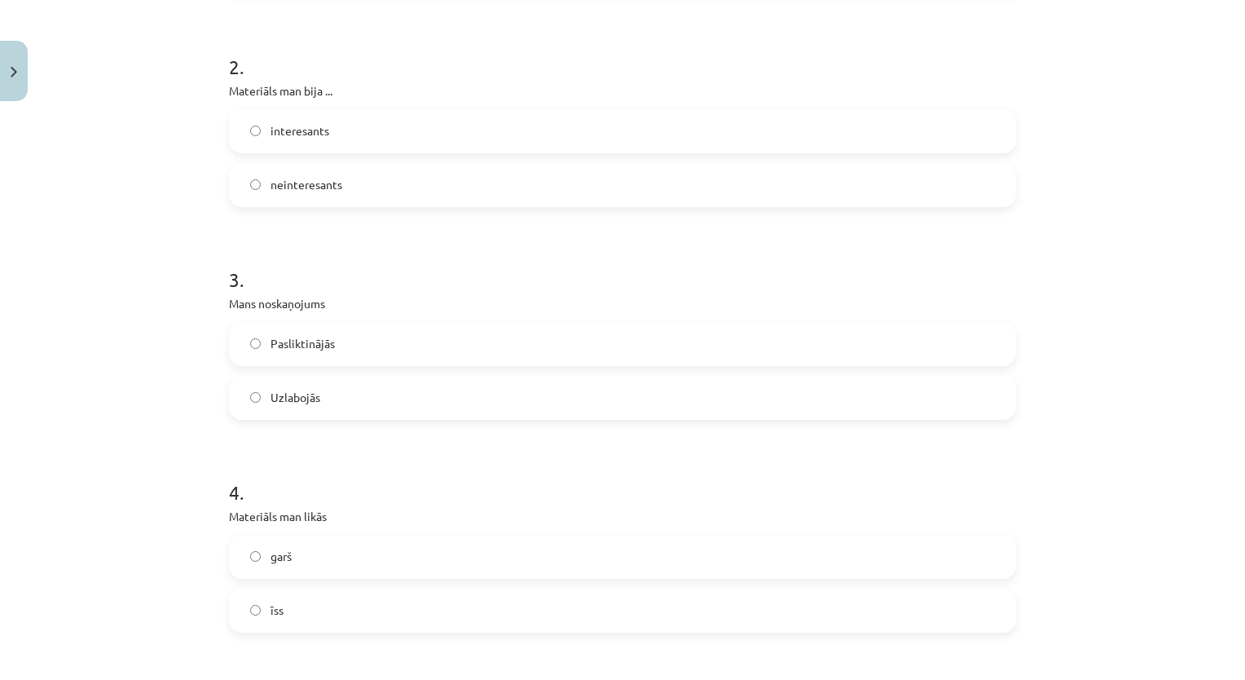
click at [345, 425] on form "1 . Izvēlieties emociju, kuru izjūtat pēc kursa pabeigšanas: Es esmu apmierināt…" at bounding box center [622, 351] width 787 height 1521
click at [369, 400] on label "Uzlabojās" at bounding box center [623, 397] width 784 height 41
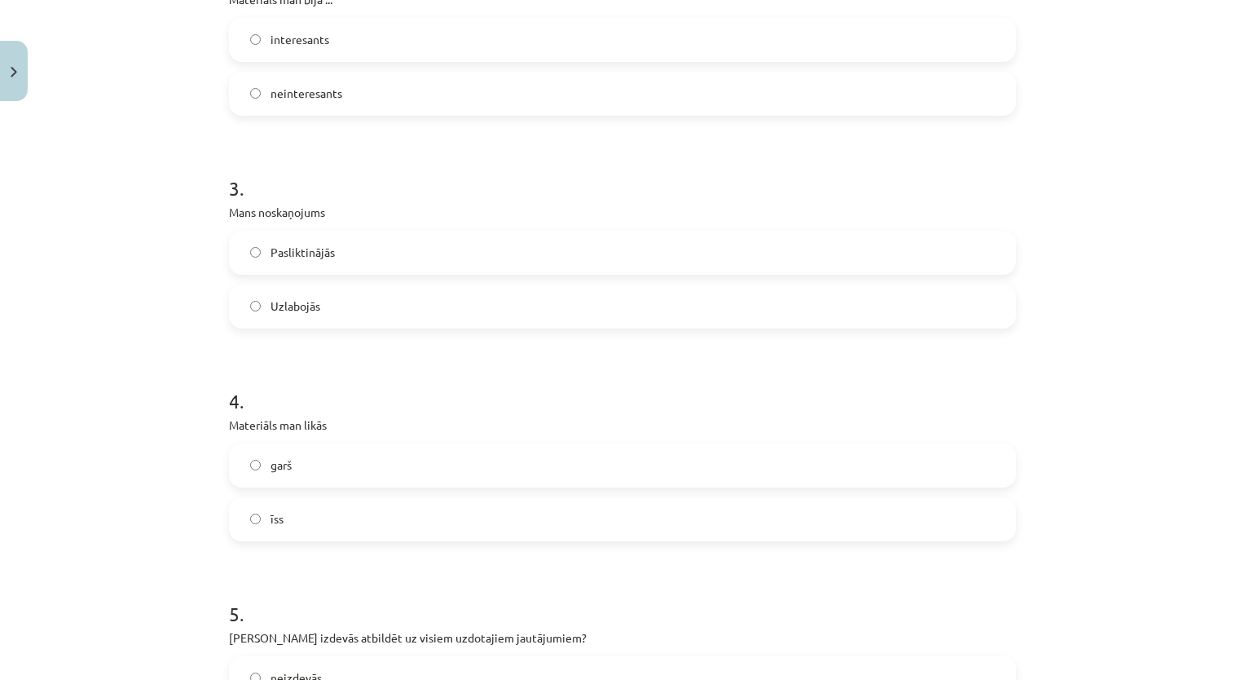
scroll to position [1060, 0]
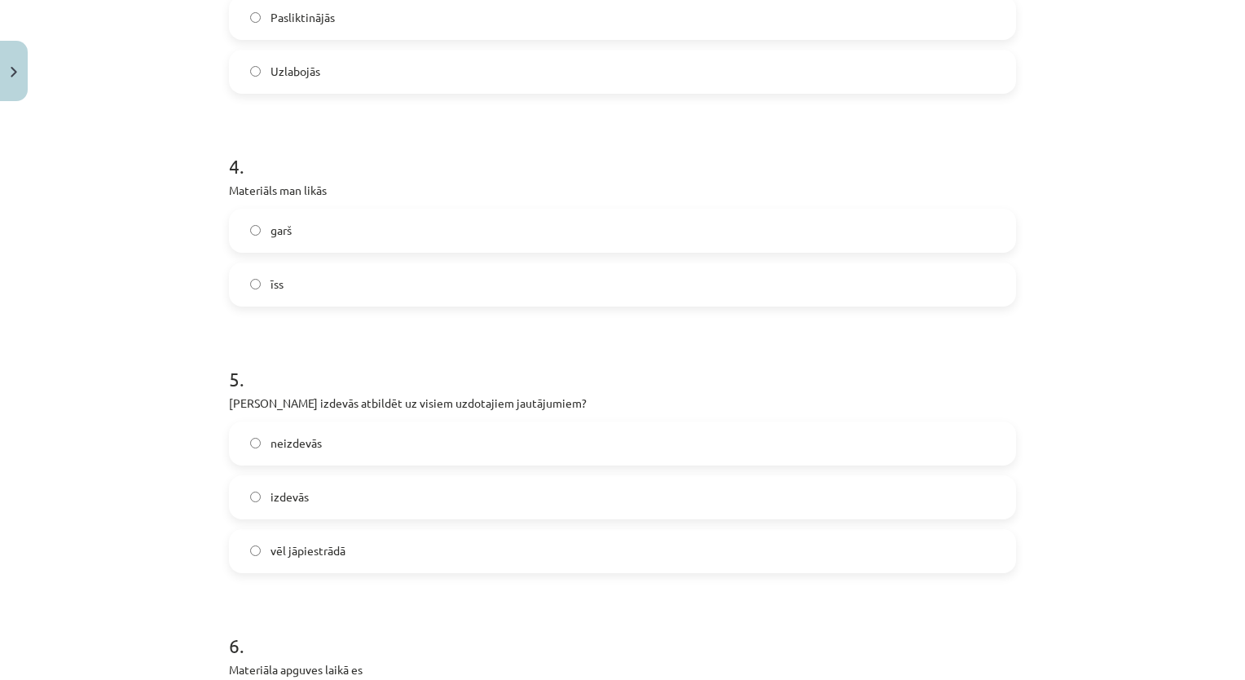
click at [398, 227] on label "garš" at bounding box center [623, 230] width 784 height 41
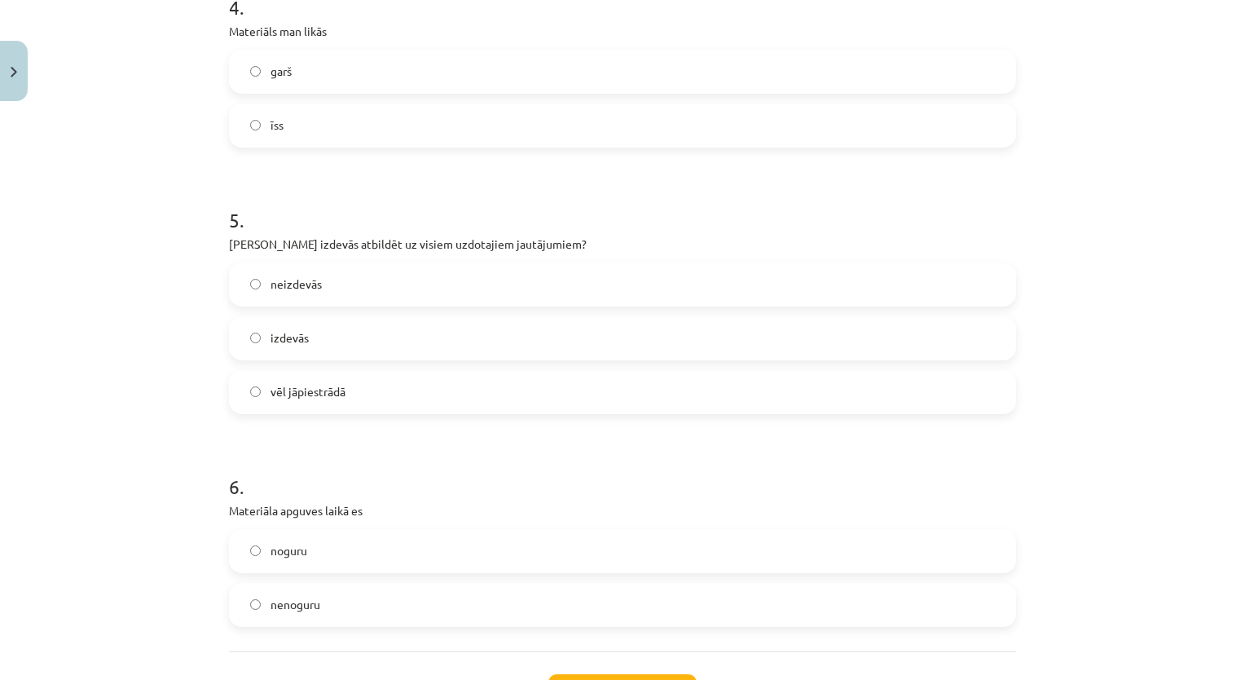
scroll to position [1304, 0]
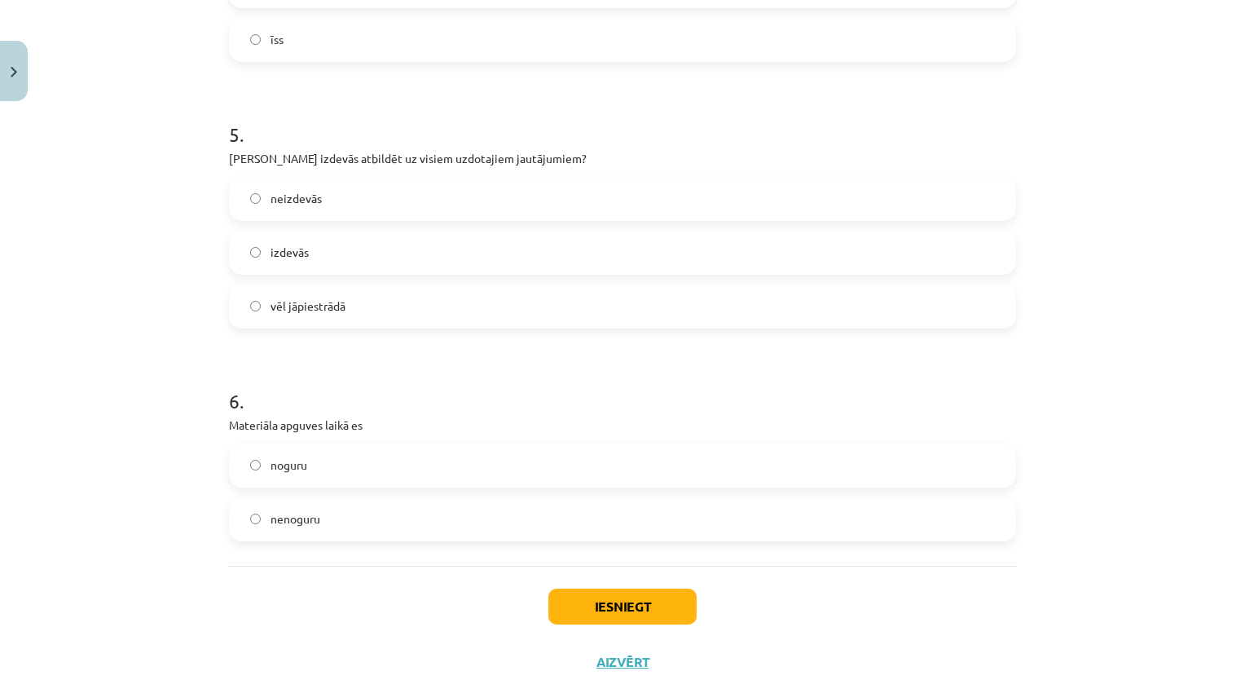
click at [368, 311] on label "vēl jāpiestrādā" at bounding box center [623, 306] width 784 height 41
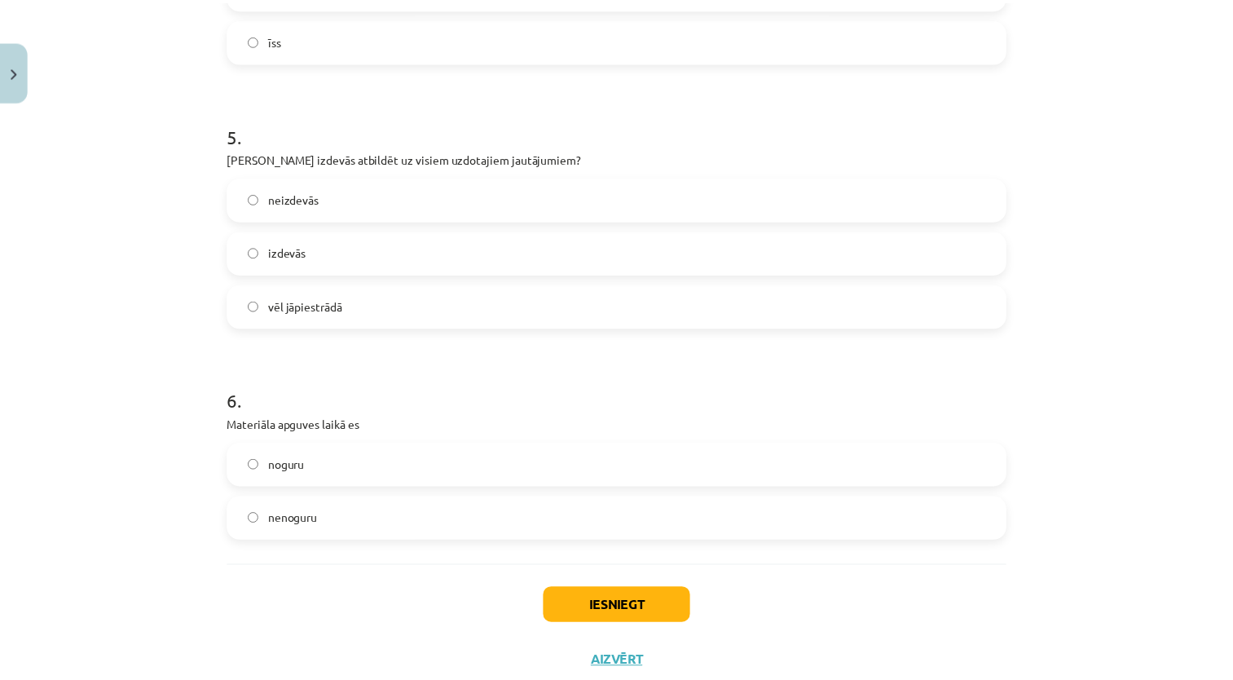
scroll to position [1353, 0]
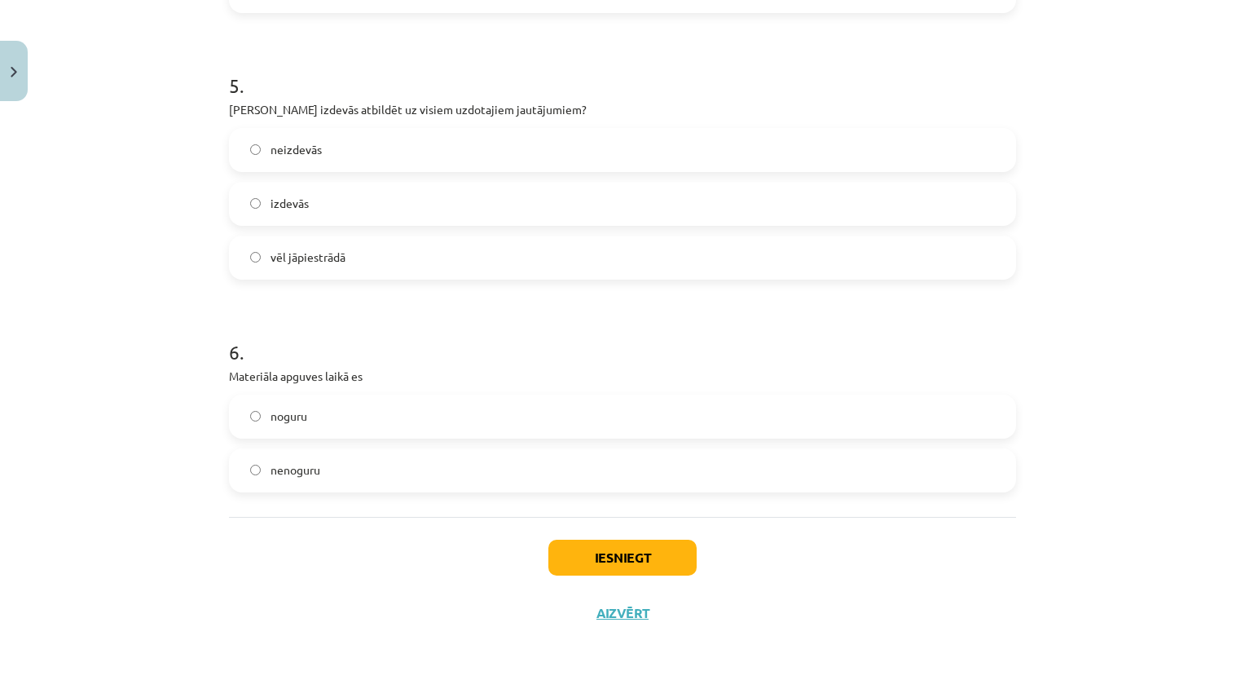
click at [373, 407] on label "noguru" at bounding box center [623, 416] width 784 height 41
click at [650, 567] on button "Iesniegt" at bounding box center [623, 558] width 148 height 36
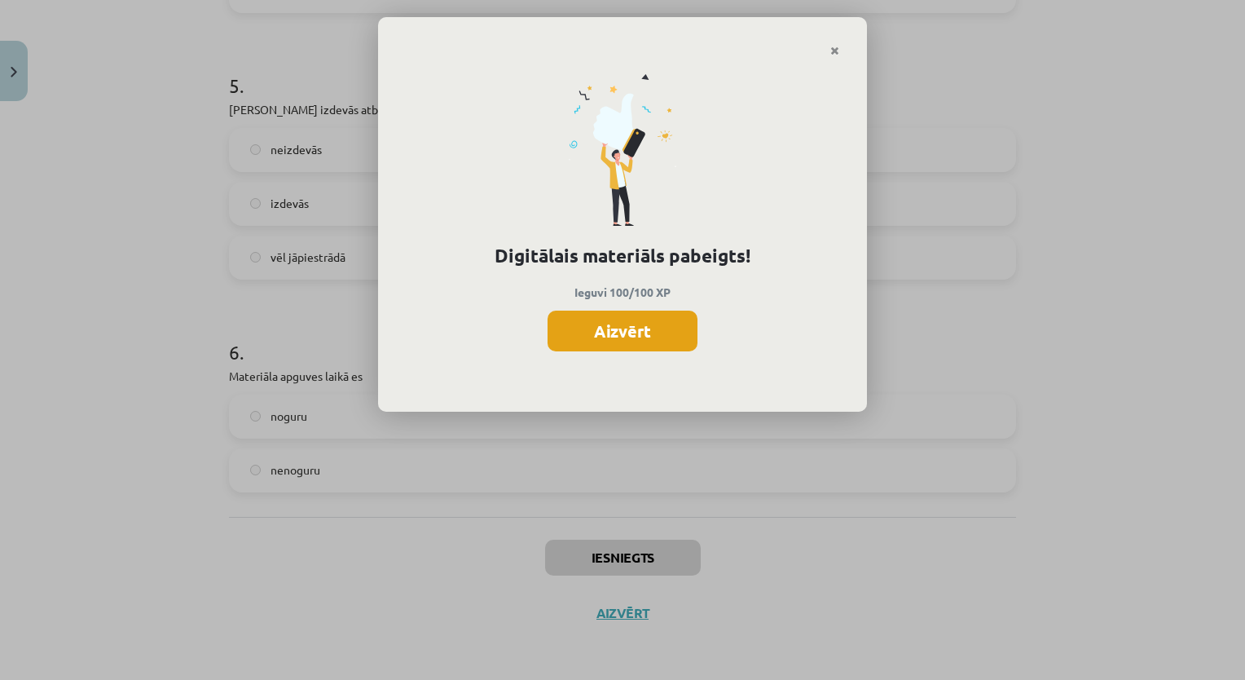
click at [626, 341] on button "Aizvērt" at bounding box center [623, 331] width 150 height 41
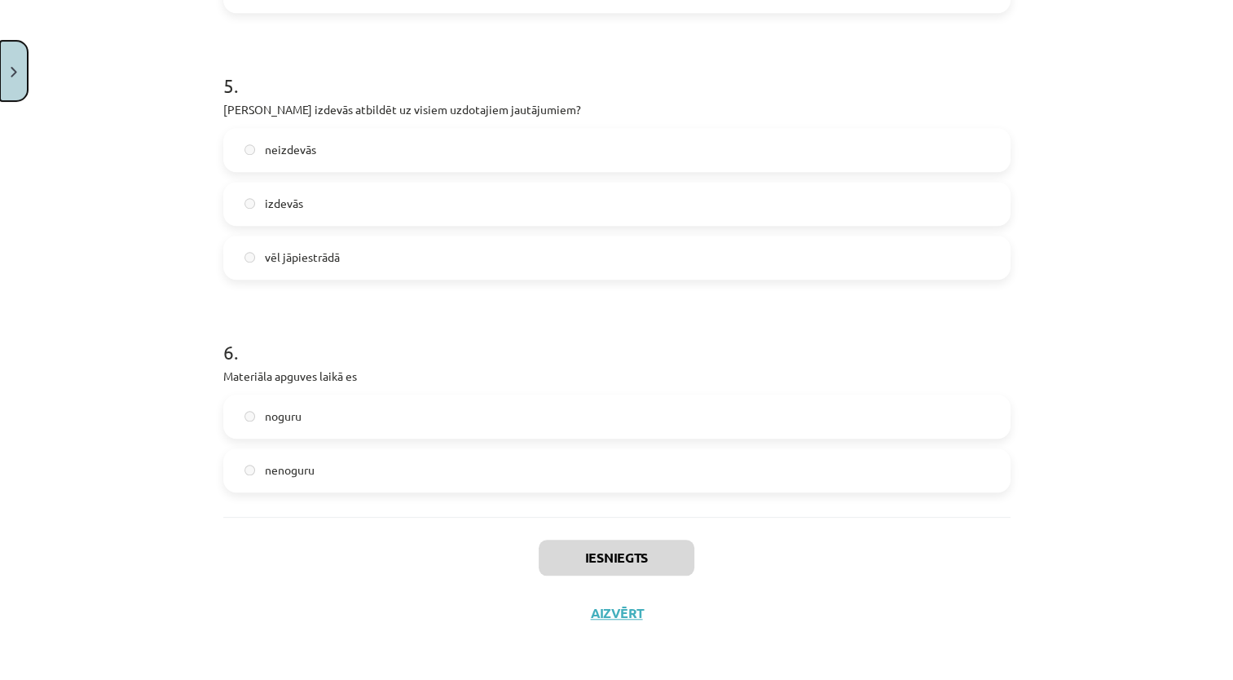
click at [7, 84] on button "Close" at bounding box center [14, 71] width 28 height 60
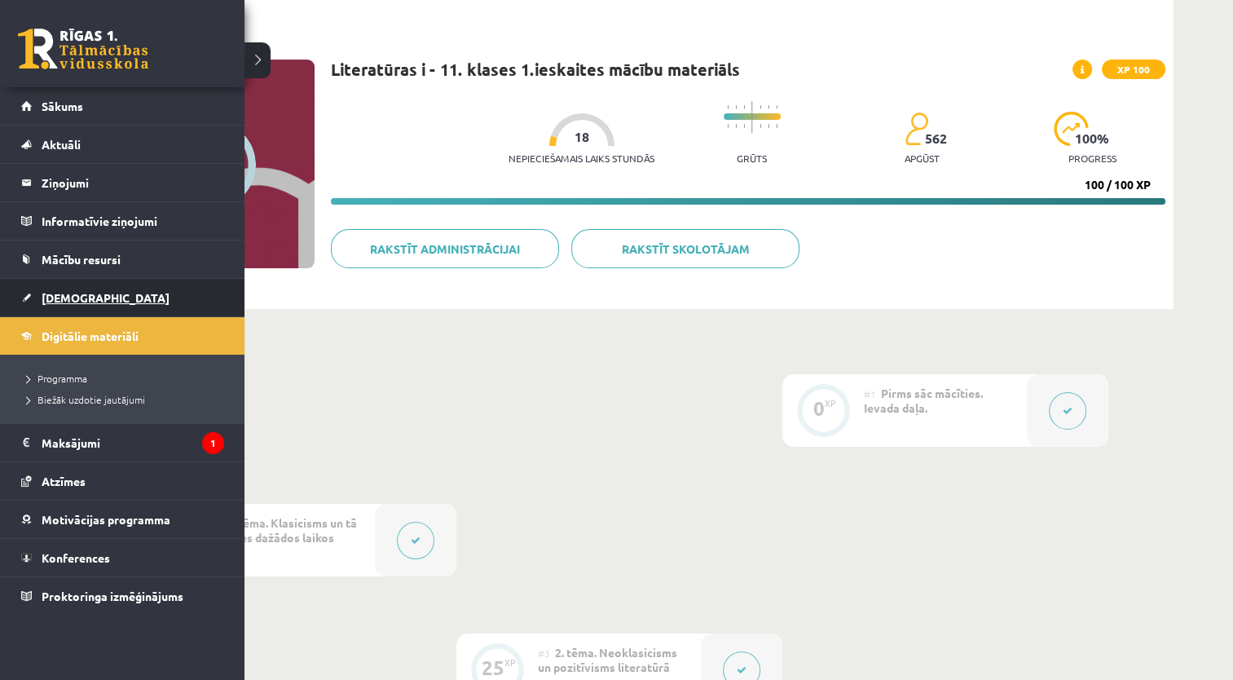
click at [51, 292] on span "[DEMOGRAPHIC_DATA]" at bounding box center [106, 297] width 128 height 15
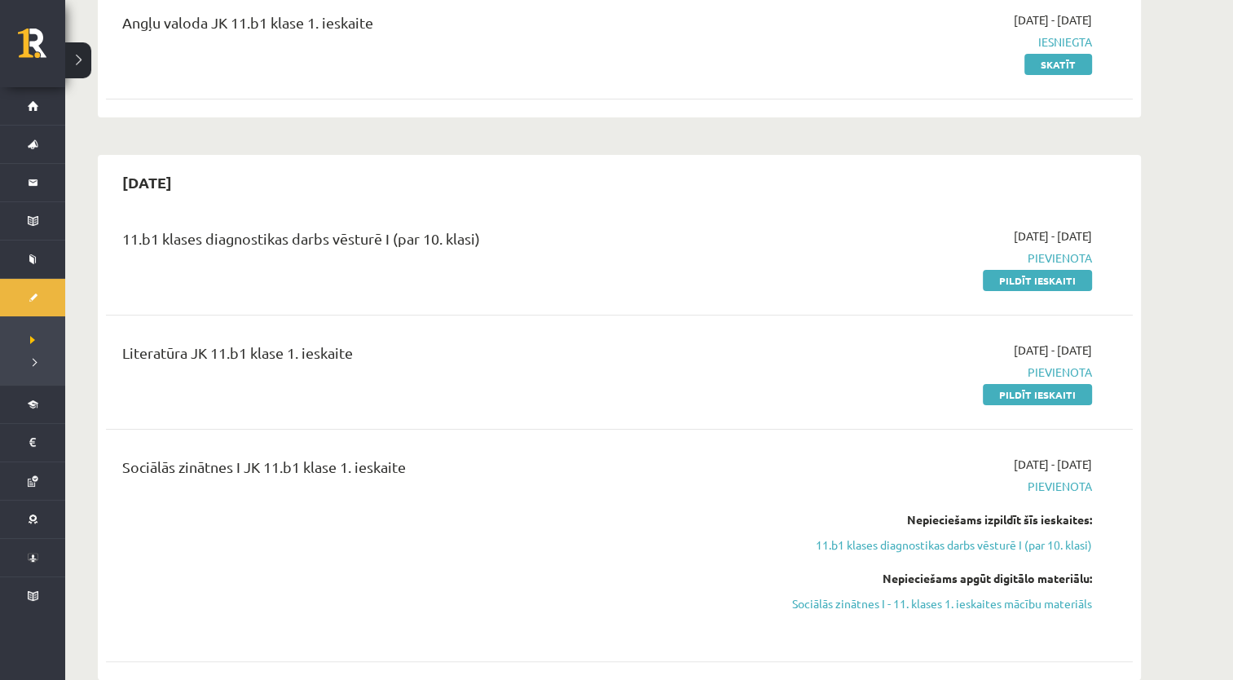
scroll to position [326, 0]
